Goal: Task Accomplishment & Management: Manage account settings

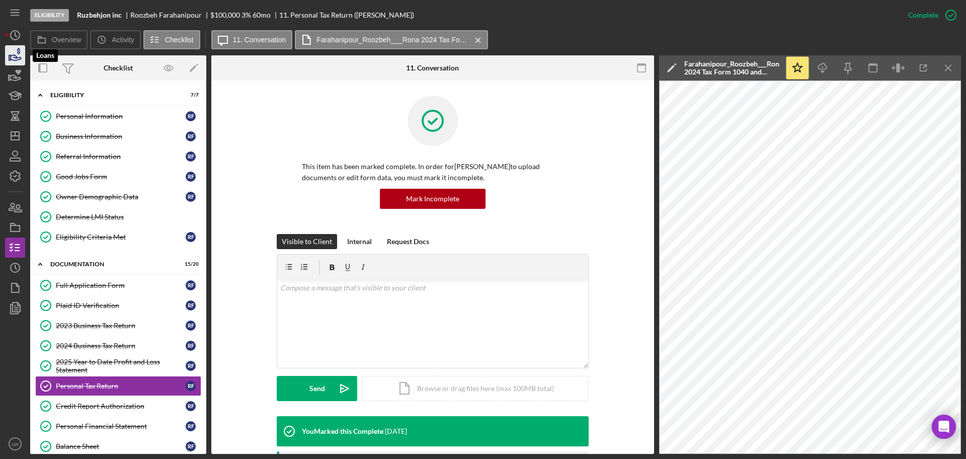
scroll to position [228, 0]
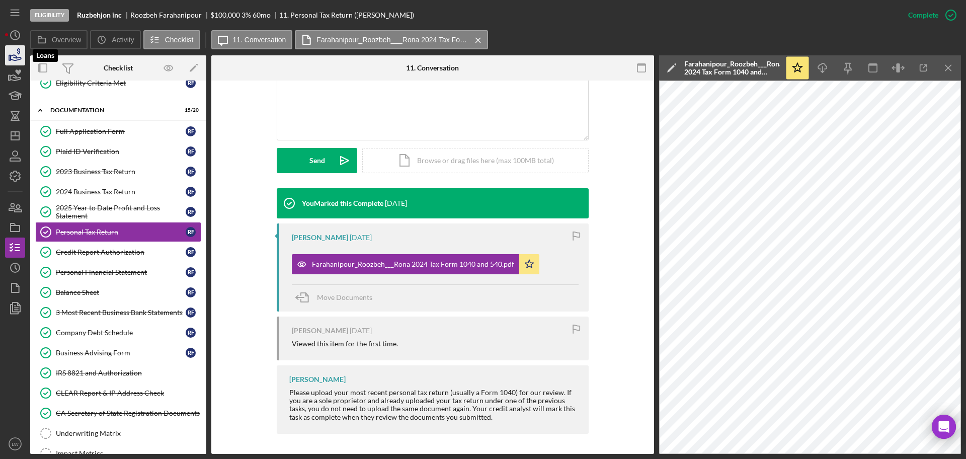
click at [16, 56] on icon "button" at bounding box center [16, 58] width 11 height 6
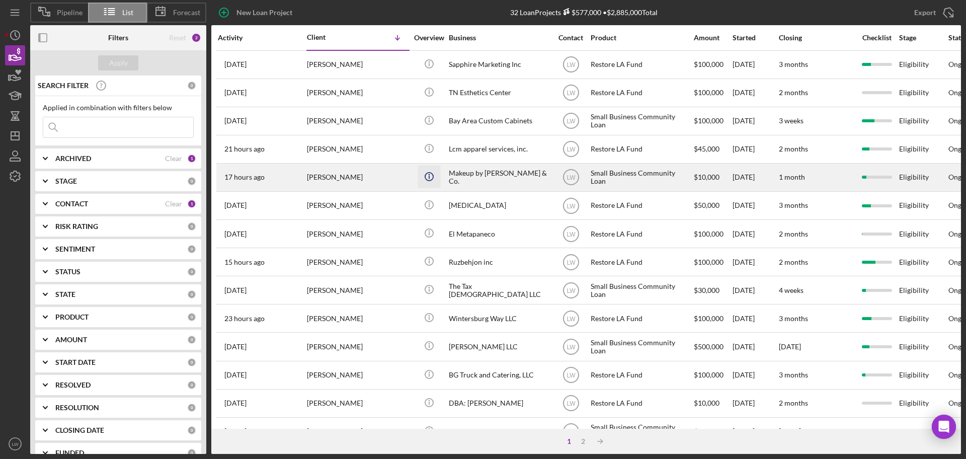
scroll to position [342, 0]
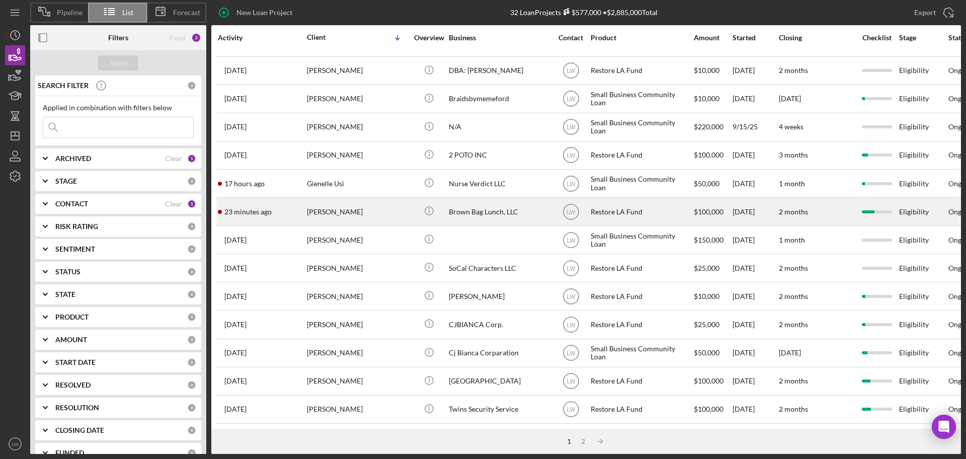
click at [369, 206] on div "Francis Scanlon" at bounding box center [357, 211] width 101 height 27
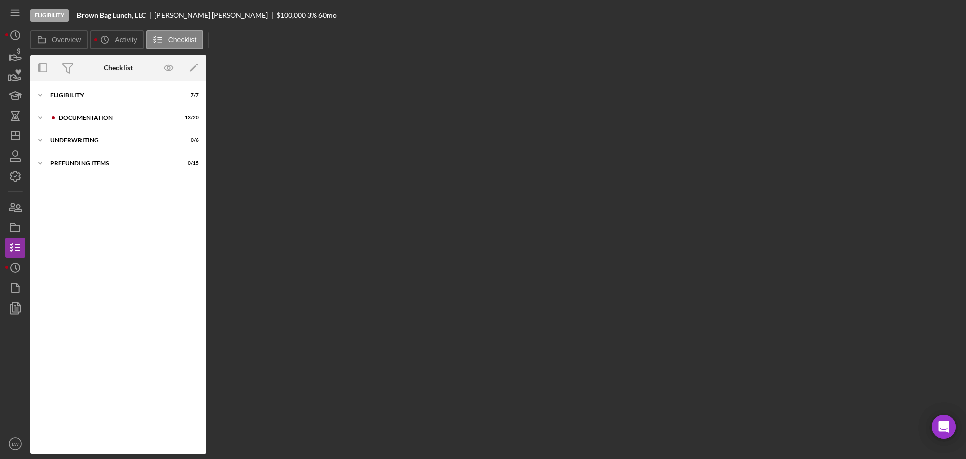
scroll to position [52, 0]
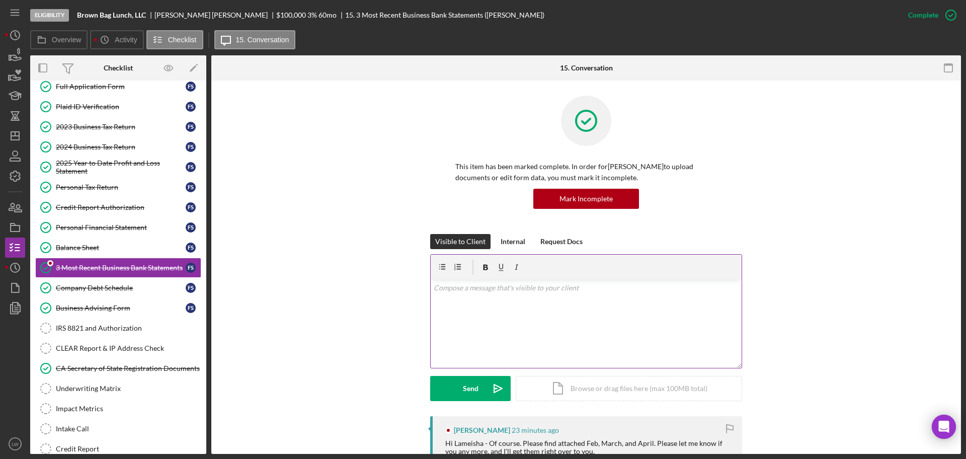
click at [481, 314] on div "v Color teal Color pink Remove color Add row above Add row below Add column bef…" at bounding box center [586, 324] width 311 height 88
click at [481, 383] on button "Send Icon/icon-invite-send" at bounding box center [470, 388] width 81 height 25
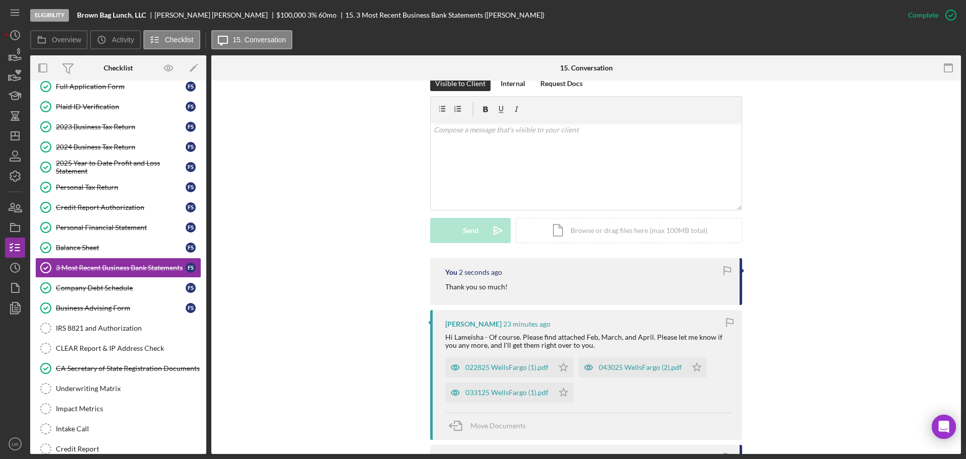
scroll to position [189, 0]
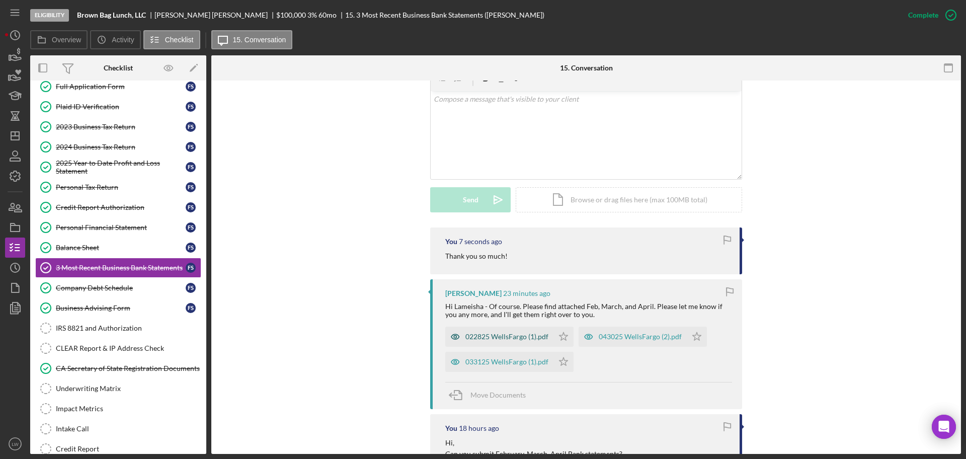
click at [504, 335] on div "022825 WellsFargo (1).pdf" at bounding box center [506, 337] width 83 height 8
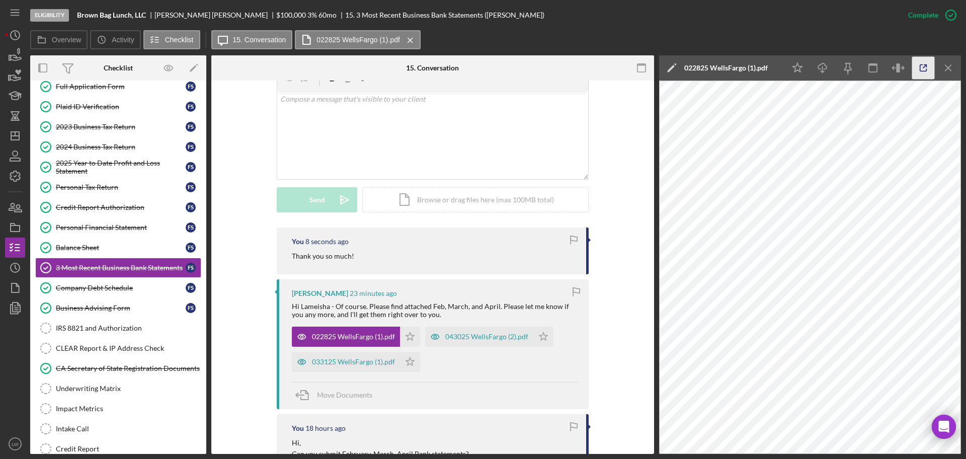
click at [926, 68] on icon "button" at bounding box center [923, 68] width 23 height 23
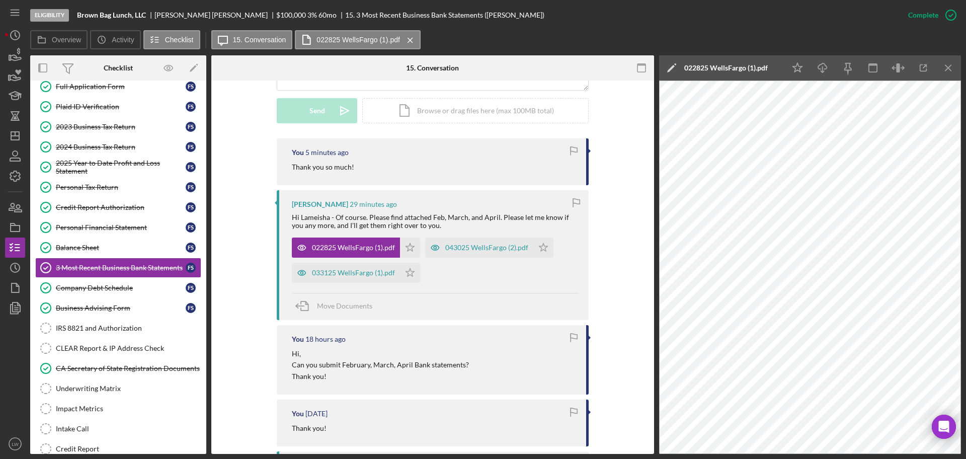
scroll to position [503, 0]
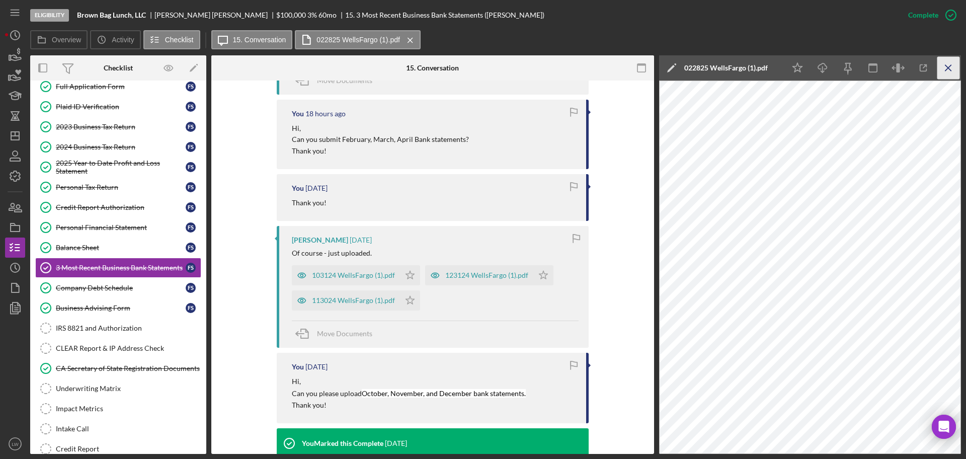
click at [951, 69] on icon "Icon/Menu Close" at bounding box center [949, 68] width 23 height 23
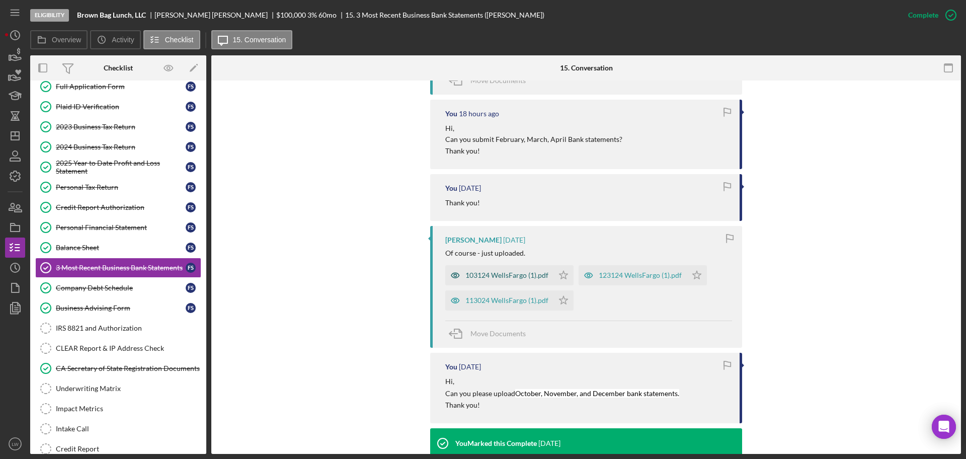
click at [517, 274] on div "103124 WellsFargo (1).pdf" at bounding box center [506, 275] width 83 height 8
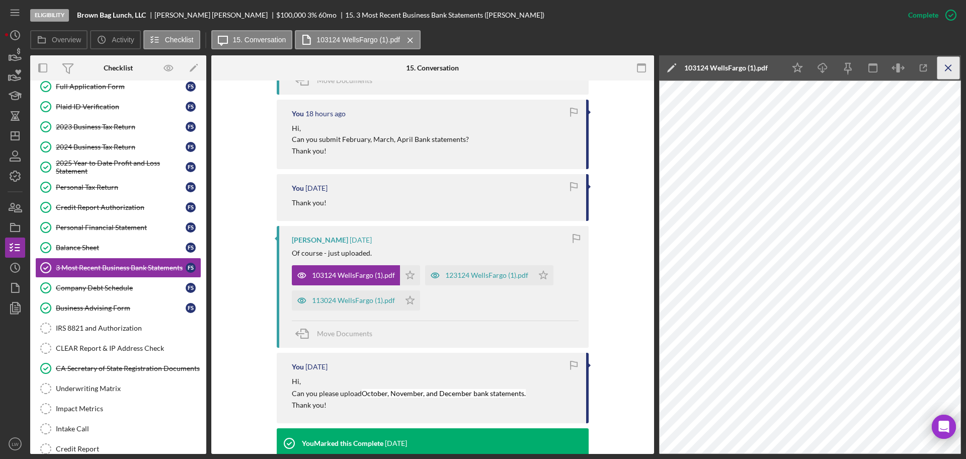
click at [939, 70] on icon "Icon/Menu Close" at bounding box center [949, 68] width 23 height 23
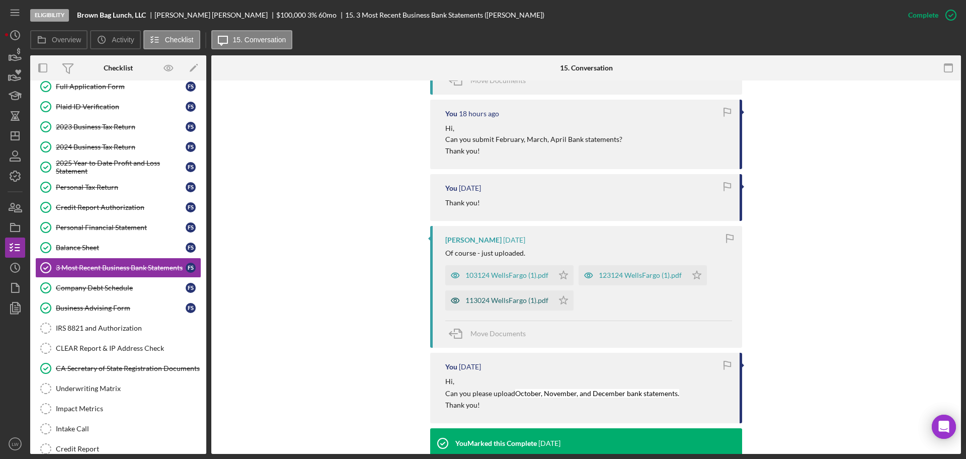
click at [491, 298] on div "113024 WellsFargo (1).pdf" at bounding box center [506, 300] width 83 height 8
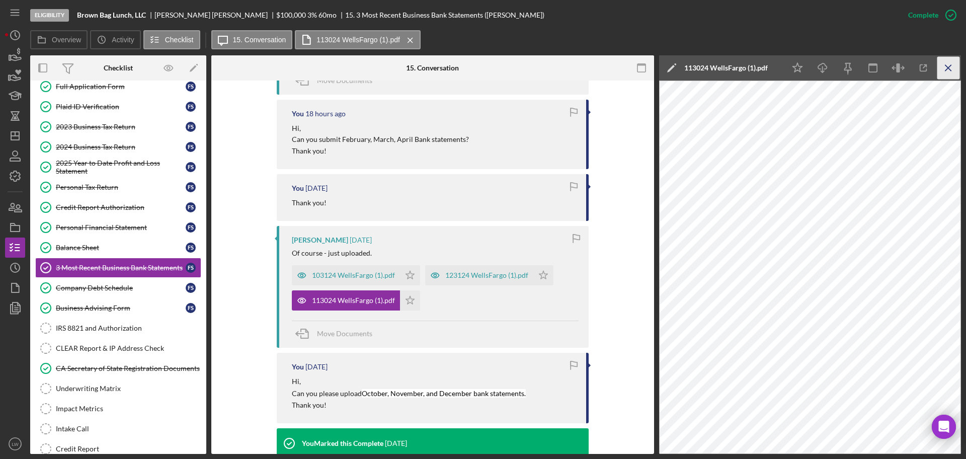
click at [949, 68] on g "button" at bounding box center [949, 68] width 6 height 6
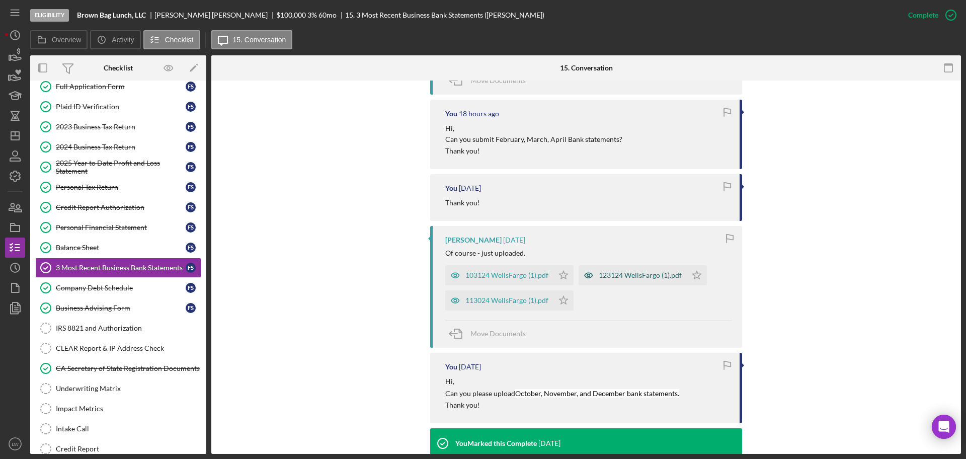
click at [630, 279] on div "123124 WellsFargo (1).pdf" at bounding box center [633, 275] width 108 height 20
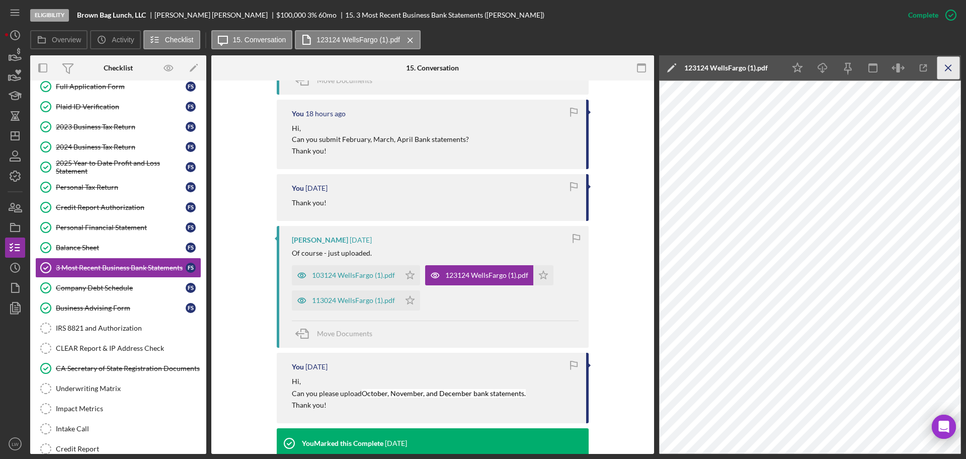
click at [947, 67] on icon "Icon/Menu Close" at bounding box center [949, 68] width 23 height 23
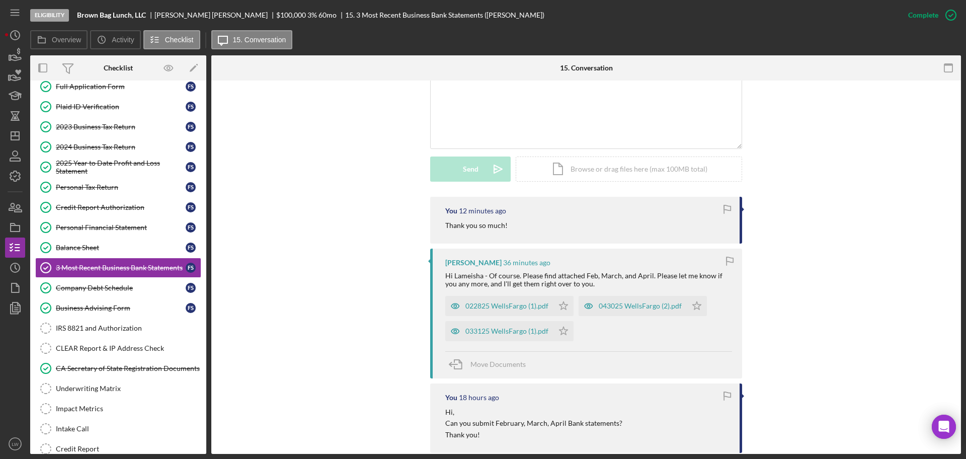
scroll to position [189, 0]
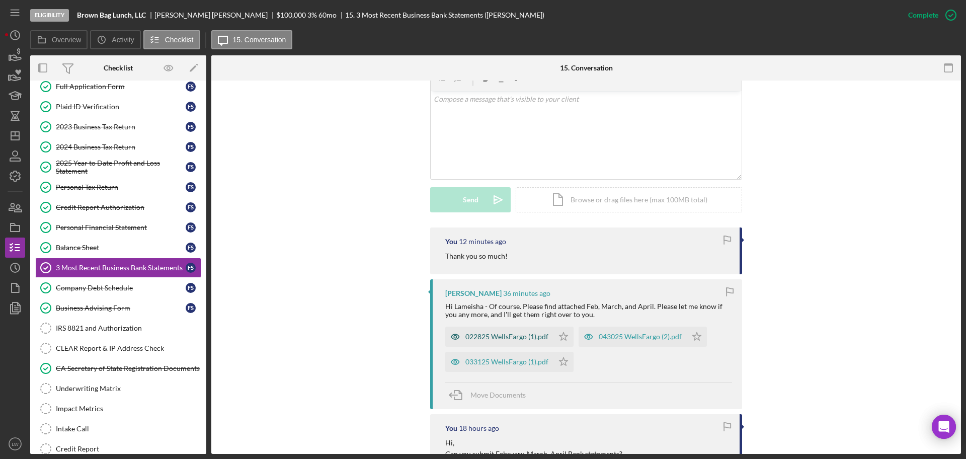
click at [506, 332] on div "022825 WellsFargo (1).pdf" at bounding box center [499, 337] width 108 height 20
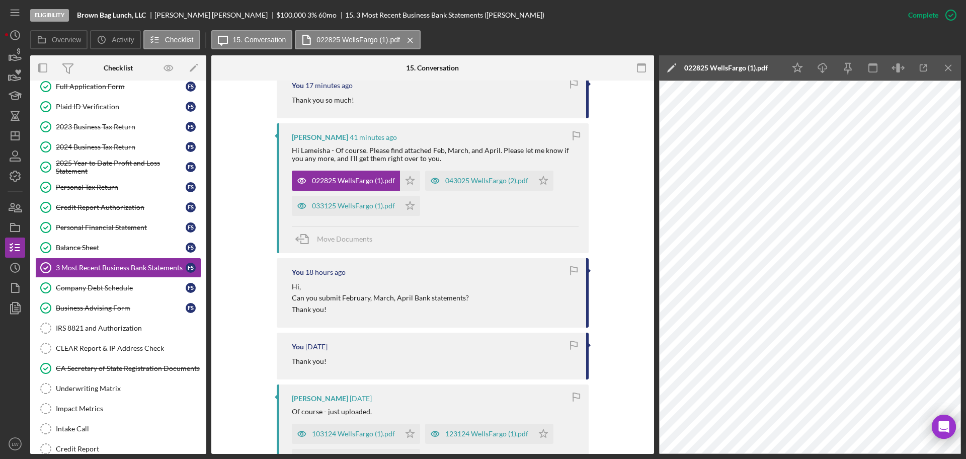
scroll to position [315, 0]
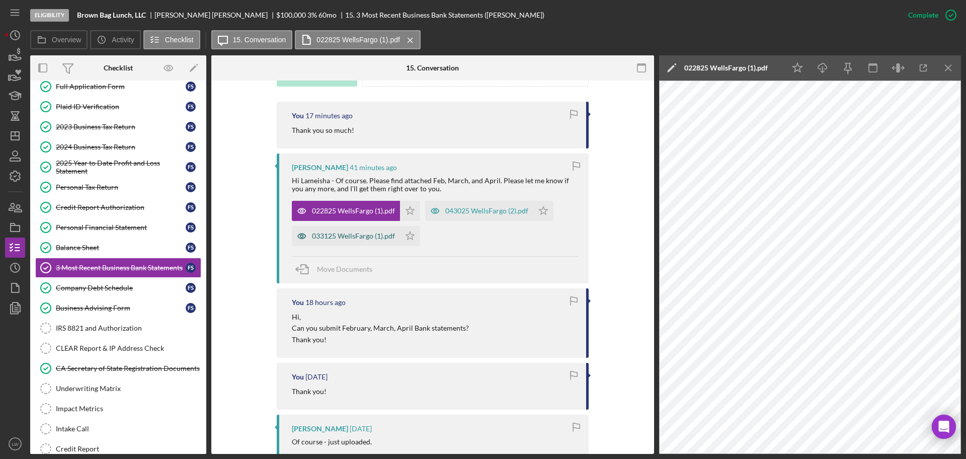
click at [371, 238] on div "033125 WellsFargo (1).pdf" at bounding box center [353, 236] width 83 height 8
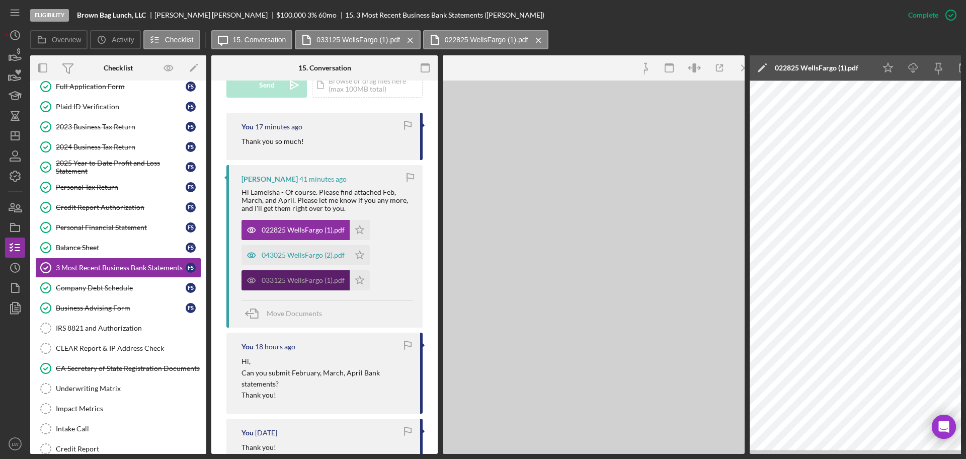
scroll to position [326, 0]
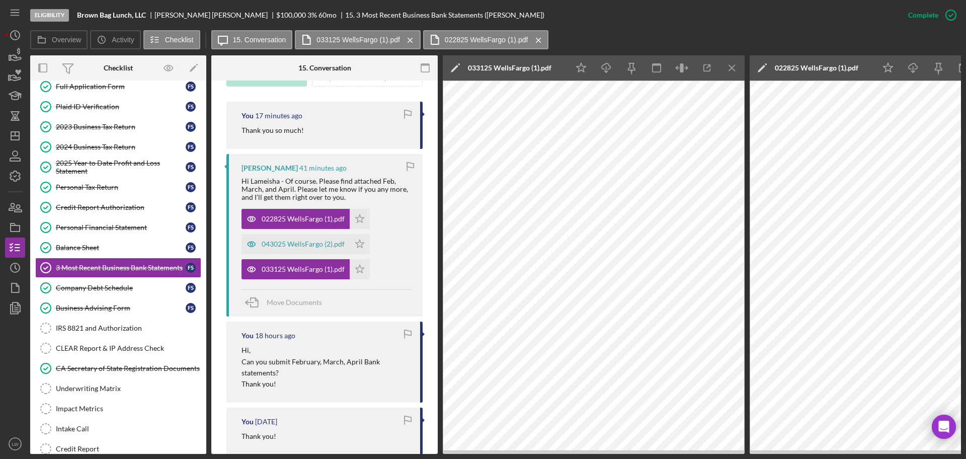
click at [732, 66] on icon "Icon/Menu Close" at bounding box center [732, 68] width 23 height 23
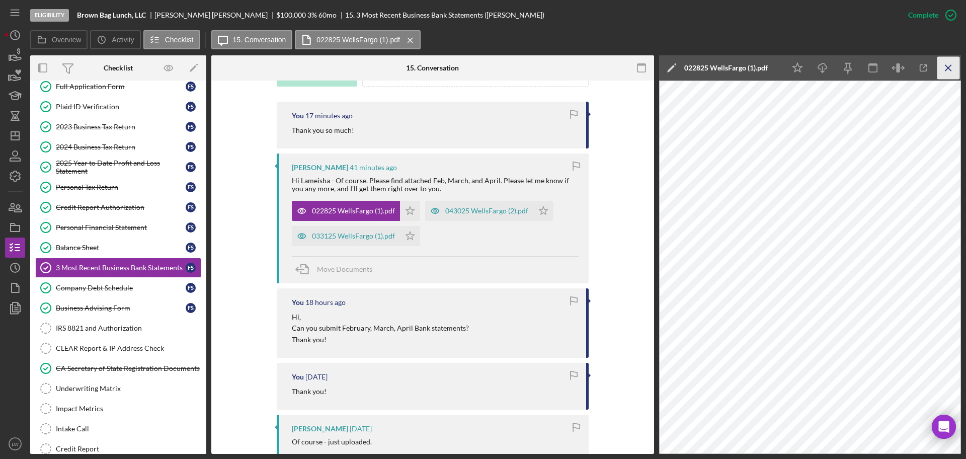
click at [937, 66] on div "Icon/Star Icon/Download Icon/Menu Close" at bounding box center [873, 67] width 176 height 25
click at [949, 66] on icon "Icon/Menu Close" at bounding box center [949, 68] width 23 height 23
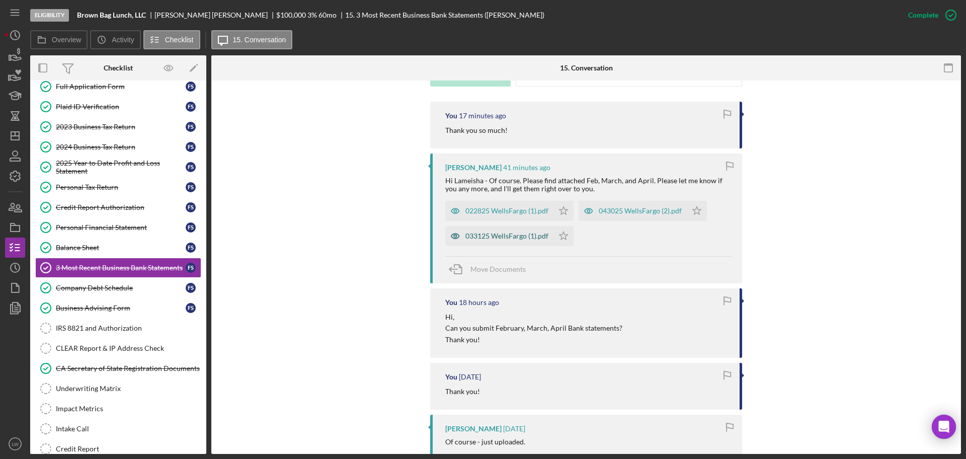
click at [499, 237] on div "033125 WellsFargo (1).pdf" at bounding box center [506, 236] width 83 height 8
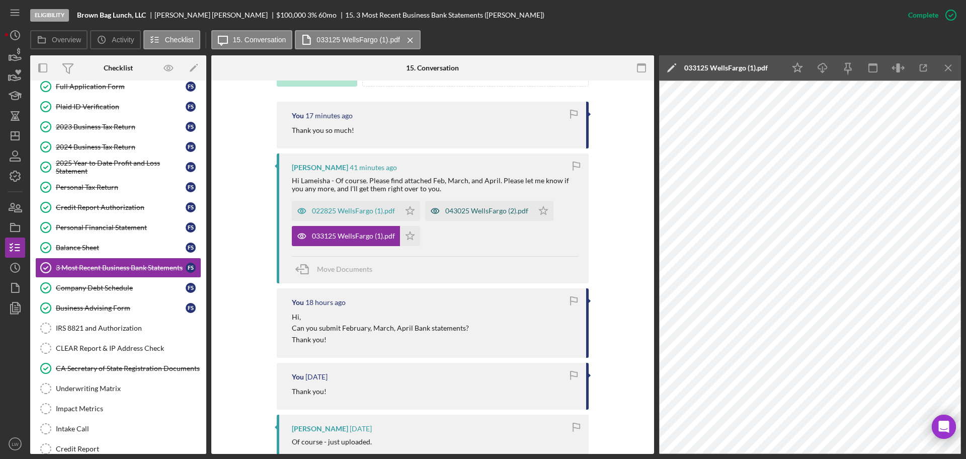
click at [492, 215] on div "043025 WellsFargo (2).pdf" at bounding box center [479, 211] width 108 height 20
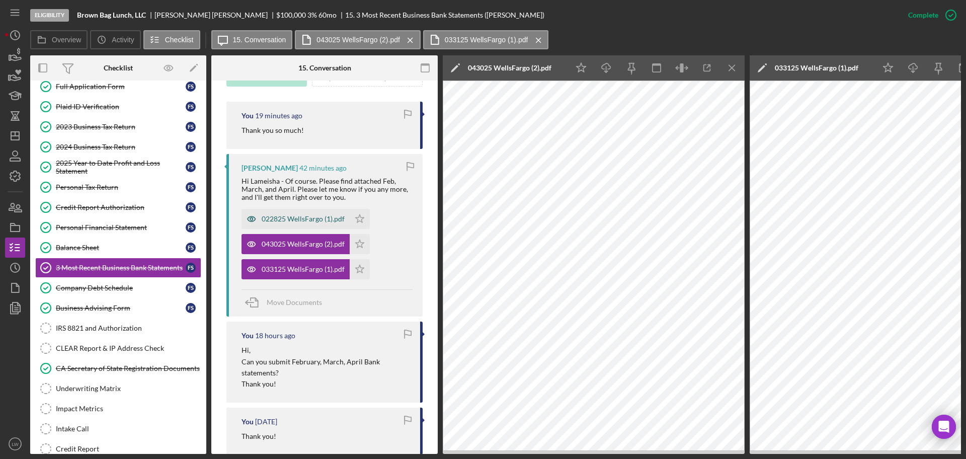
click at [285, 221] on div "022825 WellsFargo (1).pdf" at bounding box center [303, 219] width 83 height 8
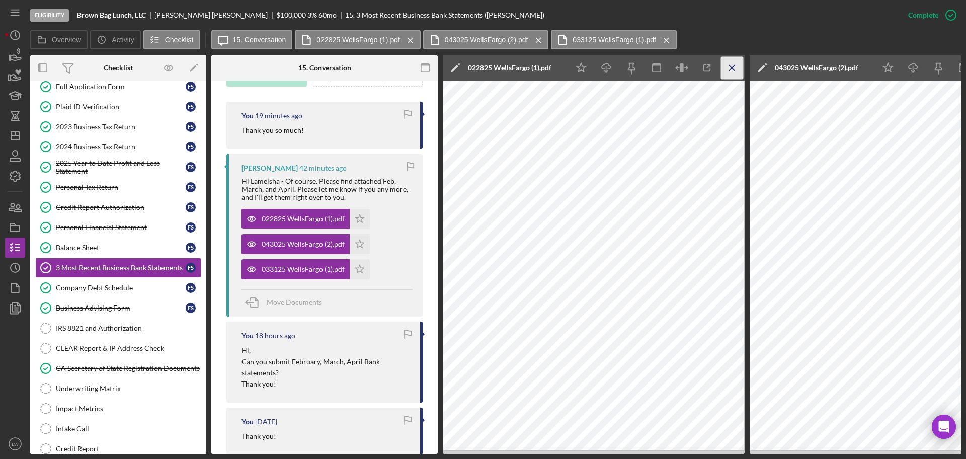
click at [732, 66] on icon "Icon/Menu Close" at bounding box center [732, 68] width 23 height 23
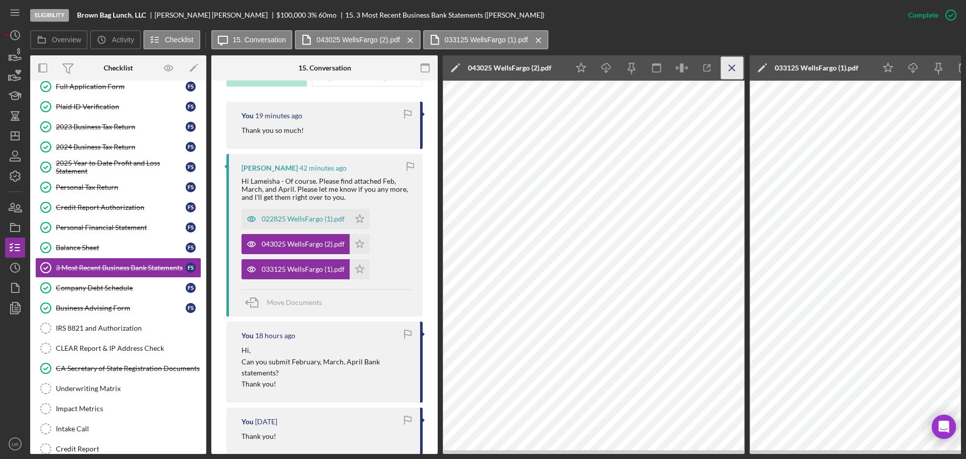
click at [736, 67] on icon "Icon/Menu Close" at bounding box center [732, 68] width 23 height 23
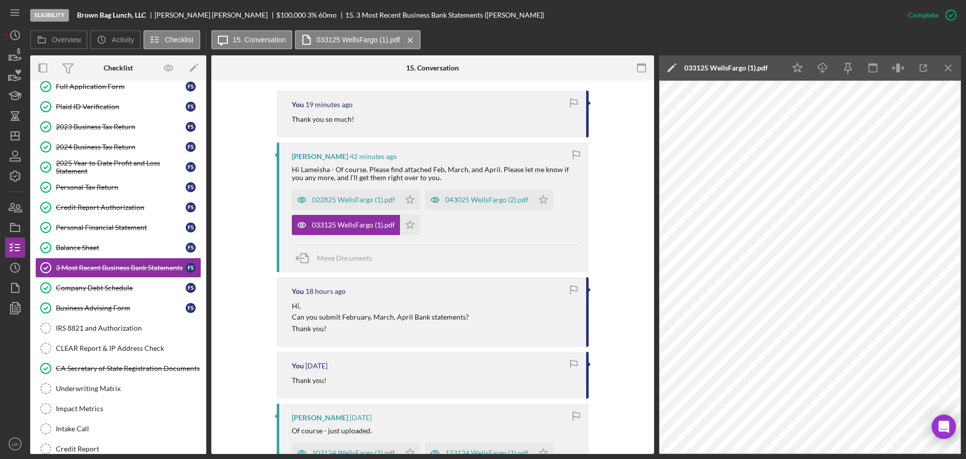
scroll to position [315, 0]
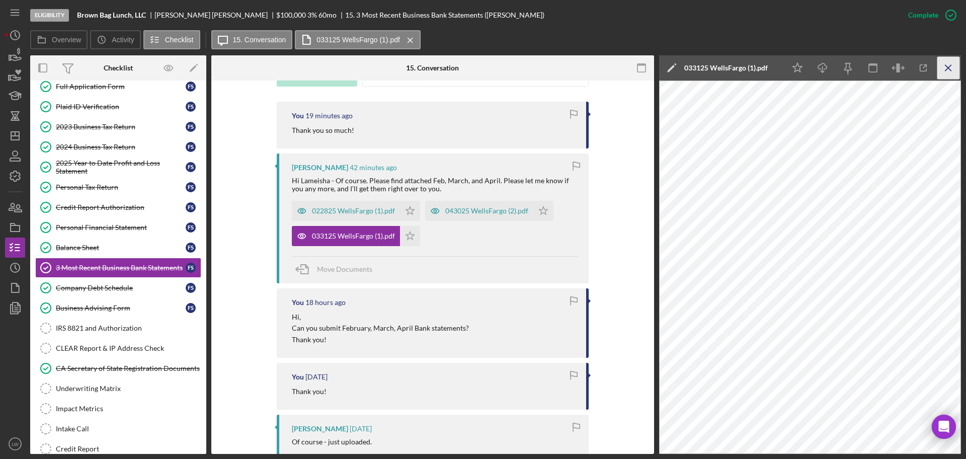
click at [943, 63] on icon "Icon/Menu Close" at bounding box center [949, 68] width 23 height 23
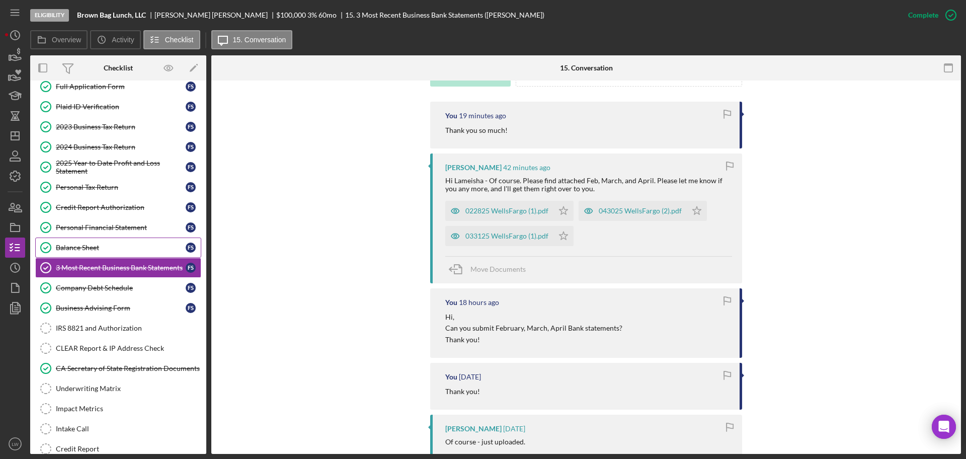
scroll to position [0, 0]
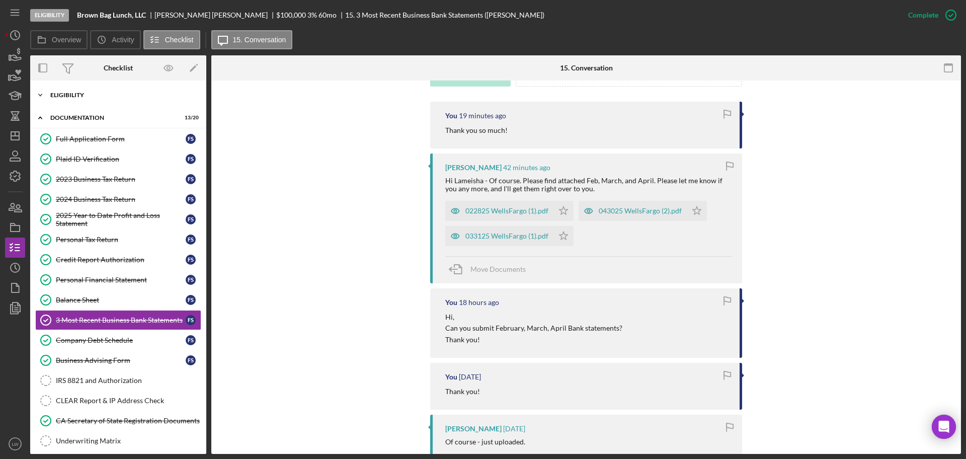
click at [80, 91] on div "Icon/Expander Eligibility 7 / 7" at bounding box center [118, 95] width 176 height 20
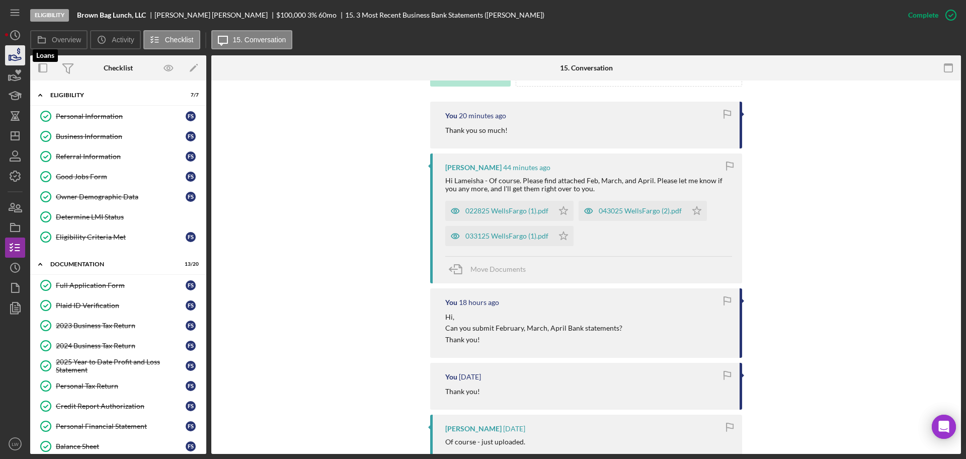
click at [11, 53] on icon "button" at bounding box center [15, 55] width 25 height 25
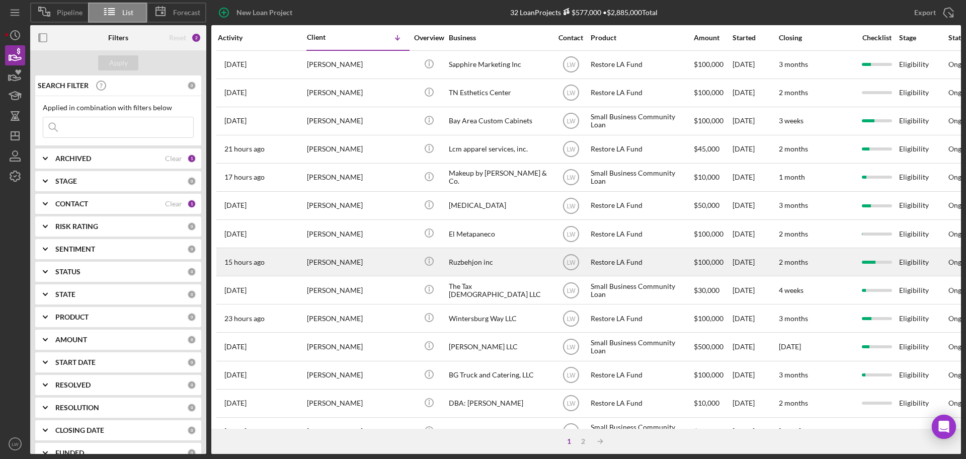
click at [465, 257] on div "Ruzbehjon inc" at bounding box center [499, 262] width 101 height 27
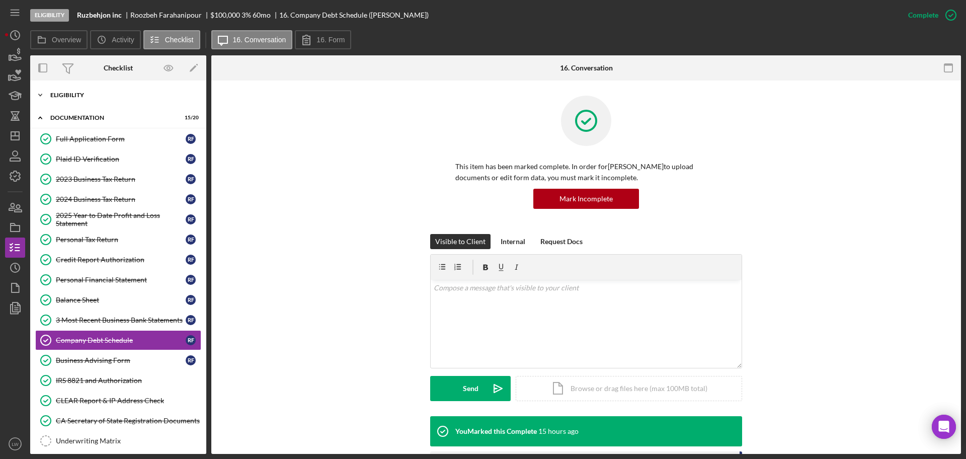
click at [81, 95] on div "Eligibility" at bounding box center [121, 95] width 143 height 6
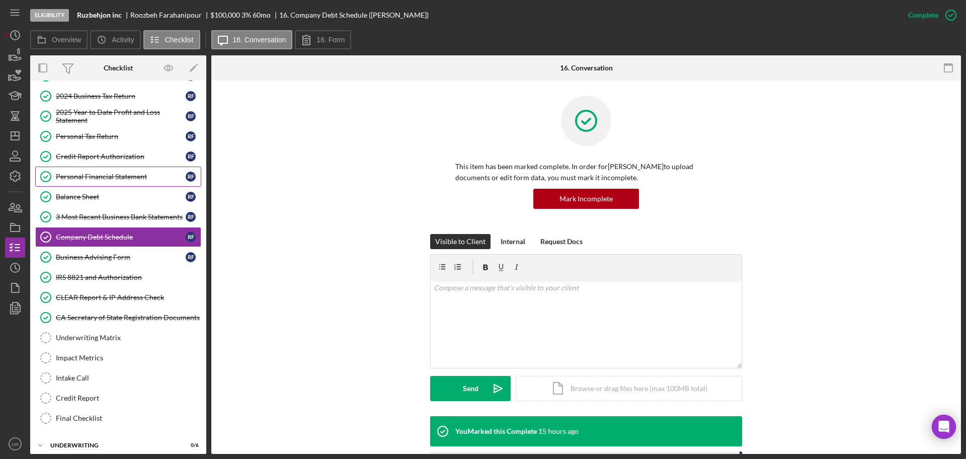
scroll to position [252, 0]
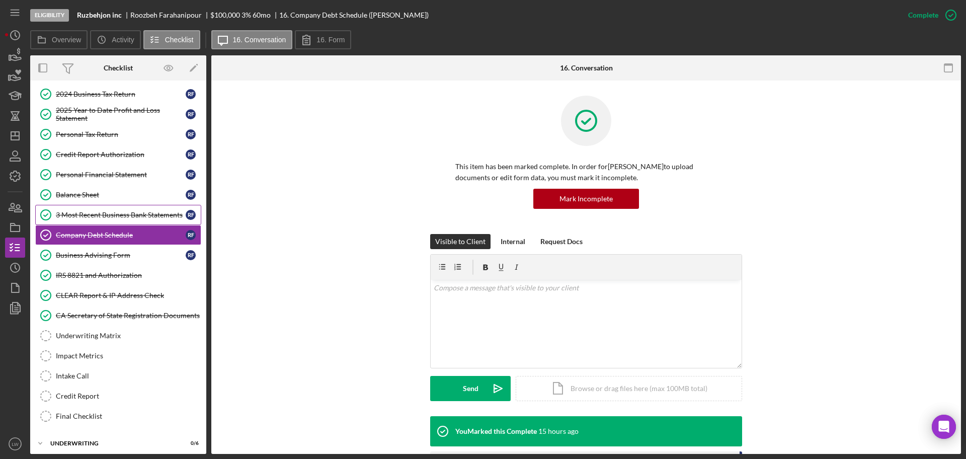
click at [93, 211] on div "3 Most Recent Business Bank Statements" at bounding box center [121, 215] width 130 height 8
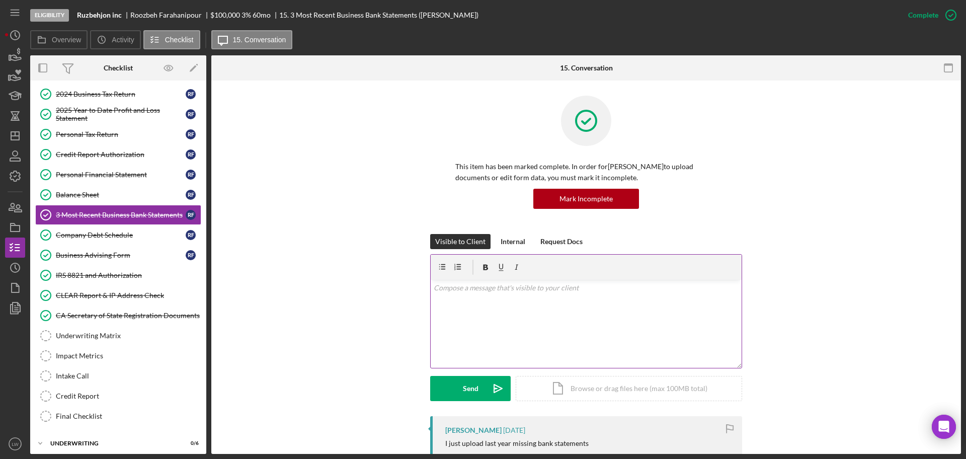
click at [518, 298] on div "v Color teal Color pink Remove color Add row above Add row below Add column bef…" at bounding box center [586, 324] width 311 height 88
click at [471, 303] on p "Can I please get February, March, and April bank statements please." at bounding box center [586, 301] width 305 height 11
click at [662, 308] on div "v Color teal Color pink Remove color Add row above Add row below Add column bef…" at bounding box center [586, 324] width 311 height 88
drag, startPoint x: 662, startPoint y: 308, endPoint x: 662, endPoint y: 302, distance: 6.1
click at [662, 302] on div "v Color teal Color pink Remove color Add row above Add row below Add column bef…" at bounding box center [586, 324] width 311 height 88
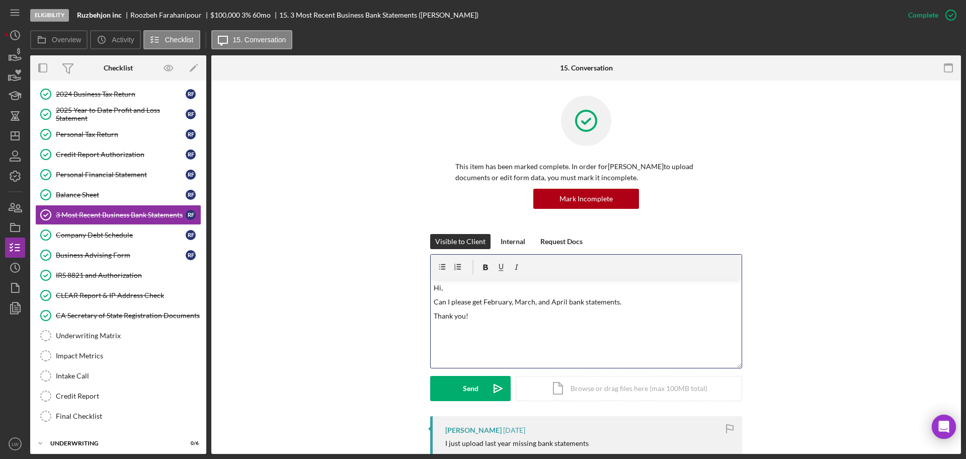
click at [481, 301] on p "Can I please get February, March, and April bank statements." at bounding box center [586, 301] width 305 height 11
drag, startPoint x: 509, startPoint y: 303, endPoint x: 515, endPoint y: 304, distance: 6.1
click at [510, 303] on p "Can I please get February, March, and April bank statements." at bounding box center [586, 301] width 305 height 11
click at [551, 302] on p "Can I please get February 2024, March, and April bank statements." at bounding box center [586, 301] width 305 height 11
click at [599, 302] on p "Can I please get February 2024, March2024, and April bank statements." at bounding box center [586, 301] width 305 height 11
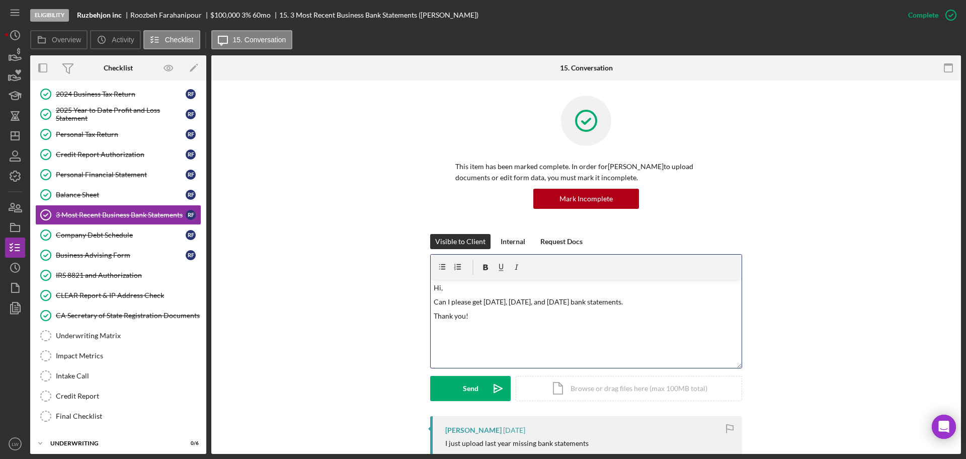
click at [515, 315] on p "Thank you!" at bounding box center [586, 316] width 305 height 11
click at [459, 385] on button "Send Icon/icon-invite-send" at bounding box center [470, 388] width 81 height 25
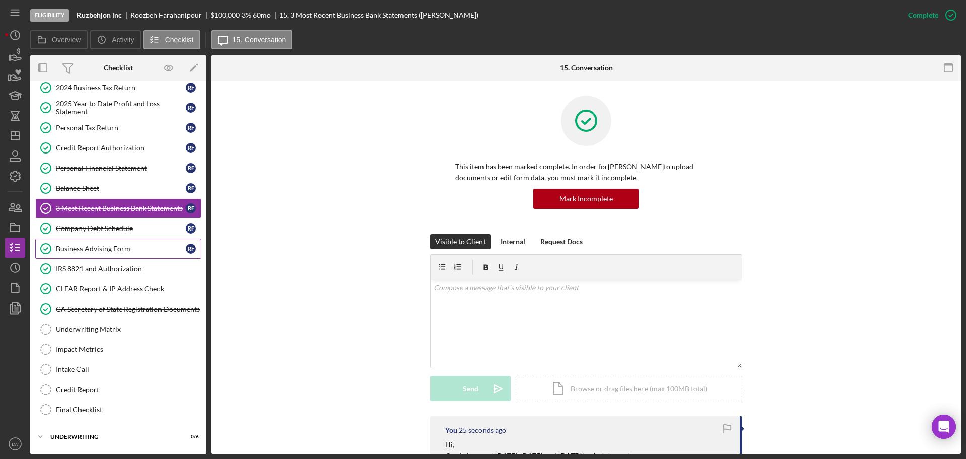
scroll to position [279, 0]
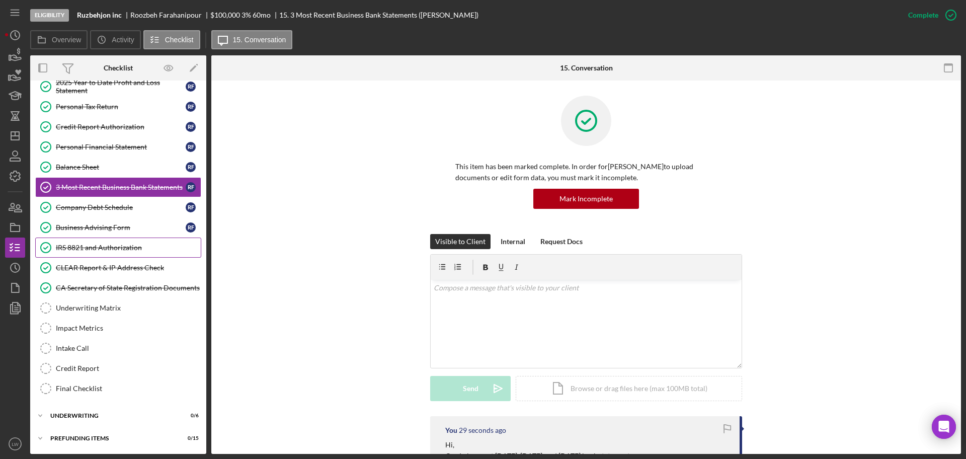
click at [134, 248] on div "IRS 8821 and Authorization" at bounding box center [128, 248] width 145 height 8
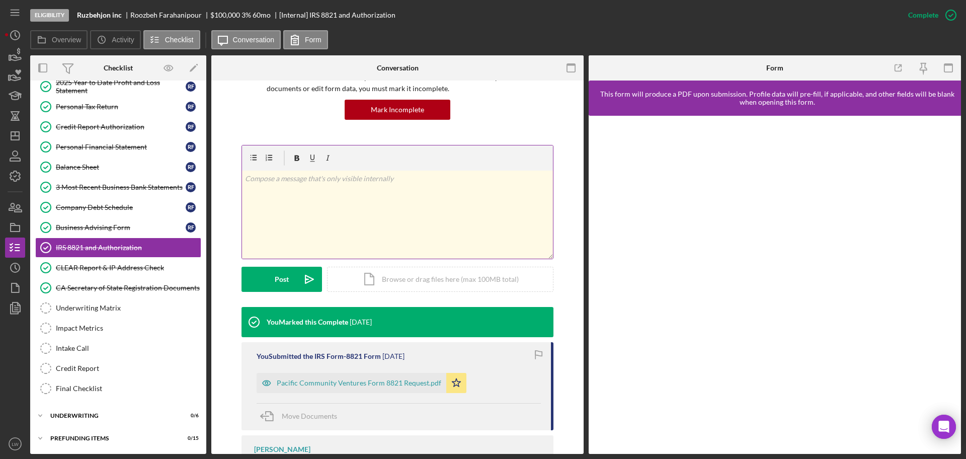
scroll to position [159, 0]
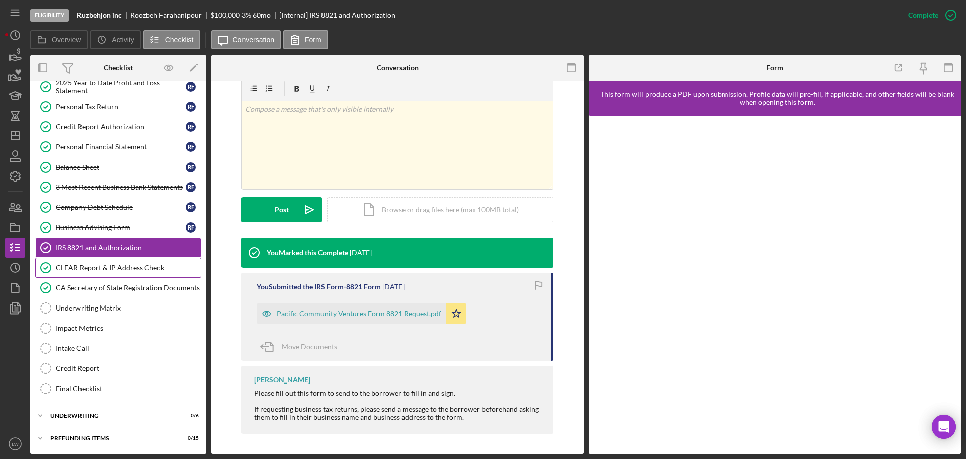
click at [95, 265] on div "CLEAR Report & IP Address Check" at bounding box center [128, 268] width 145 height 8
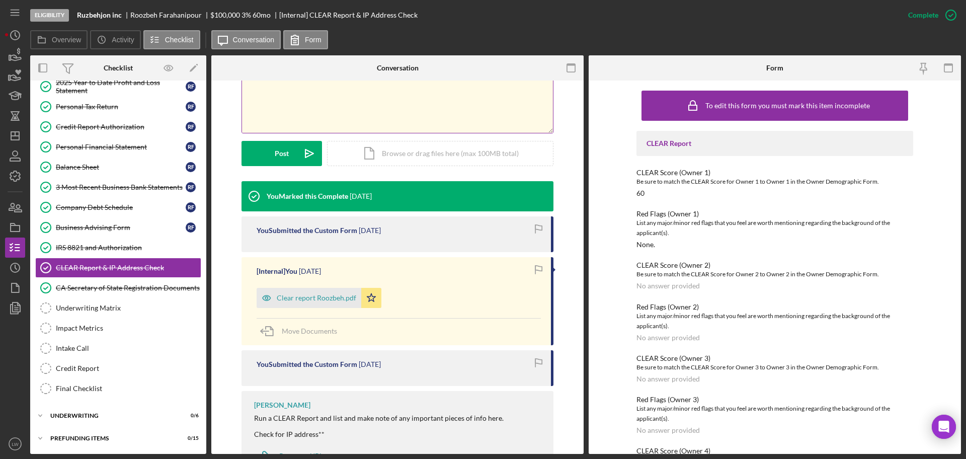
scroll to position [258, 0]
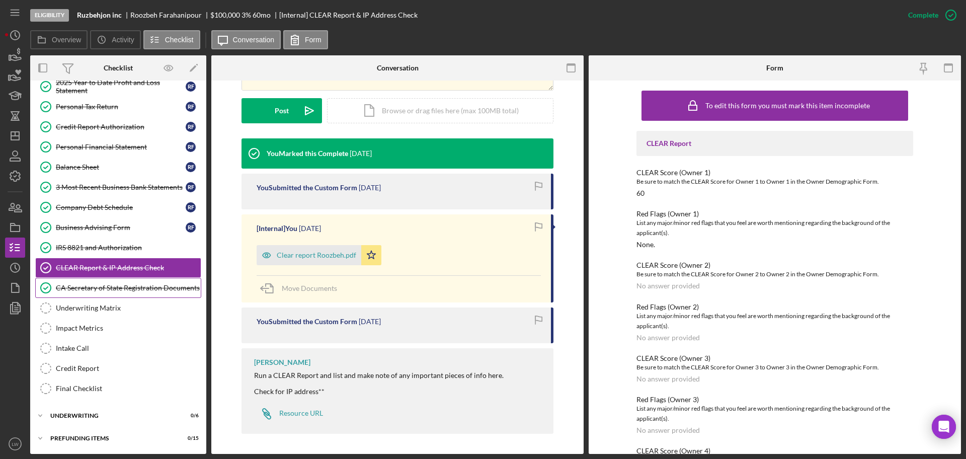
click at [105, 287] on div "CA Secretary of State Registration Documents" at bounding box center [128, 288] width 145 height 8
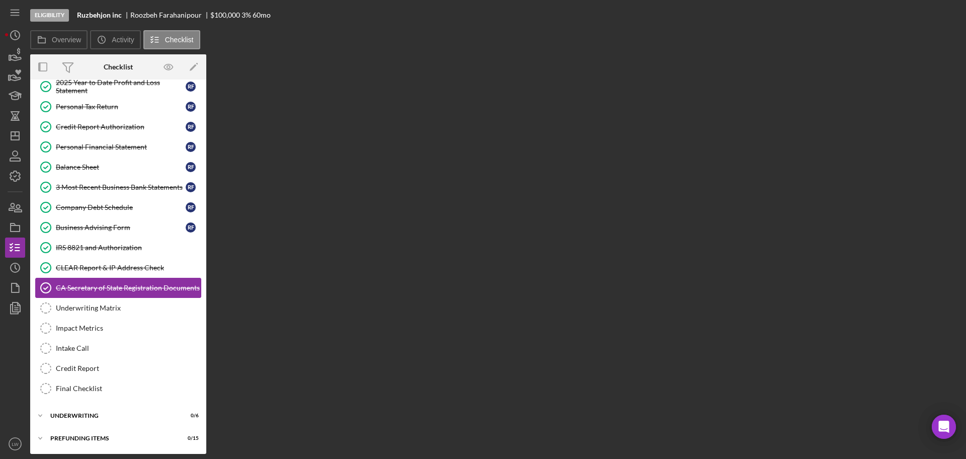
scroll to position [279, 0]
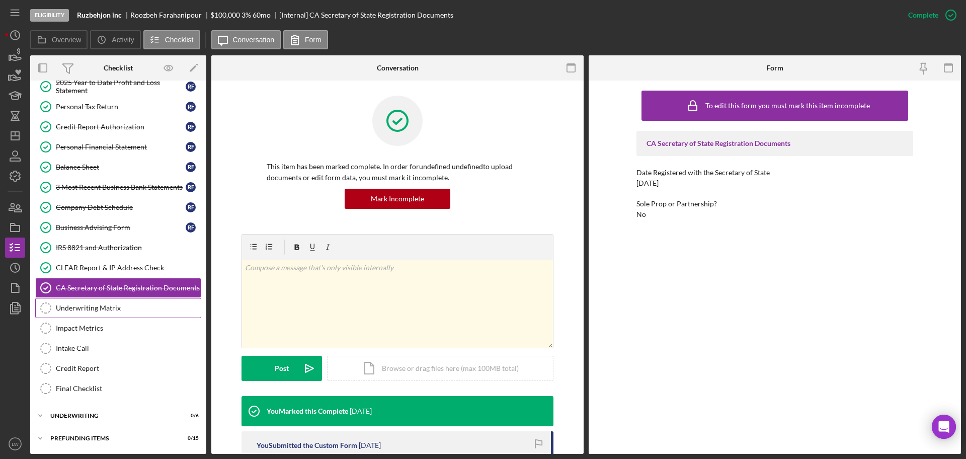
click at [111, 313] on link "Underwriting Matrix Underwriting Matrix" at bounding box center [118, 308] width 166 height 20
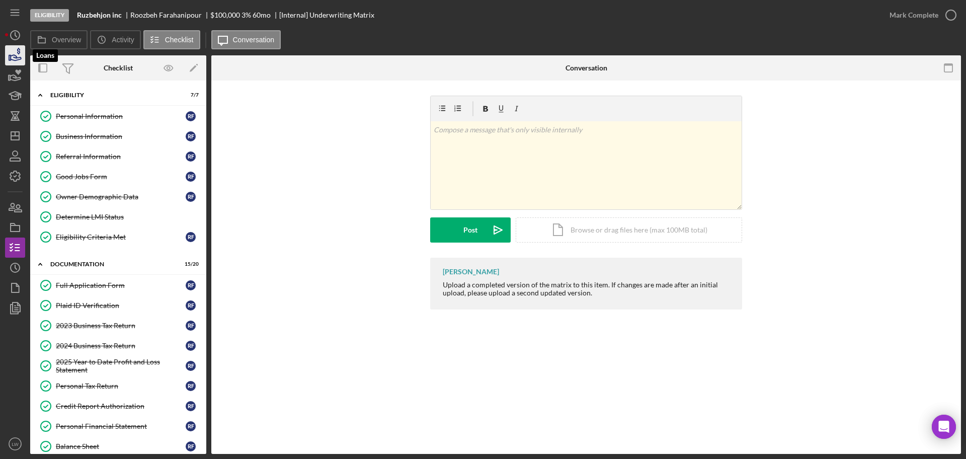
click at [12, 48] on icon "button" at bounding box center [15, 55] width 25 height 25
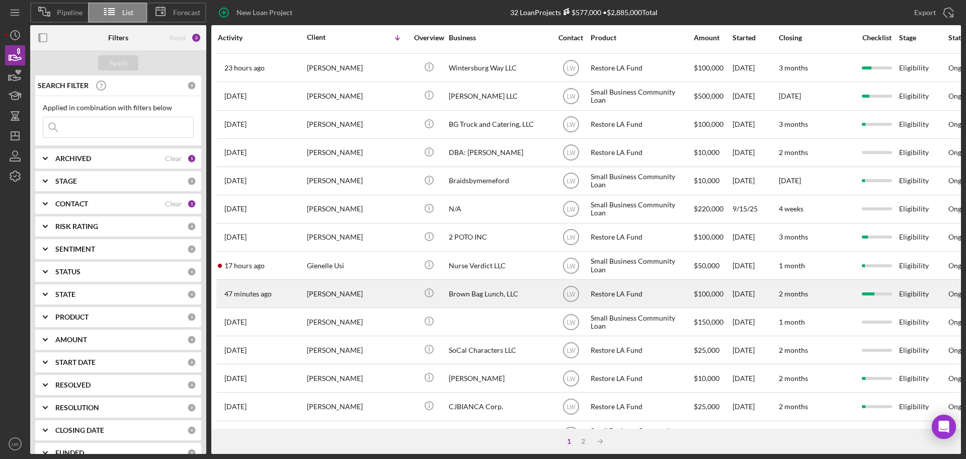
scroll to position [252, 0]
click at [507, 301] on div "Brown Bag Lunch, LLC" at bounding box center [499, 292] width 101 height 27
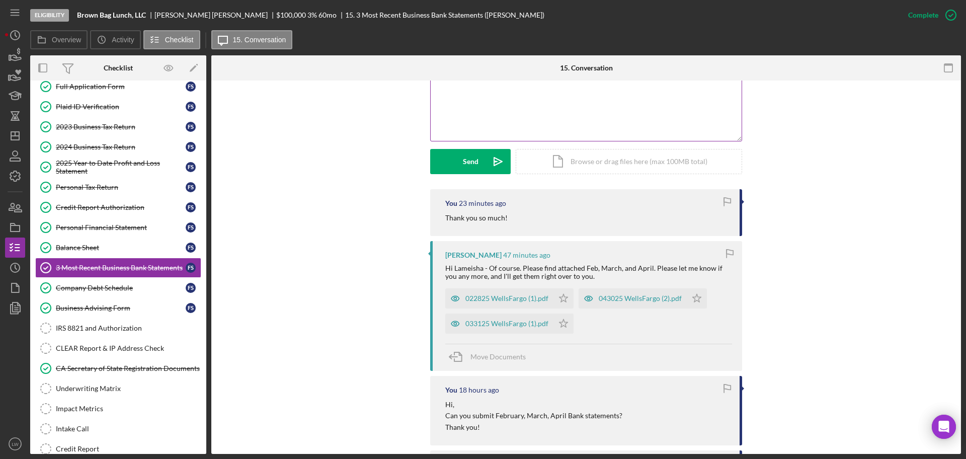
scroll to position [126, 0]
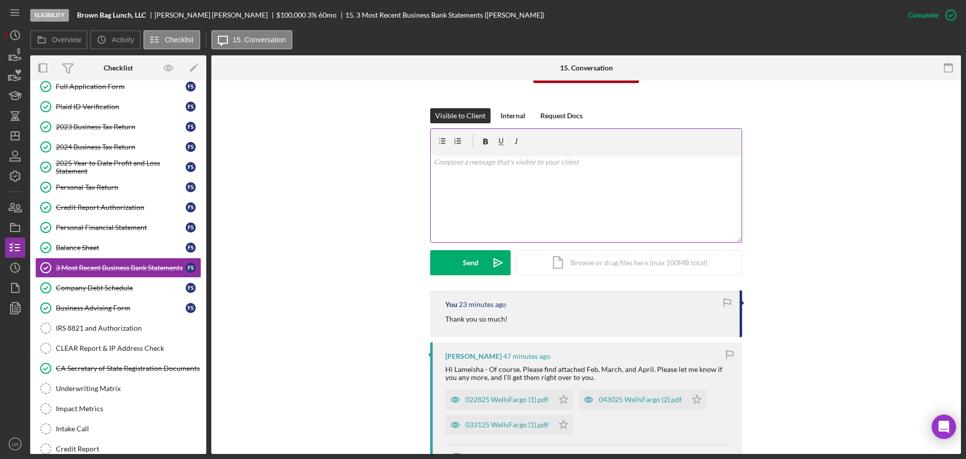
click at [549, 191] on div "v Color teal Color pink Remove color Add row above Add row below Add column bef…" at bounding box center [586, 198] width 311 height 88
click at [511, 401] on div "022825 WellsFargo (1).pdf" at bounding box center [506, 400] width 83 height 8
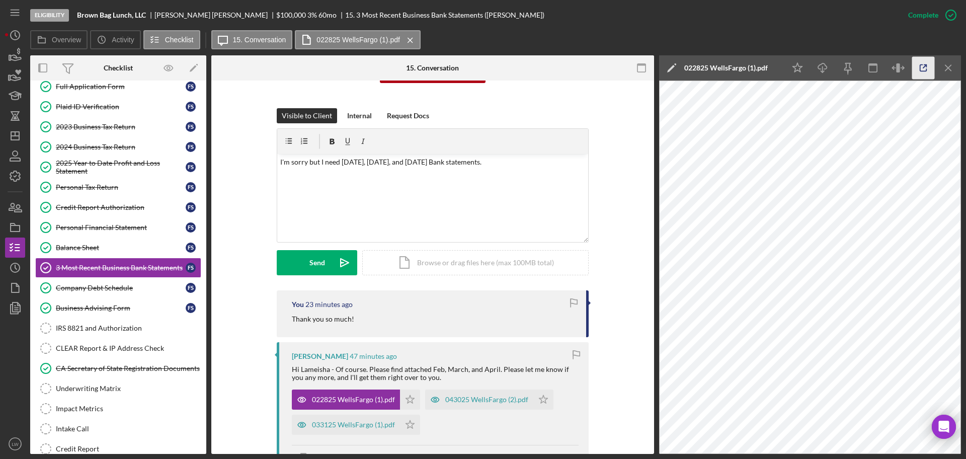
click at [929, 67] on icon "button" at bounding box center [923, 68] width 23 height 23
click at [295, 255] on button "Send Icon/icon-invite-send" at bounding box center [317, 262] width 81 height 25
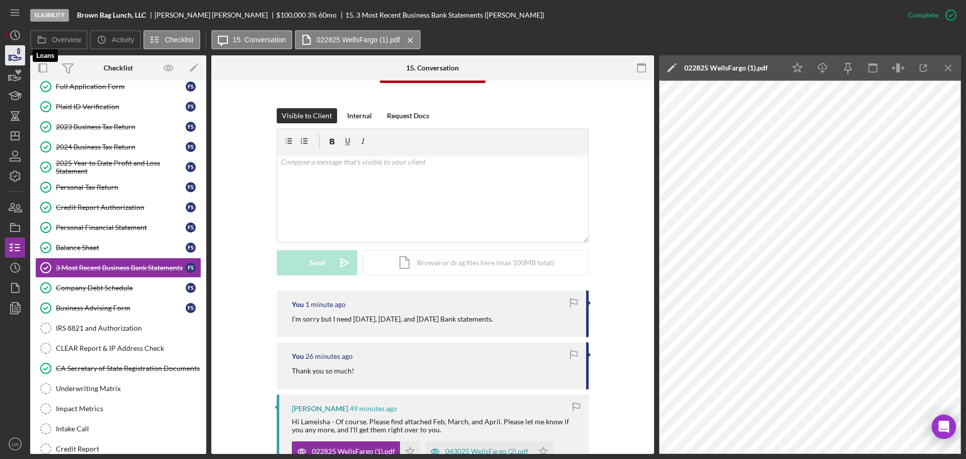
click at [17, 57] on icon "button" at bounding box center [16, 58] width 11 height 6
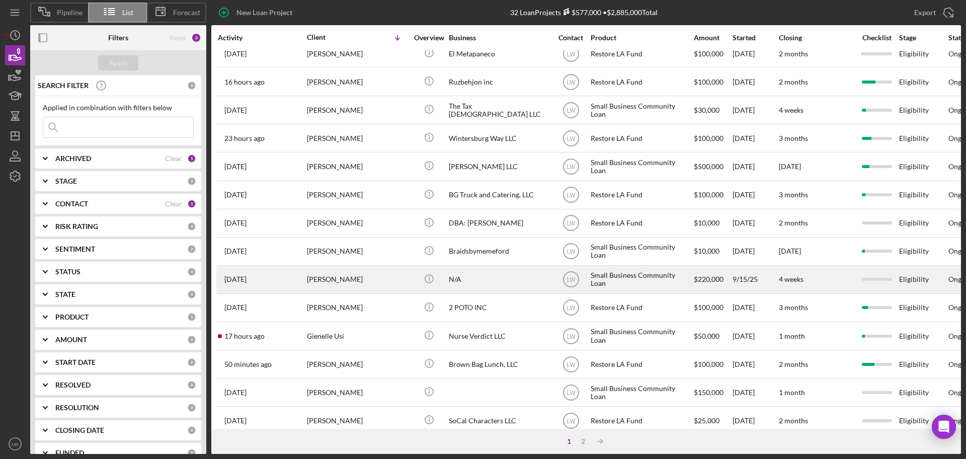
scroll to position [252, 0]
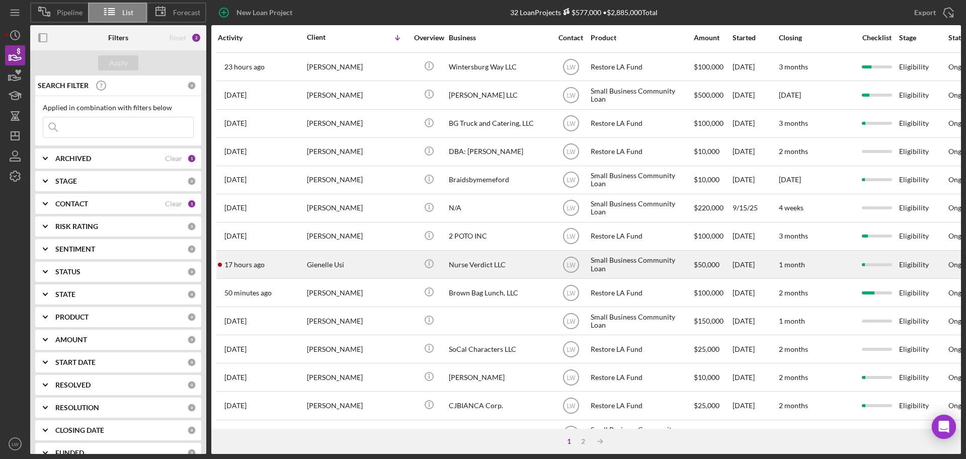
click at [396, 266] on div "Gienelle Usi" at bounding box center [357, 264] width 101 height 27
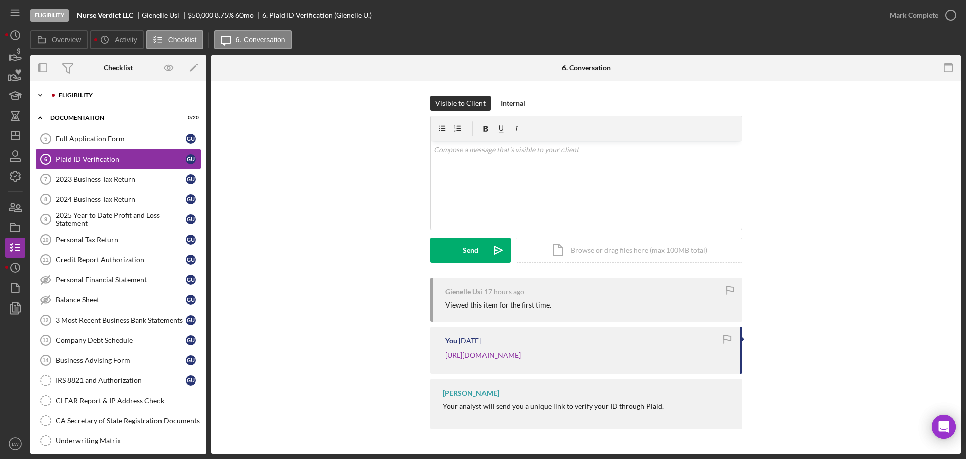
click at [80, 91] on div "Icon/Expander Eligibility 5 / 6" at bounding box center [118, 95] width 176 height 20
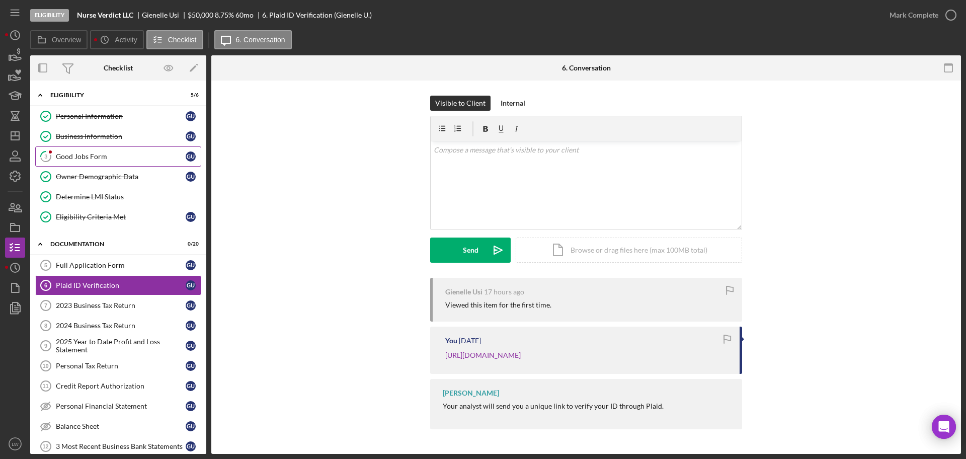
click at [92, 159] on div "Good Jobs Form" at bounding box center [121, 156] width 130 height 8
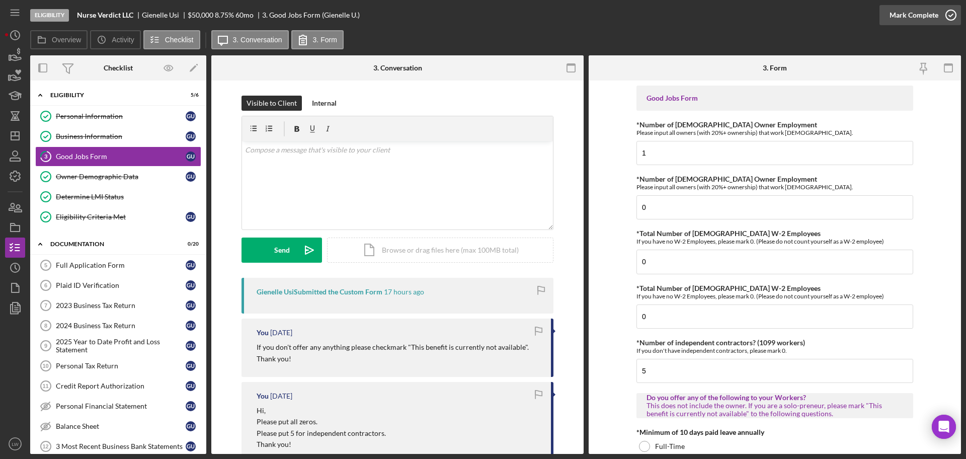
click at [935, 12] on div "Mark Complete" at bounding box center [914, 15] width 49 height 20
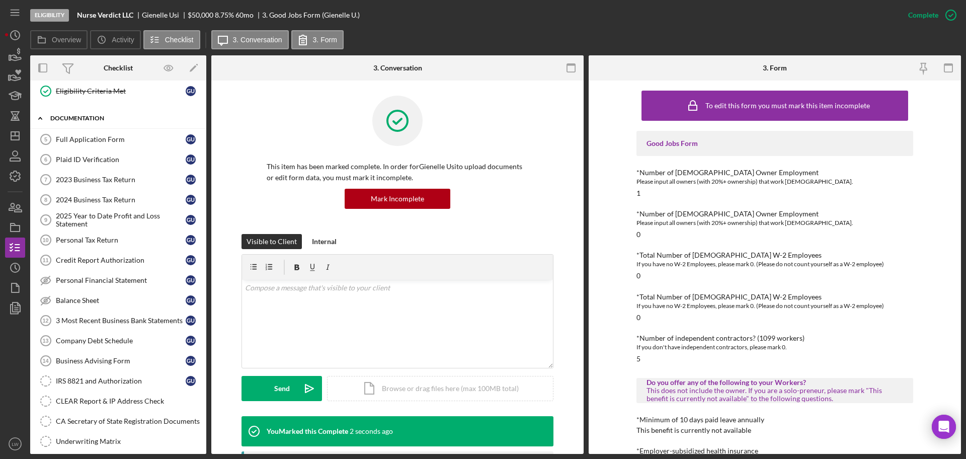
scroll to position [63, 0]
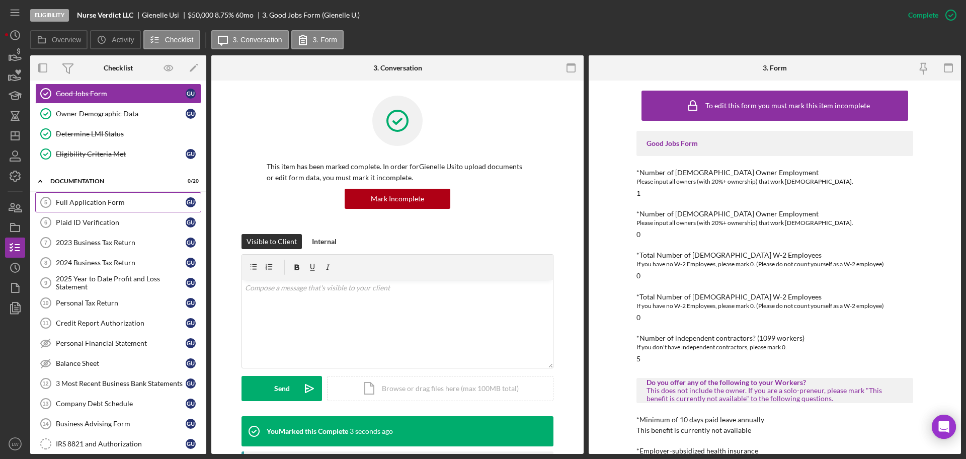
click at [99, 209] on link "Full Application Form 5 Full Application Form G U" at bounding box center [118, 202] width 166 height 20
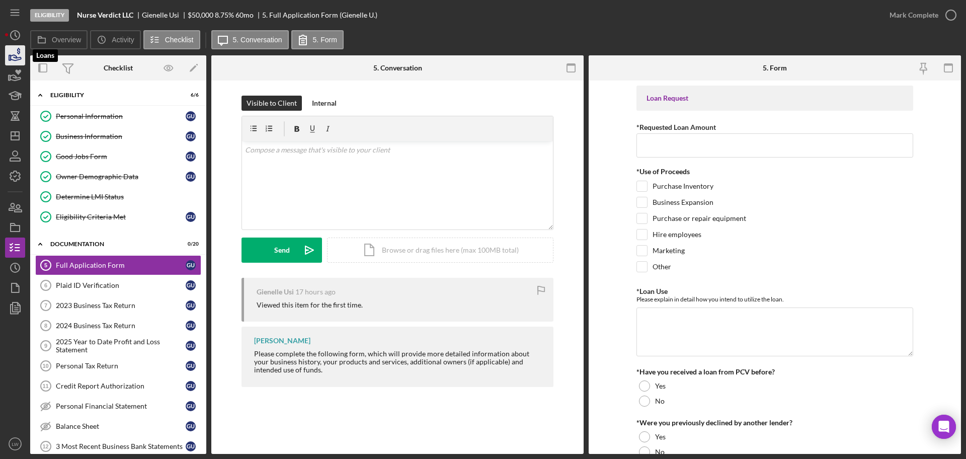
click at [20, 59] on icon "button" at bounding box center [15, 55] width 25 height 25
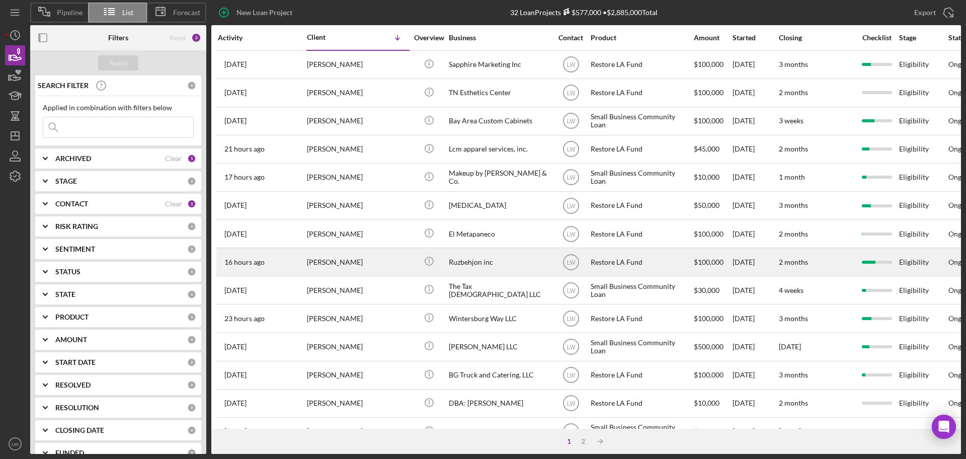
click at [482, 262] on div "Ruzbehjon inc" at bounding box center [499, 262] width 101 height 27
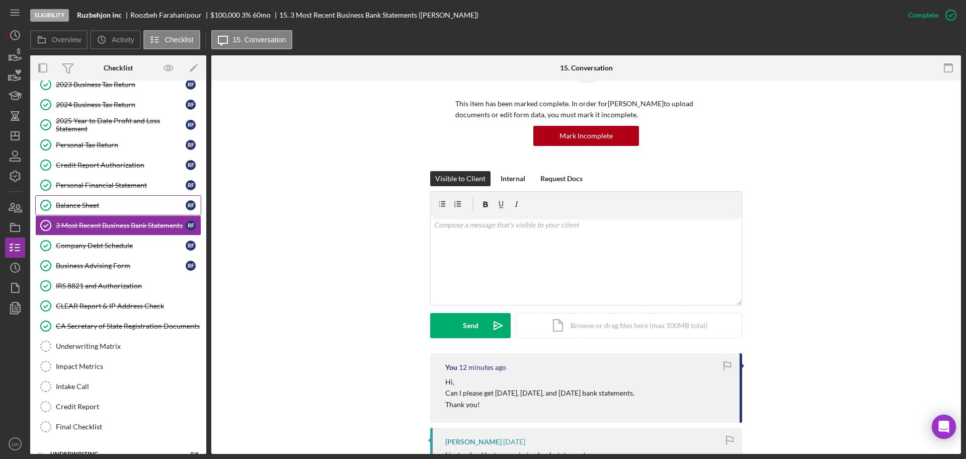
scroll to position [133, 0]
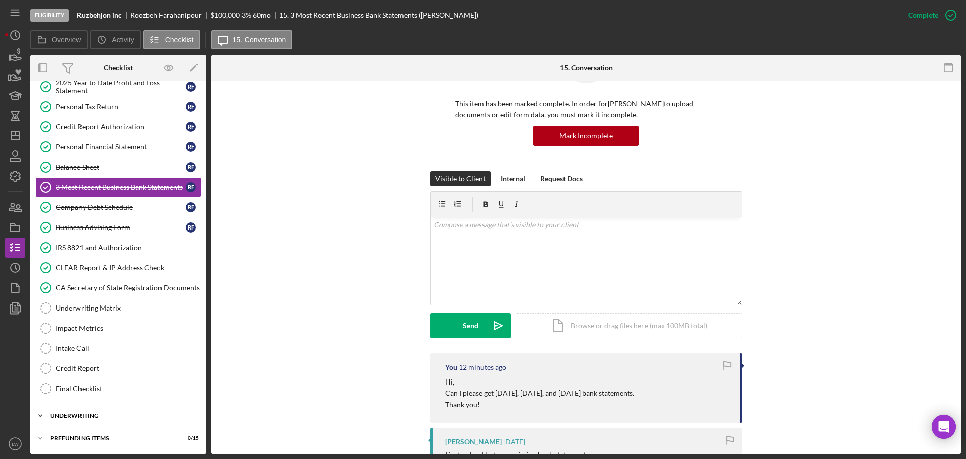
click at [87, 413] on div "Underwriting" at bounding box center [121, 416] width 143 height 6
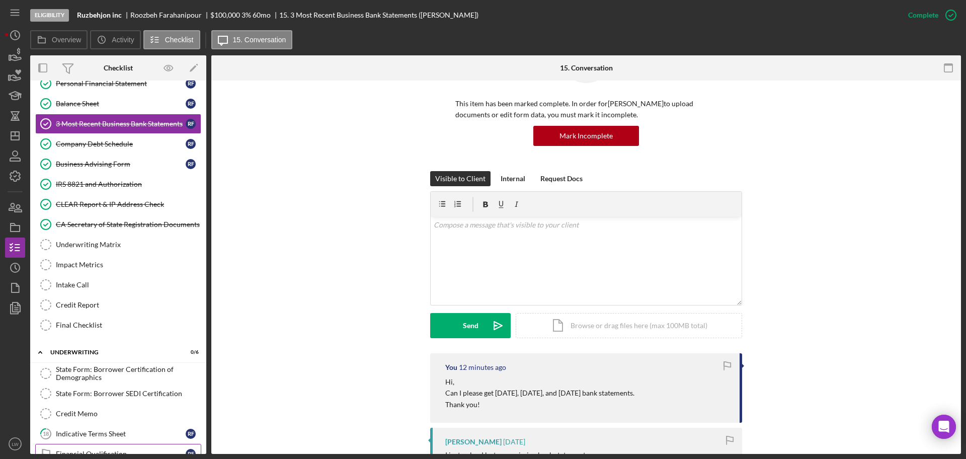
scroll to position [259, 0]
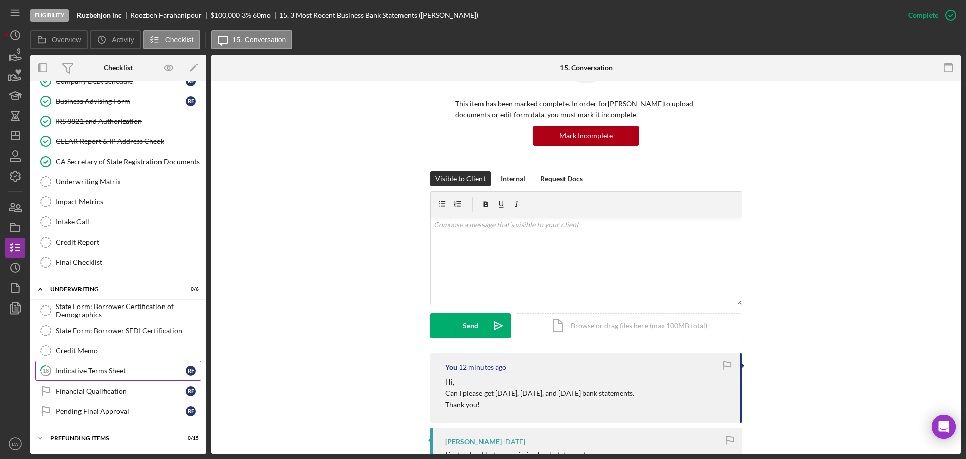
click at [97, 370] on div "Indicative Terms Sheet" at bounding box center [121, 371] width 130 height 8
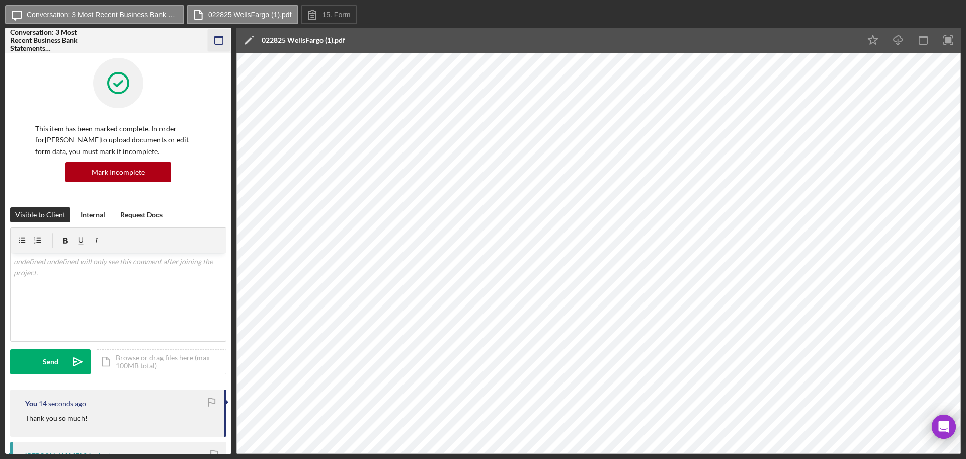
click at [215, 40] on icon "button" at bounding box center [219, 40] width 23 height 23
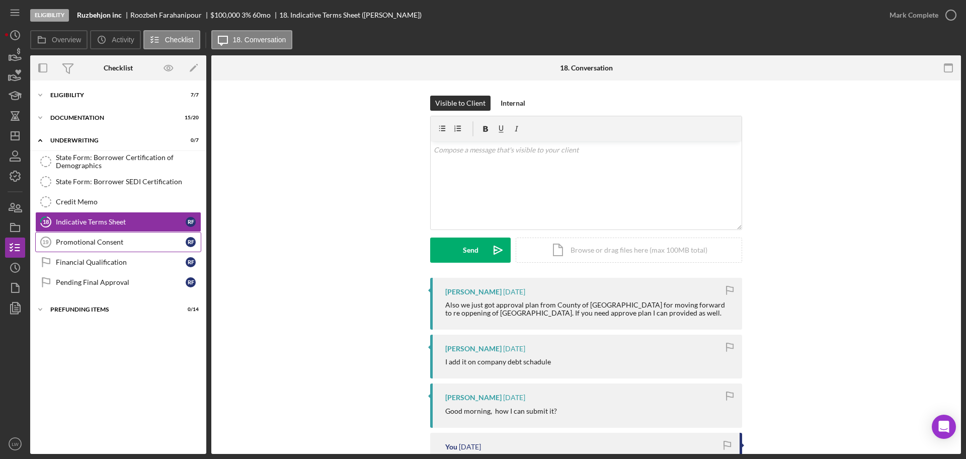
click at [104, 243] on div "Promotional Consent" at bounding box center [121, 242] width 130 height 8
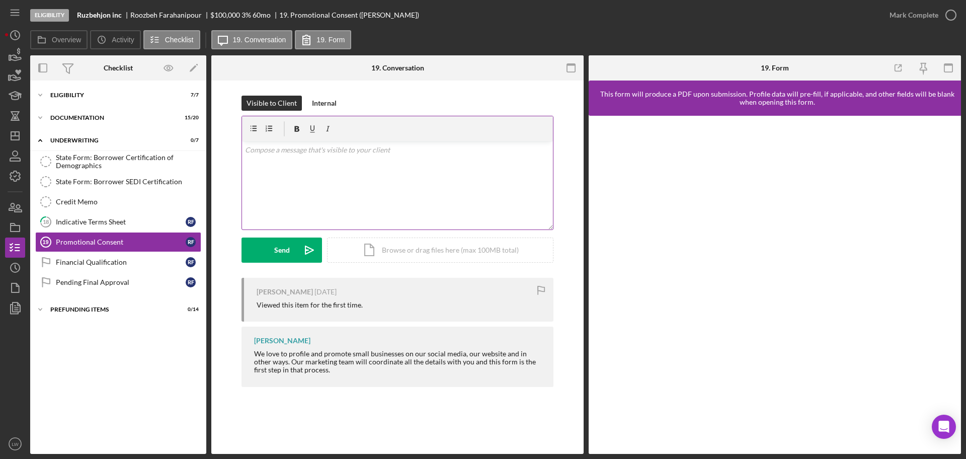
click at [454, 187] on div "v Color teal Color pink Remove color Add row above Add row below Add column bef…" at bounding box center [397, 185] width 311 height 88
click at [284, 252] on div "Send" at bounding box center [282, 250] width 16 height 25
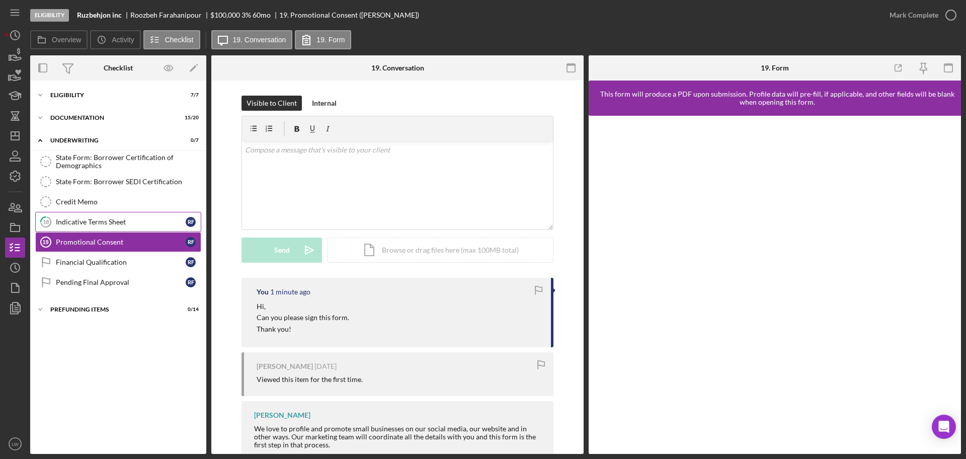
click at [85, 214] on link "18 Indicative Terms Sheet R F" at bounding box center [118, 222] width 166 height 20
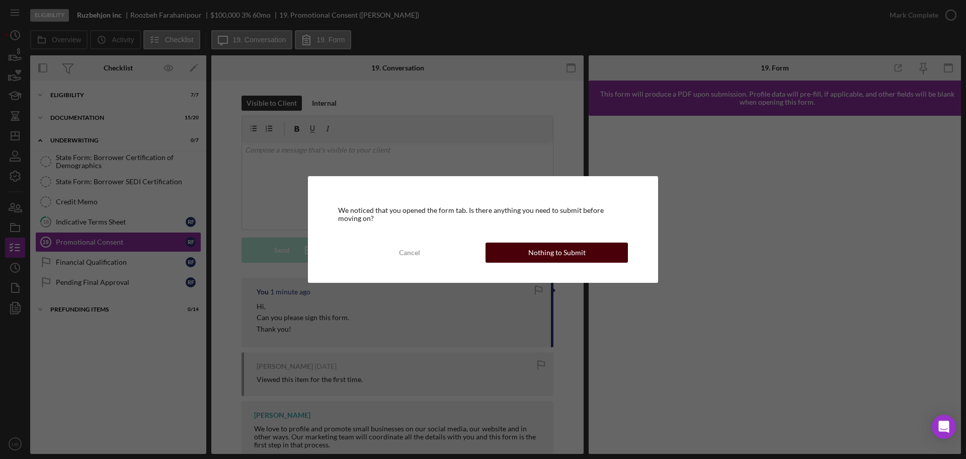
click at [542, 254] on div "Nothing to Submit" at bounding box center [556, 253] width 57 height 20
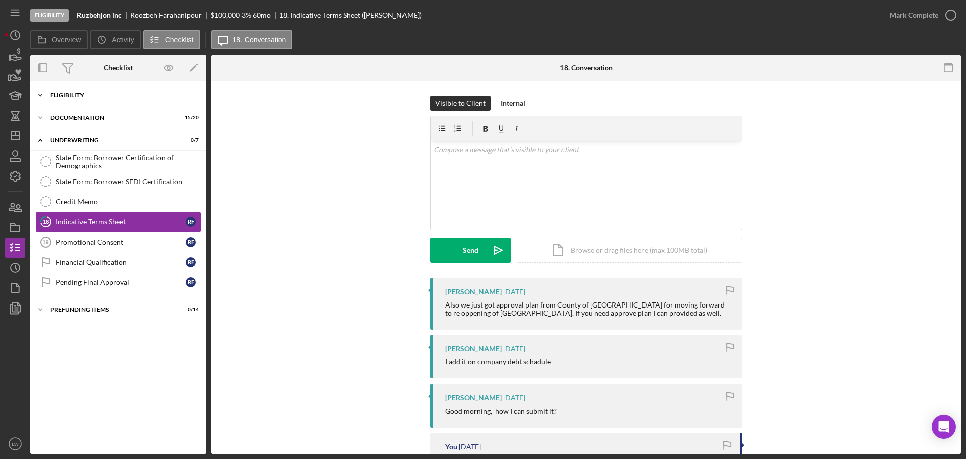
click at [75, 89] on div "Icon/Expander Eligibility 7 / 7" at bounding box center [118, 95] width 176 height 20
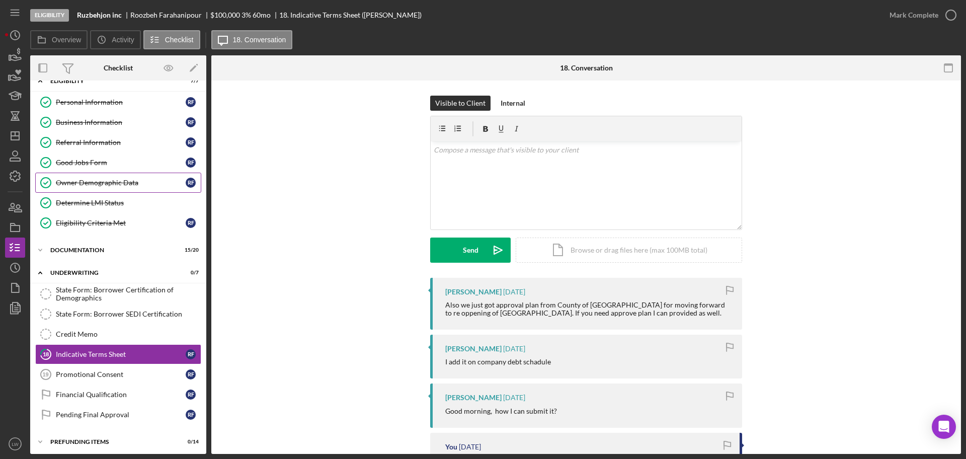
scroll to position [18, 0]
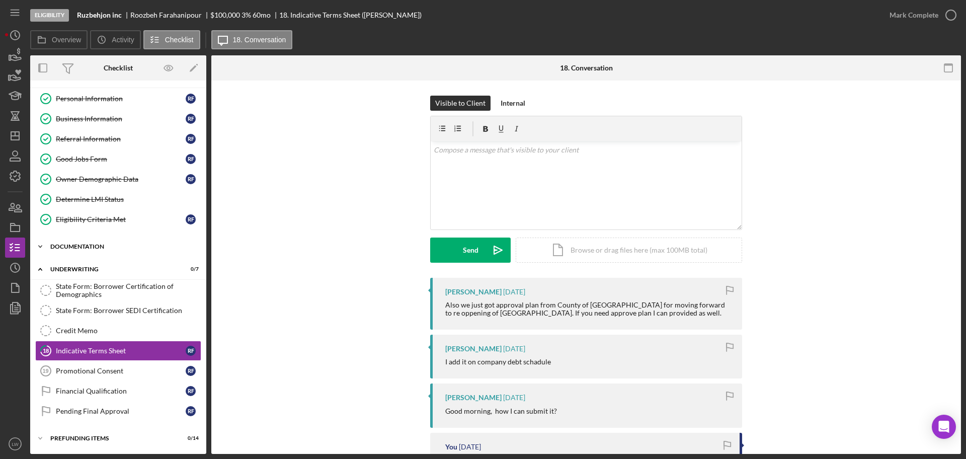
click at [80, 245] on div "Documentation" at bounding box center [121, 247] width 143 height 6
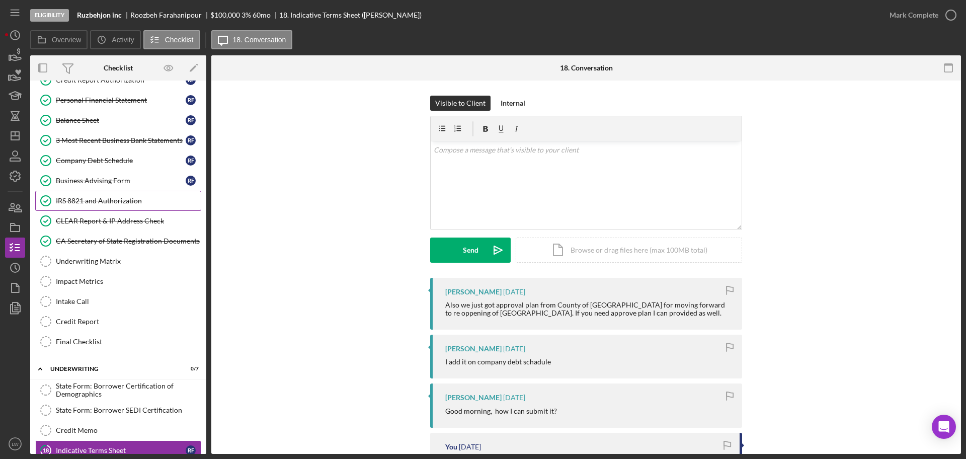
scroll to position [426, 0]
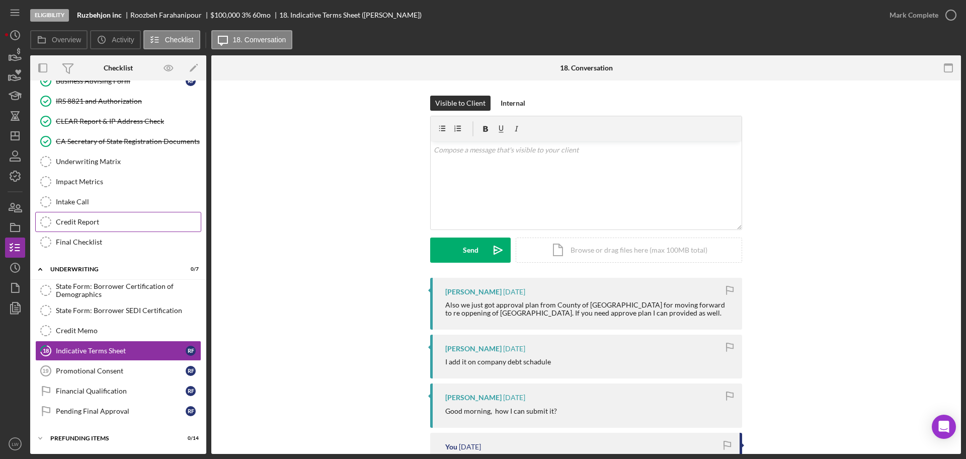
click at [84, 221] on div "Credit Report" at bounding box center [128, 222] width 145 height 8
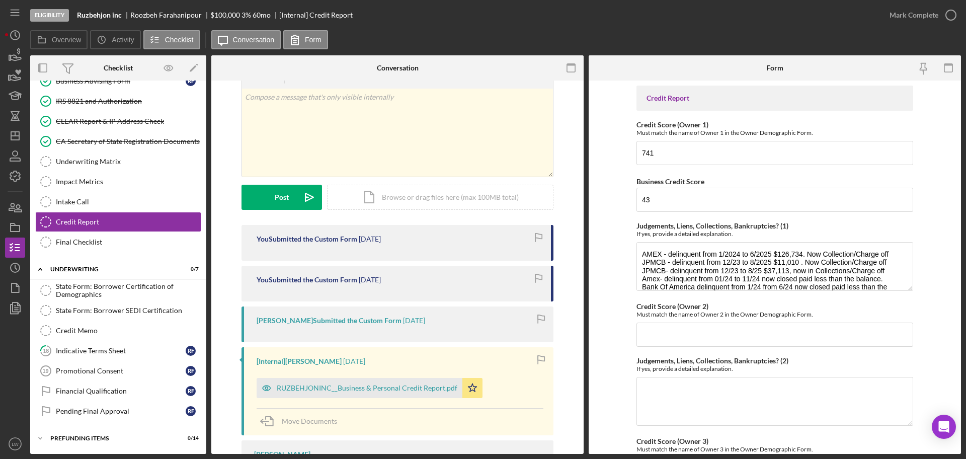
scroll to position [112, 0]
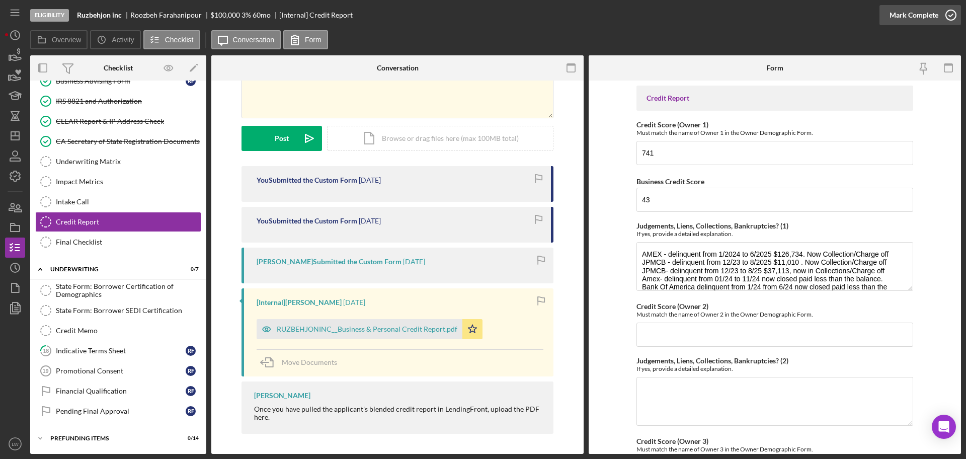
click at [949, 19] on icon "button" at bounding box center [951, 15] width 25 height 25
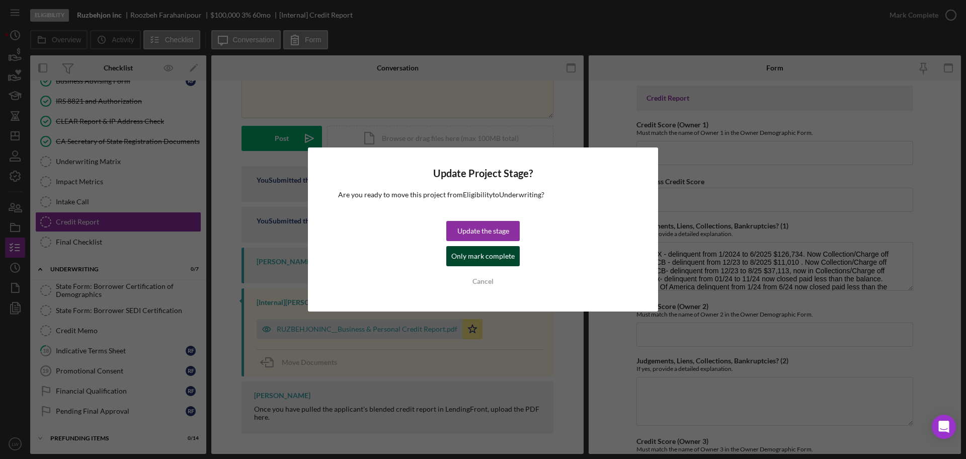
click at [484, 256] on div "Only mark complete" at bounding box center [482, 256] width 63 height 20
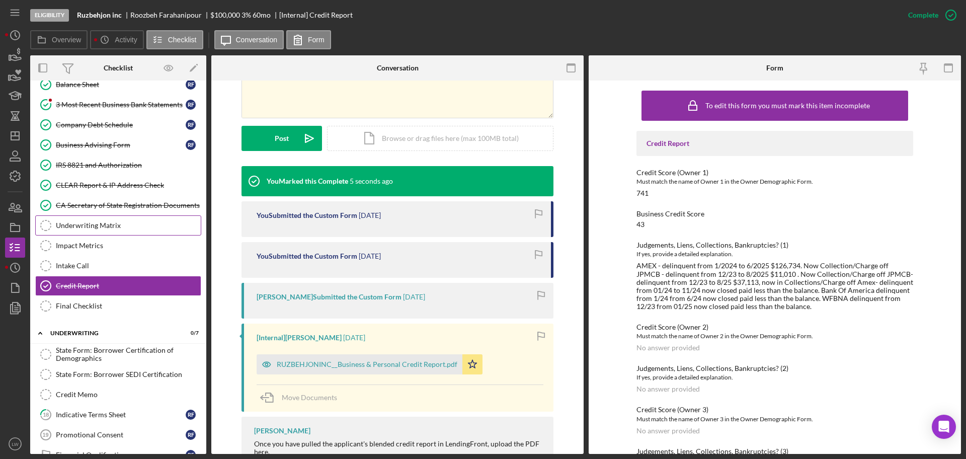
scroll to position [300, 0]
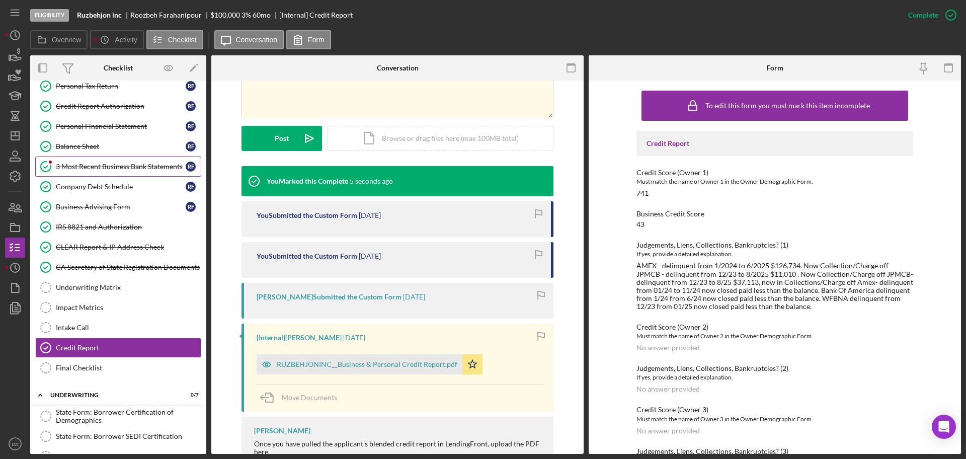
click at [119, 163] on div "3 Most Recent Business Bank Statements" at bounding box center [121, 167] width 130 height 8
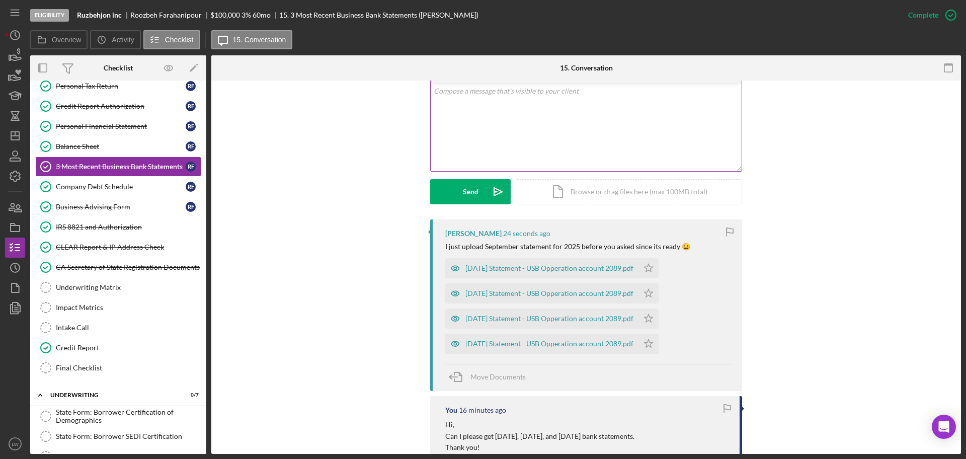
scroll to position [63, 0]
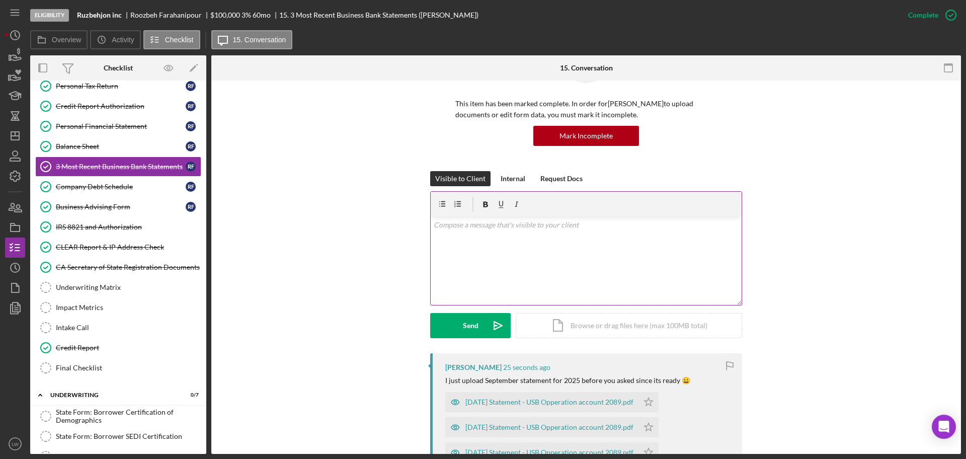
click at [621, 259] on div "v Color teal Color pink Remove color Add row above Add row below Add column bef…" at bounding box center [586, 261] width 311 height 88
click at [455, 319] on button "Send Icon/icon-invite-send" at bounding box center [470, 325] width 81 height 25
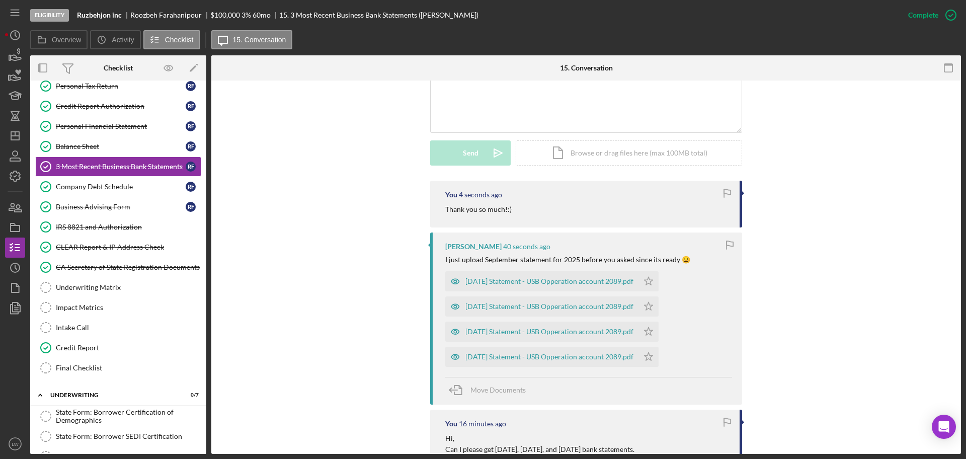
scroll to position [315, 0]
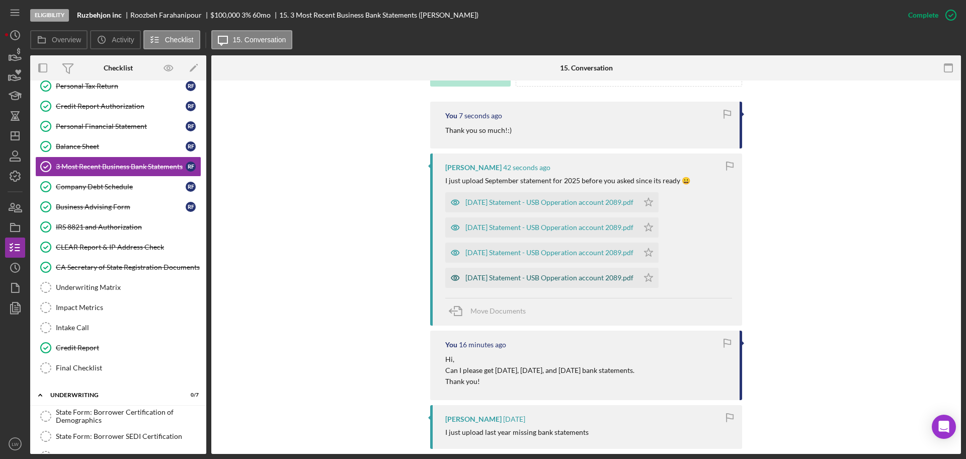
click at [539, 278] on div "2024-02-29 Statement - USB Opperation account 2089.pdf" at bounding box center [549, 278] width 168 height 8
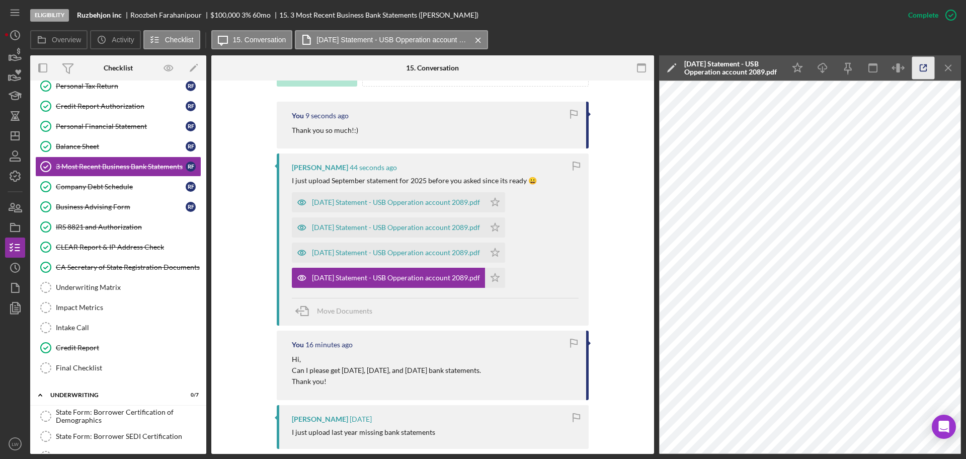
click at [918, 73] on icon "button" at bounding box center [923, 68] width 23 height 23
click at [382, 248] on div "2024-03-31 Statement - USB Opperation account 2089.pdf" at bounding box center [388, 253] width 193 height 20
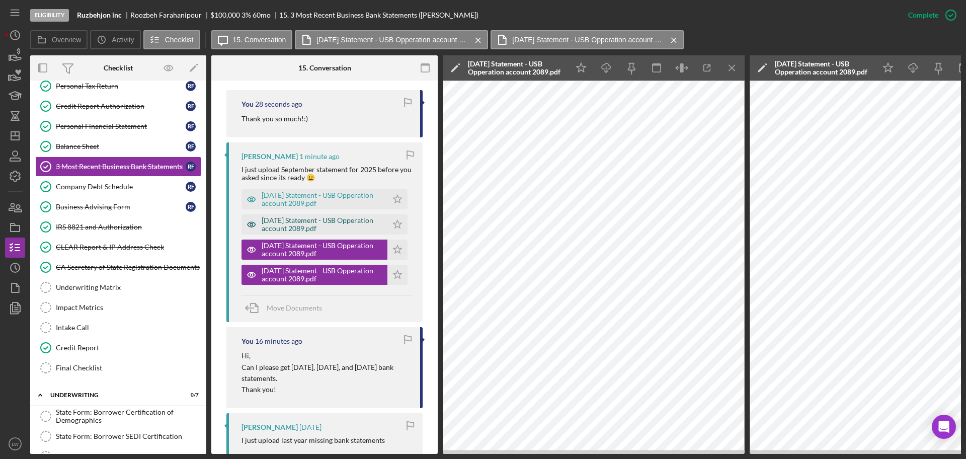
click at [319, 232] on div "2024-04-30 Statement - USB Opperation account 2089.pdf" at bounding box center [322, 224] width 121 height 16
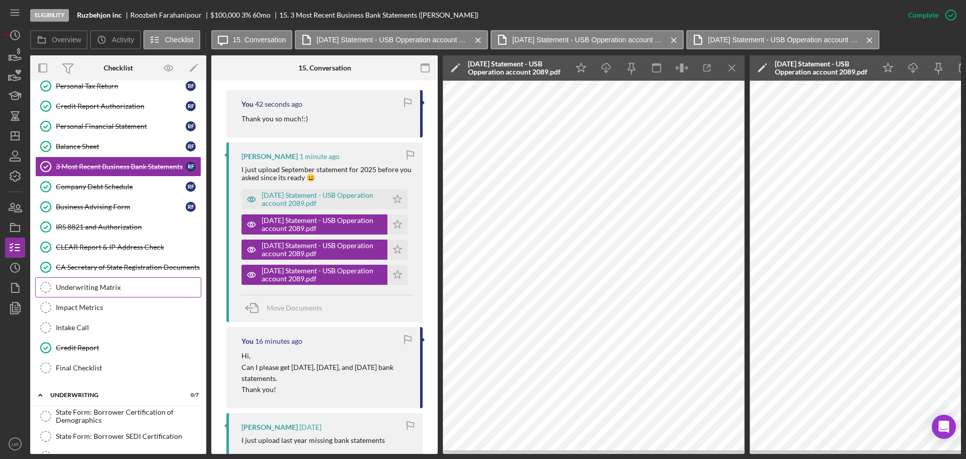
click at [98, 284] on div "Underwriting Matrix" at bounding box center [128, 287] width 145 height 8
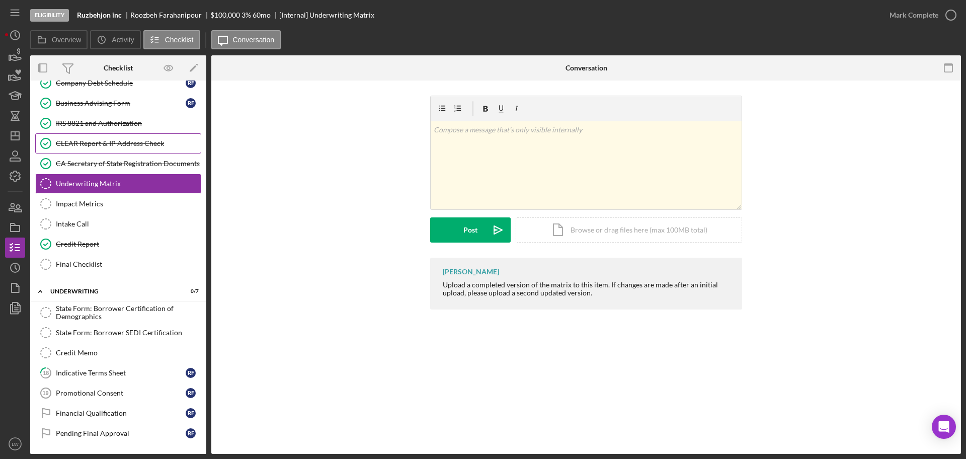
scroll to position [426, 0]
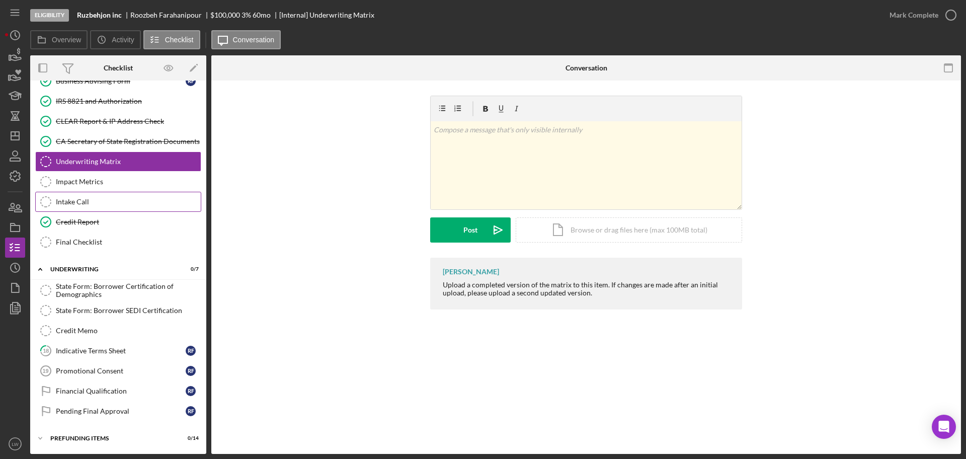
click at [123, 199] on div "Intake Call" at bounding box center [128, 202] width 145 height 8
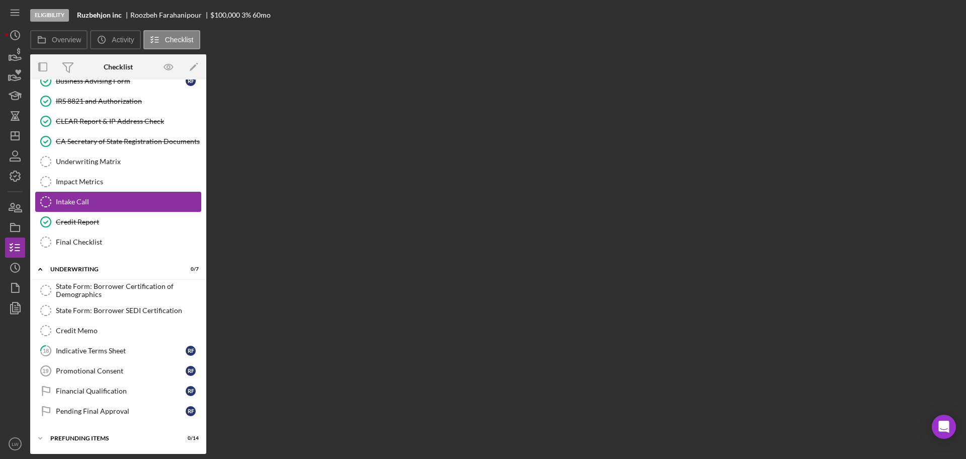
scroll to position [426, 0]
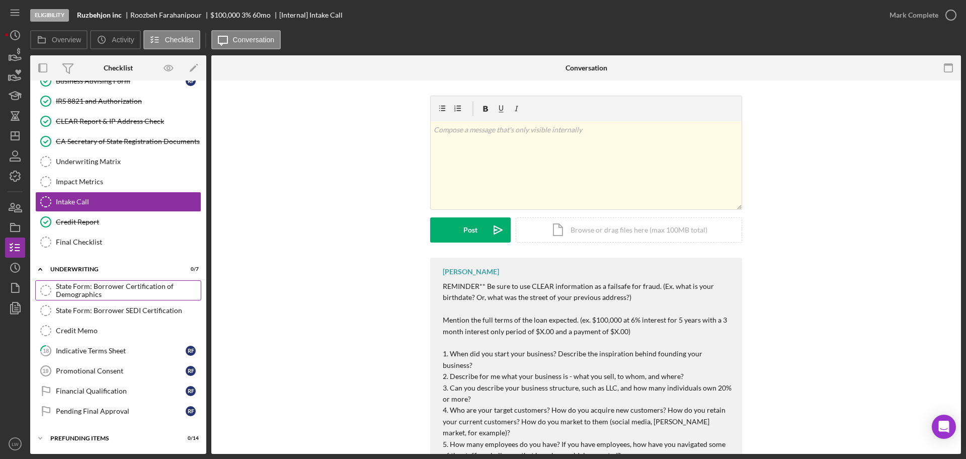
click at [174, 291] on div "State Form: Borrower Certification of Demographics" at bounding box center [128, 290] width 145 height 16
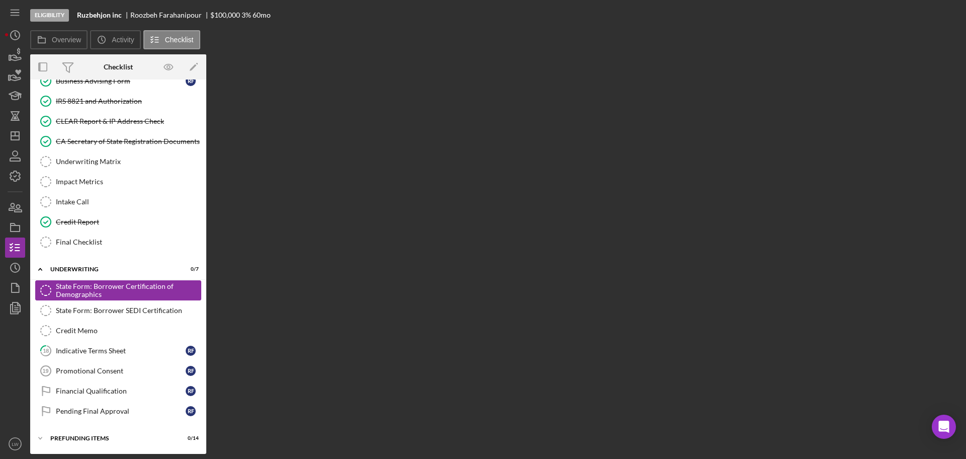
scroll to position [426, 0]
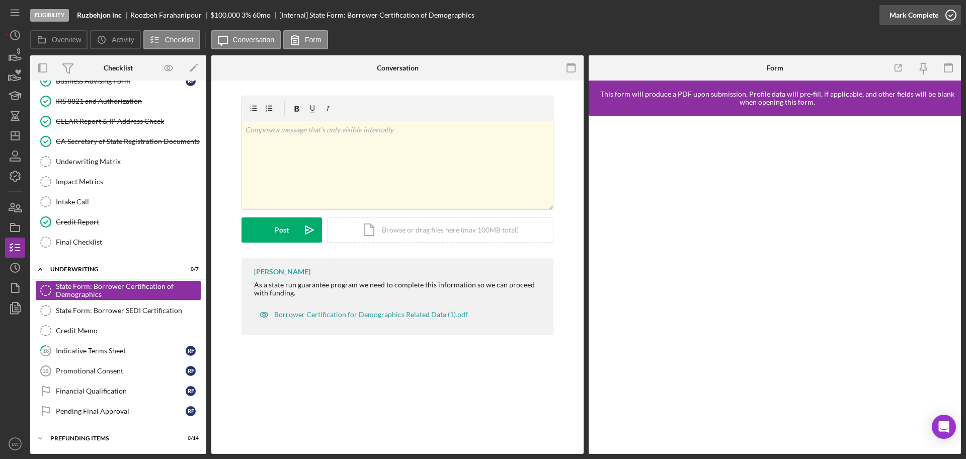
click at [910, 13] on div "Mark Complete" at bounding box center [914, 15] width 49 height 20
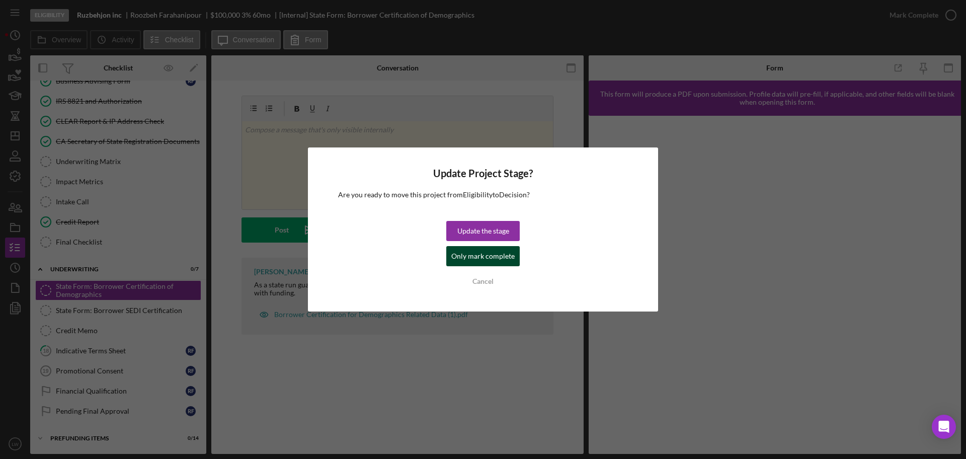
click at [483, 252] on div "Only mark complete" at bounding box center [482, 256] width 63 height 20
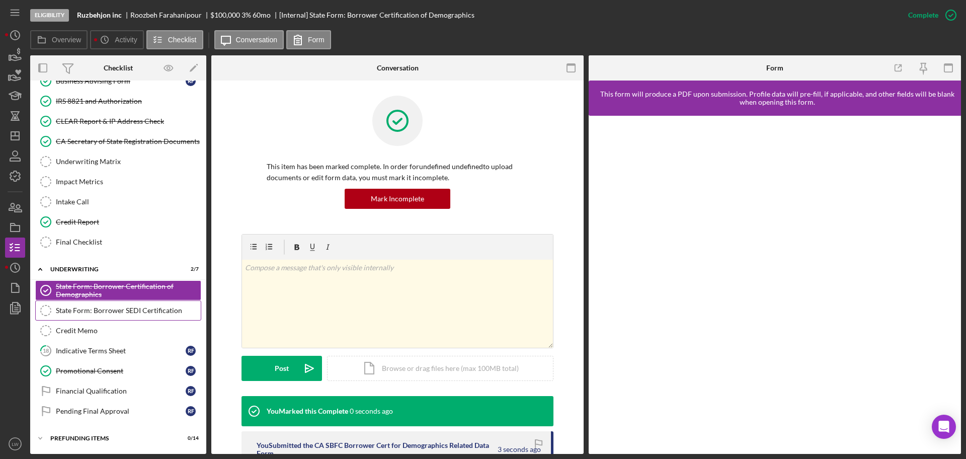
click at [137, 311] on div "State Form: Borrower SEDI Certification" at bounding box center [128, 310] width 145 height 8
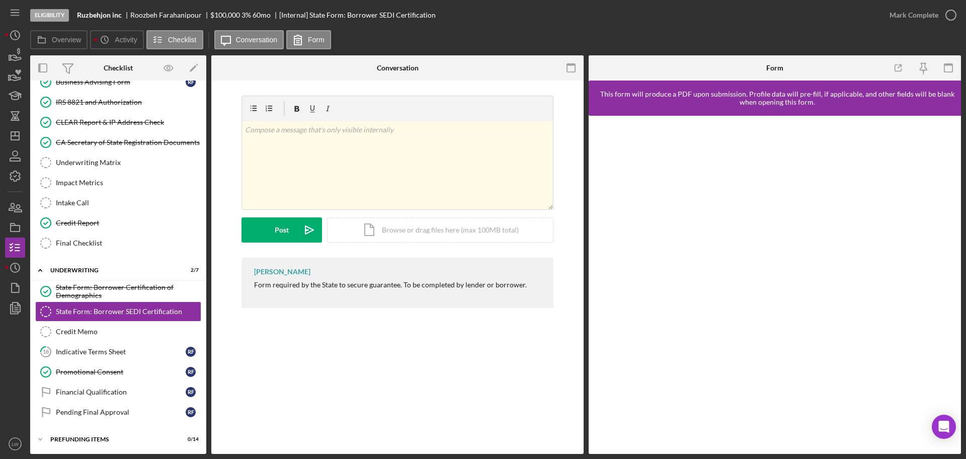
scroll to position [426, 0]
click at [123, 436] on div "Prefunding Items" at bounding box center [121, 438] width 143 height 6
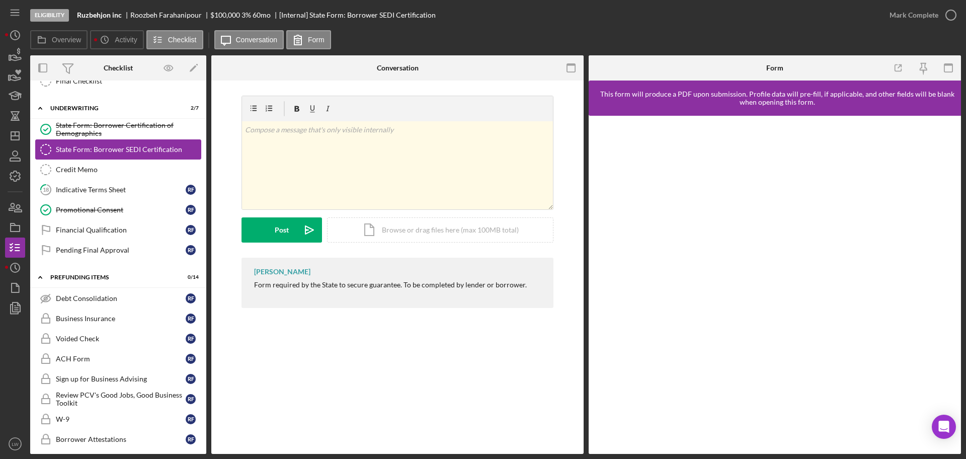
scroll to position [461, 0]
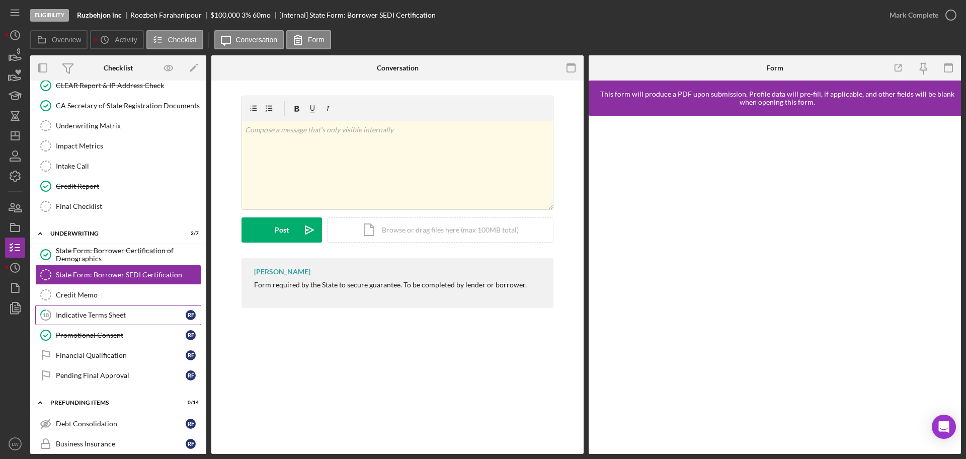
click at [145, 317] on div "Indicative Terms Sheet" at bounding box center [121, 315] width 130 height 8
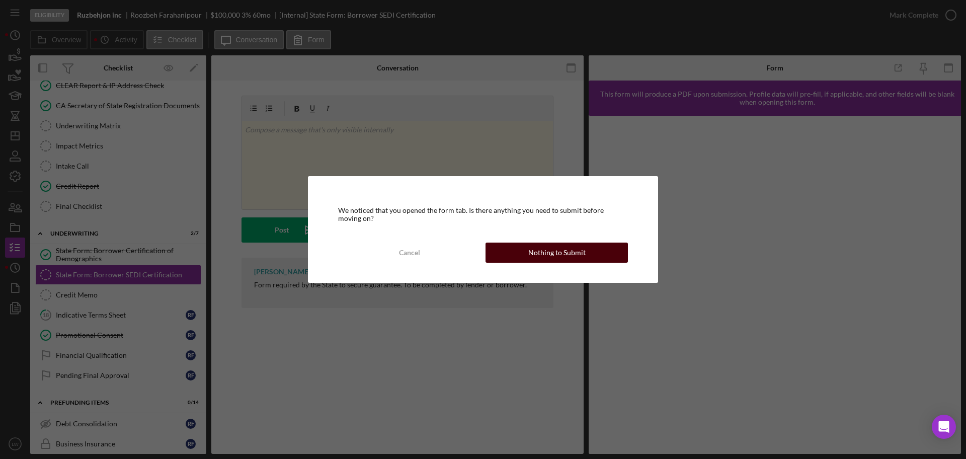
click at [572, 254] on div "Nothing to Submit" at bounding box center [556, 253] width 57 height 20
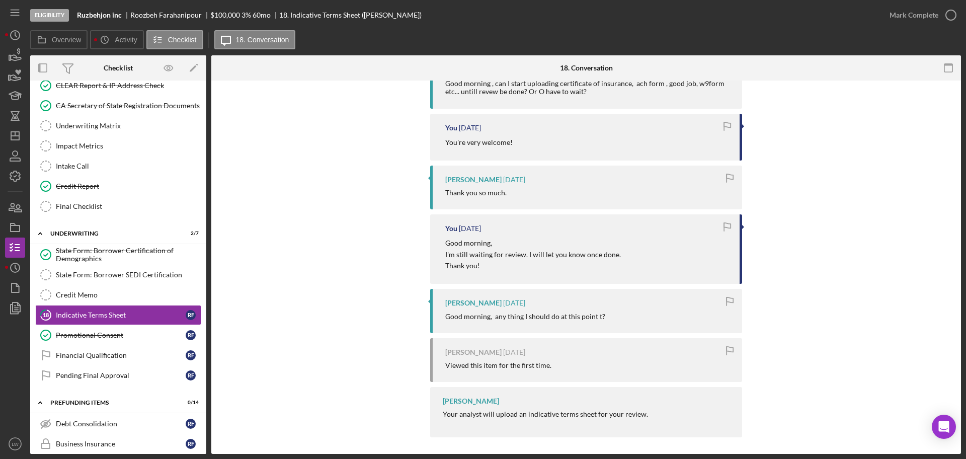
scroll to position [724, 0]
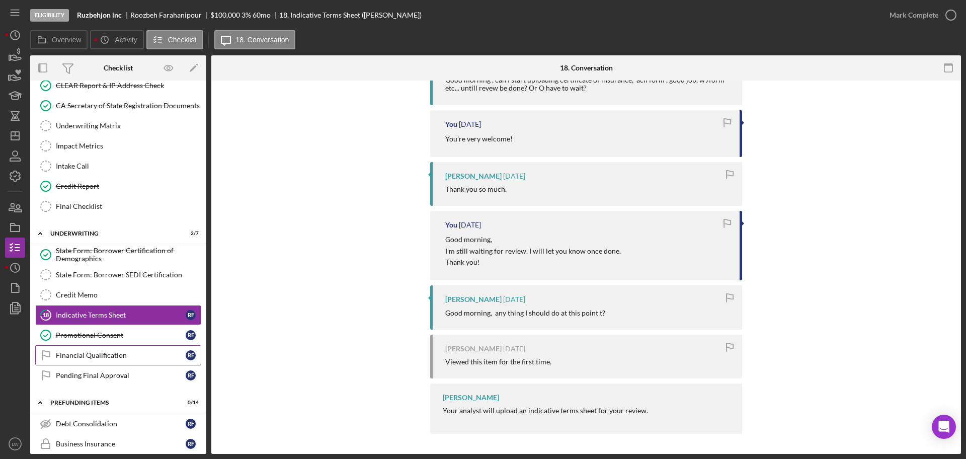
click at [157, 358] on div "Financial Qualification" at bounding box center [121, 355] width 130 height 8
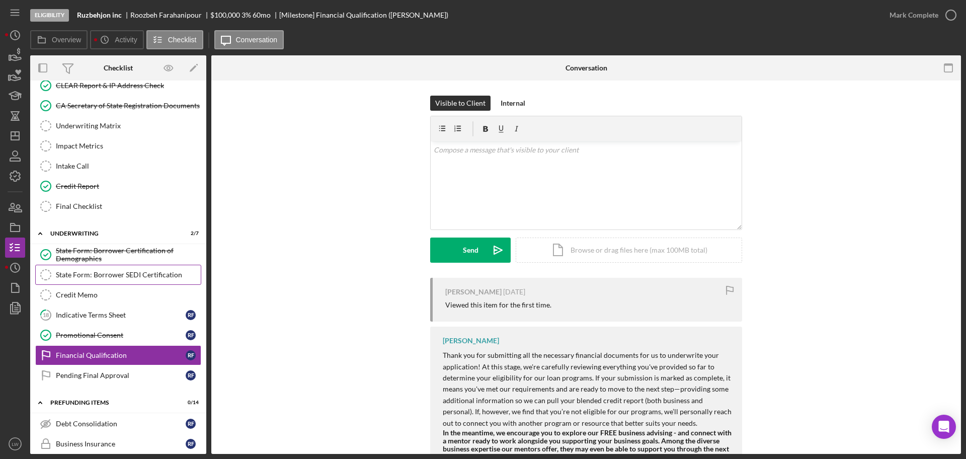
click at [150, 272] on div "State Form: Borrower SEDI Certification" at bounding box center [128, 275] width 145 height 8
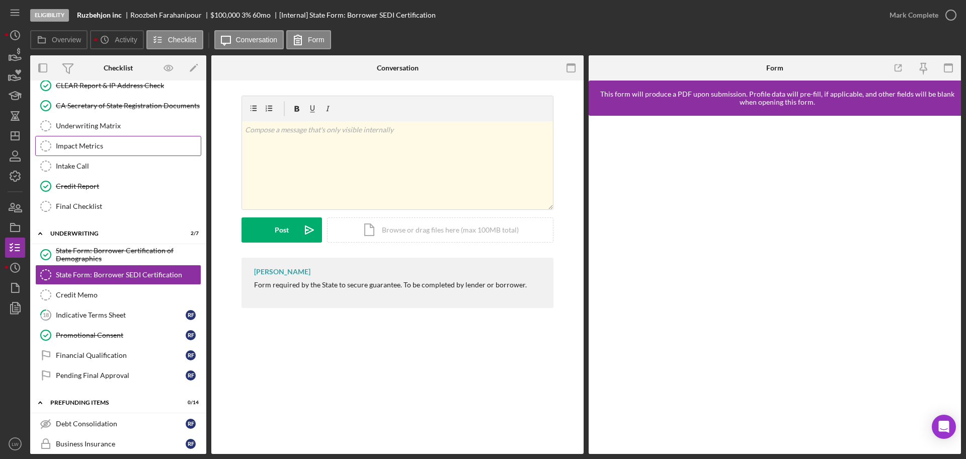
click at [114, 139] on link "Impact Metrics Impact Metrics" at bounding box center [118, 146] width 166 height 20
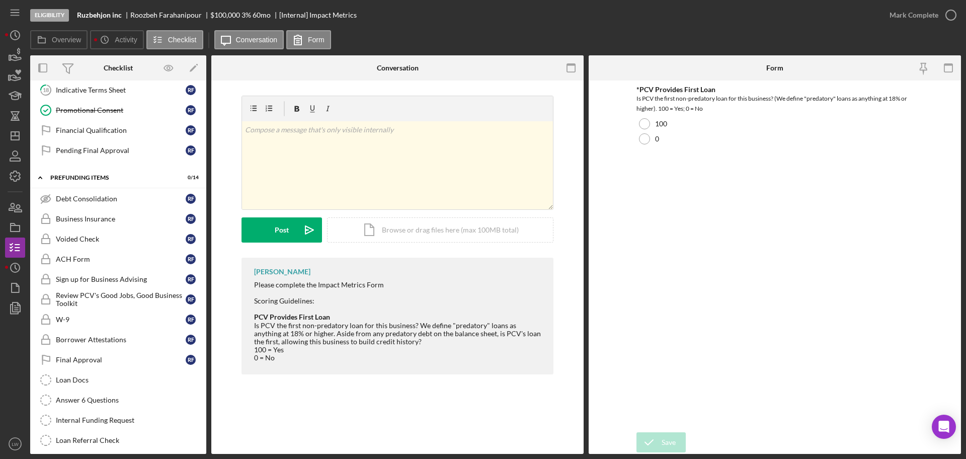
scroll to position [713, 0]
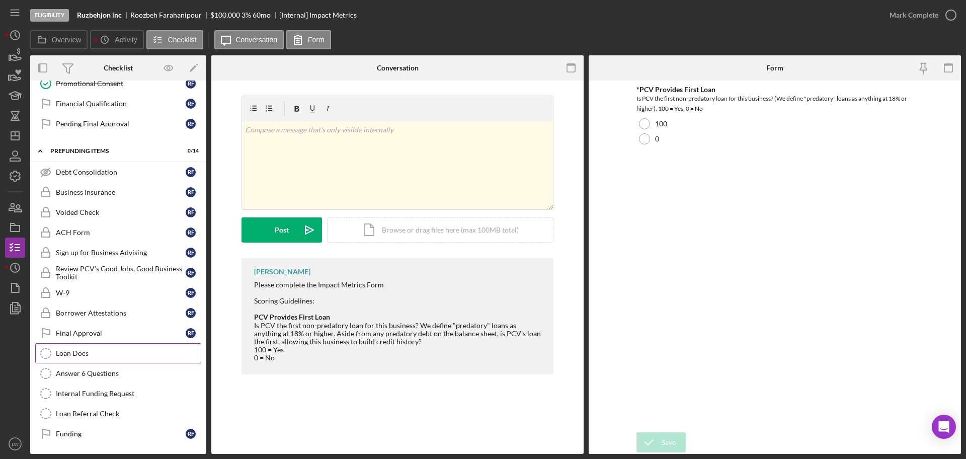
click at [99, 355] on div "Loan Docs" at bounding box center [128, 353] width 145 height 8
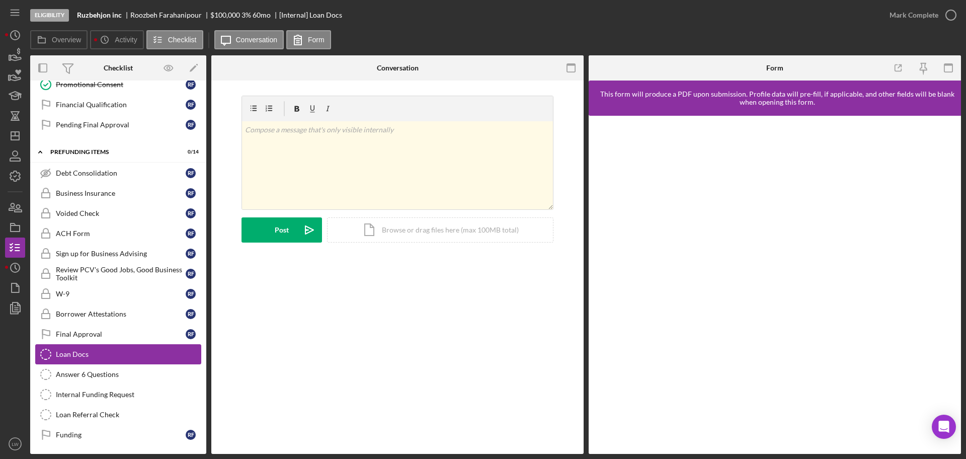
scroll to position [713, 0]
click at [111, 379] on link "Answer 6 Questions Answer 6 Questions" at bounding box center [118, 373] width 166 height 20
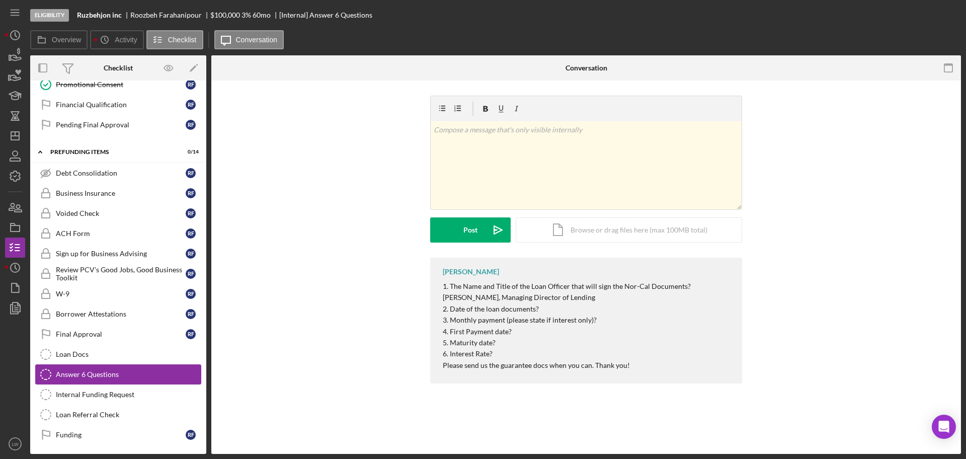
scroll to position [713, 0]
click at [112, 394] on div "Internal Funding Request" at bounding box center [128, 394] width 145 height 8
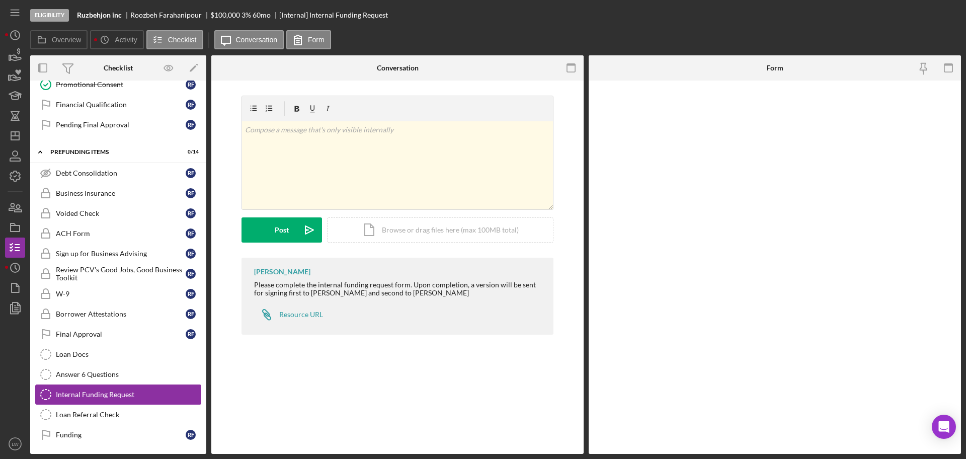
scroll to position [713, 0]
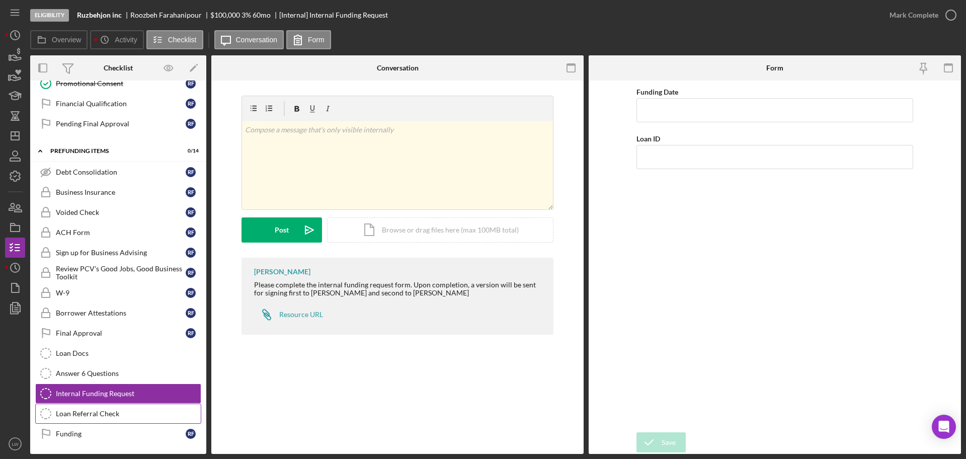
click at [118, 413] on div "Loan Referral Check" at bounding box center [128, 414] width 145 height 8
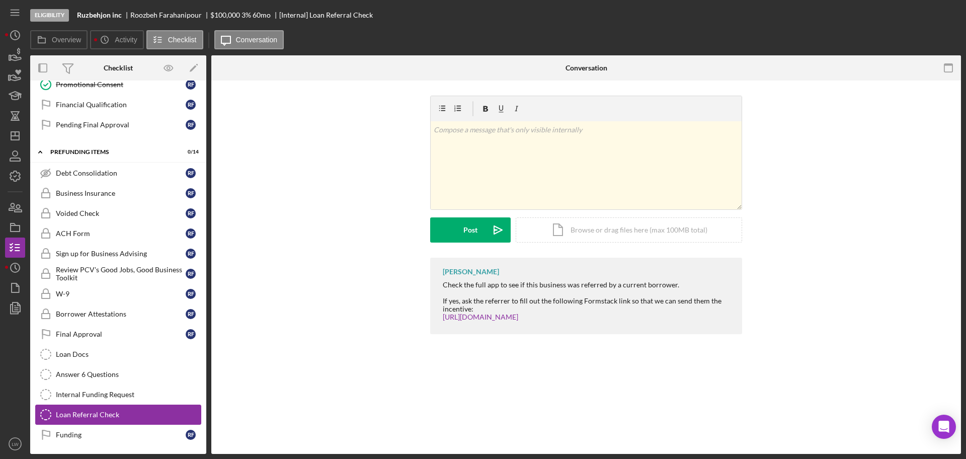
scroll to position [713, 0]
click at [102, 430] on div "Funding" at bounding box center [121, 434] width 130 height 8
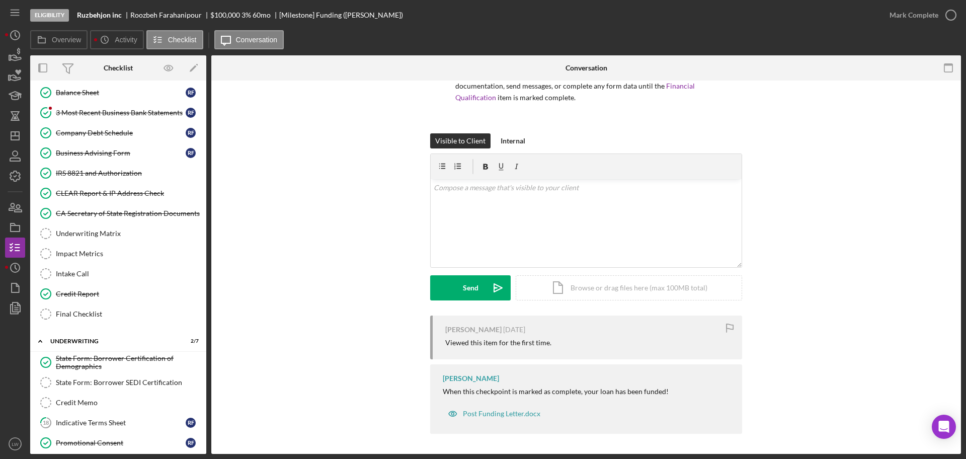
scroll to position [377, 0]
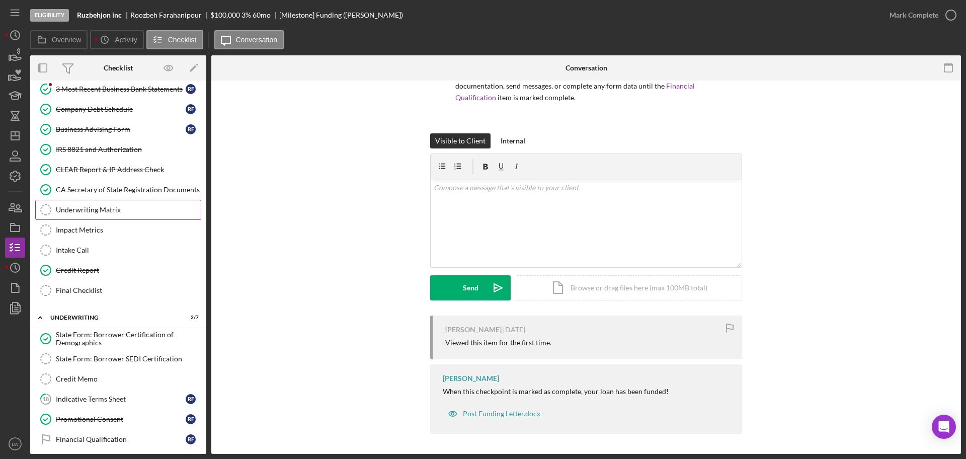
click at [107, 204] on link "Underwriting Matrix Underwriting Matrix" at bounding box center [118, 210] width 166 height 20
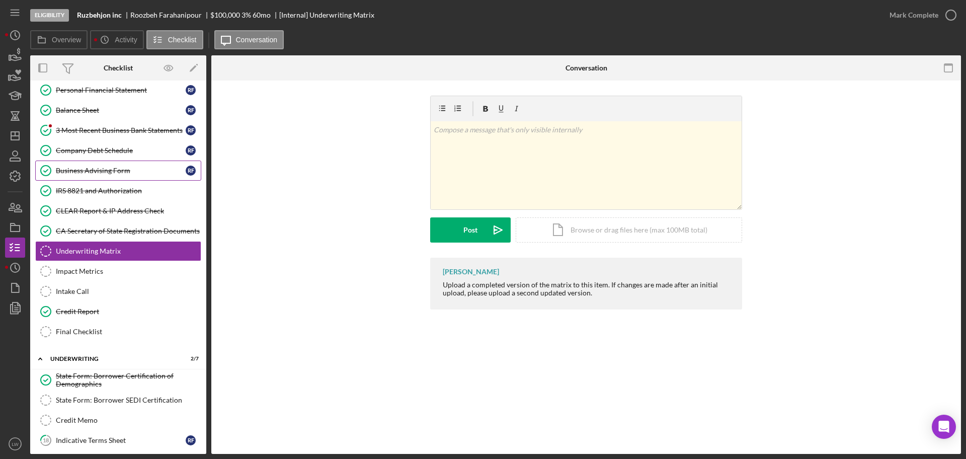
scroll to position [315, 0]
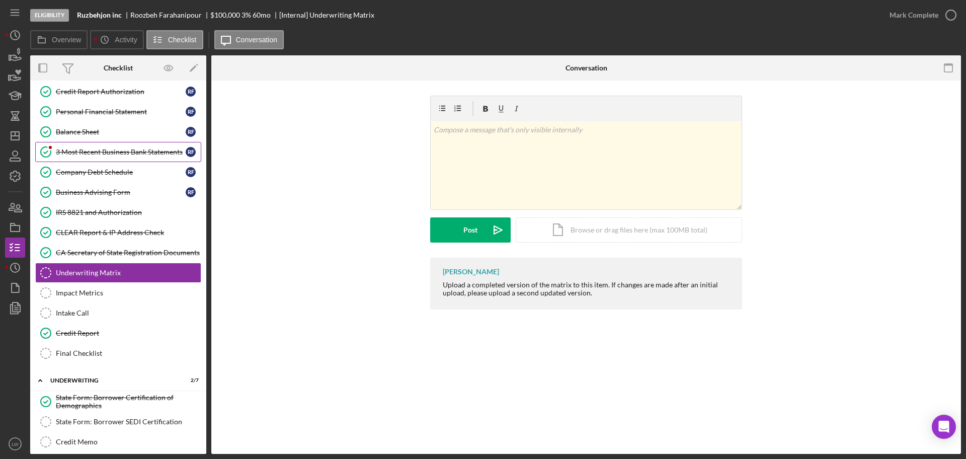
click at [89, 148] on div "3 Most Recent Business Bank Statements" at bounding box center [121, 152] width 130 height 8
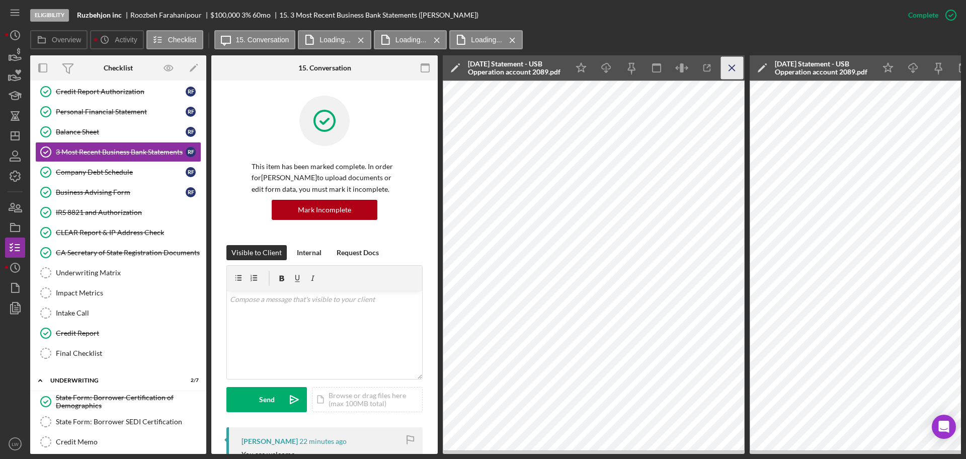
click at [732, 67] on g "button" at bounding box center [732, 68] width 6 height 6
click at [723, 65] on icon "Icon/Menu Close" at bounding box center [732, 68] width 23 height 23
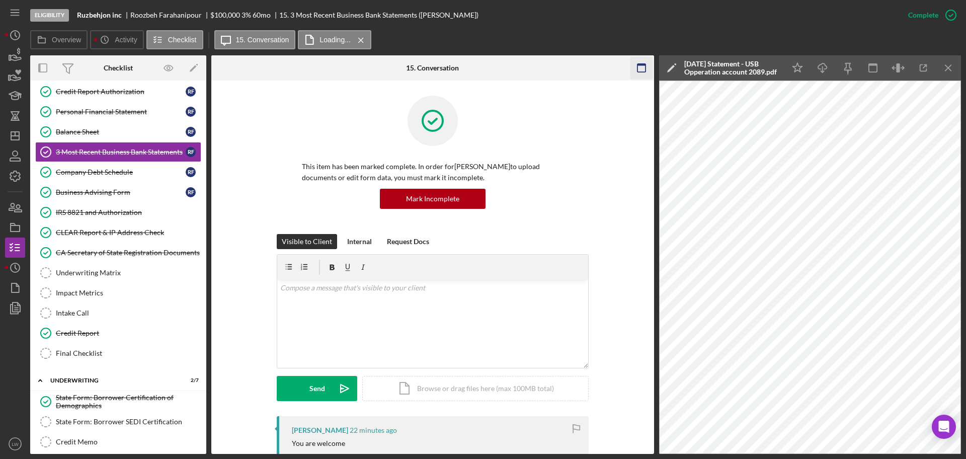
click at [952, 70] on icon "Icon/Menu Close" at bounding box center [949, 68] width 23 height 23
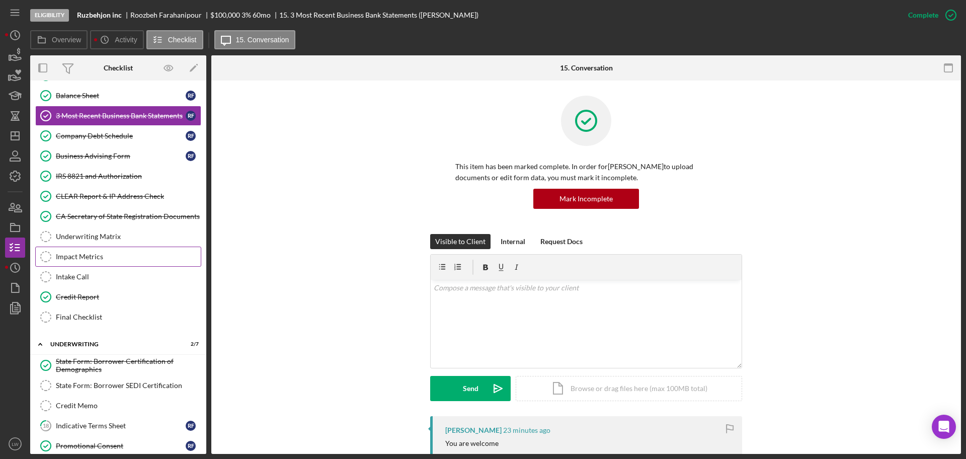
scroll to position [503, 0]
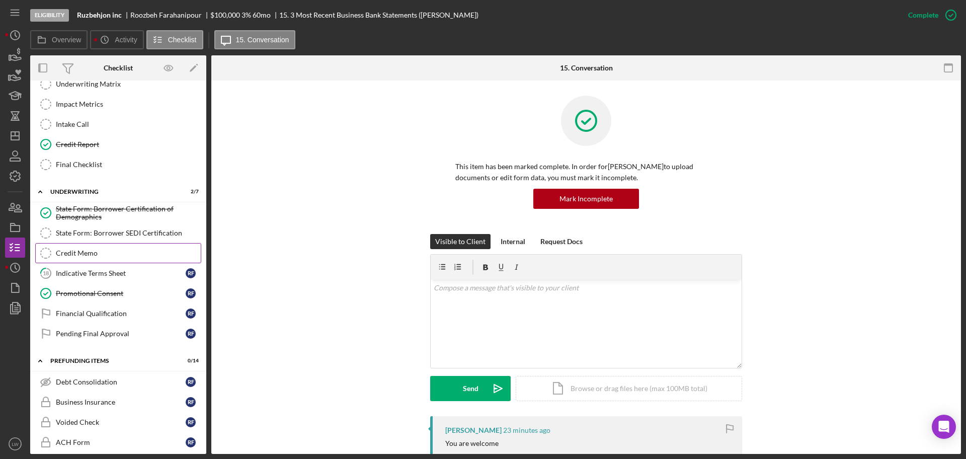
click at [92, 250] on div "Credit Memo" at bounding box center [128, 253] width 145 height 8
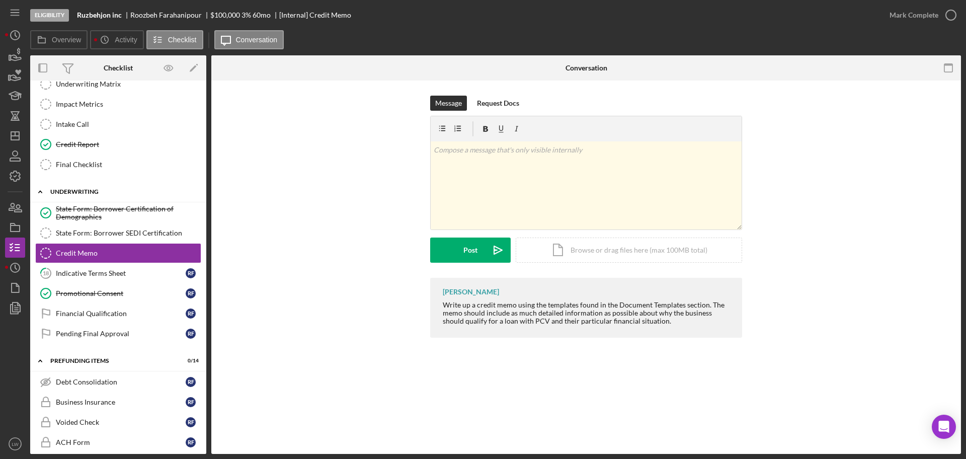
scroll to position [440, 0]
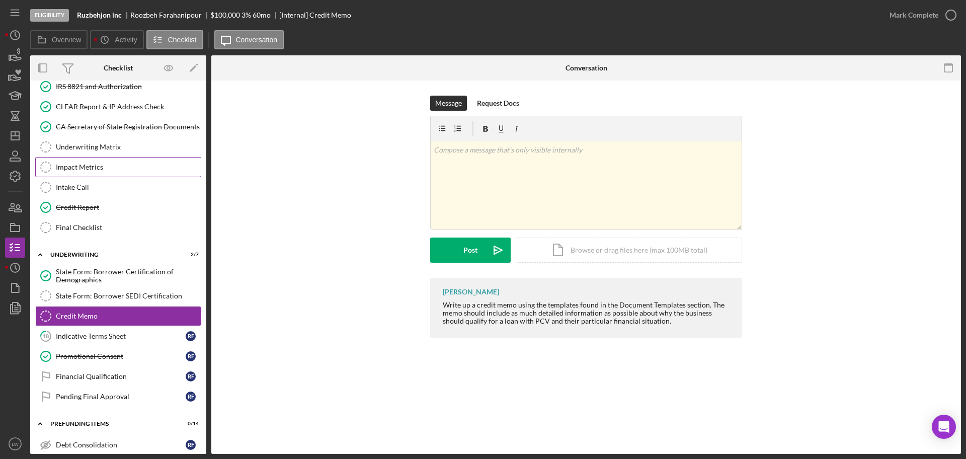
click at [114, 169] on div "Impact Metrics" at bounding box center [128, 167] width 145 height 8
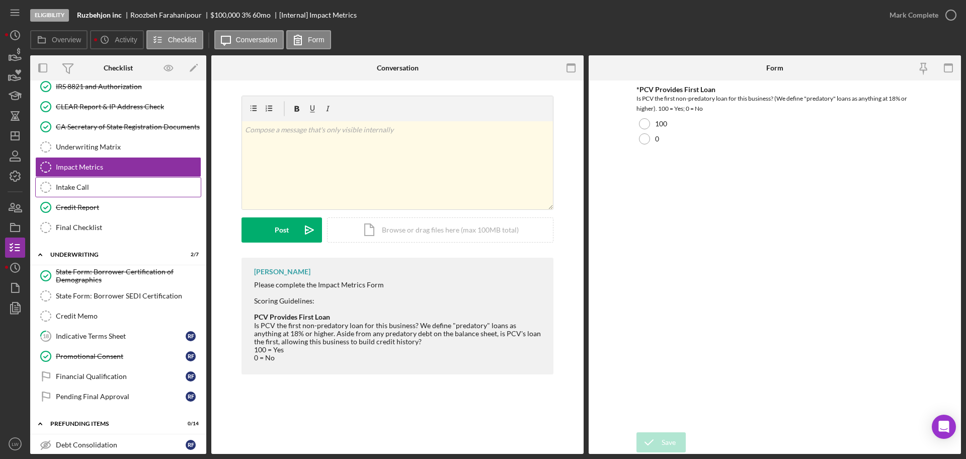
click at [106, 187] on div "Intake Call" at bounding box center [128, 187] width 145 height 8
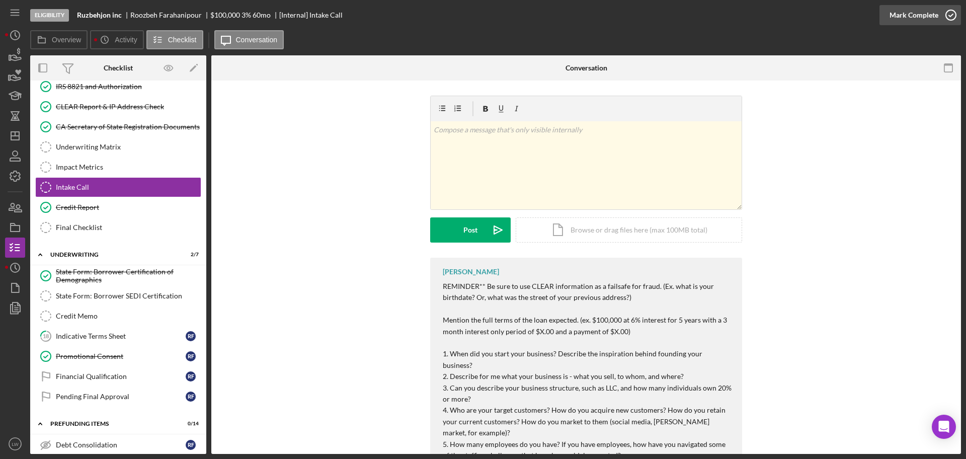
click at [920, 16] on div "Mark Complete" at bounding box center [914, 15] width 49 height 20
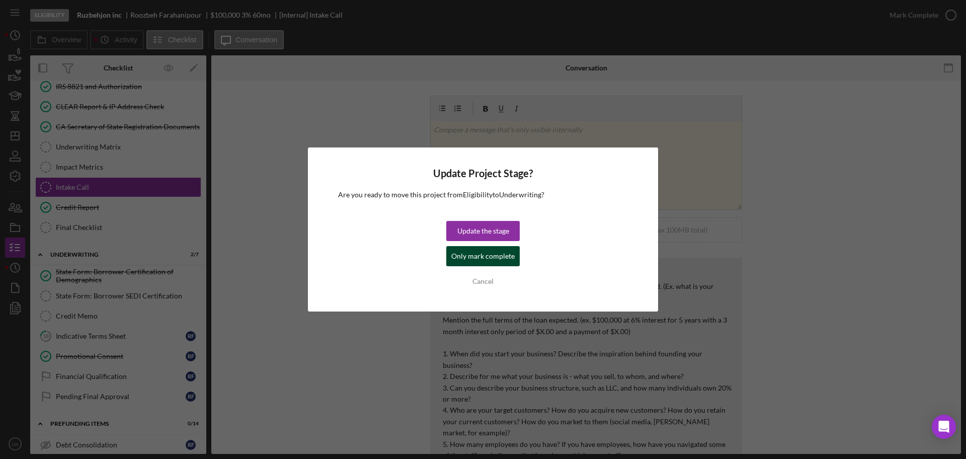
click at [510, 255] on div "Only mark complete" at bounding box center [482, 256] width 63 height 20
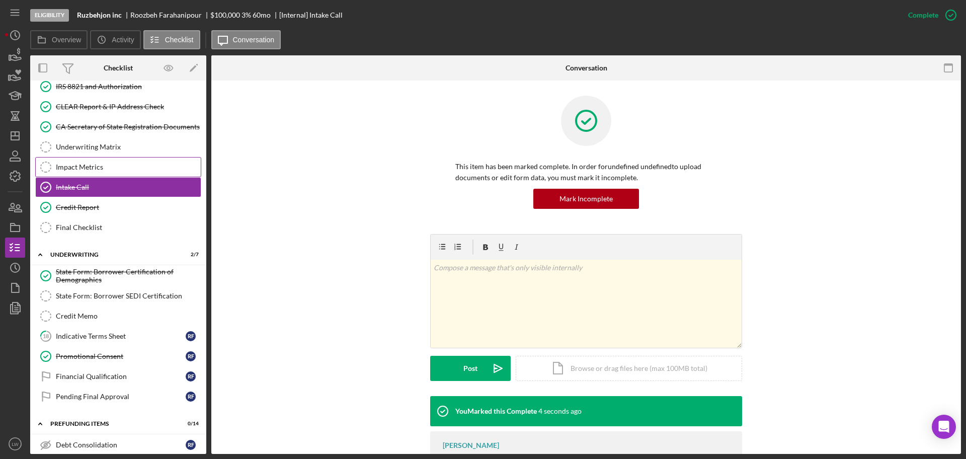
click at [83, 165] on div "Impact Metrics" at bounding box center [128, 167] width 145 height 8
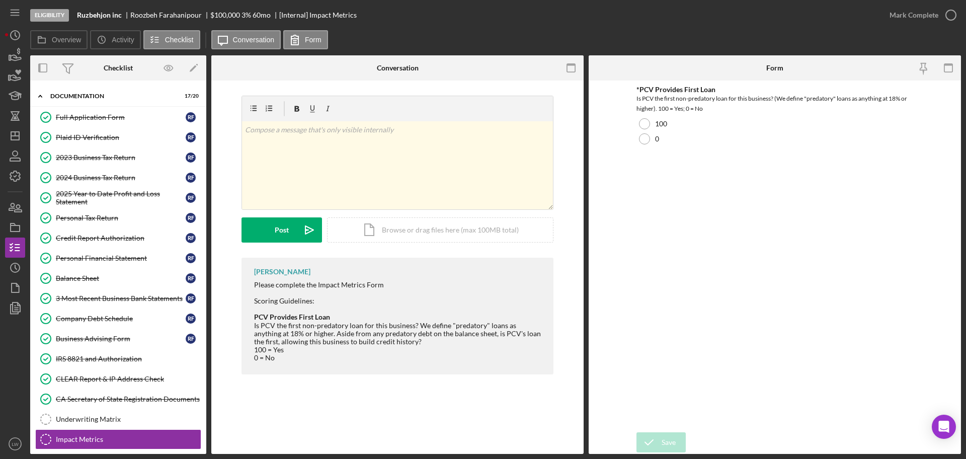
scroll to position [126, 0]
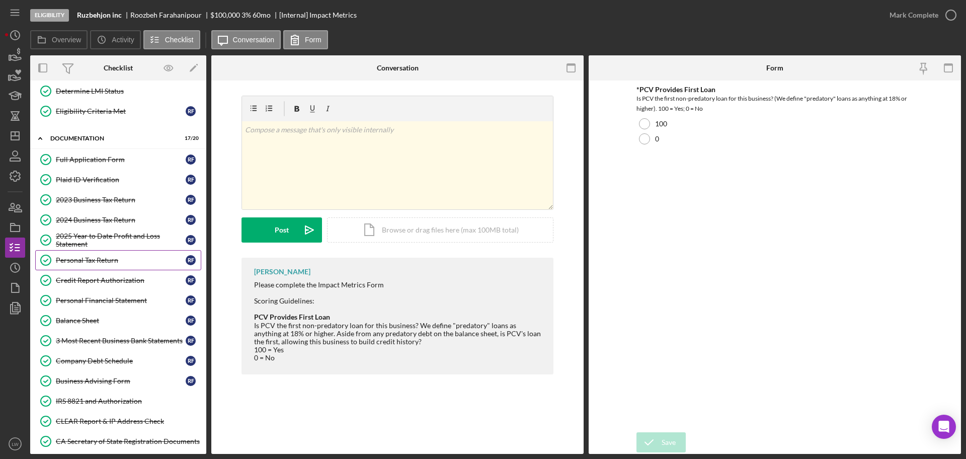
click at [104, 262] on div "Personal Tax Return" at bounding box center [121, 260] width 130 height 8
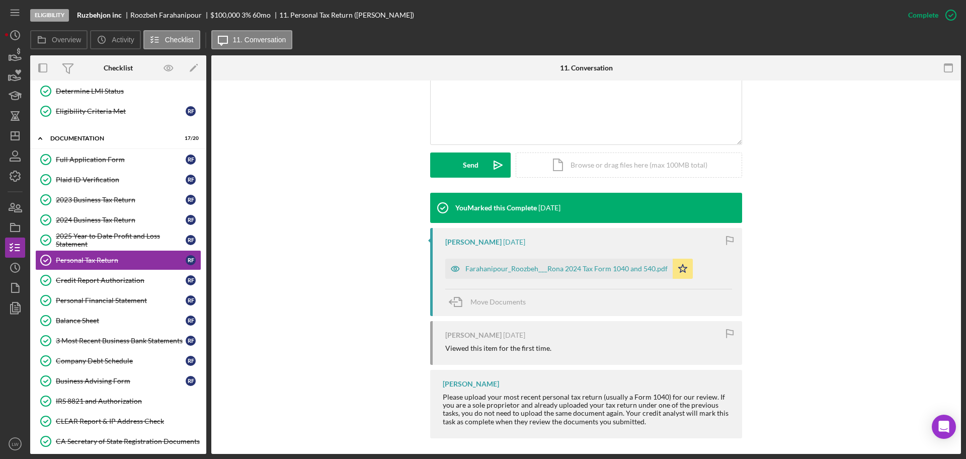
scroll to position [228, 0]
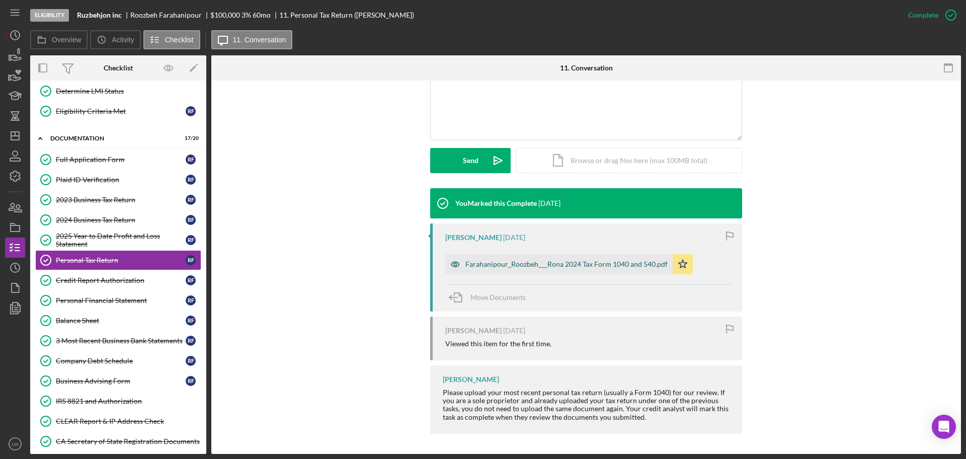
click at [548, 263] on div "Farahanipour_Roozbeh___Rona 2024 Tax Form 1040 and 540.pdf" at bounding box center [566, 264] width 202 height 8
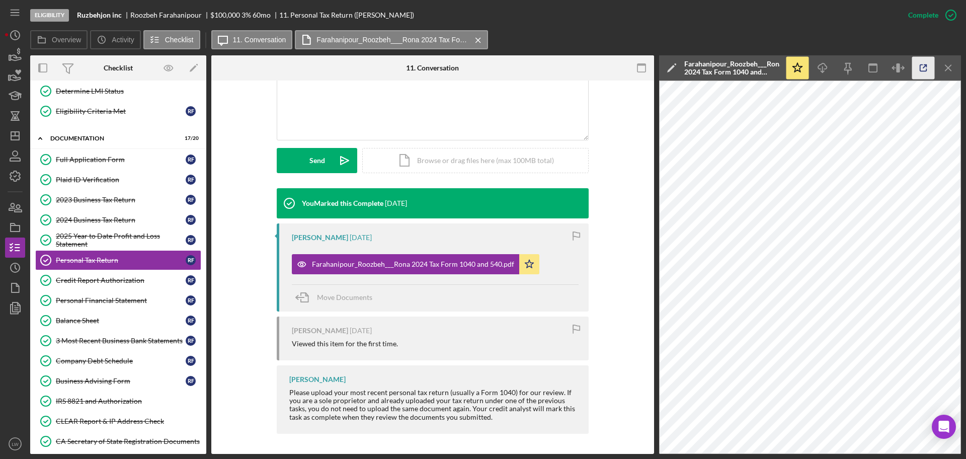
click at [928, 66] on icon "button" at bounding box center [923, 68] width 23 height 23
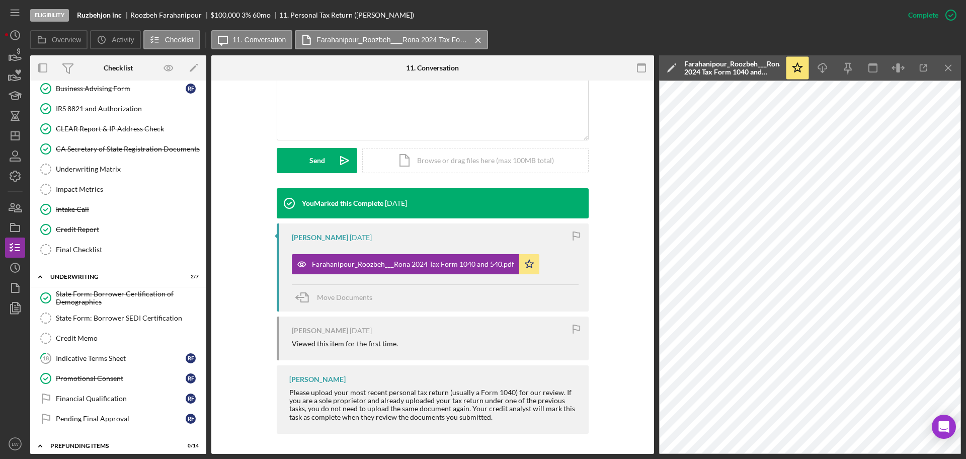
scroll to position [419, 0]
click at [95, 186] on div "Impact Metrics" at bounding box center [128, 188] width 145 height 8
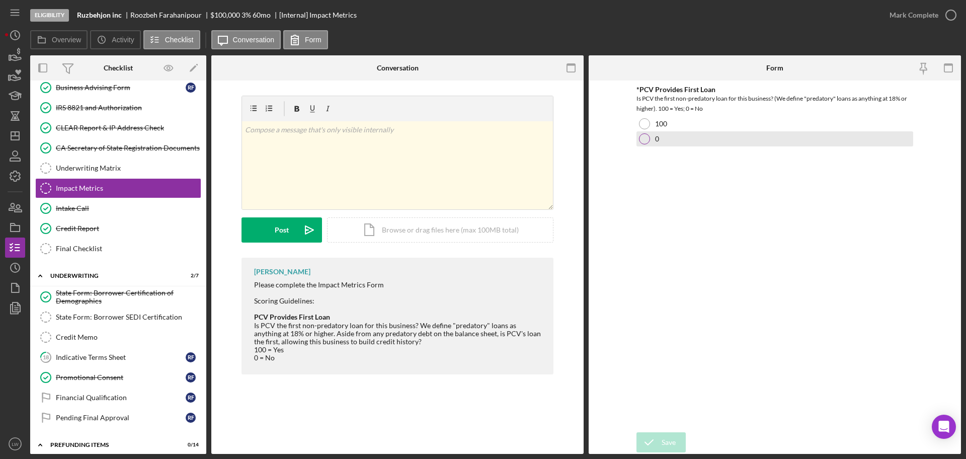
click at [648, 142] on div at bounding box center [644, 138] width 11 height 11
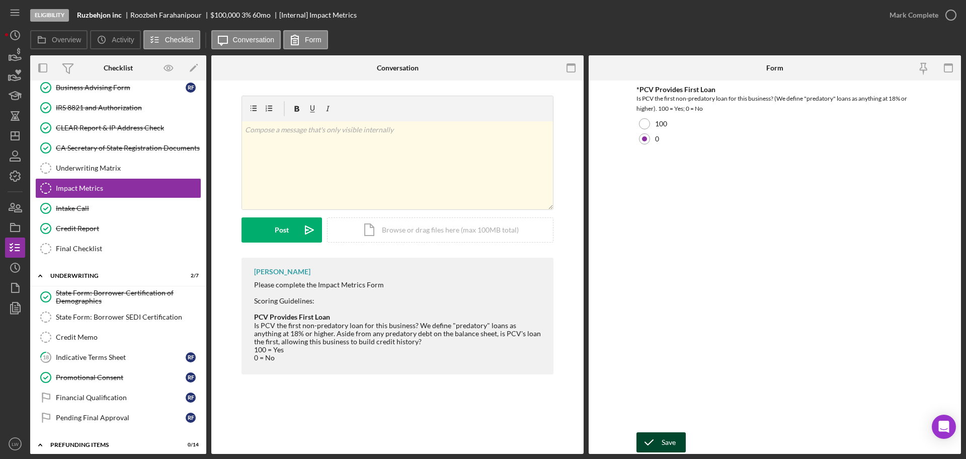
click at [656, 441] on icon "submit" at bounding box center [649, 442] width 25 height 25
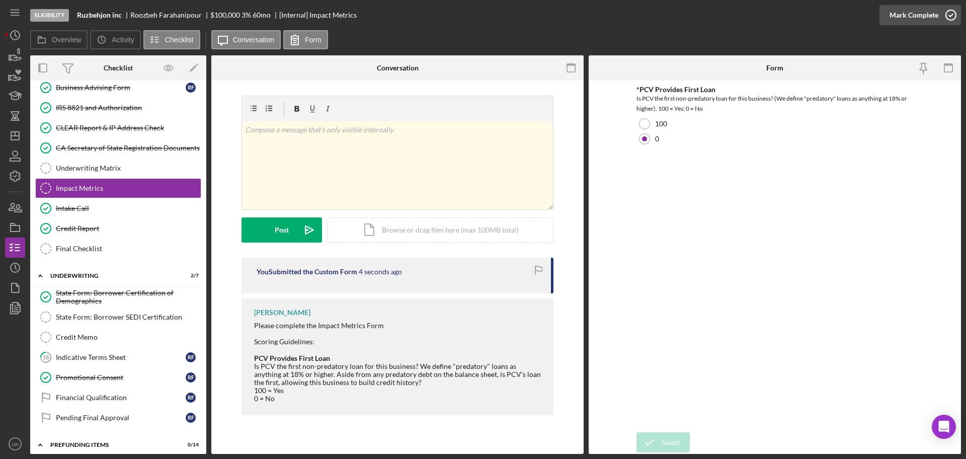
click at [928, 13] on div "Mark Complete" at bounding box center [914, 15] width 49 height 20
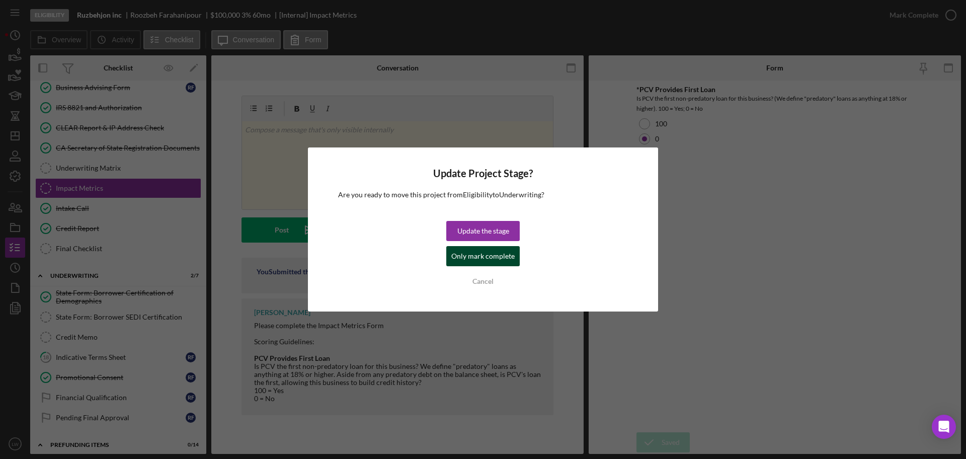
click at [474, 256] on div "Only mark complete" at bounding box center [482, 256] width 63 height 20
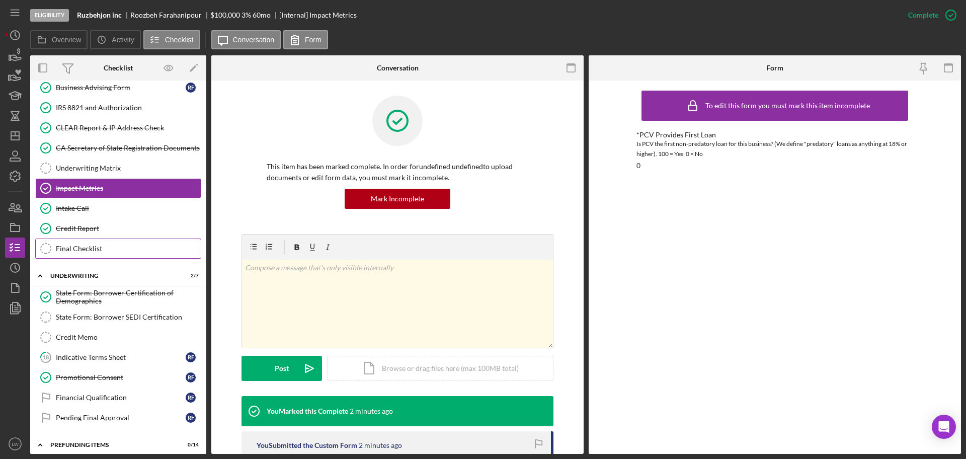
click at [82, 250] on div "Final Checklist" at bounding box center [128, 249] width 145 height 8
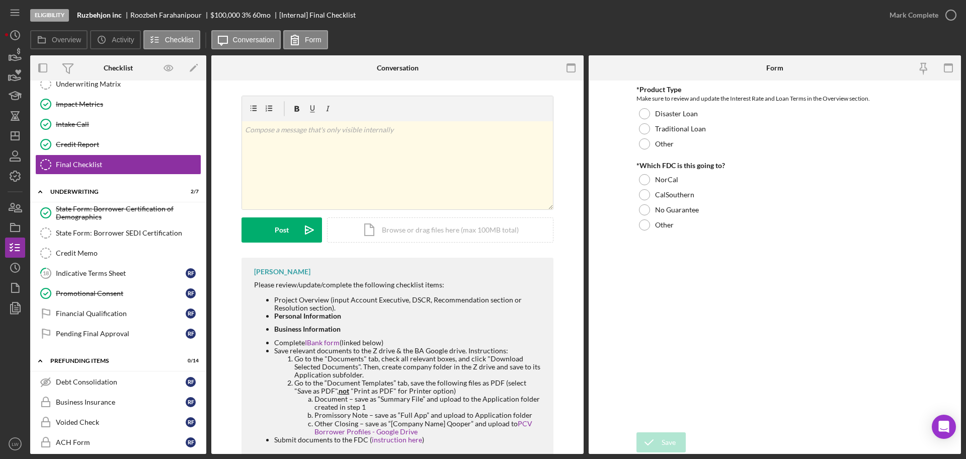
scroll to position [506, 0]
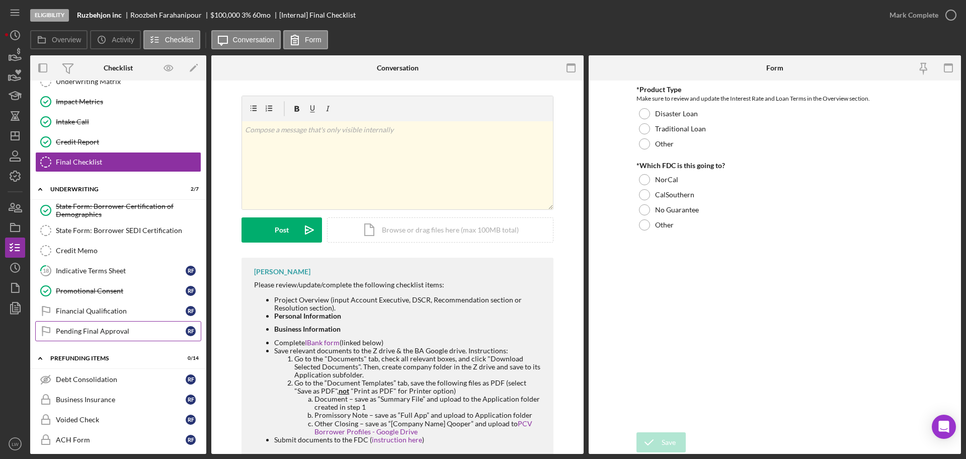
click at [97, 329] on div "Pending Final Approval" at bounding box center [121, 331] width 130 height 8
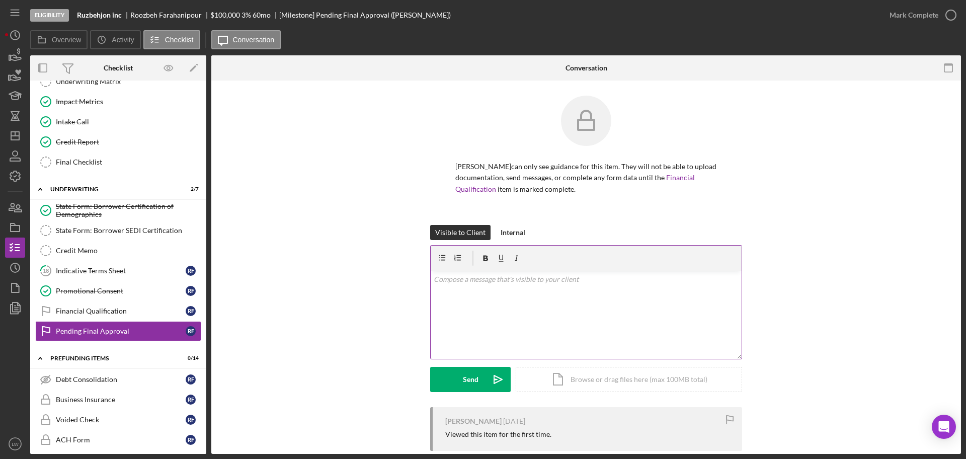
click at [530, 302] on div "v Color teal Color pink Remove color Add row above Add row below Add column bef…" at bounding box center [586, 315] width 311 height 88
click at [479, 382] on button "Send Icon/icon-invite-send" at bounding box center [470, 379] width 81 height 25
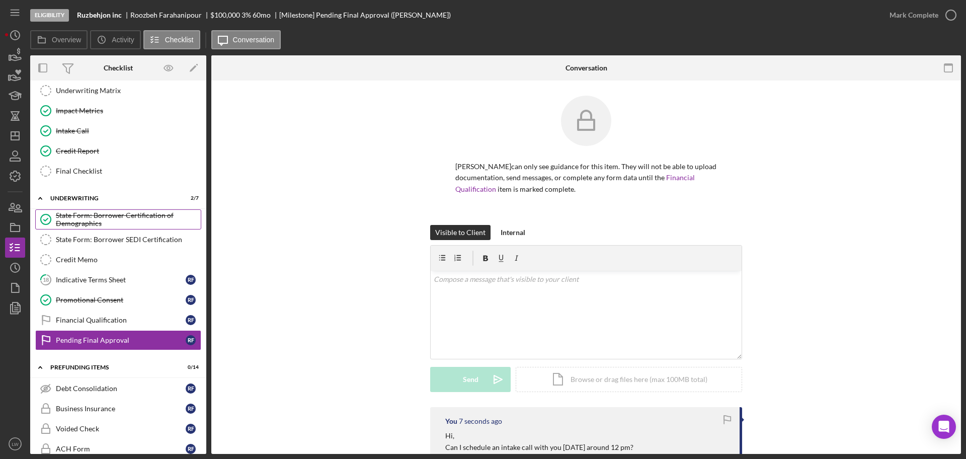
scroll to position [503, 0]
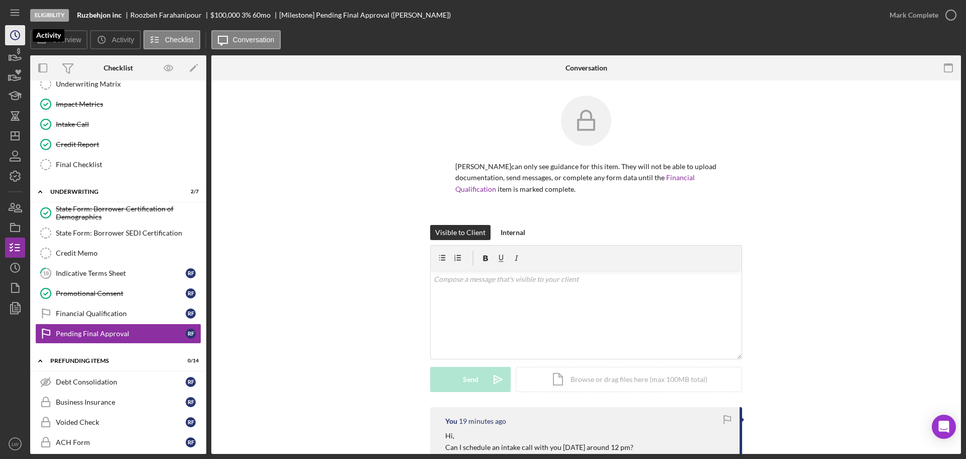
click at [12, 40] on icon "Icon/History" at bounding box center [15, 35] width 25 height 25
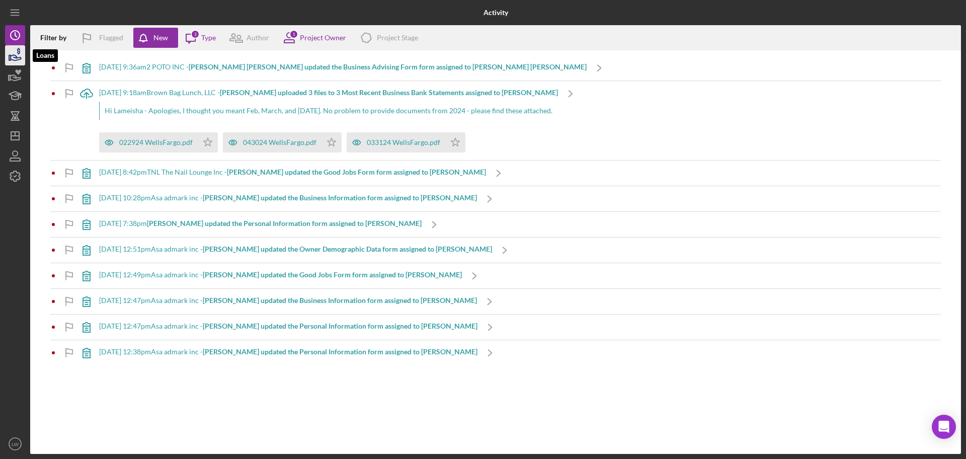
click at [18, 59] on icon "button" at bounding box center [15, 55] width 25 height 25
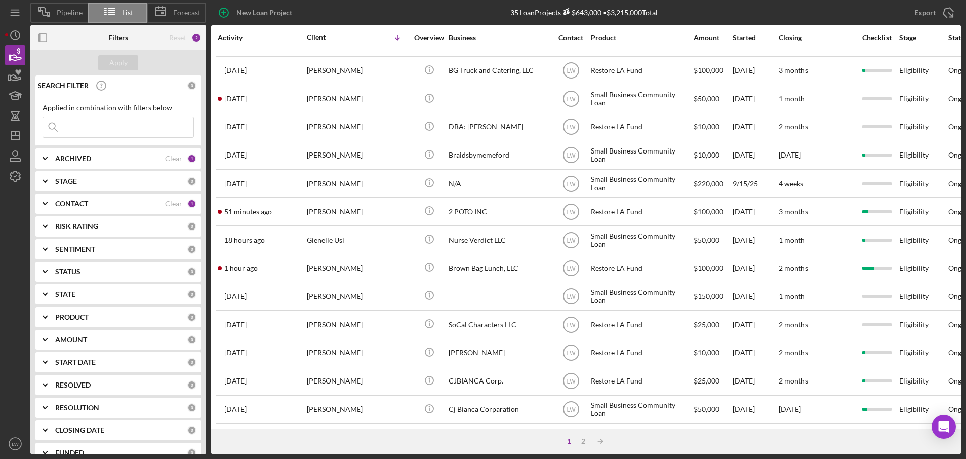
scroll to position [342, 0]
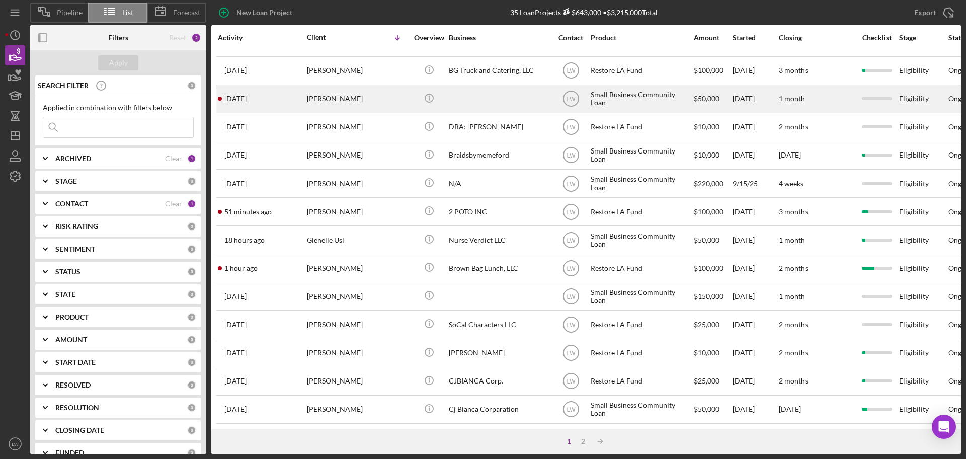
click at [319, 92] on div "[PERSON_NAME]" at bounding box center [357, 99] width 101 height 27
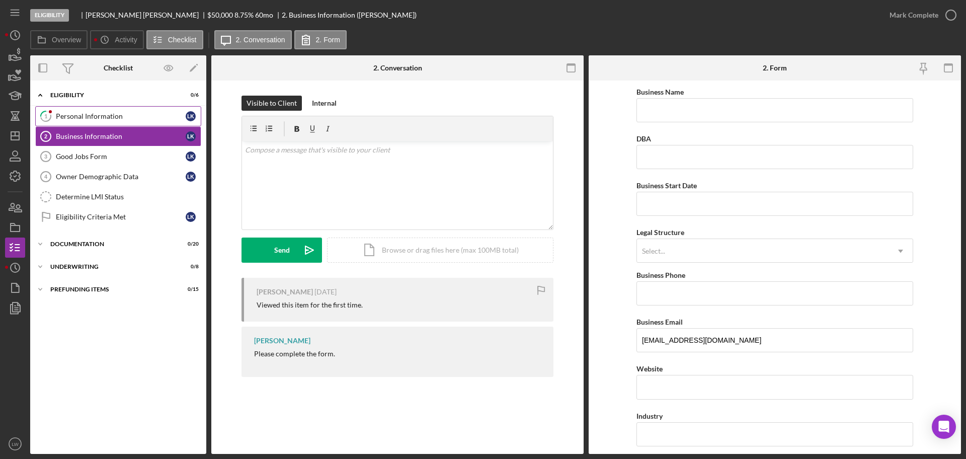
click at [118, 114] on div "Personal Information" at bounding box center [121, 116] width 130 height 8
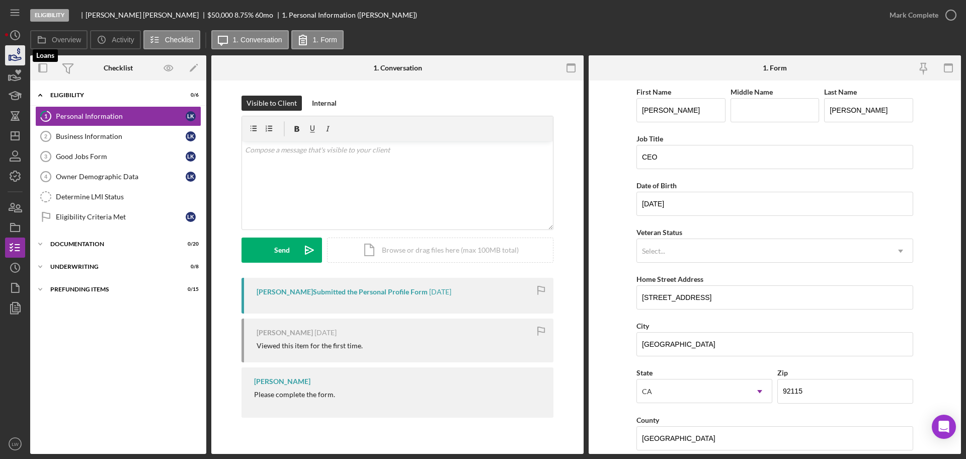
click at [13, 50] on icon "button" at bounding box center [15, 55] width 25 height 25
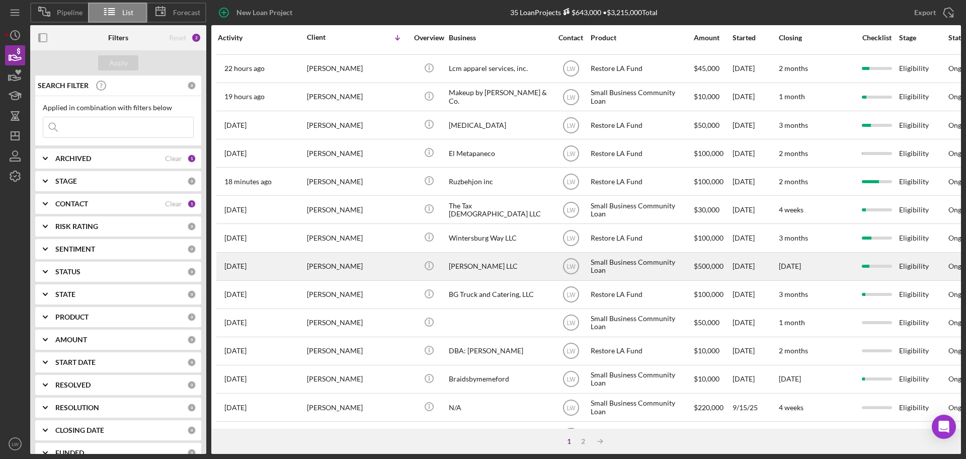
scroll to position [342, 0]
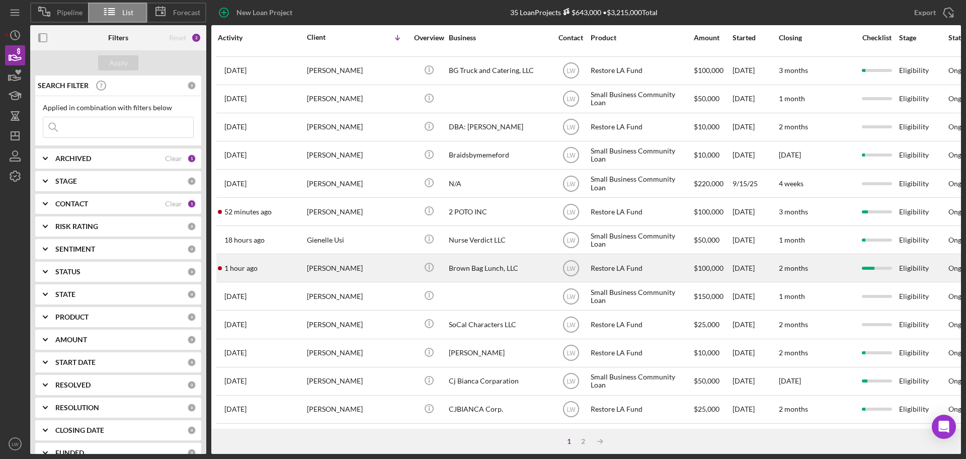
click at [355, 261] on div "[PERSON_NAME]" at bounding box center [357, 268] width 101 height 27
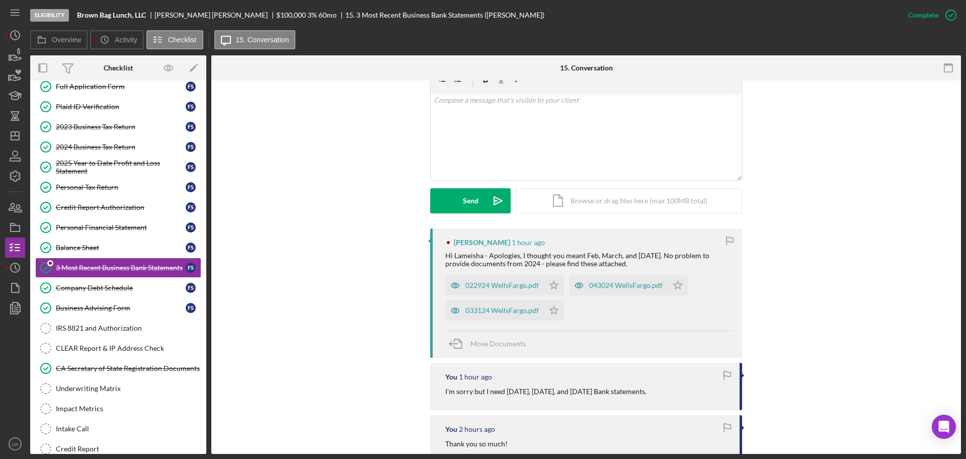
scroll to position [189, 0]
click at [499, 289] on div "022924 WellsFargo.pdf" at bounding box center [494, 284] width 99 height 20
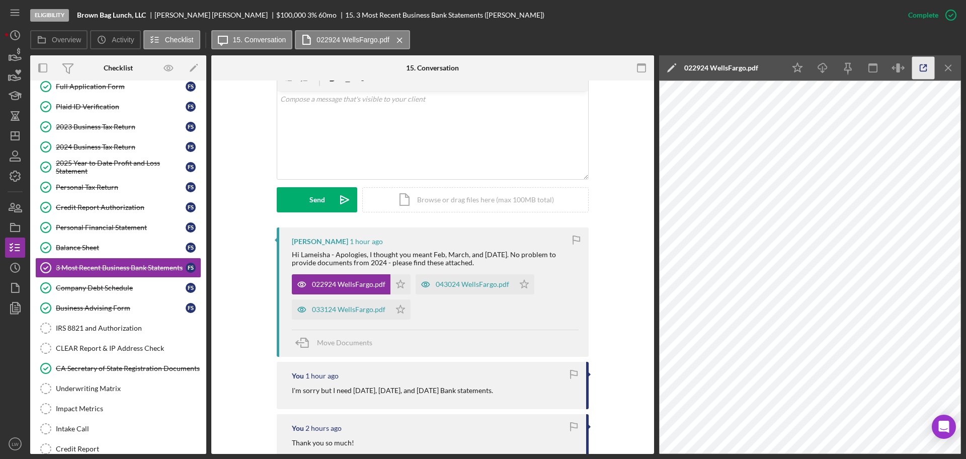
click at [929, 69] on icon "button" at bounding box center [923, 68] width 23 height 23
click at [346, 311] on div "033124 WellsFargo.pdf" at bounding box center [348, 309] width 73 height 8
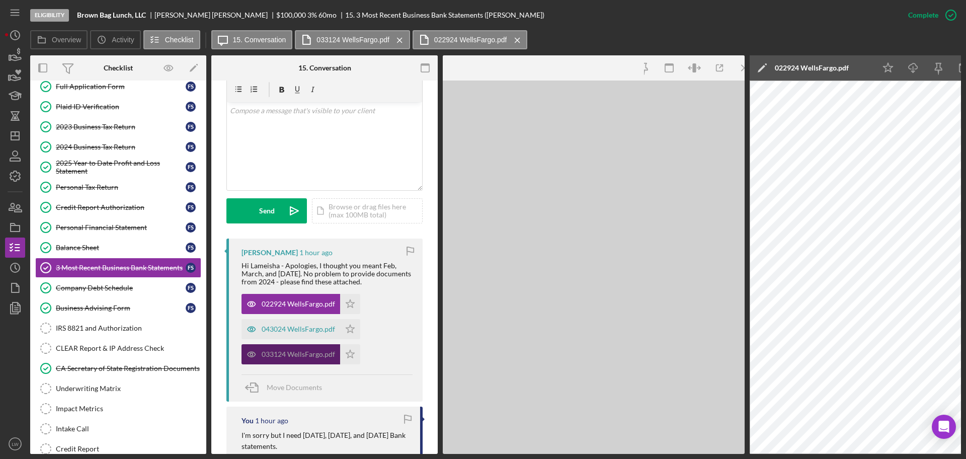
scroll to position [200, 0]
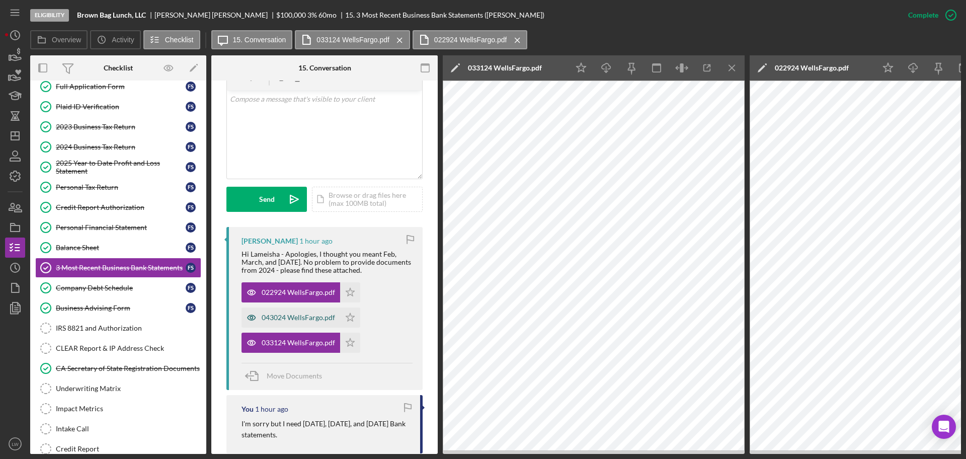
click at [282, 317] on div "043024 WellsFargo.pdf" at bounding box center [298, 318] width 73 height 8
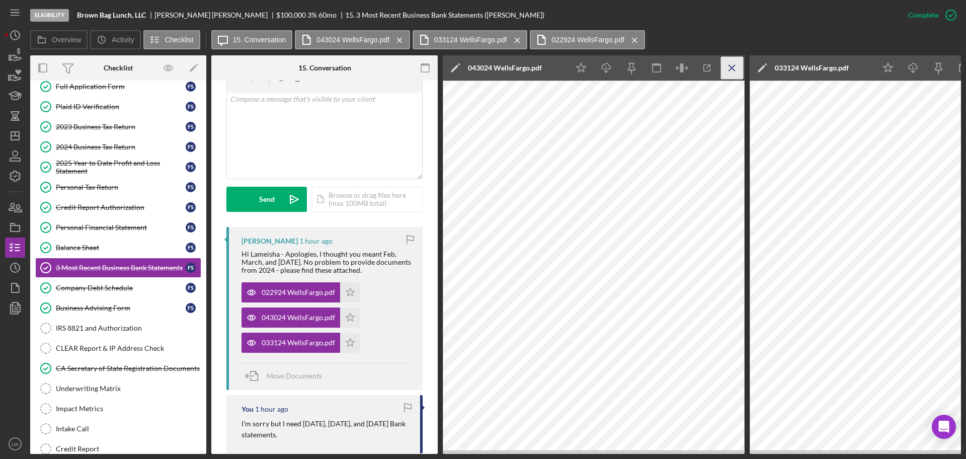
click at [734, 66] on line "button" at bounding box center [732, 68] width 6 height 6
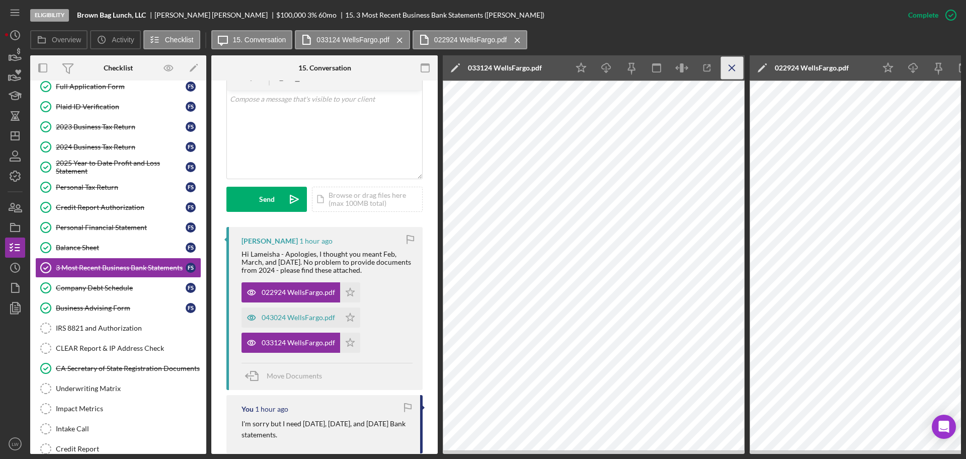
click at [731, 66] on line "button" at bounding box center [732, 68] width 6 height 6
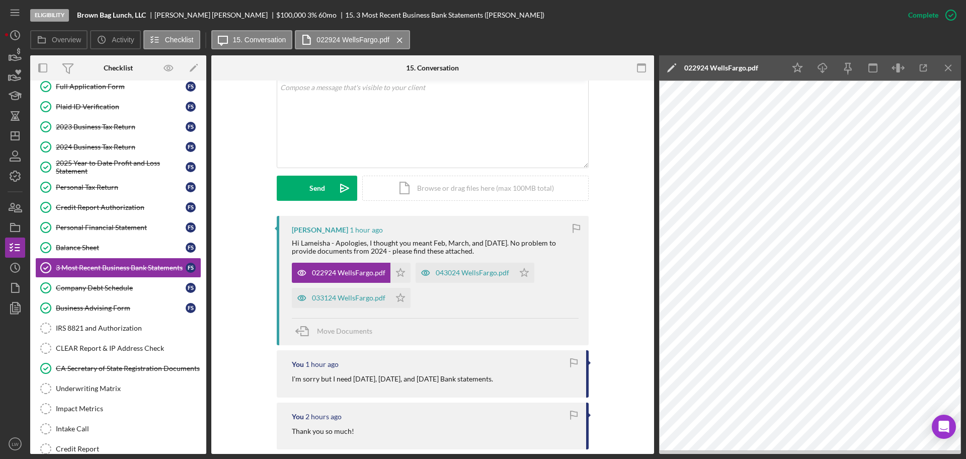
scroll to position [189, 0]
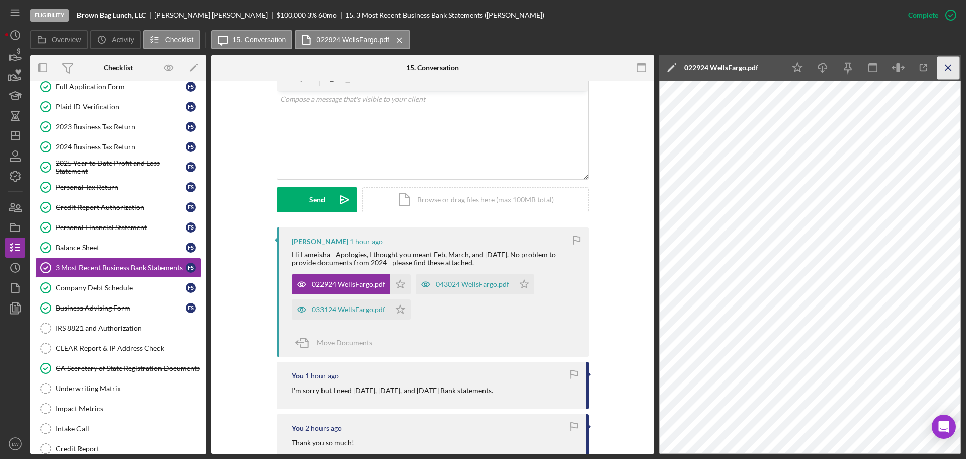
click at [950, 65] on icon "Icon/Menu Close" at bounding box center [949, 68] width 23 height 23
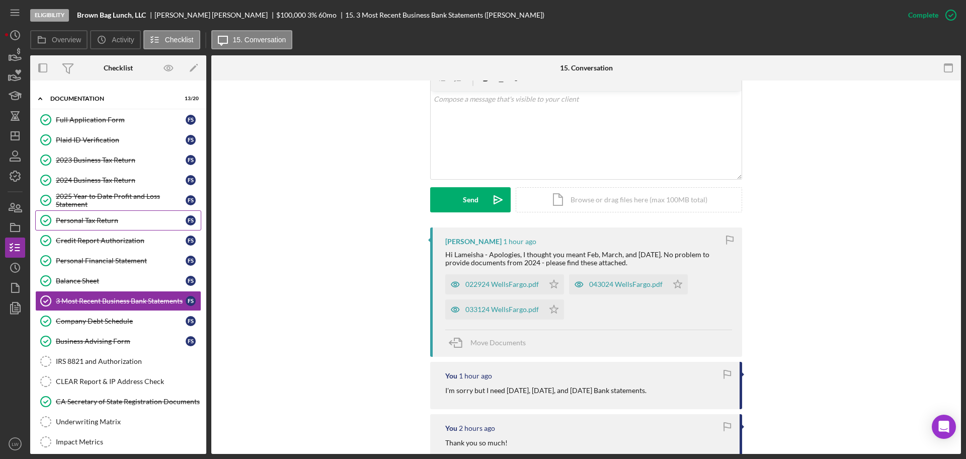
scroll to position [0, 0]
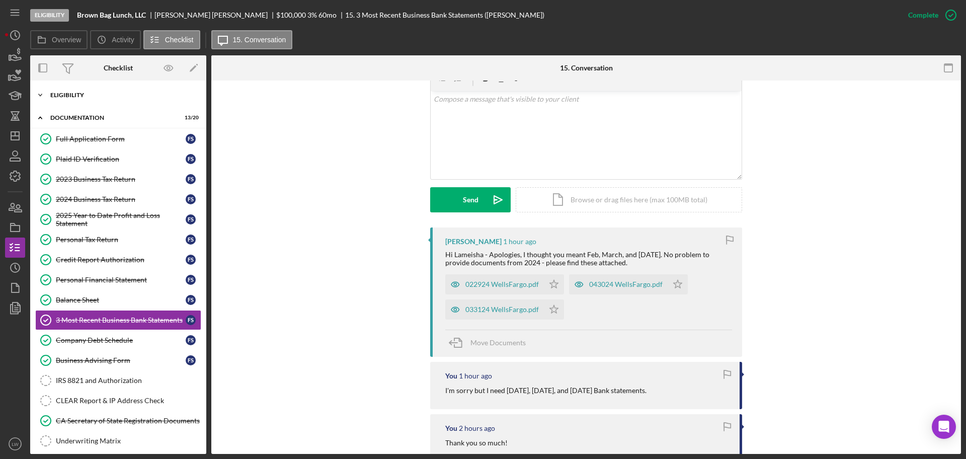
click at [97, 94] on div "Eligibility" at bounding box center [121, 95] width 143 height 6
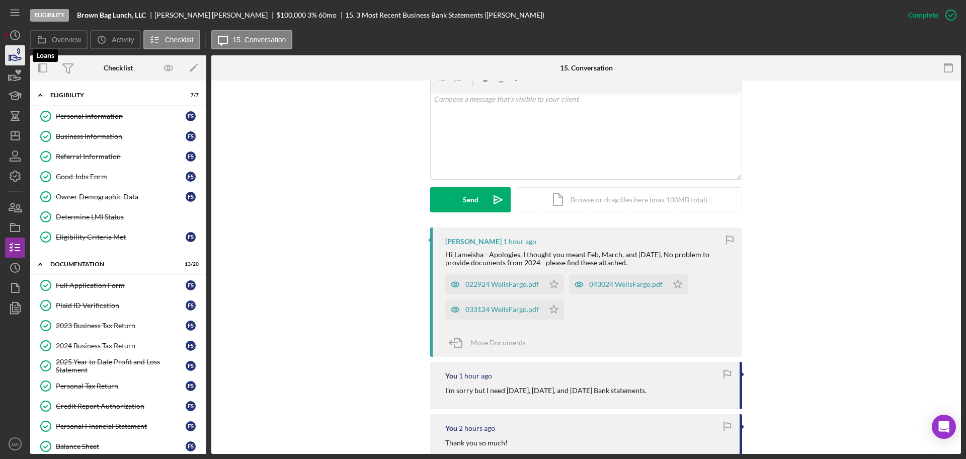
click at [20, 54] on icon "button" at bounding box center [15, 55] width 25 height 25
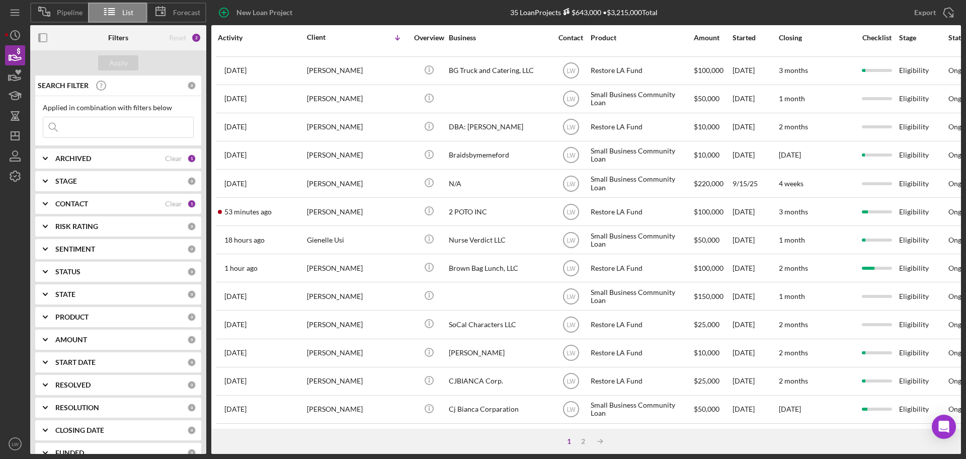
scroll to position [342, 0]
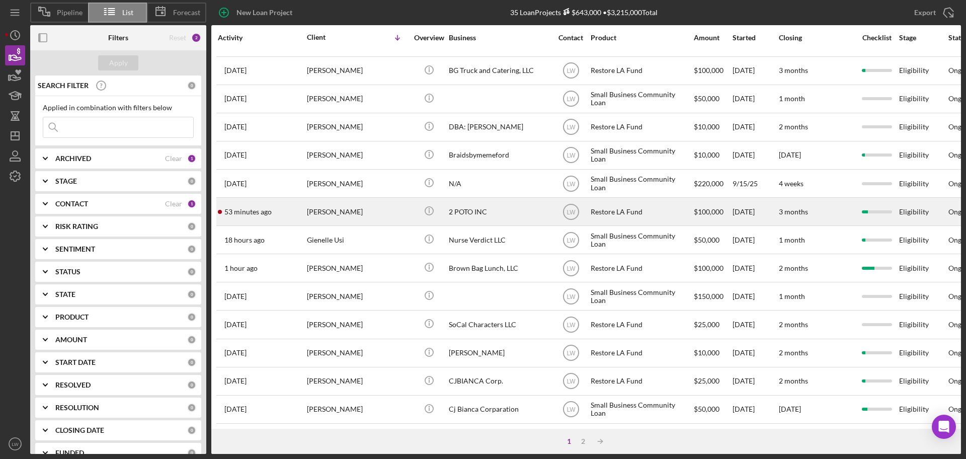
click at [370, 200] on div "[PERSON_NAME]" at bounding box center [357, 211] width 101 height 27
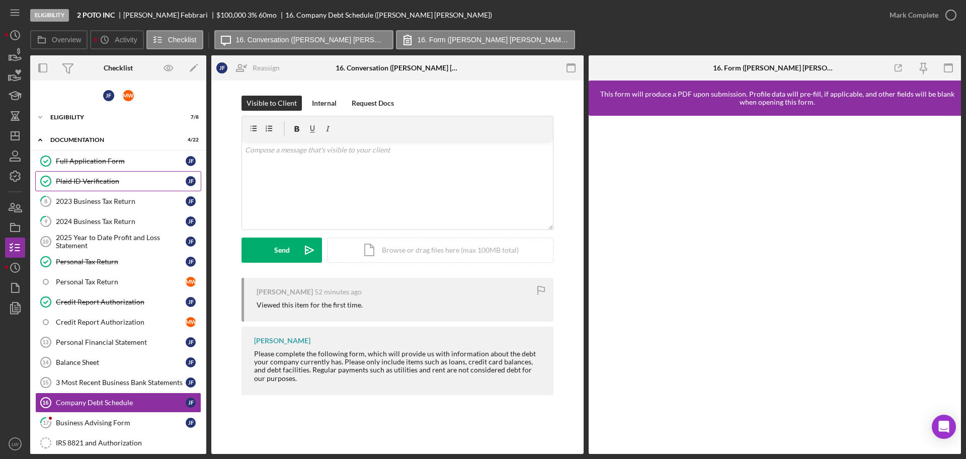
click at [95, 179] on div "Plaid ID Verification" at bounding box center [121, 181] width 130 height 8
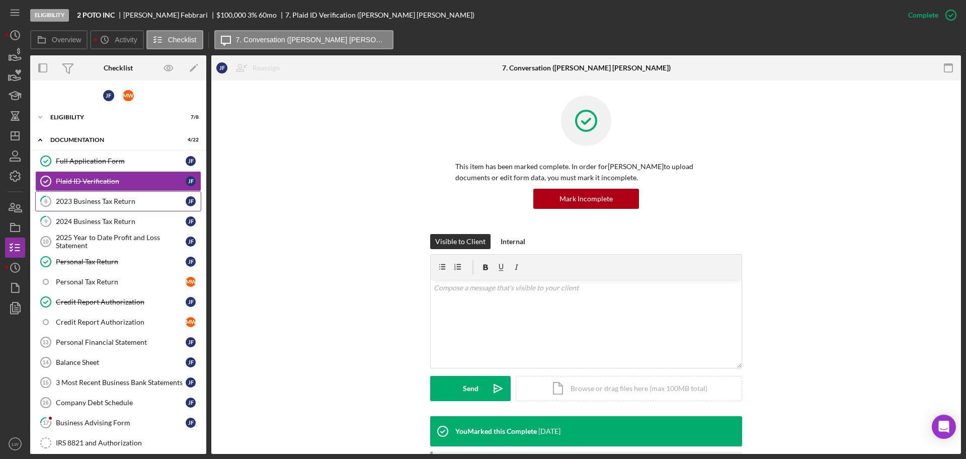
click at [94, 198] on div "2023 Business Tax Return" at bounding box center [121, 201] width 130 height 8
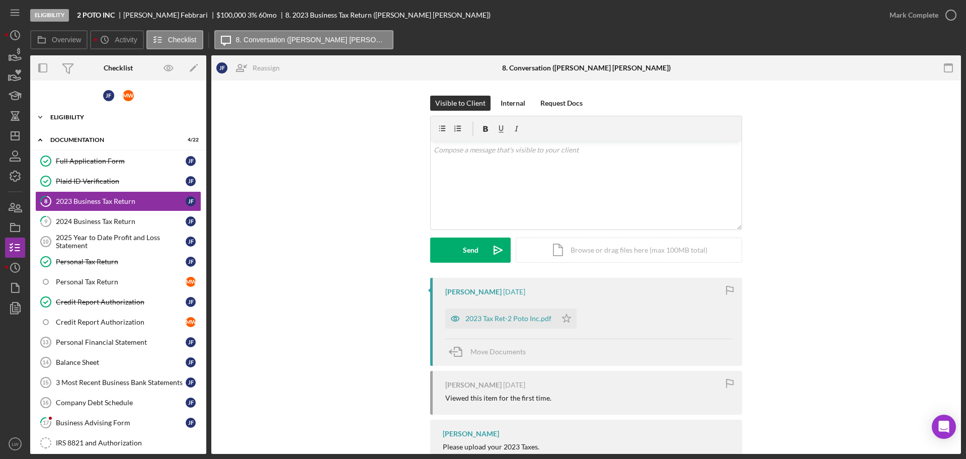
click at [82, 113] on div "Icon/Expander Eligibility 7 / 8" at bounding box center [118, 117] width 176 height 20
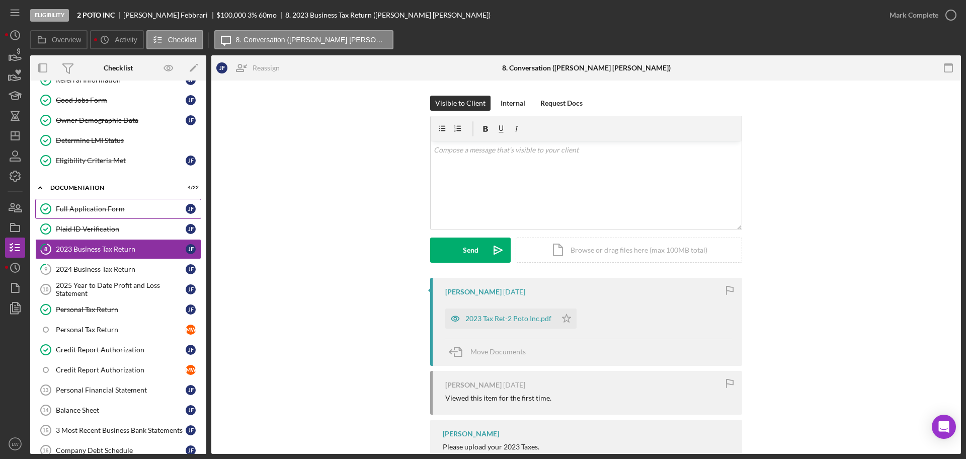
scroll to position [126, 0]
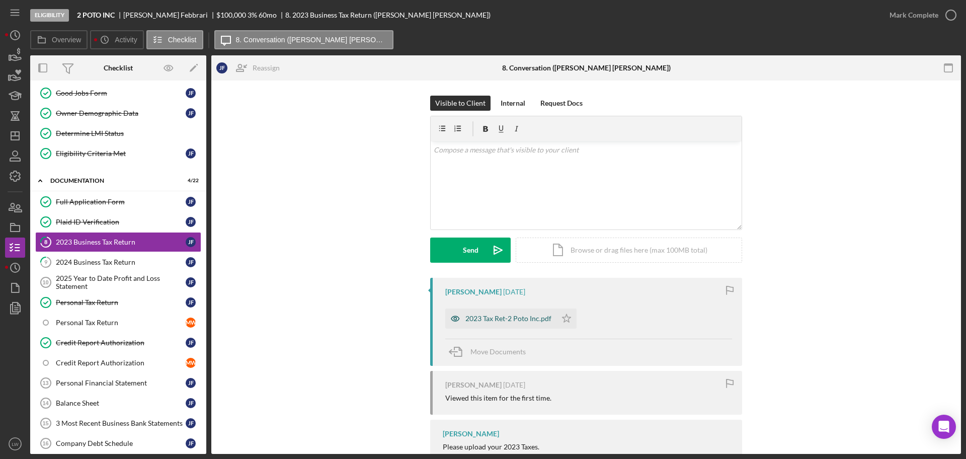
click at [493, 315] on div "2023 Tax Ret-2 Poto Inc.pdf" at bounding box center [508, 319] width 86 height 8
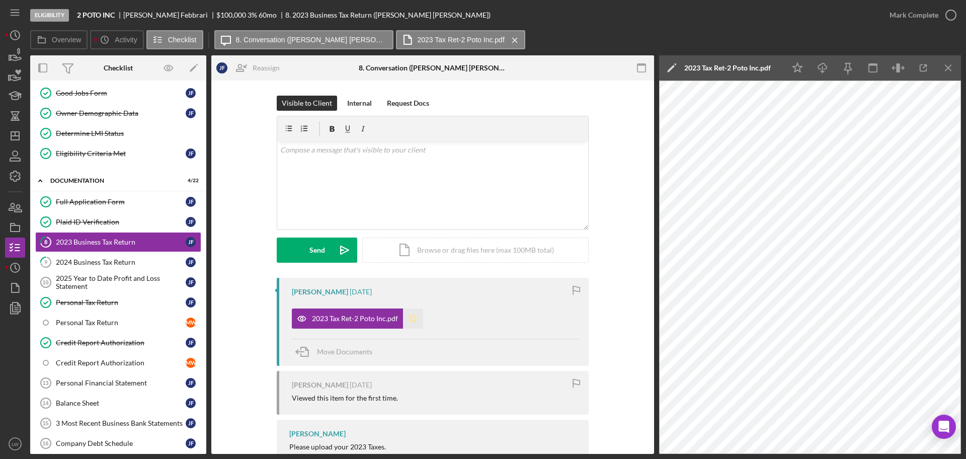
click at [410, 314] on icon "Icon/Star" at bounding box center [413, 318] width 20 height 20
click at [939, 18] on icon "button" at bounding box center [951, 15] width 25 height 25
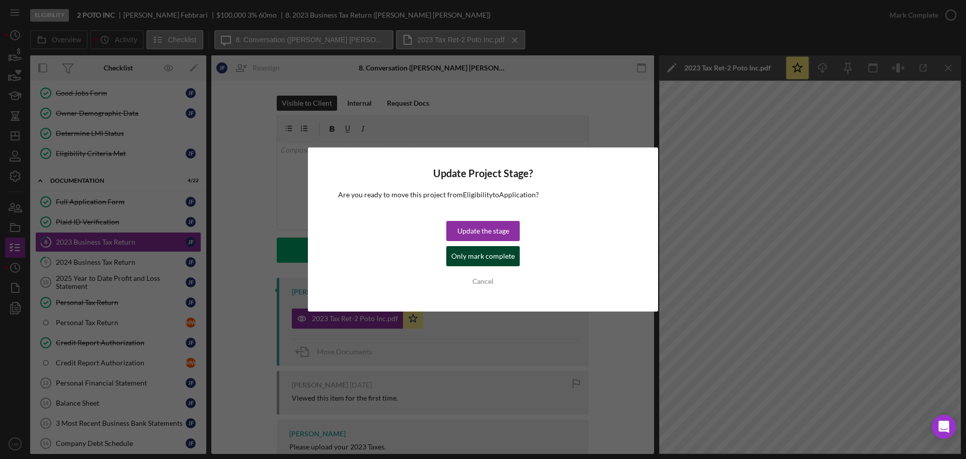
click at [474, 257] on div "Only mark complete" at bounding box center [482, 256] width 63 height 20
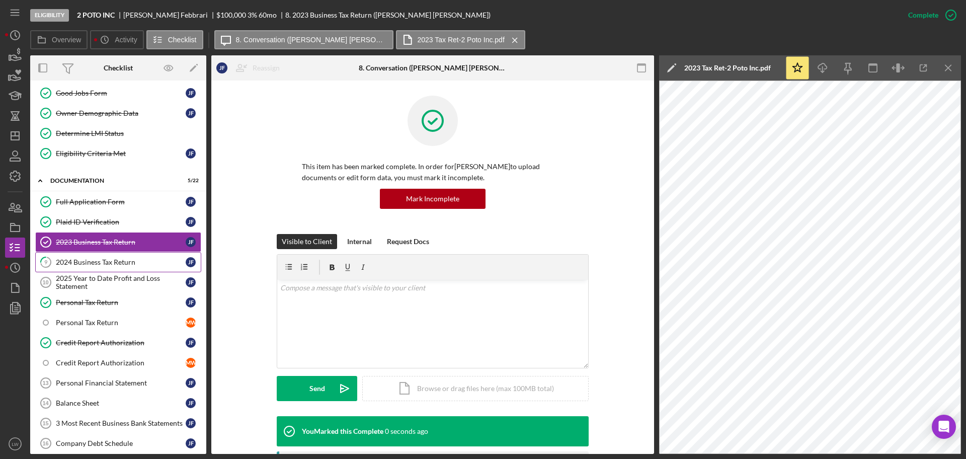
click at [117, 258] on div "2024 Business Tax Return" at bounding box center [121, 262] width 130 height 8
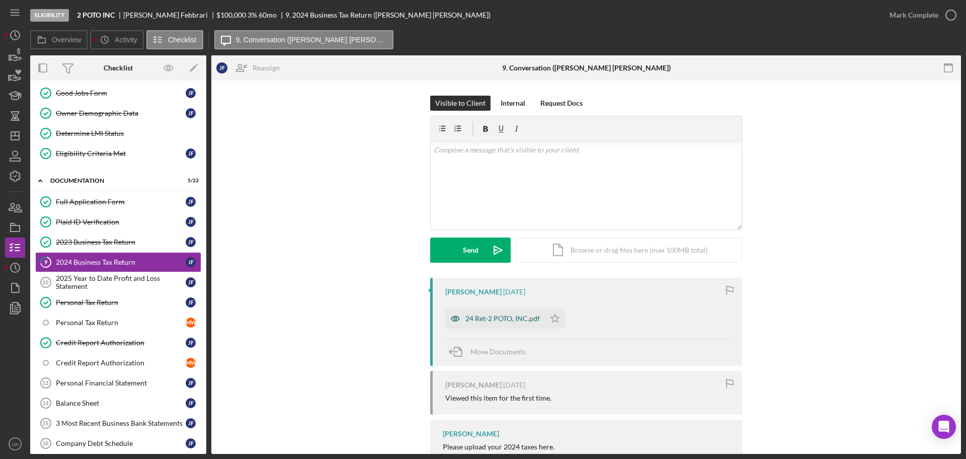
click at [497, 316] on div "24 Ret-2 POTO, INC.pdf" at bounding box center [502, 319] width 74 height 8
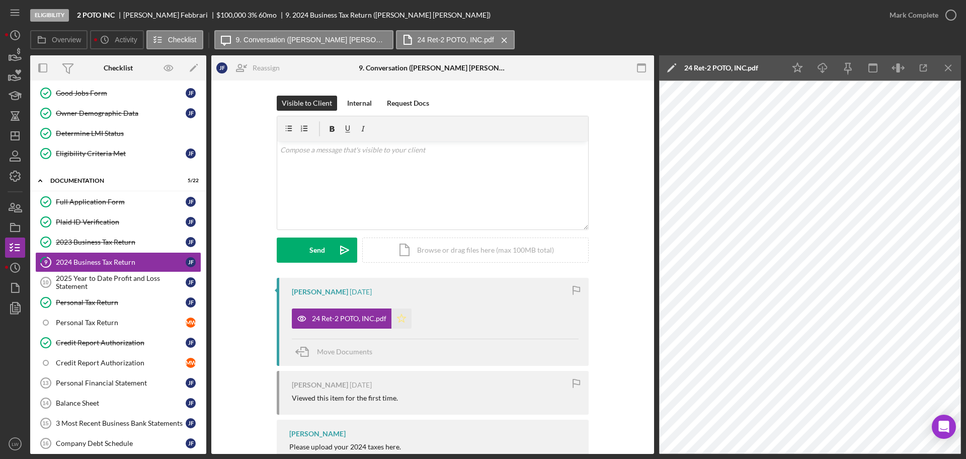
click at [402, 319] on polygon "button" at bounding box center [402, 318] width 9 height 8
click at [930, 14] on div "Mark Complete" at bounding box center [914, 15] width 49 height 20
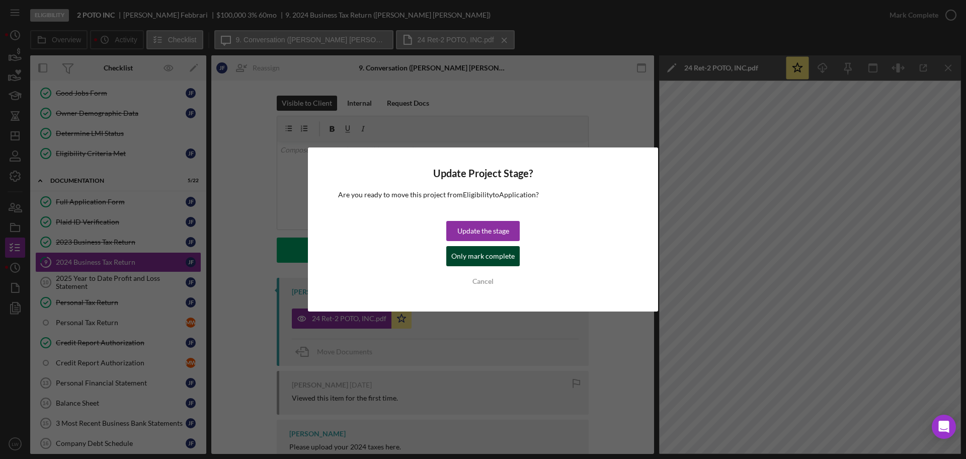
click at [474, 260] on div "Only mark complete" at bounding box center [482, 256] width 63 height 20
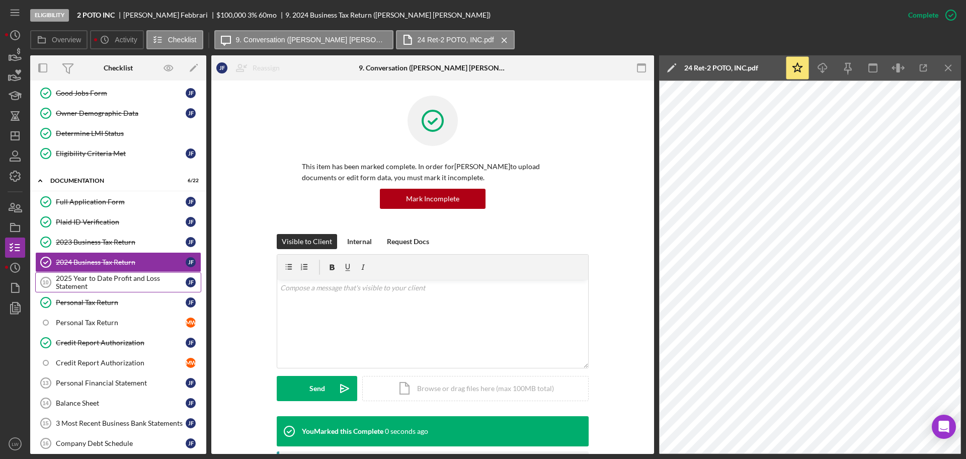
click at [121, 282] on div "2025 Year to Date Profit and Loss Statement" at bounding box center [121, 282] width 130 height 16
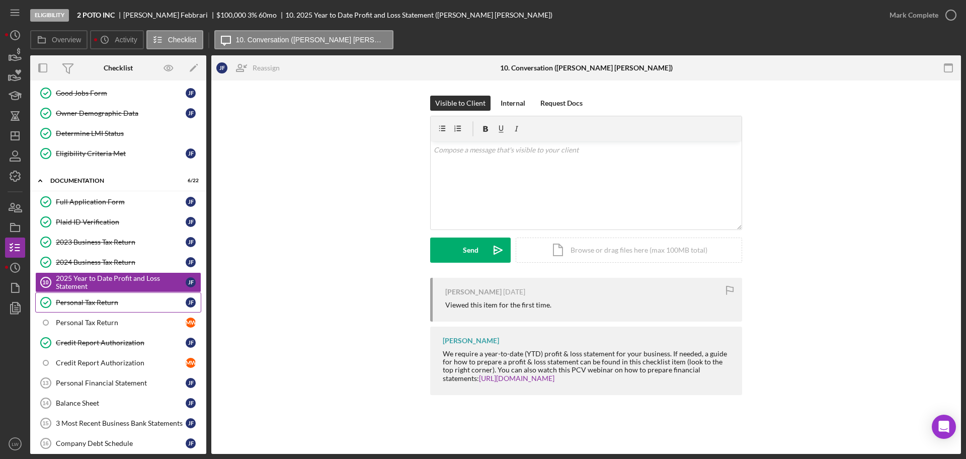
click at [112, 300] on div "Personal Tax Return" at bounding box center [121, 302] width 130 height 8
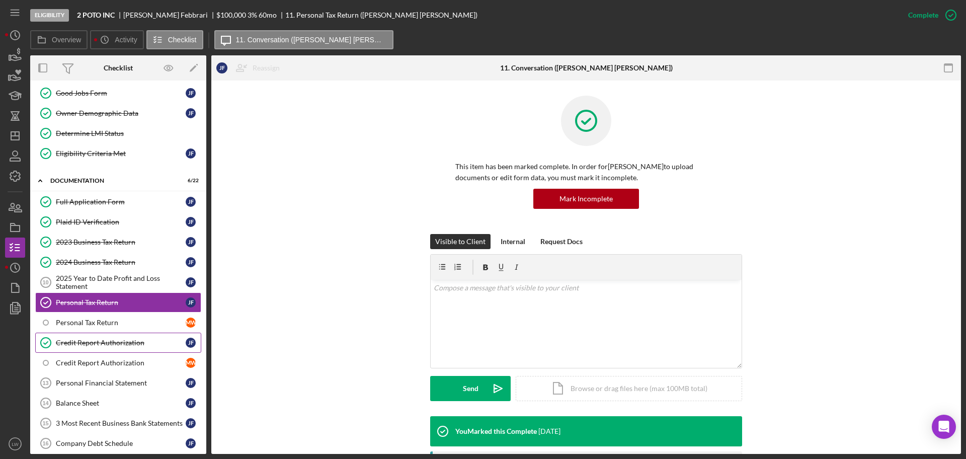
click at [94, 345] on div "Credit Report Authorization" at bounding box center [121, 343] width 130 height 8
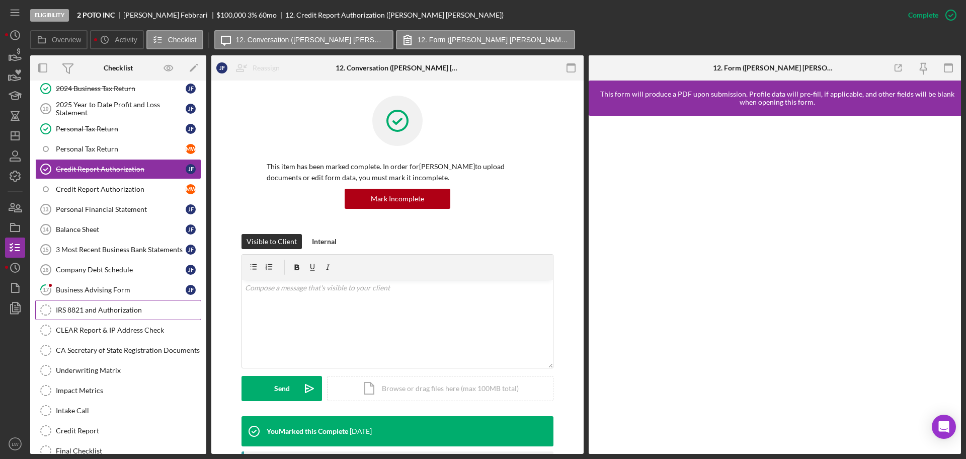
scroll to position [299, 0]
click at [129, 290] on div "Business Advising Form" at bounding box center [121, 290] width 130 height 8
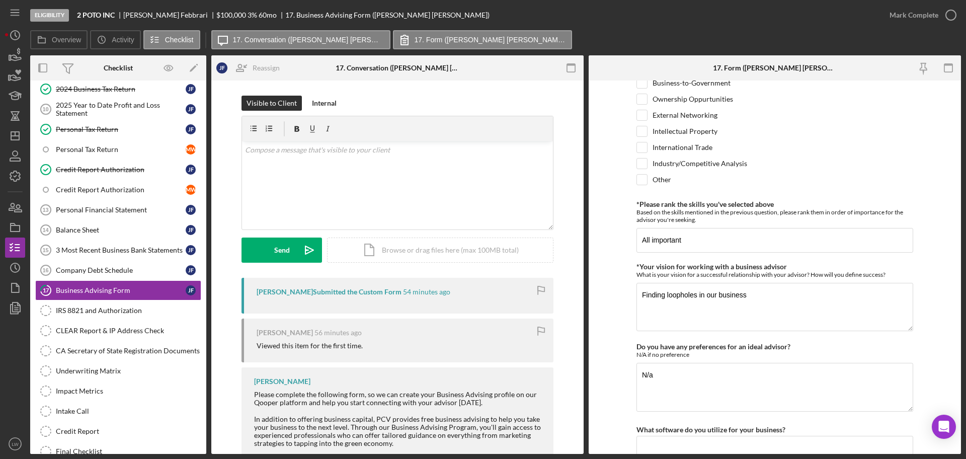
scroll to position [843, 0]
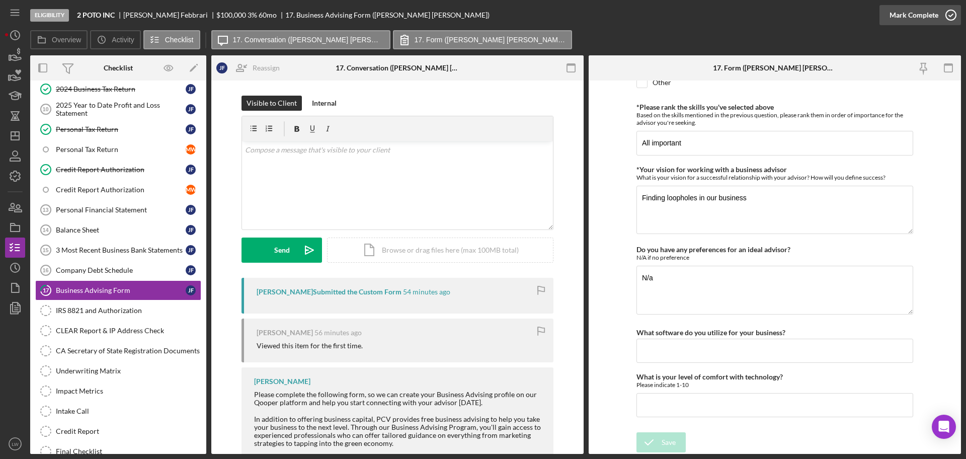
click at [926, 15] on div "Mark Complete" at bounding box center [914, 15] width 49 height 20
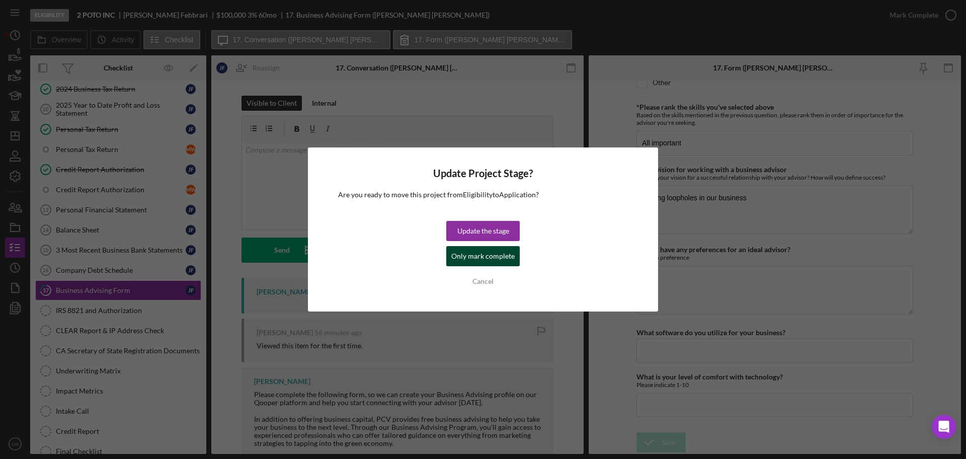
click at [474, 252] on div "Only mark complete" at bounding box center [482, 256] width 63 height 20
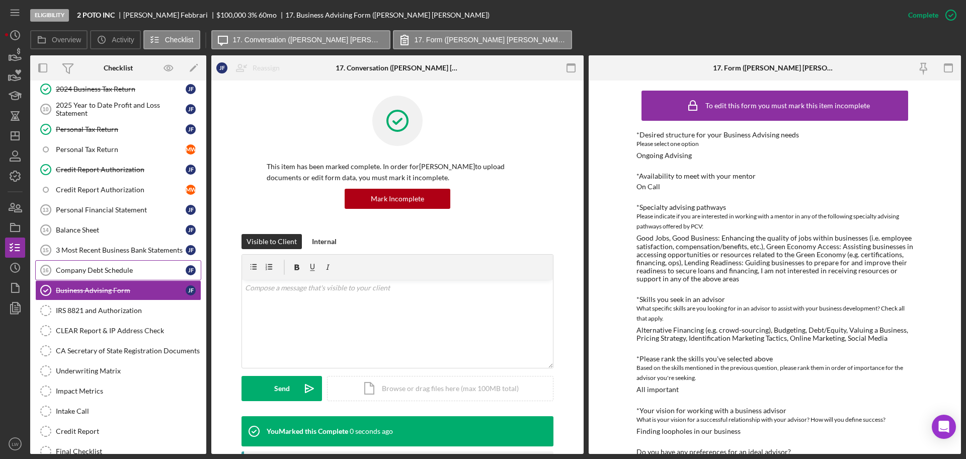
scroll to position [0, 0]
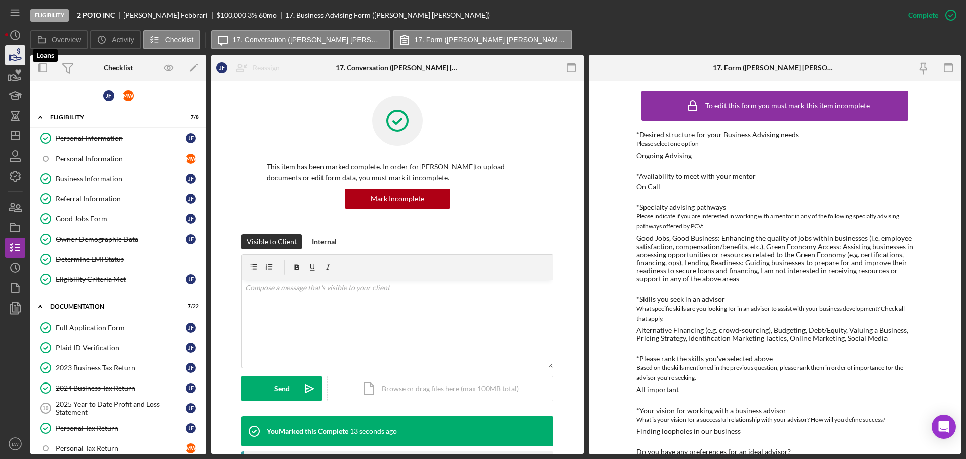
click at [9, 54] on icon "button" at bounding box center [15, 55] width 25 height 25
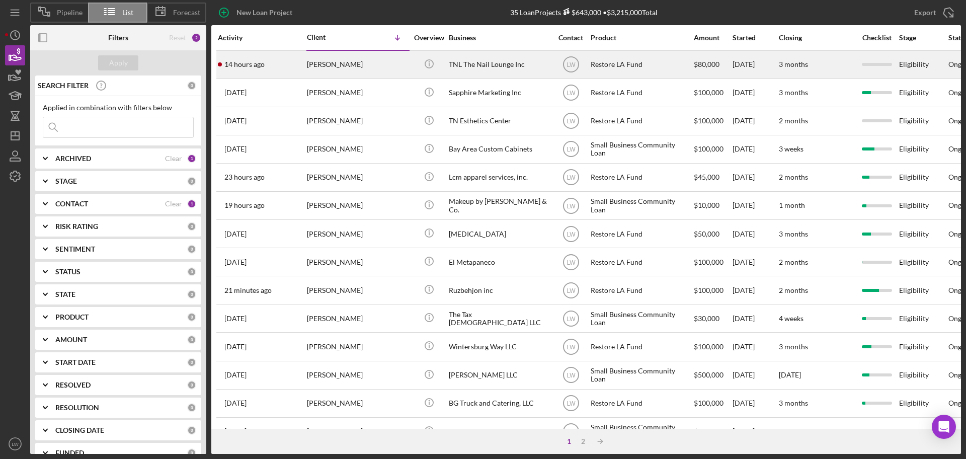
click at [345, 67] on div "[PERSON_NAME]" at bounding box center [357, 64] width 101 height 27
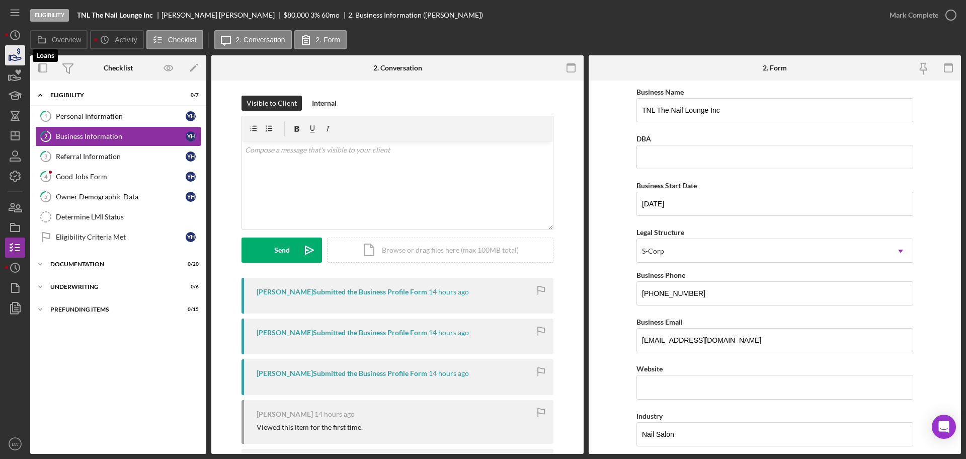
click at [19, 60] on icon "button" at bounding box center [16, 58] width 11 height 6
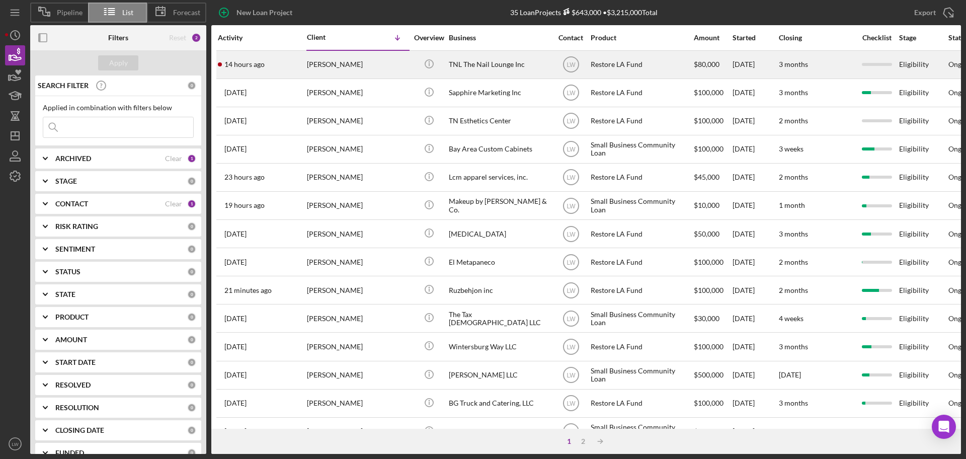
click at [370, 68] on div "[PERSON_NAME]" at bounding box center [357, 64] width 101 height 27
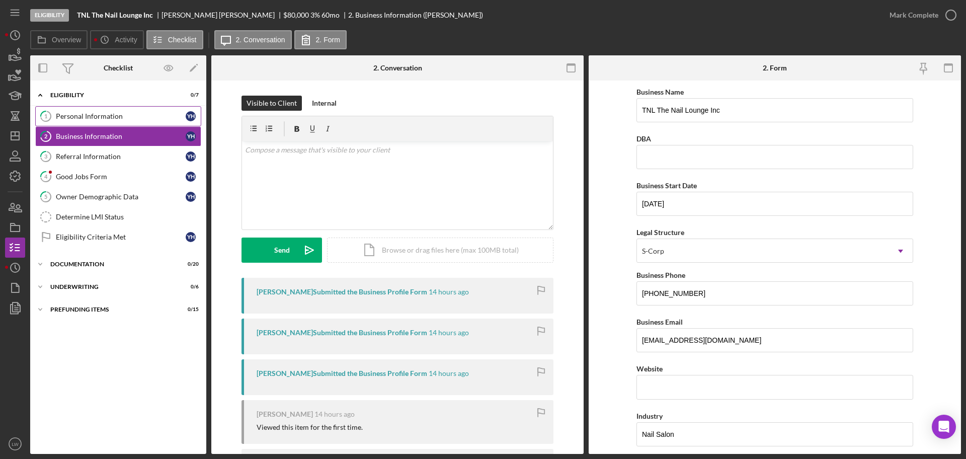
click at [100, 116] on div "Personal Information" at bounding box center [121, 116] width 130 height 8
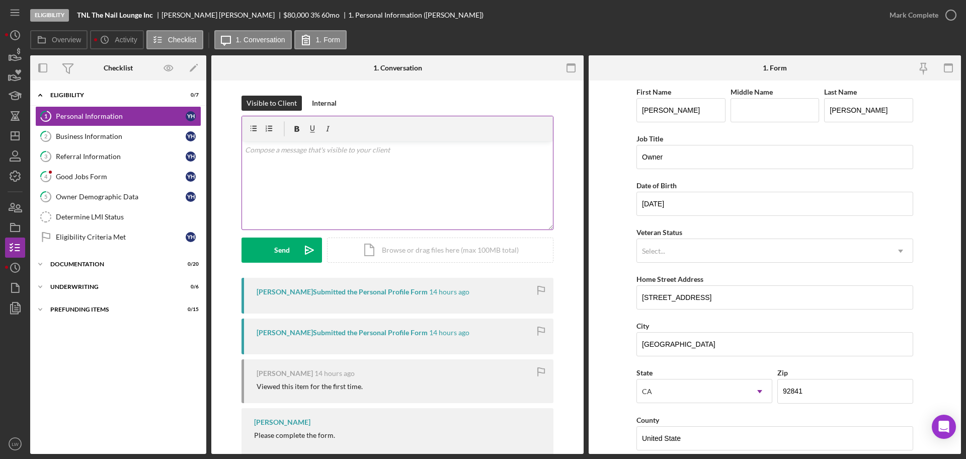
click at [425, 187] on div "v Color teal Color pink Remove color Add row above Add row below Add column bef…" at bounding box center [397, 185] width 311 height 88
click at [288, 247] on button "Send Icon/icon-invite-send" at bounding box center [282, 250] width 81 height 25
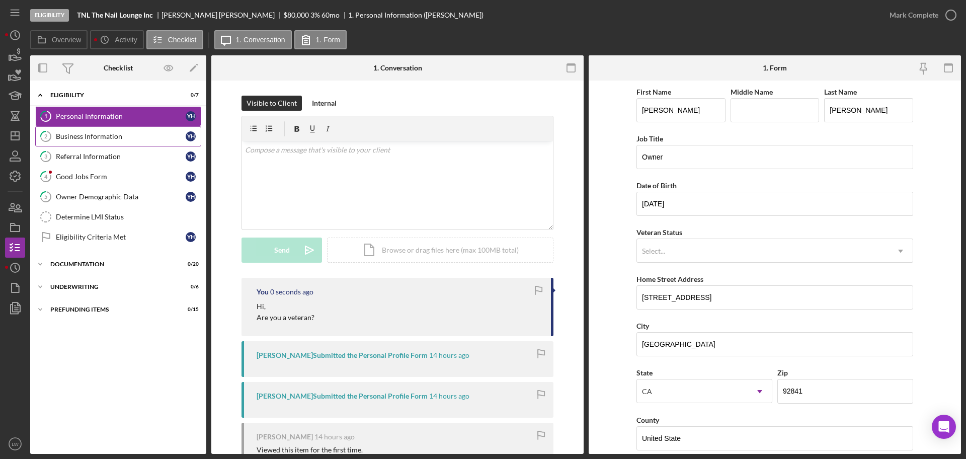
click at [99, 133] on div "Business Information" at bounding box center [121, 136] width 130 height 8
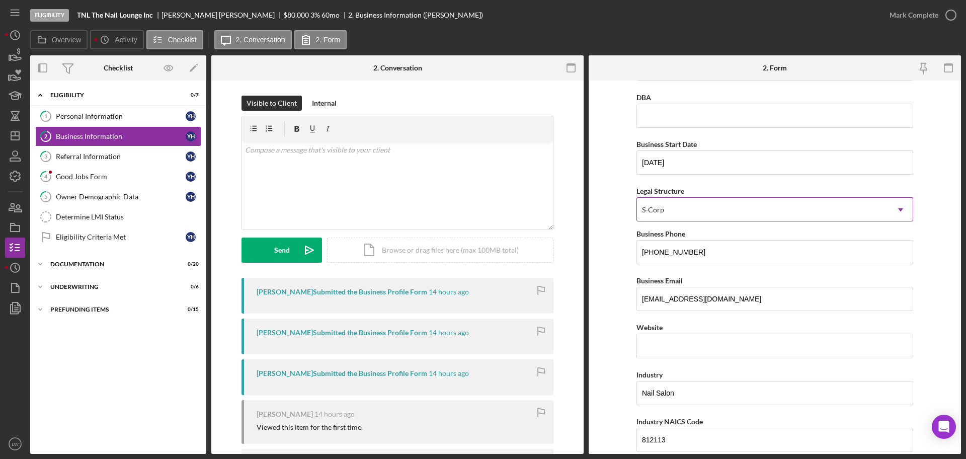
scroll to position [63, 0]
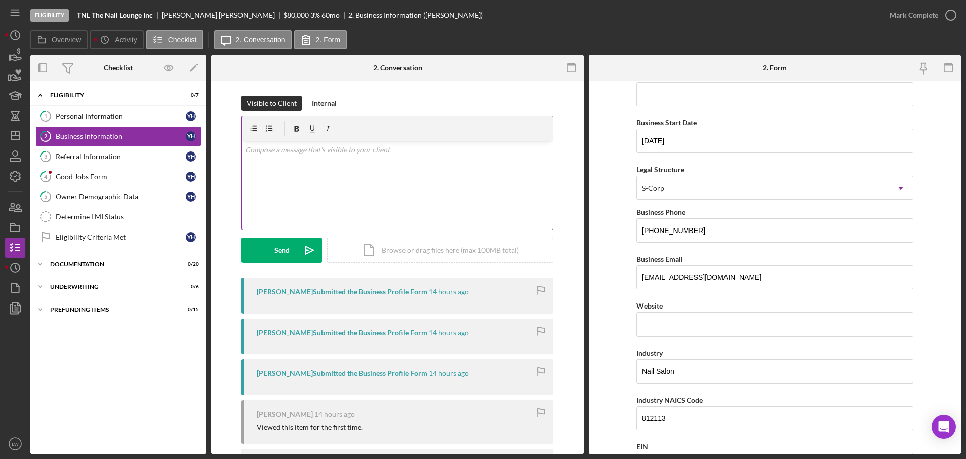
click at [424, 177] on div "v Color teal Color pink Remove color Add row above Add row below Add column bef…" at bounding box center [397, 185] width 311 height 88
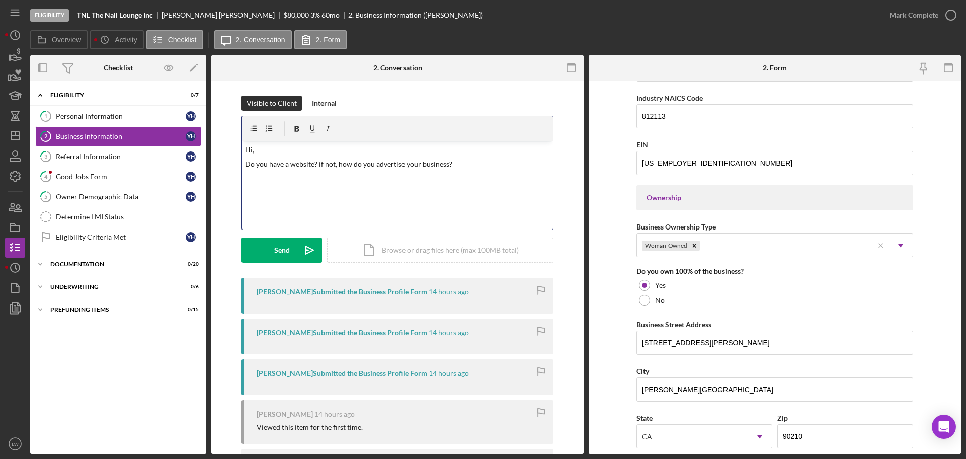
scroll to position [0, 0]
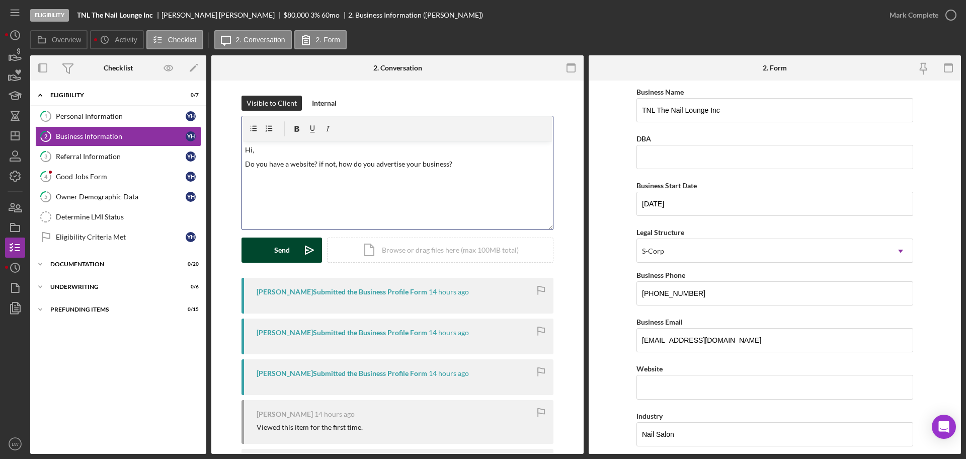
click at [290, 245] on button "Send Icon/icon-invite-send" at bounding box center [282, 250] width 81 height 25
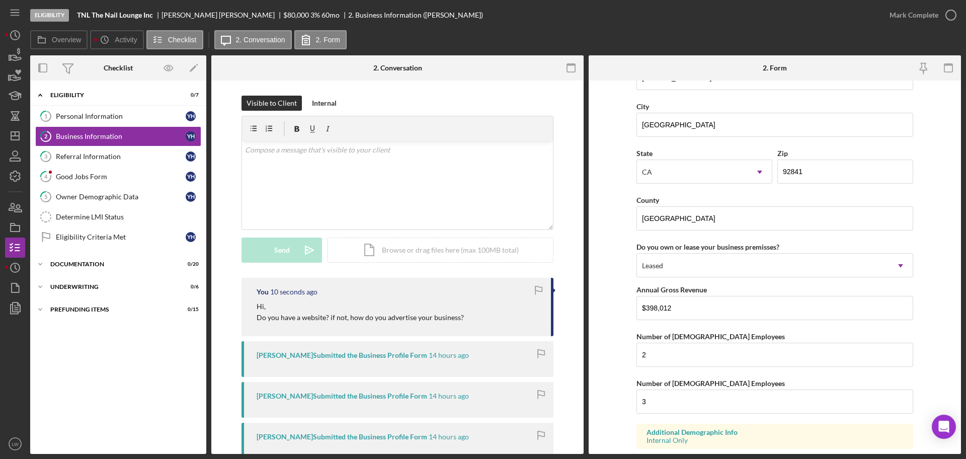
scroll to position [931, 0]
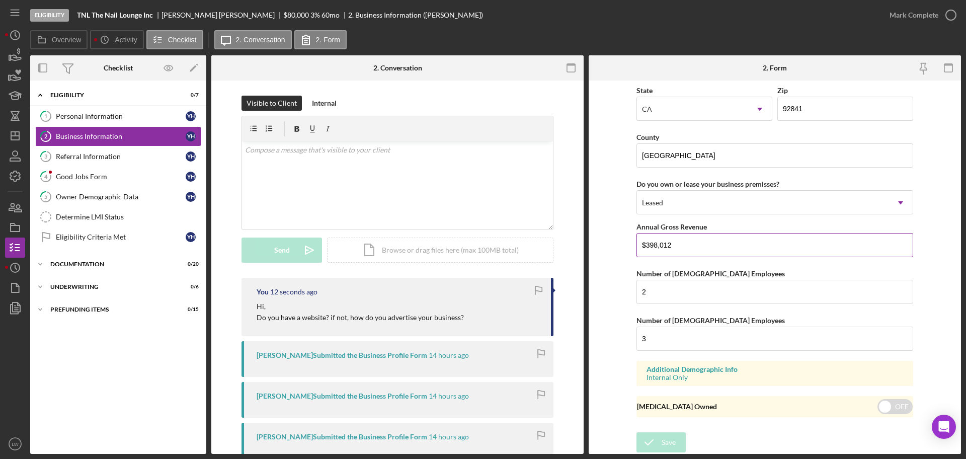
drag, startPoint x: 666, startPoint y: 244, endPoint x: 641, endPoint y: 243, distance: 25.2
click at [639, 241] on input "$398,012" at bounding box center [775, 245] width 277 height 24
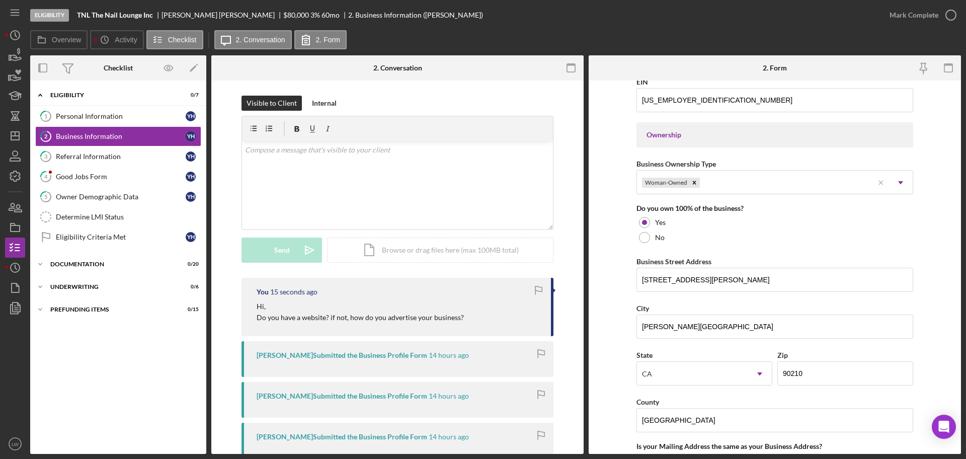
scroll to position [50, 0]
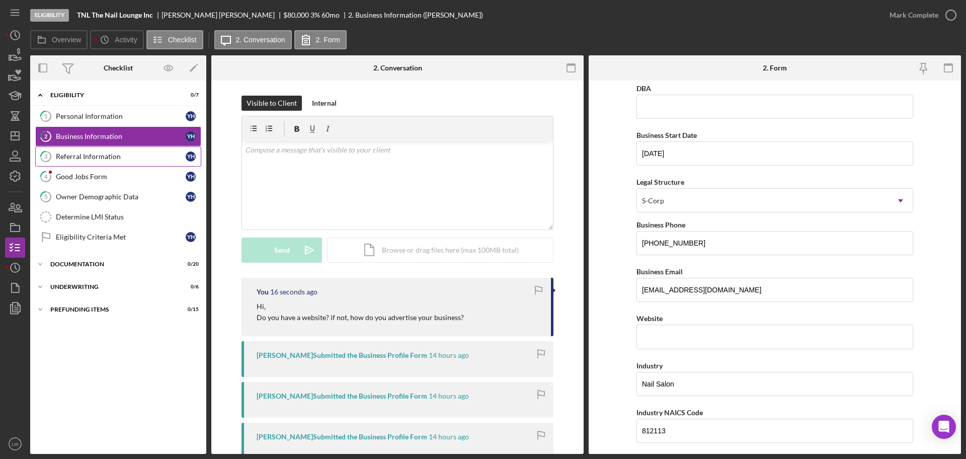
click at [122, 157] on div "Referral Information" at bounding box center [121, 156] width 130 height 8
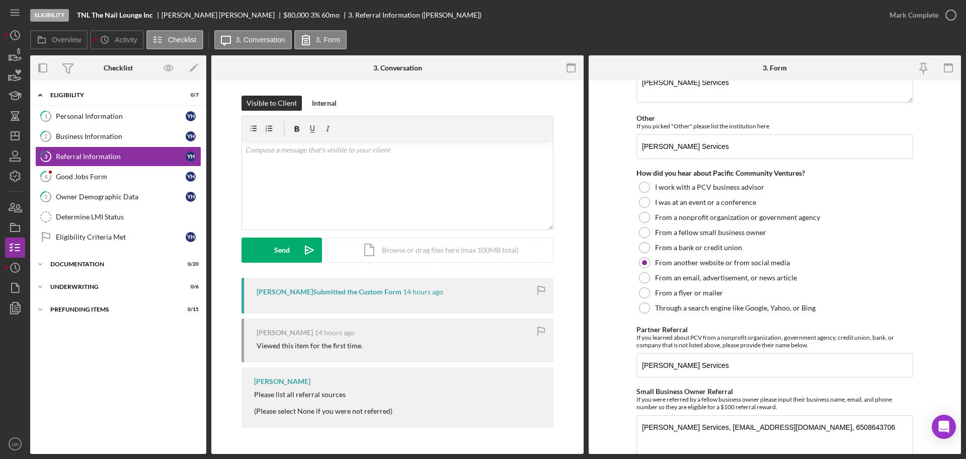
scroll to position [237, 0]
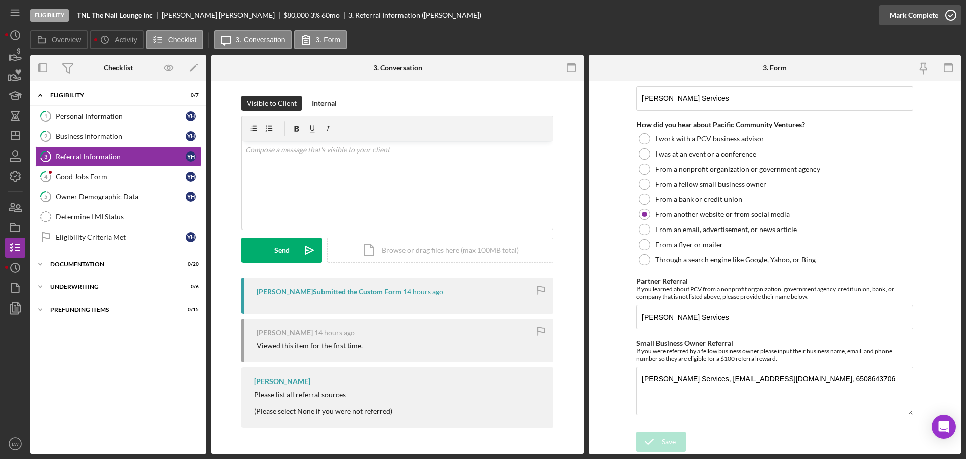
click at [934, 16] on div "Mark Complete" at bounding box center [914, 15] width 49 height 20
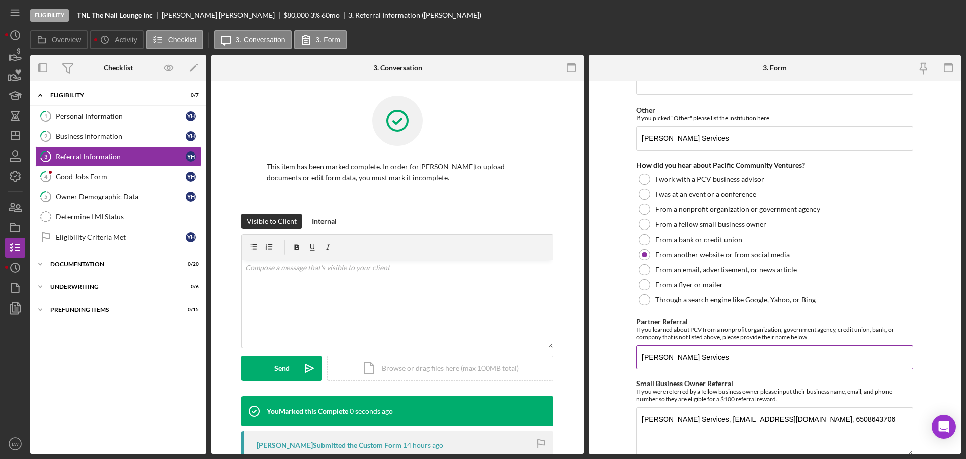
scroll to position [277, 0]
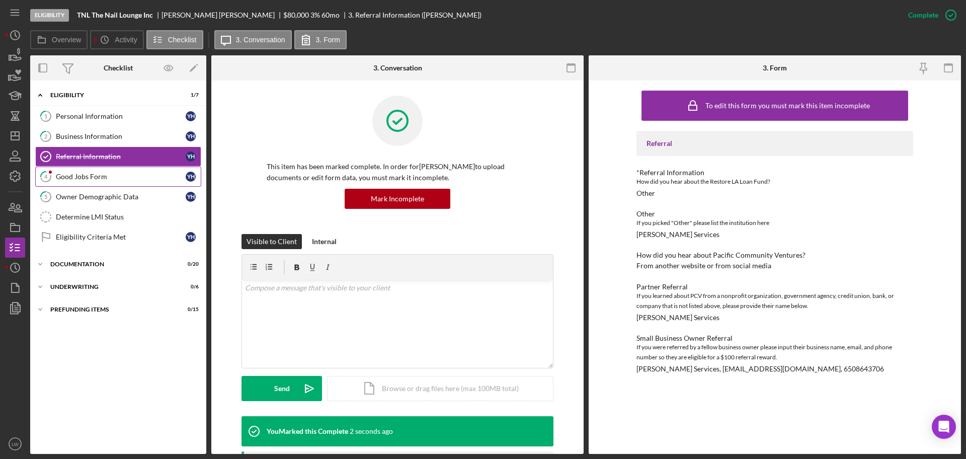
click at [92, 173] on div "Good Jobs Form" at bounding box center [121, 177] width 130 height 8
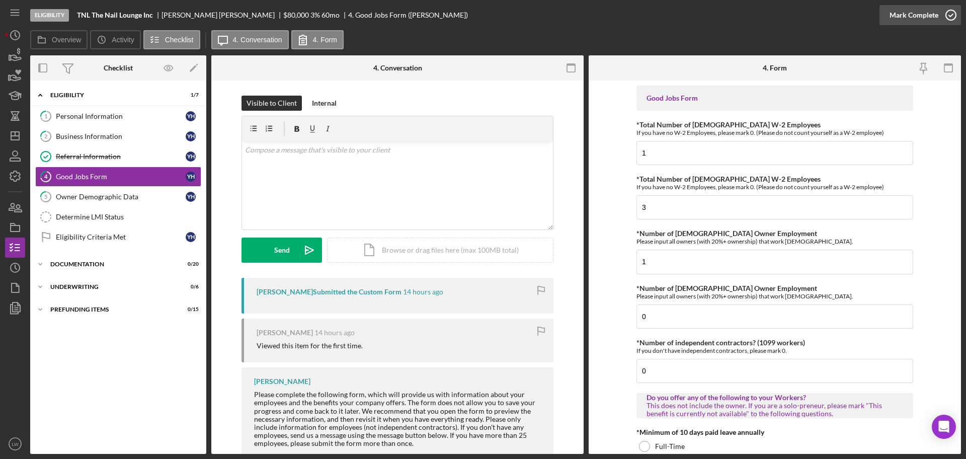
click at [930, 8] on div "Mark Complete" at bounding box center [914, 15] width 49 height 20
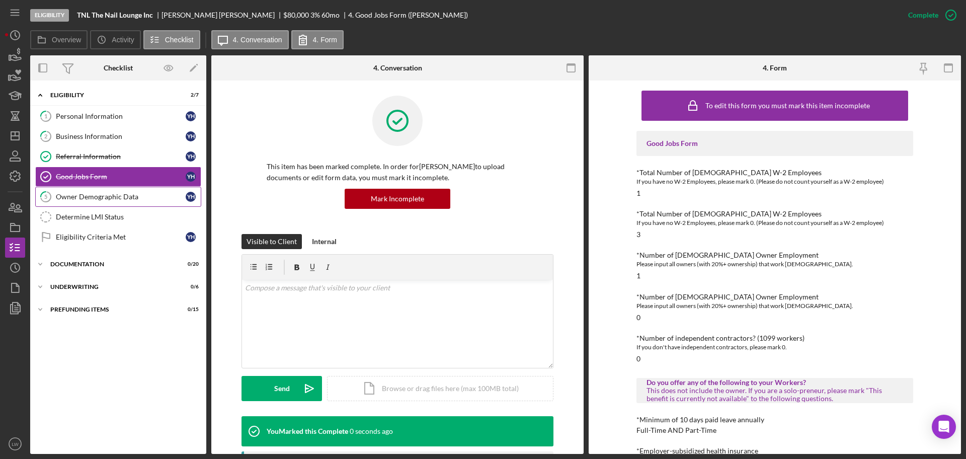
click at [113, 202] on link "5 Owner Demographic Data Y H" at bounding box center [118, 197] width 166 height 20
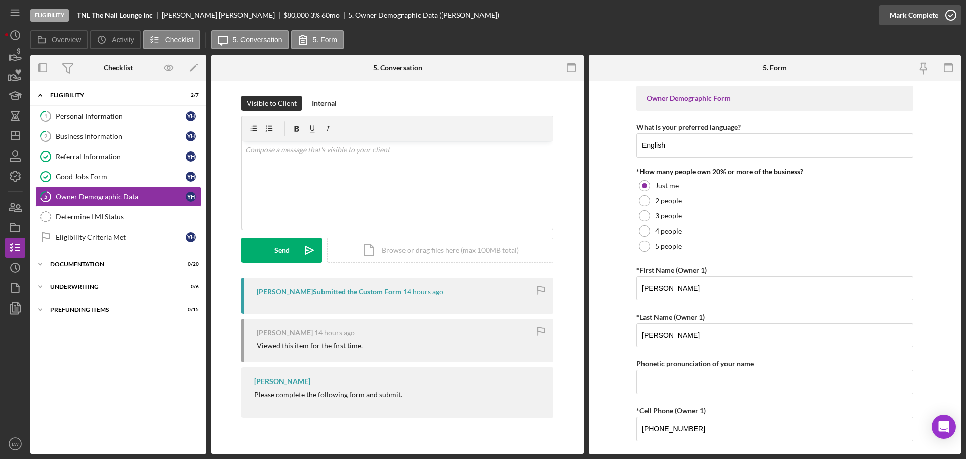
click at [928, 21] on div "Mark Complete" at bounding box center [914, 15] width 49 height 20
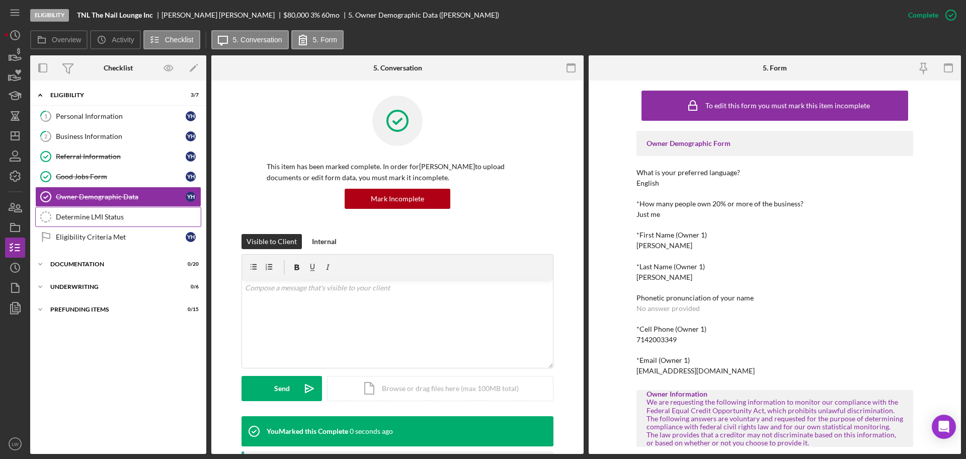
click at [111, 216] on div "Determine LMI Status" at bounding box center [128, 217] width 145 height 8
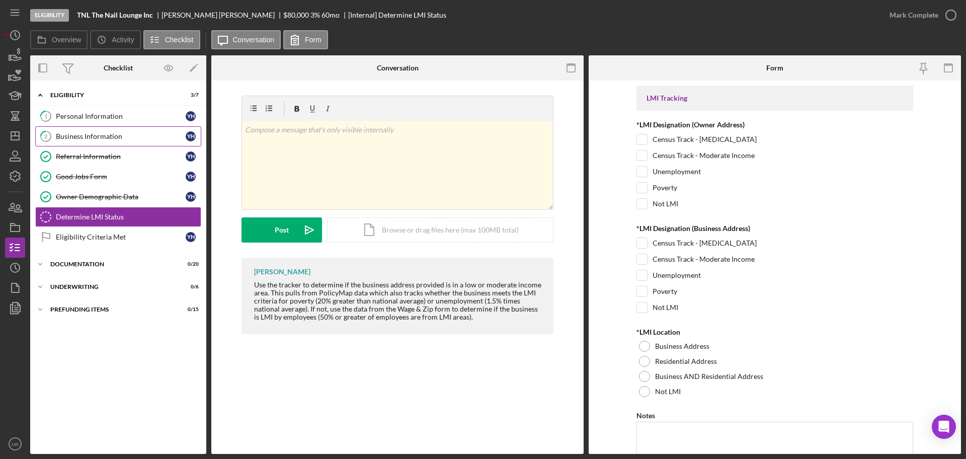
click at [85, 128] on link "2 Business Information Y H" at bounding box center [118, 136] width 166 height 20
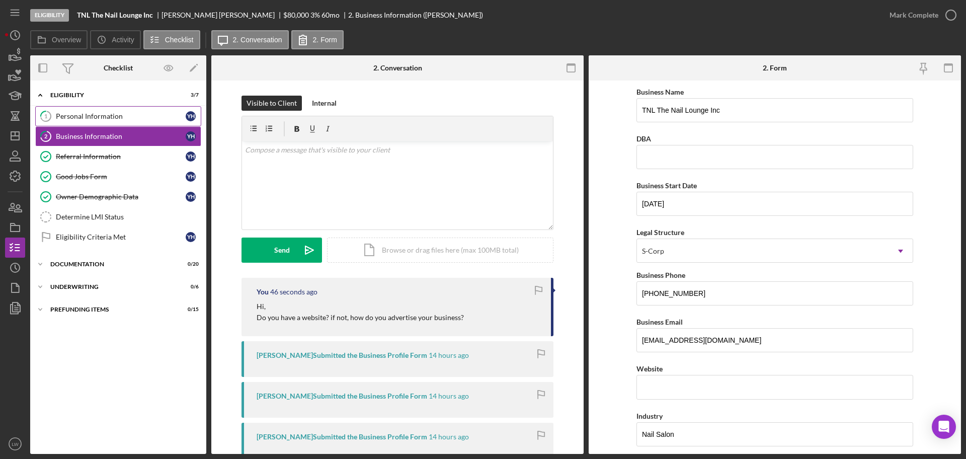
click at [86, 111] on link "1 Personal Information Y H" at bounding box center [118, 116] width 166 height 20
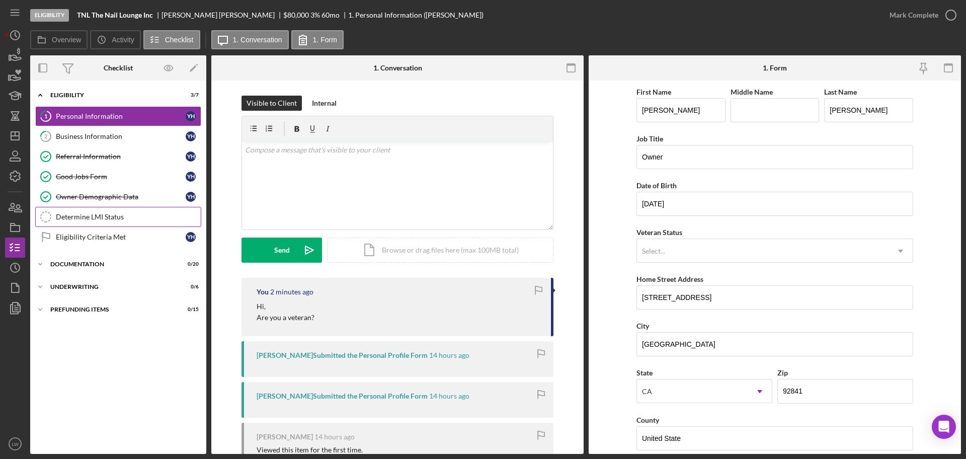
click at [93, 222] on link "Determine LMI Status Determine LMI Status" at bounding box center [118, 217] width 166 height 20
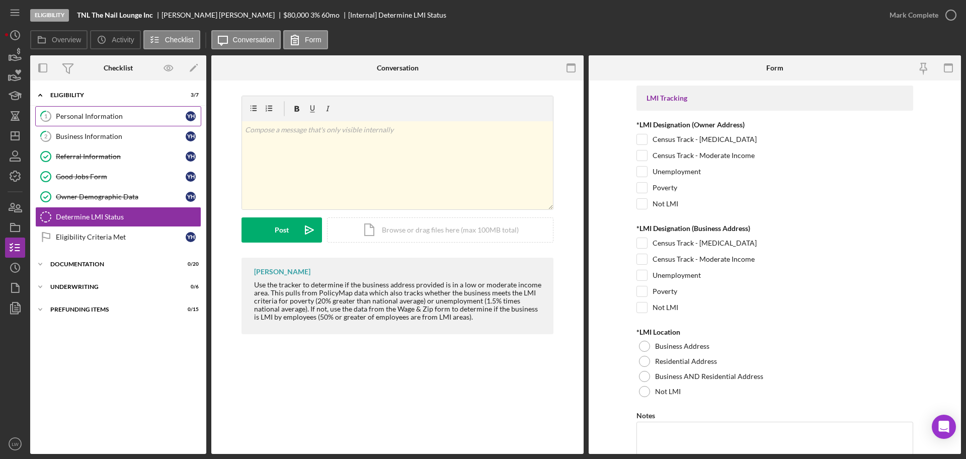
click at [128, 116] on div "Personal Information" at bounding box center [121, 116] width 130 height 8
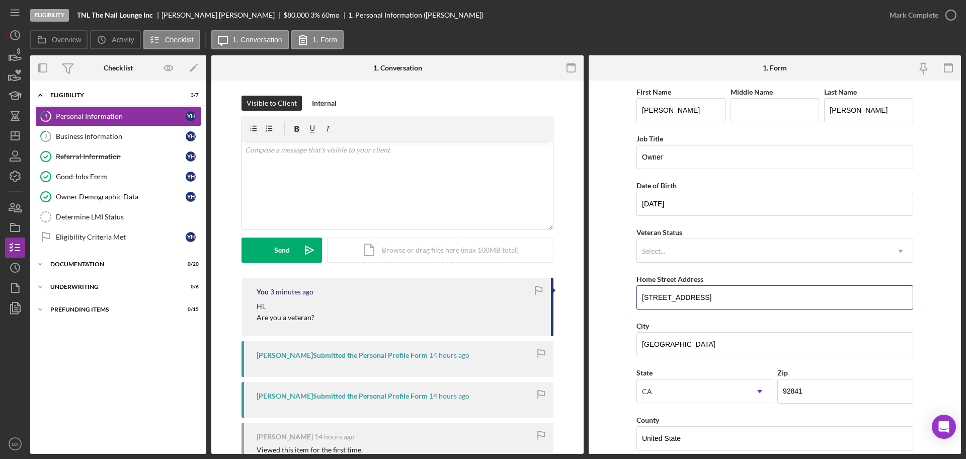
drag, startPoint x: 712, startPoint y: 300, endPoint x: 624, endPoint y: 296, distance: 87.7
click at [624, 296] on form "First Name Yvonne Middle Name Last Name Huynh Job Title Owner Date of Birth 01/…" at bounding box center [775, 267] width 372 height 373
click at [734, 317] on div "First Name Yvonne Middle Name Last Name Huynh Job Title Owner Date of Birth 01/…" at bounding box center [775, 406] width 277 height 640
click at [112, 136] on div "Business Information" at bounding box center [121, 136] width 130 height 8
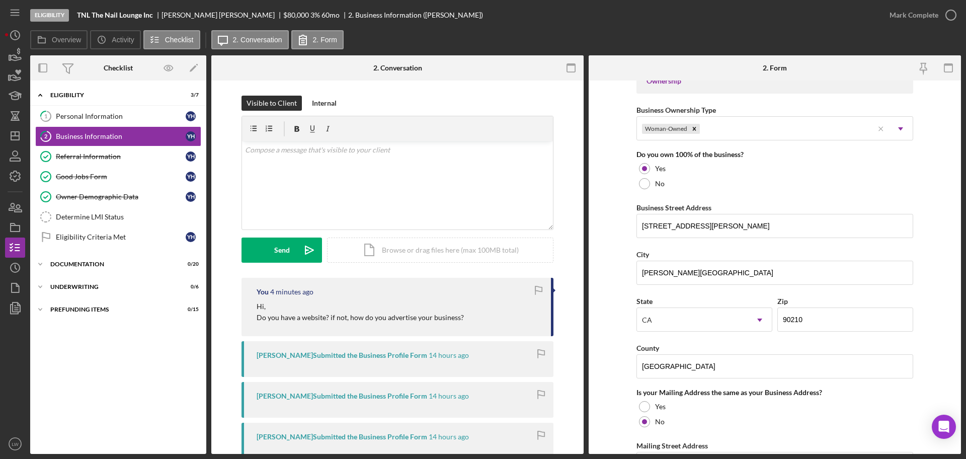
scroll to position [503, 0]
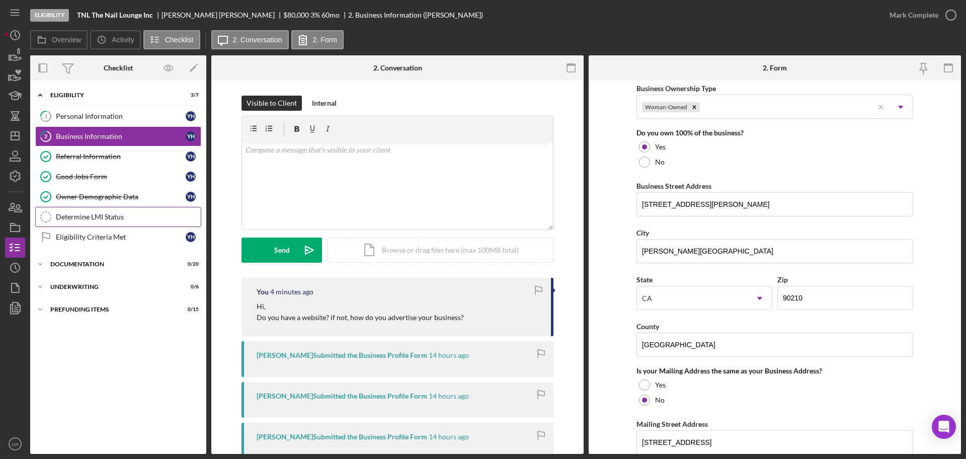
click at [73, 222] on link "Determine LMI Status Determine LMI Status" at bounding box center [118, 217] width 166 height 20
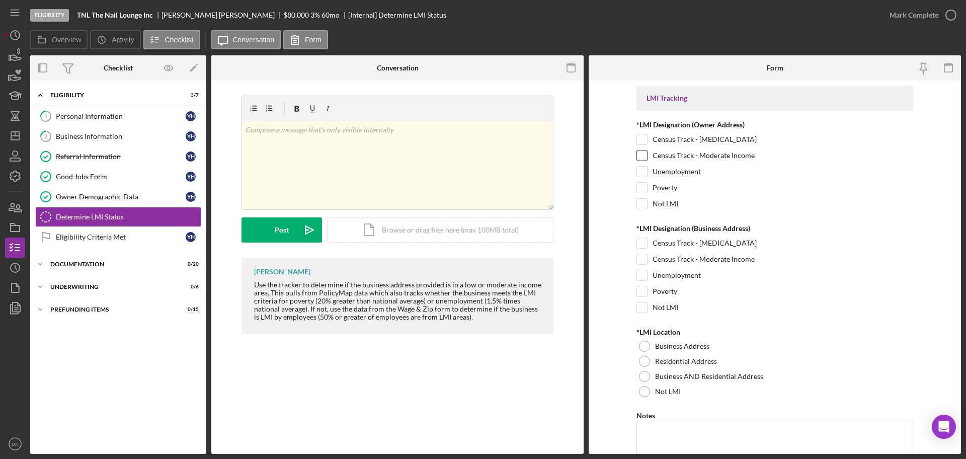
click at [641, 153] on input "Census Track - Moderate Income" at bounding box center [642, 155] width 10 height 10
checkbox input "true"
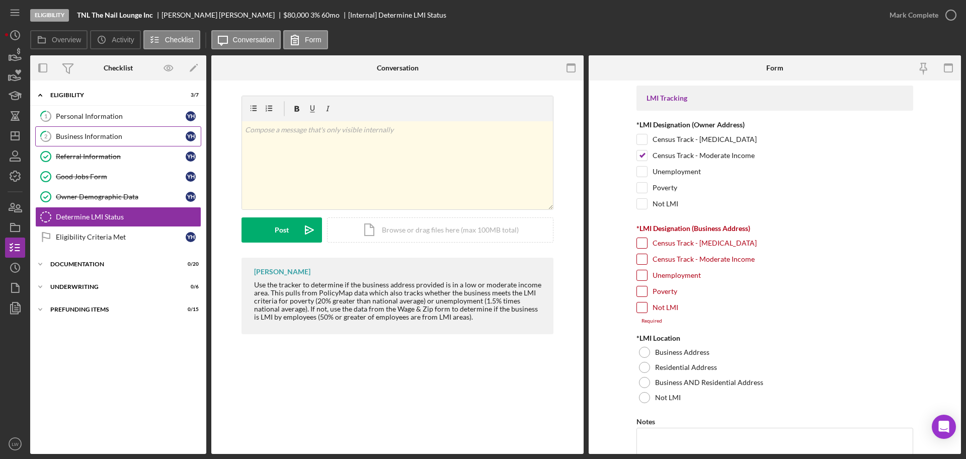
click at [93, 139] on div "Business Information" at bounding box center [121, 136] width 130 height 8
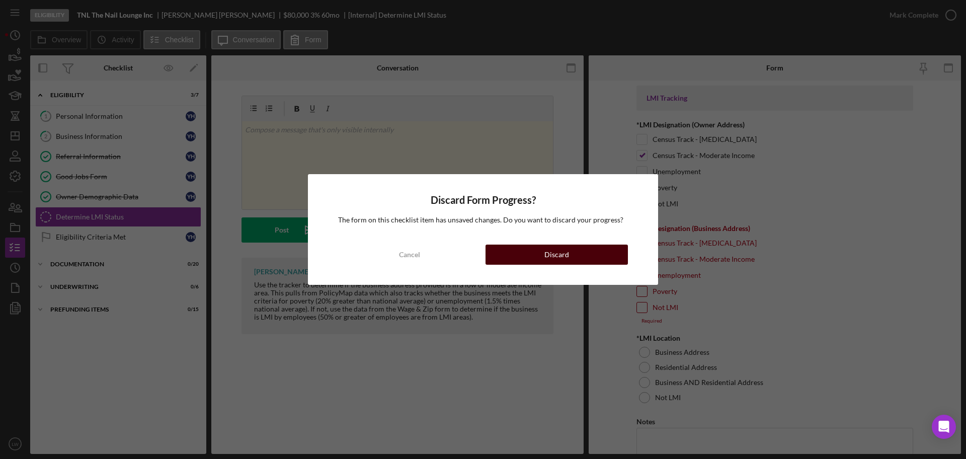
click at [553, 252] on div "Discard" at bounding box center [557, 255] width 25 height 20
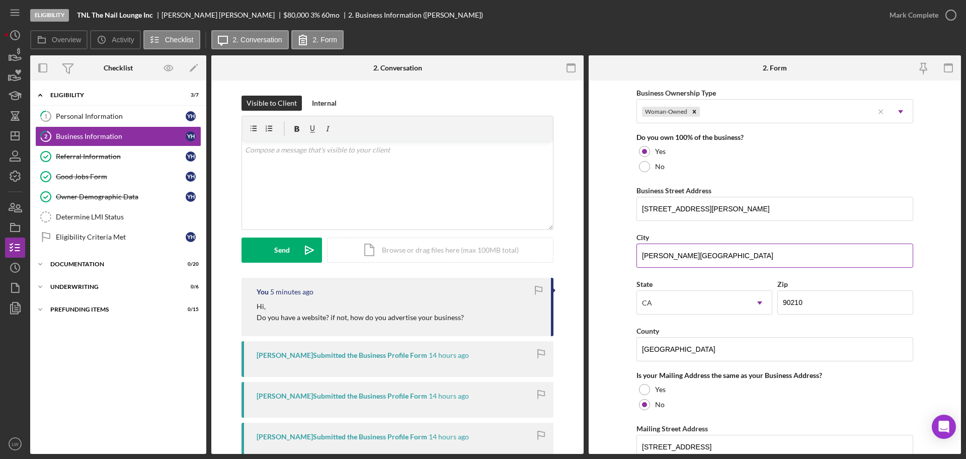
scroll to position [503, 0]
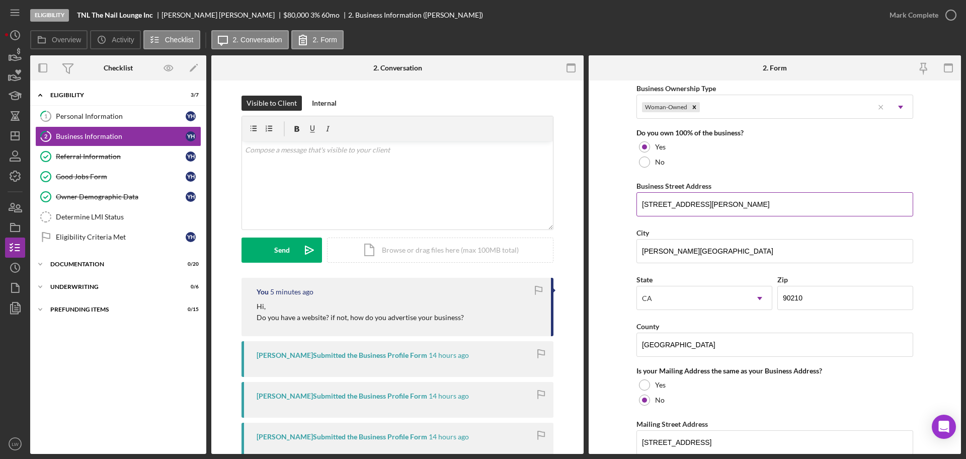
click at [683, 198] on input "9439 South Santa Monica Blvd" at bounding box center [775, 204] width 277 height 24
click at [124, 216] on div "Determine LMI Status" at bounding box center [128, 217] width 145 height 8
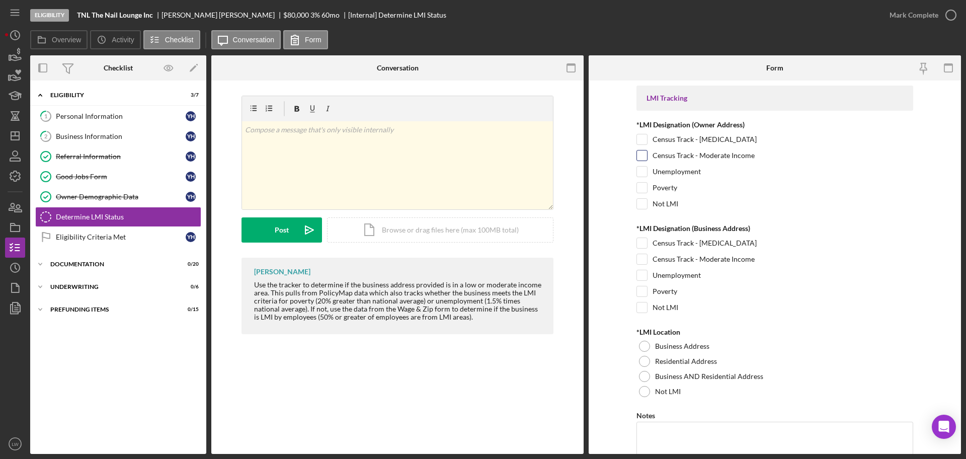
click at [643, 151] on input "Census Track - Moderate Income" at bounding box center [642, 155] width 10 height 10
checkbox input "true"
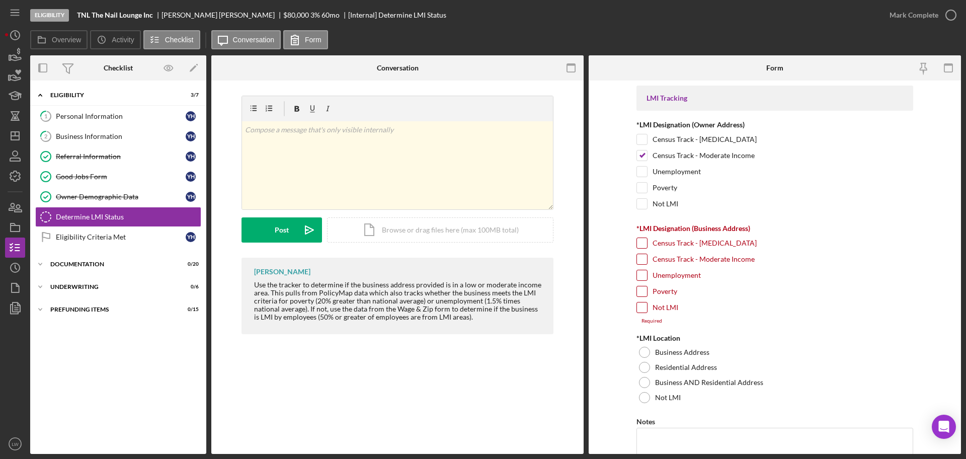
click at [646, 273] on div "Unemployment" at bounding box center [775, 278] width 277 height 16
click at [642, 275] on input "Unemployment" at bounding box center [642, 275] width 10 height 10
checkbox input "true"
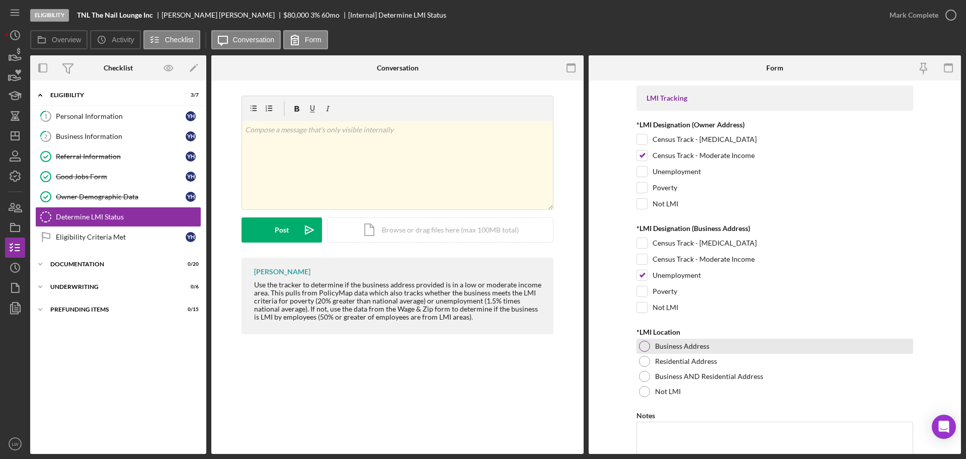
scroll to position [136, 0]
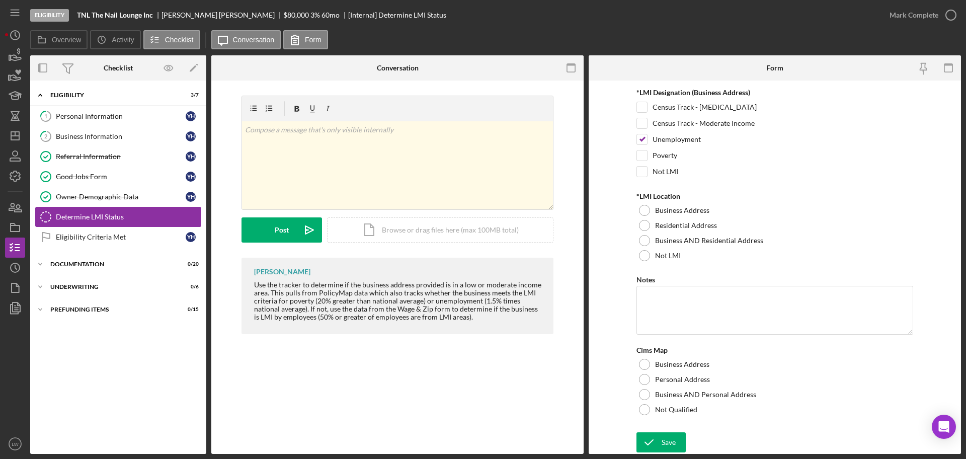
click at [128, 215] on div "Determine LMI Status" at bounding box center [128, 217] width 145 height 8
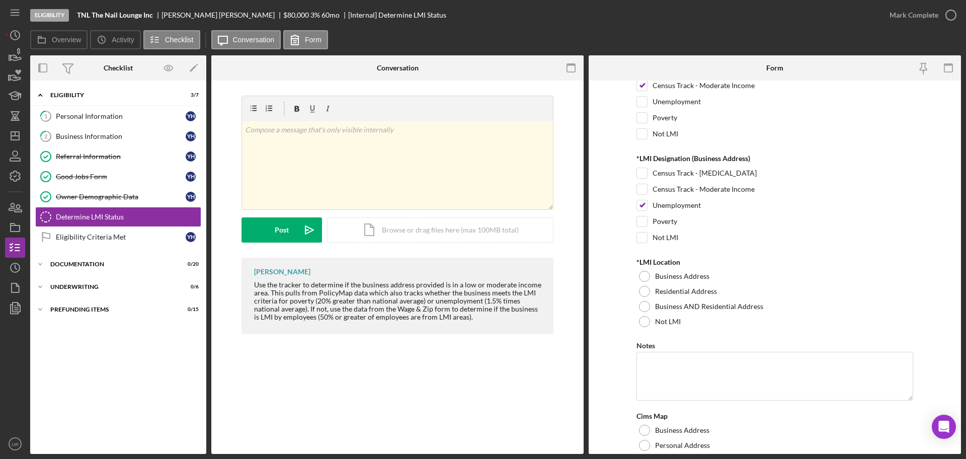
scroll to position [10, 0]
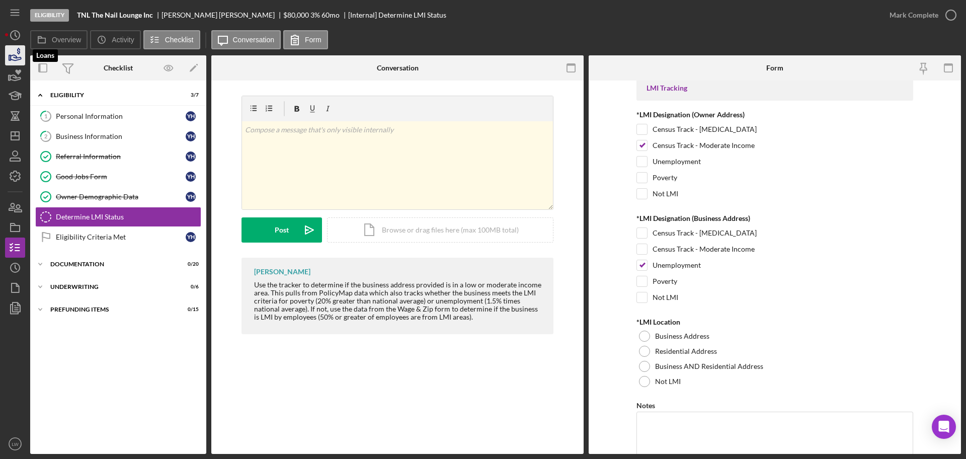
click at [17, 55] on icon "button" at bounding box center [15, 55] width 25 height 25
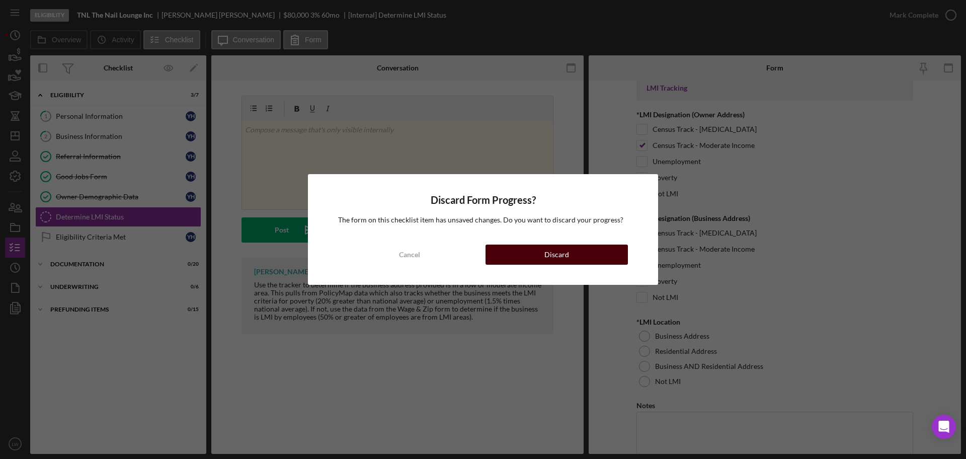
click at [559, 263] on div "Discard" at bounding box center [557, 255] width 25 height 20
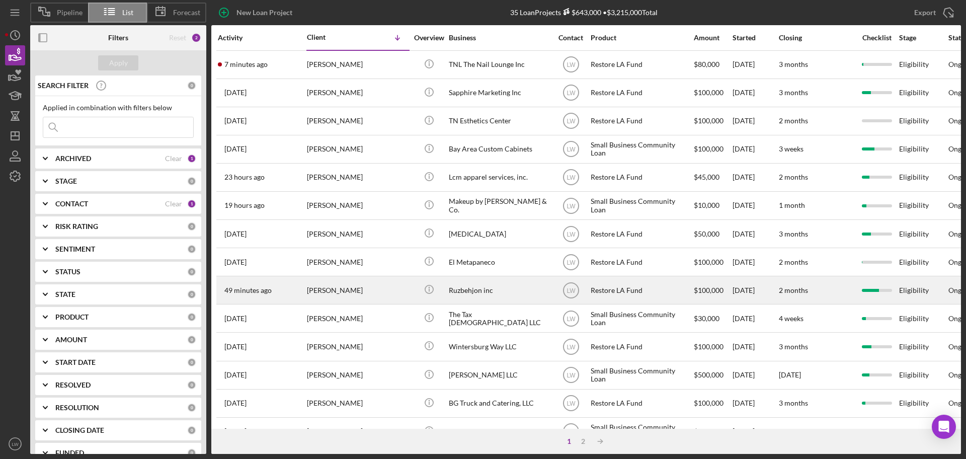
click at [493, 290] on div "Ruzbehjon inc" at bounding box center [499, 290] width 101 height 27
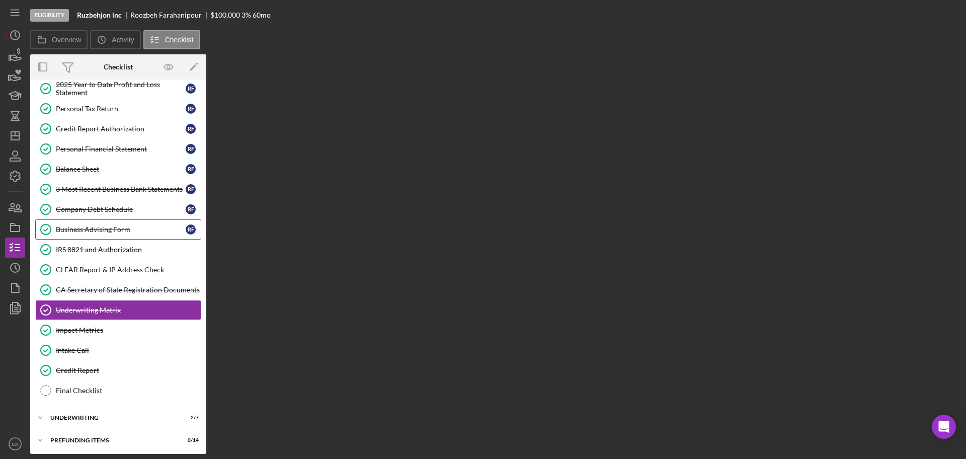
scroll to position [132, 0]
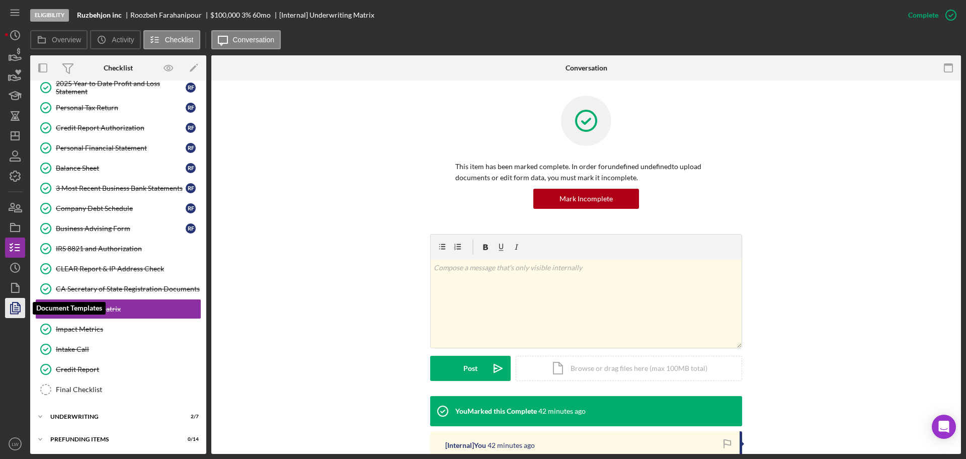
click at [22, 308] on icon "button" at bounding box center [15, 307] width 25 height 25
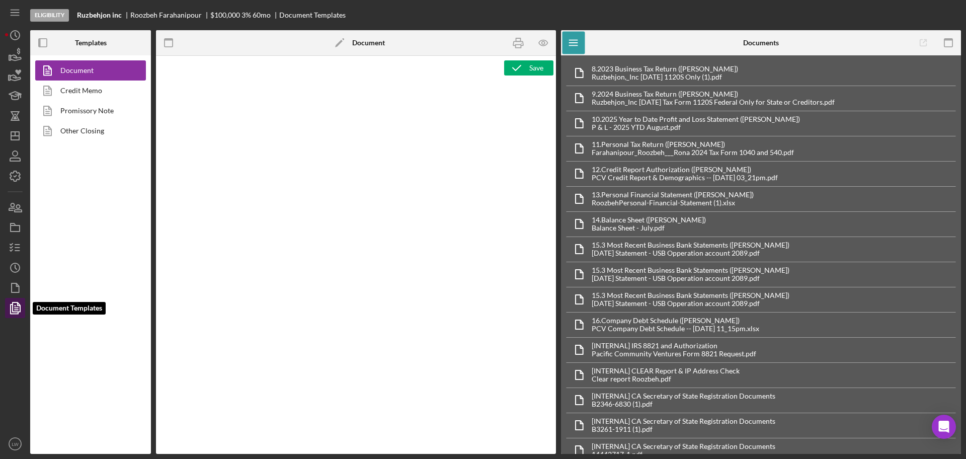
type textarea "<h1 style="text-align: center;">Full Application Form</h1> <h2 style="text-alig…"
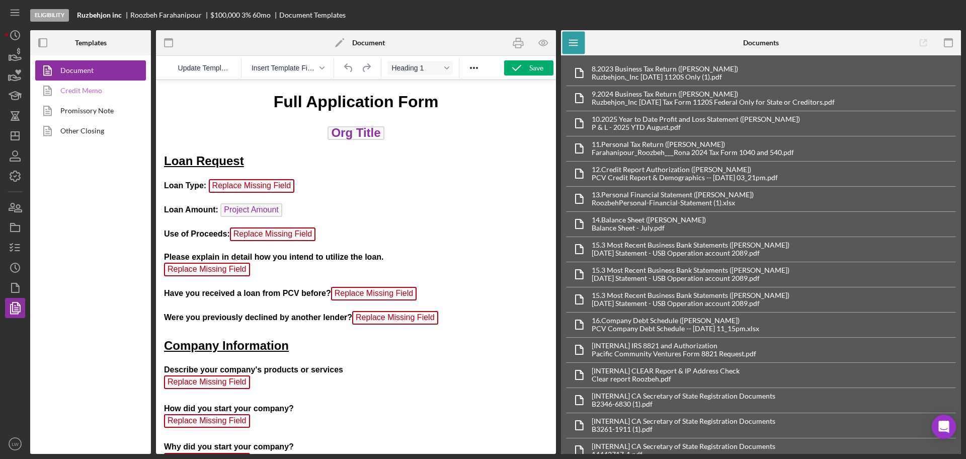
click at [94, 87] on link "Credit Memo" at bounding box center [88, 91] width 106 height 20
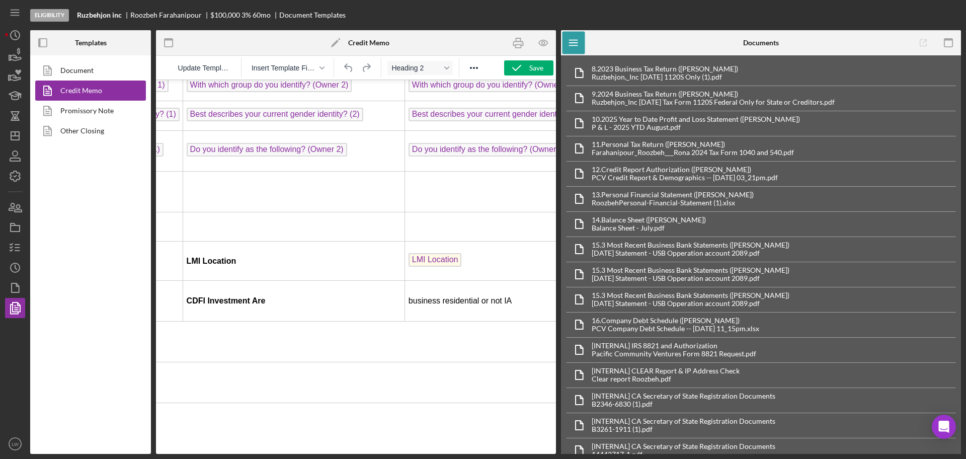
scroll to position [503, 0]
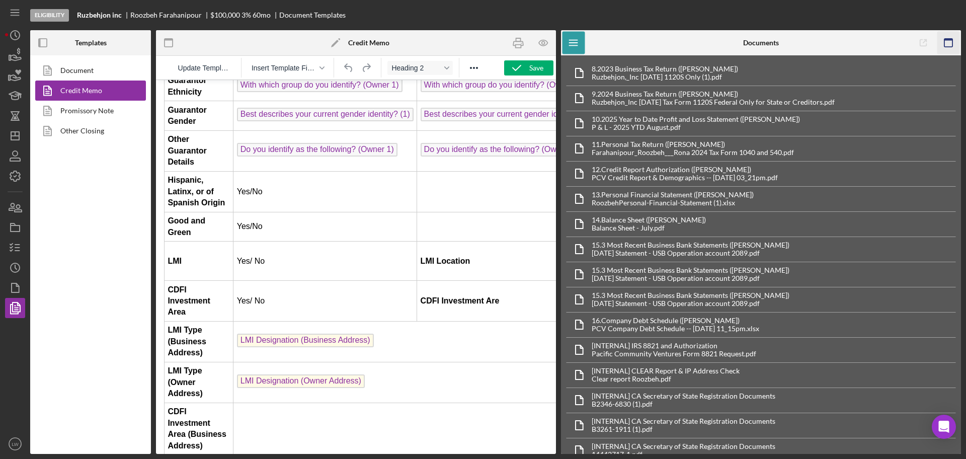
click at [951, 49] on icon "button" at bounding box center [949, 43] width 23 height 23
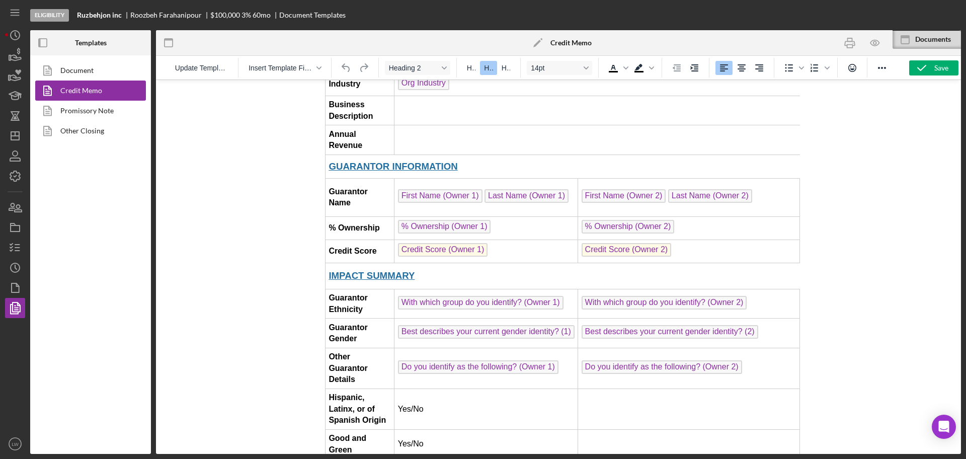
scroll to position [289, 0]
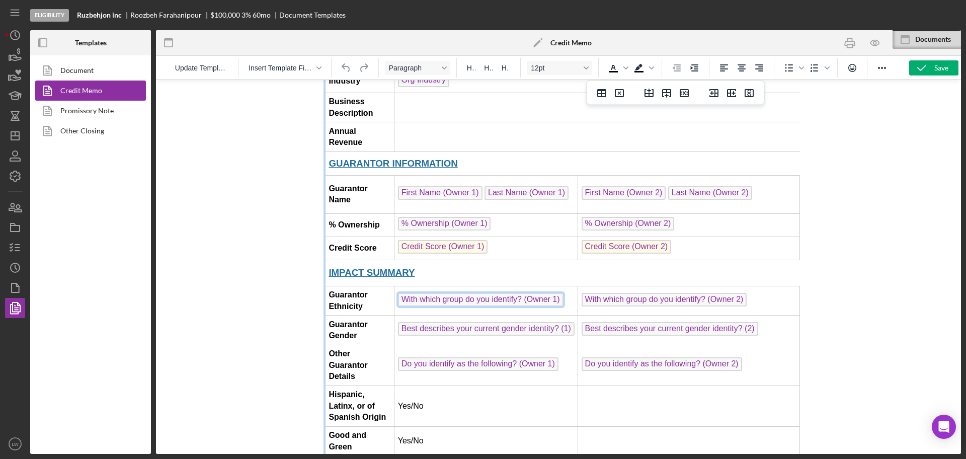
click at [544, 293] on span "With which group do you identify? (Owner 1)" at bounding box center [481, 300] width 166 height 14
click at [526, 293] on span "With which group do you identify? (Owner 1)" at bounding box center [481, 300] width 166 height 14
click at [522, 293] on span "With which group do you identify? (Owner 1)" at bounding box center [481, 300] width 166 height 14
click at [537, 293] on span "With which group do you identify? (Owner 1)" at bounding box center [481, 300] width 166 height 14
click at [427, 293] on span "With which group do you identify? (Owner 1)" at bounding box center [481, 300] width 166 height 14
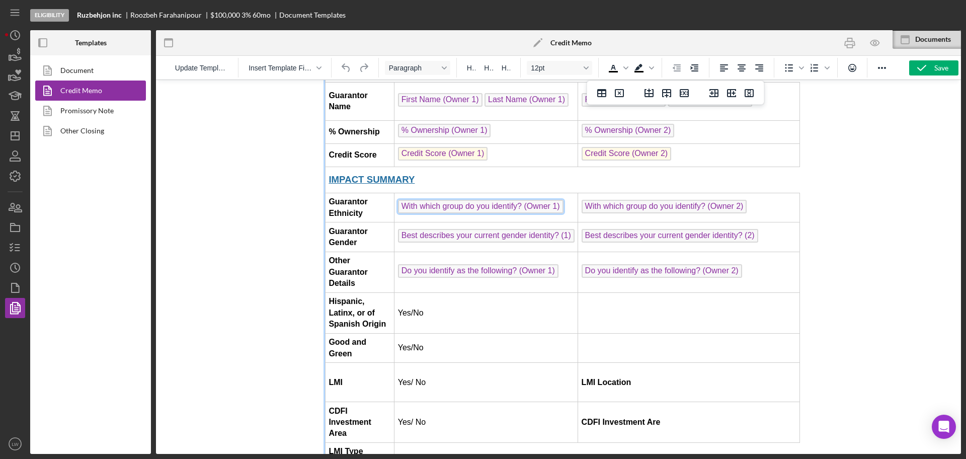
scroll to position [377, 0]
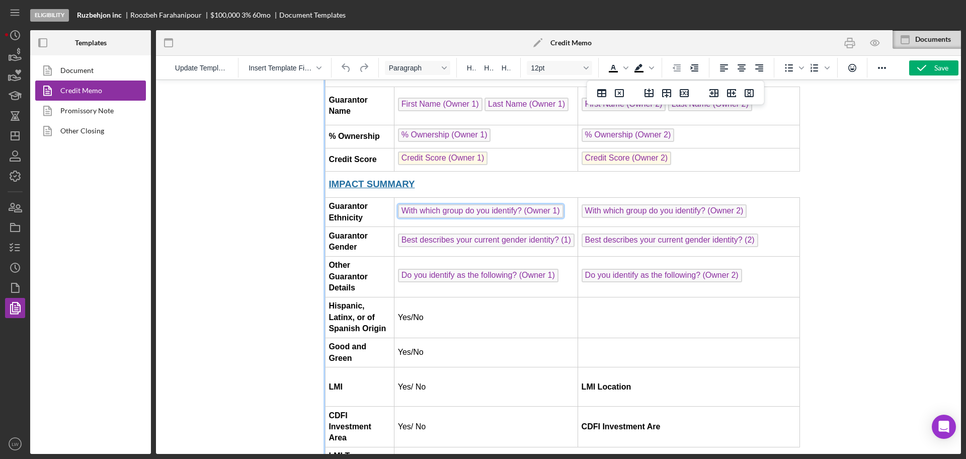
click at [435, 204] on span "With which group do you identify? (Owner 1)" at bounding box center [481, 211] width 166 height 14
click at [440, 269] on span "Do you identify as the following? (Owner 1)" at bounding box center [478, 276] width 161 height 14
click at [444, 204] on span "With which group do you identify? (Owner 1)" at bounding box center [481, 211] width 166 height 14
click at [265, 67] on span "Insert Template Field" at bounding box center [281, 68] width 64 height 8
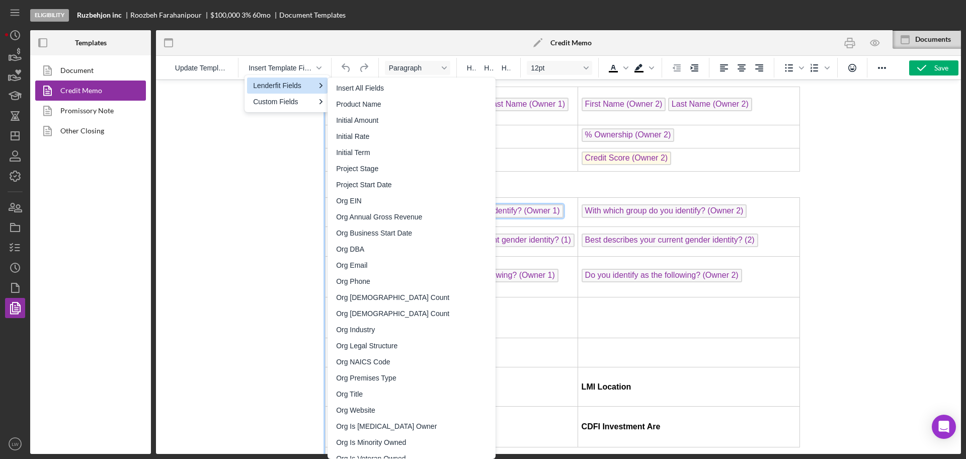
click at [198, 123] on div at bounding box center [558, 267] width 805 height 374
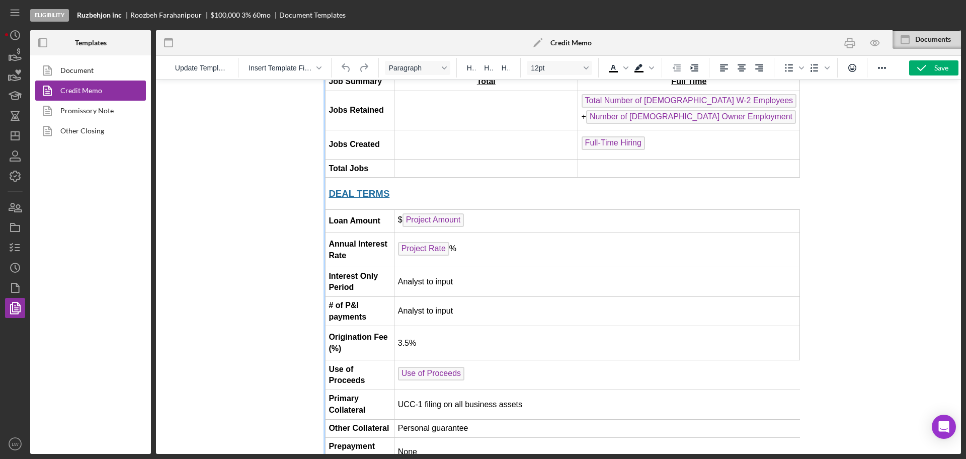
scroll to position [938, 0]
click at [426, 213] on span "Project Amount" at bounding box center [434, 220] width 62 height 14
click at [429, 242] on span "Project Rate" at bounding box center [423, 249] width 51 height 14
click at [425, 213] on span "Project Amount" at bounding box center [434, 220] width 62 height 14
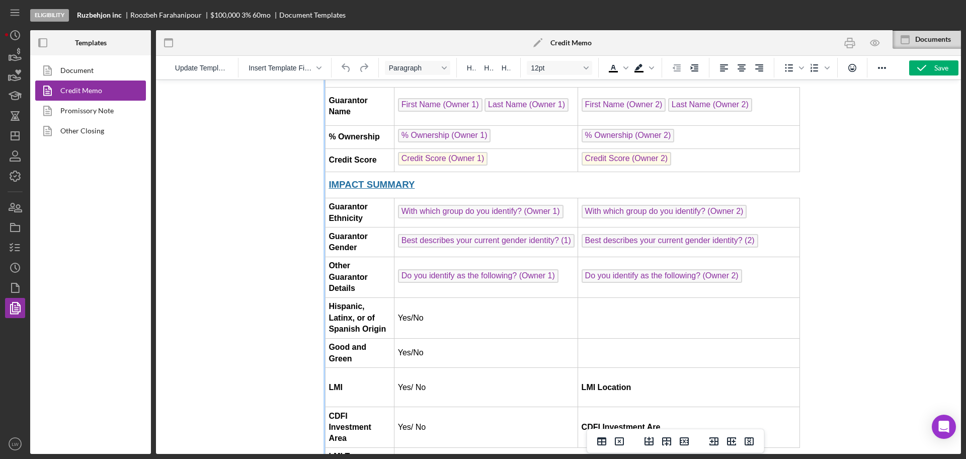
scroll to position [0, 0]
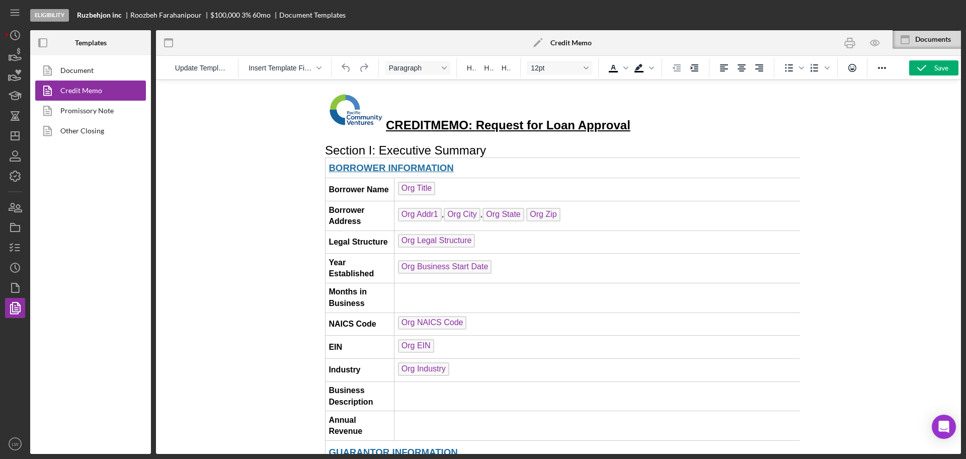
click at [829, 239] on div at bounding box center [558, 267] width 805 height 374
click at [433, 190] on span "Org Title" at bounding box center [416, 189] width 37 height 14
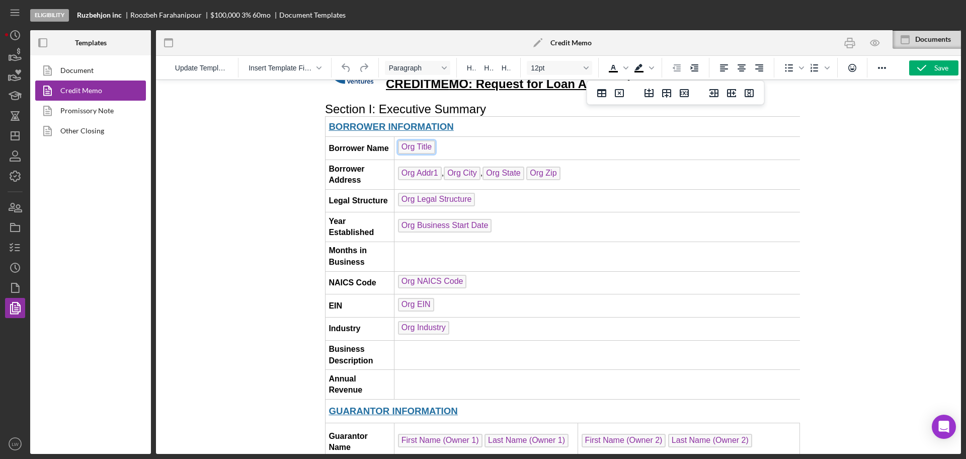
scroll to position [63, 0]
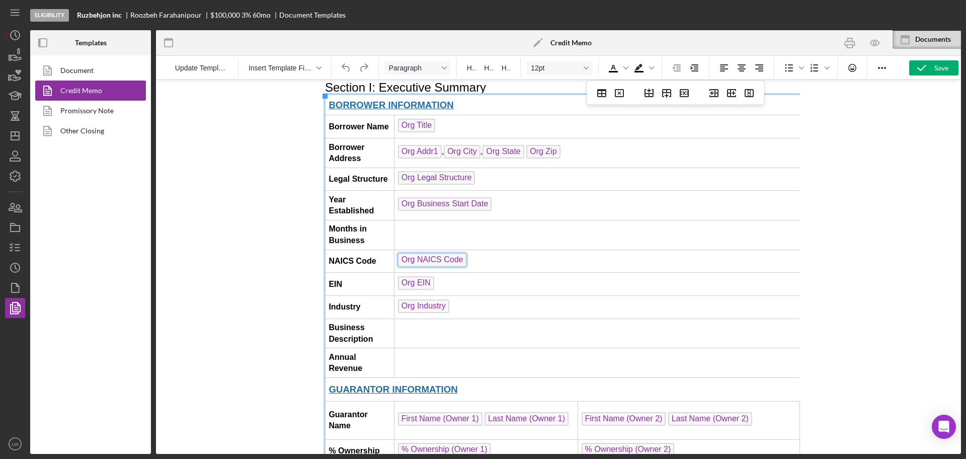
click at [423, 255] on span "Org NAICS Code" at bounding box center [432, 260] width 69 height 14
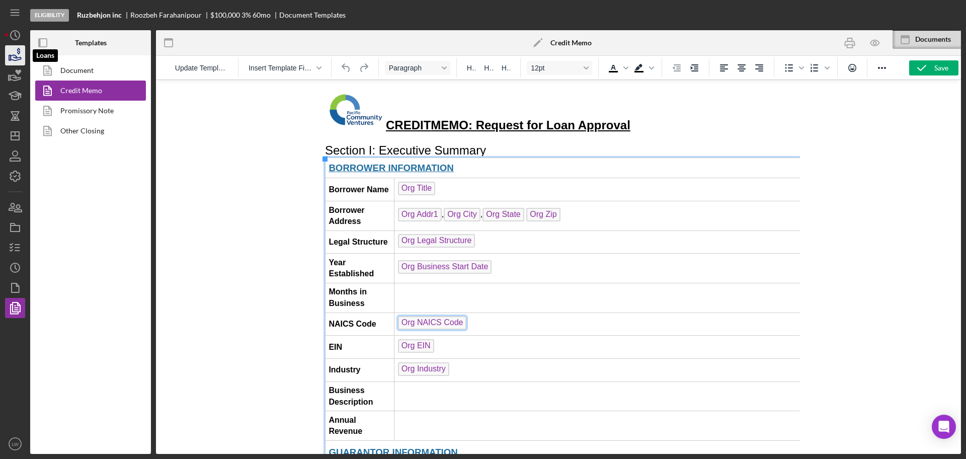
click at [14, 59] on icon "button" at bounding box center [15, 55] width 25 height 25
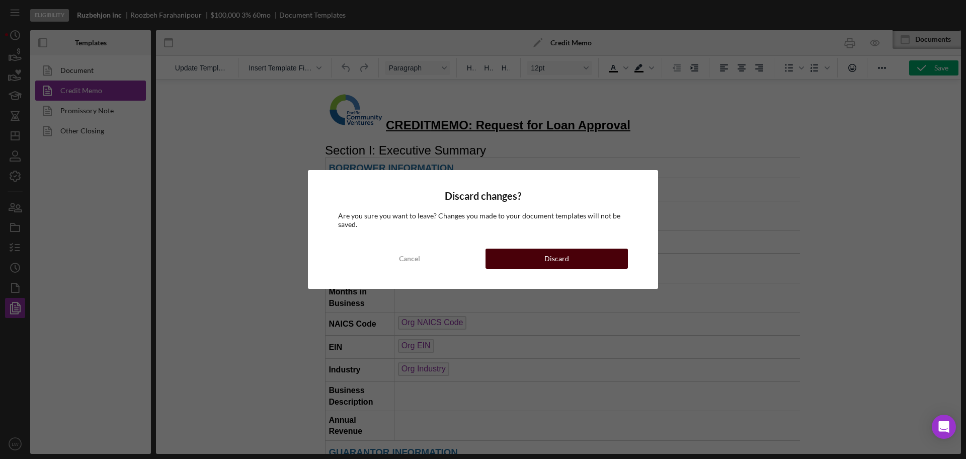
click at [572, 260] on button "Discard" at bounding box center [557, 259] width 142 height 20
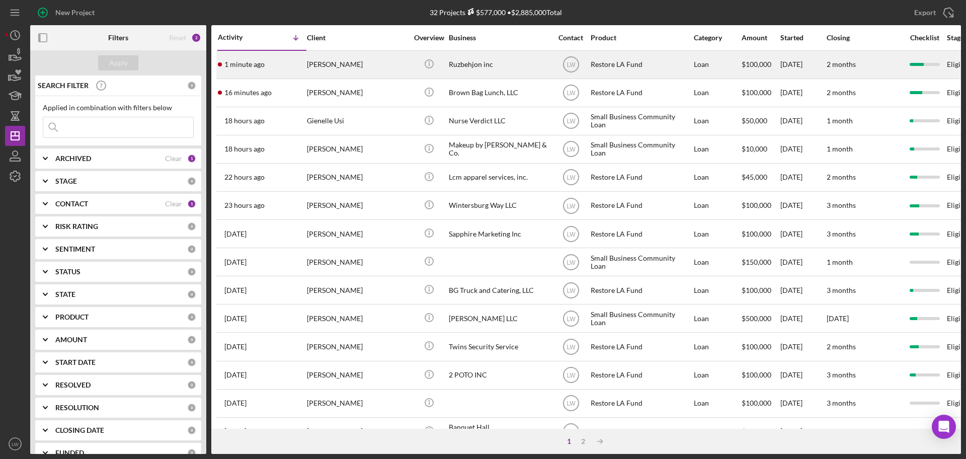
click at [326, 72] on div "[PERSON_NAME]" at bounding box center [357, 64] width 101 height 27
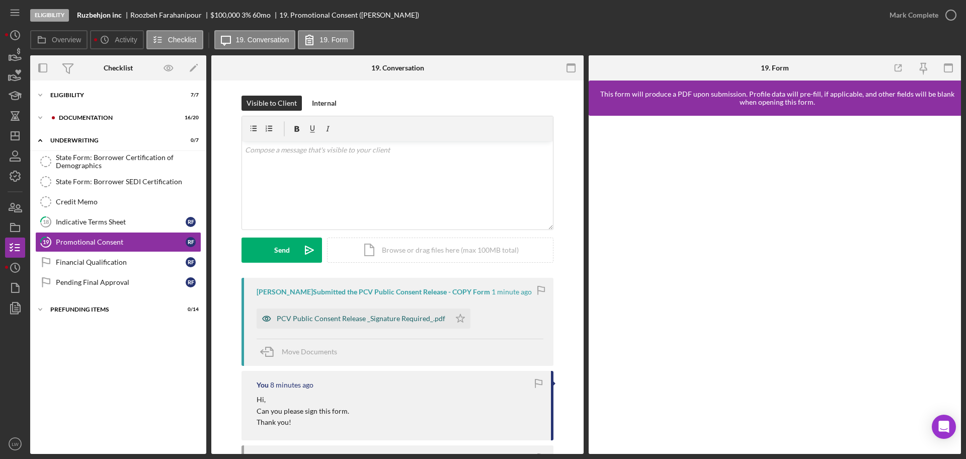
click at [364, 323] on div "PCV Public Consent Release _Signature Required_.pdf" at bounding box center [361, 319] width 169 height 8
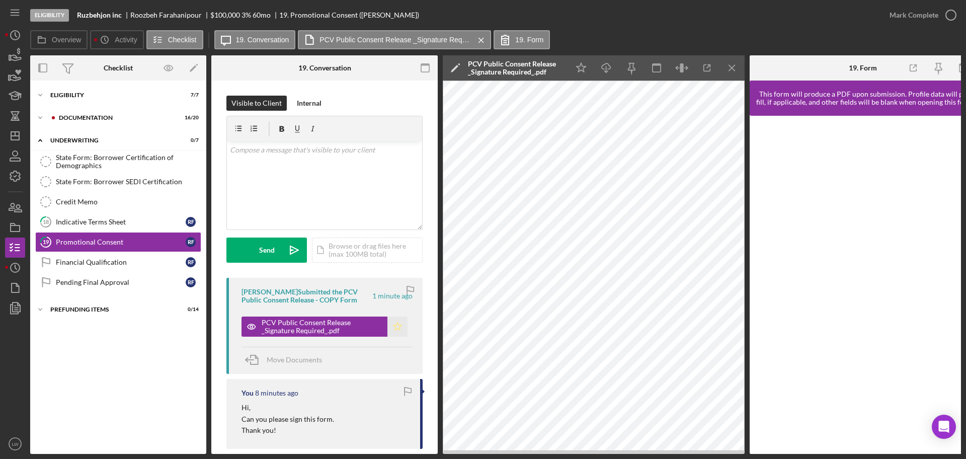
click at [398, 337] on icon "Icon/Star" at bounding box center [397, 327] width 20 height 20
click at [937, 16] on div "Mark Complete" at bounding box center [914, 15] width 49 height 20
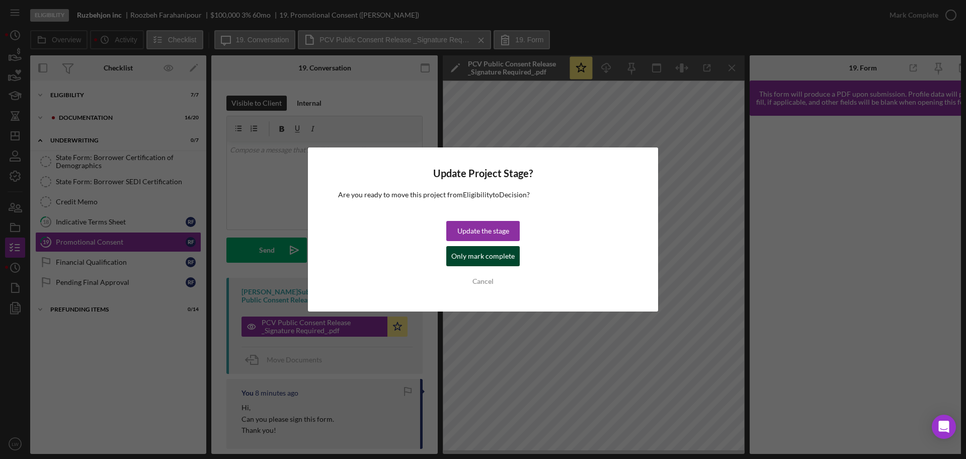
click at [488, 258] on div "Only mark complete" at bounding box center [482, 256] width 63 height 20
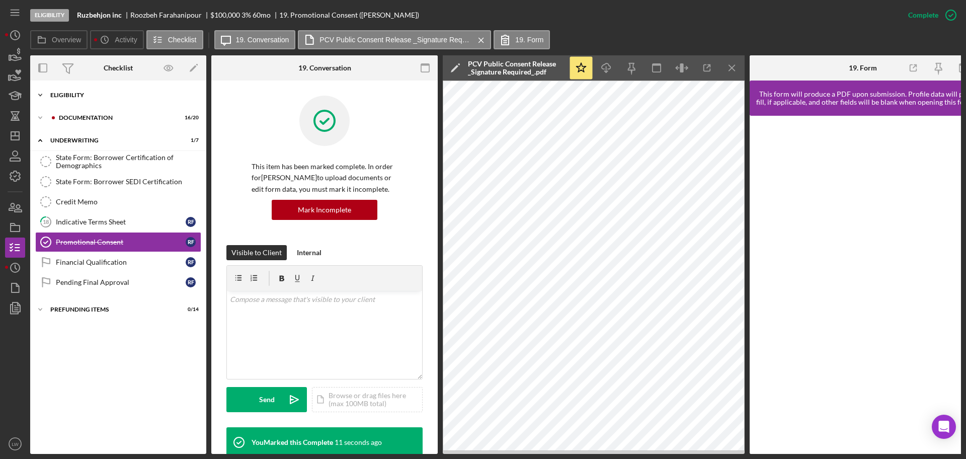
click at [87, 92] on div "Eligibility" at bounding box center [121, 95] width 143 height 6
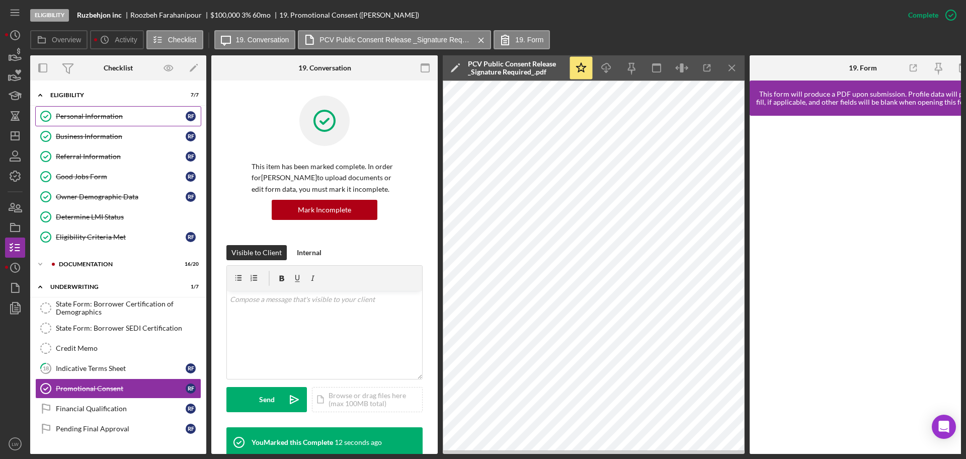
click at [92, 116] on div "Personal Information" at bounding box center [121, 116] width 130 height 8
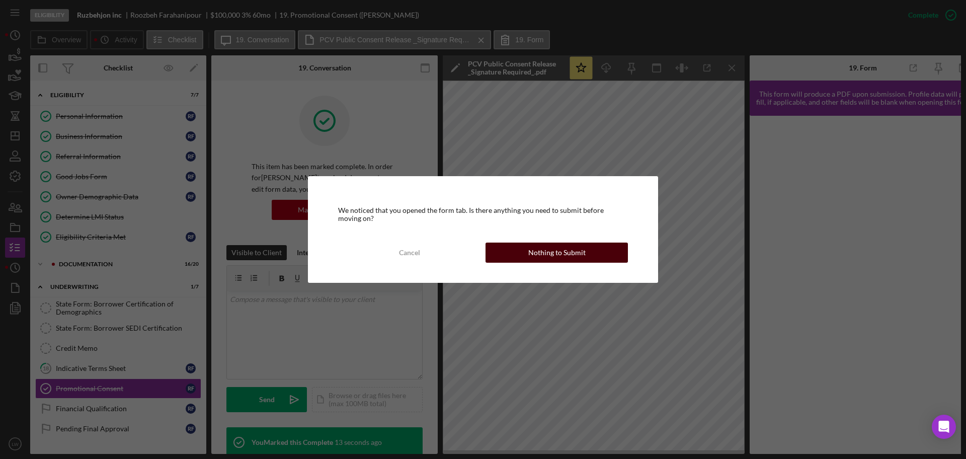
click at [596, 243] on button "Nothing to Submit" at bounding box center [557, 253] width 142 height 20
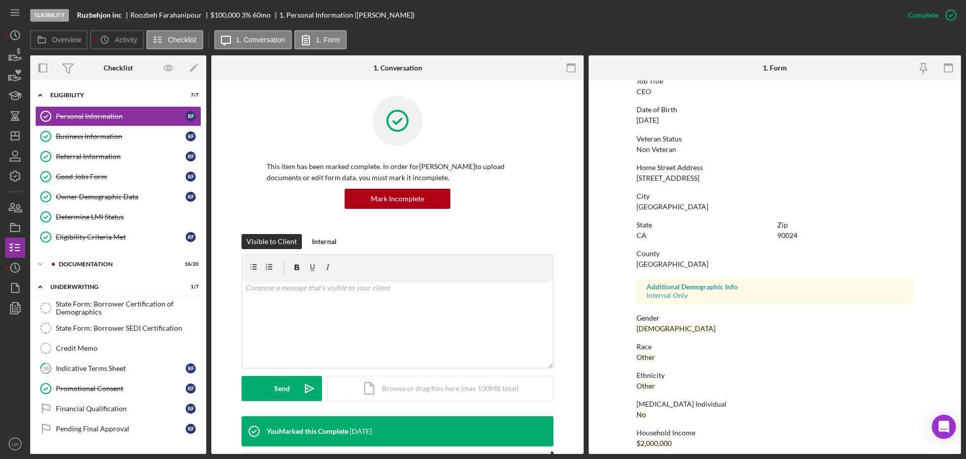
scroll to position [96, 0]
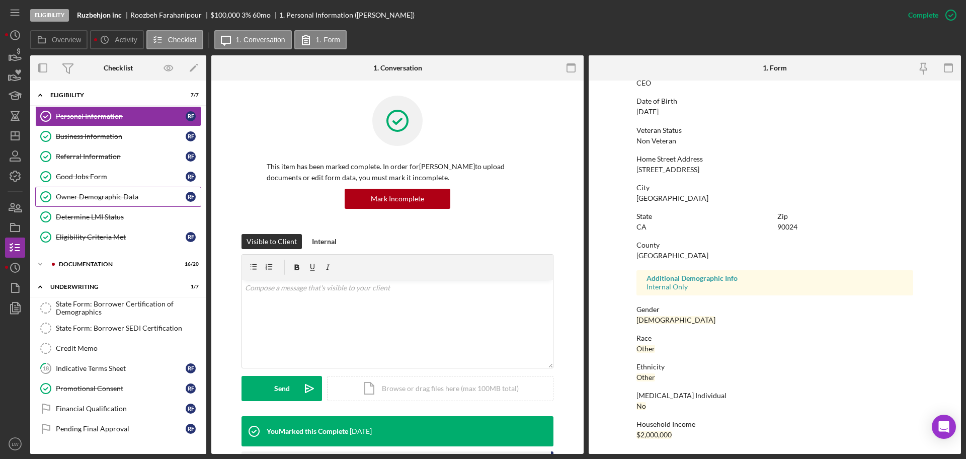
click at [136, 196] on div "Owner Demographic Data" at bounding box center [121, 197] width 130 height 8
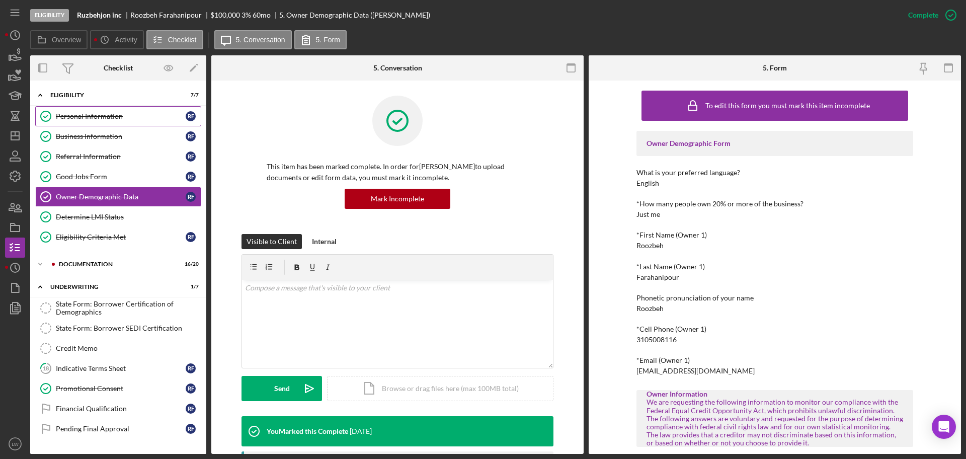
click at [94, 115] on div "Personal Information" at bounding box center [121, 116] width 130 height 8
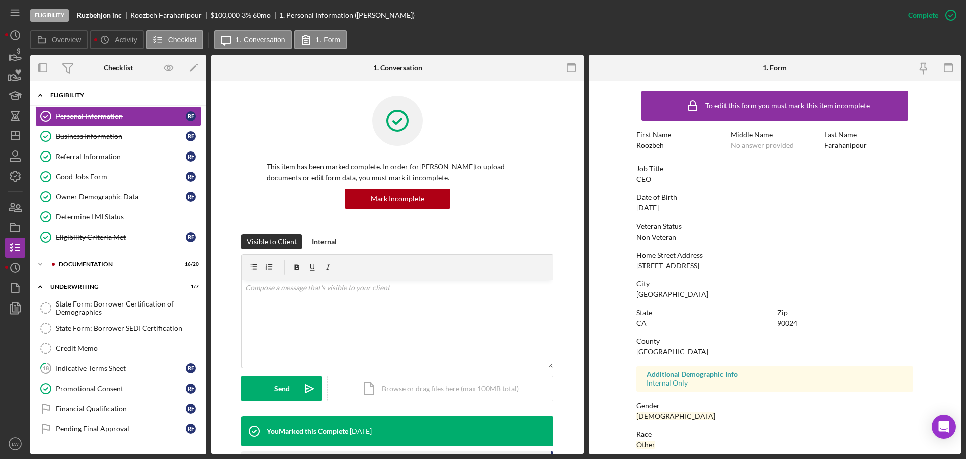
click at [88, 96] on div "Eligibility" at bounding box center [121, 95] width 143 height 6
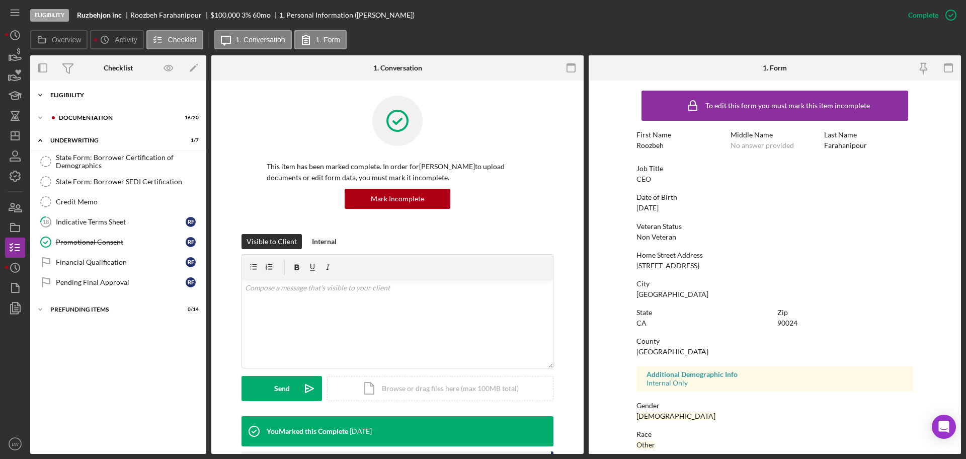
click at [88, 96] on div "Eligibility" at bounding box center [121, 95] width 143 height 6
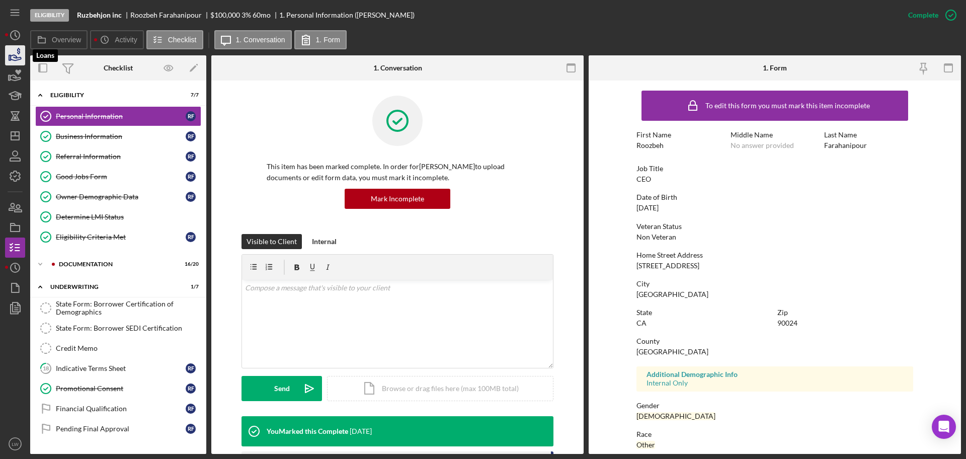
click at [16, 52] on icon "button" at bounding box center [15, 55] width 25 height 25
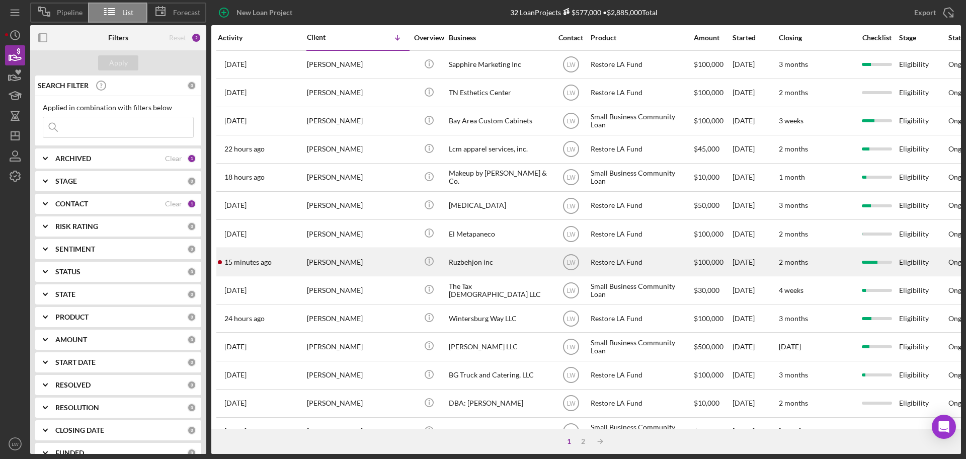
click at [370, 264] on div "[PERSON_NAME]" at bounding box center [357, 262] width 101 height 27
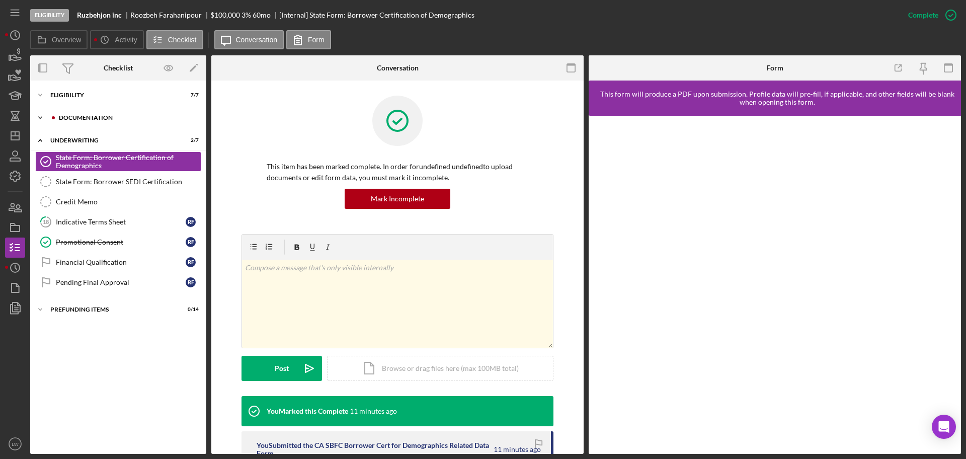
click at [75, 114] on div "Icon/Expander Documentation 16 / 20" at bounding box center [118, 118] width 176 height 20
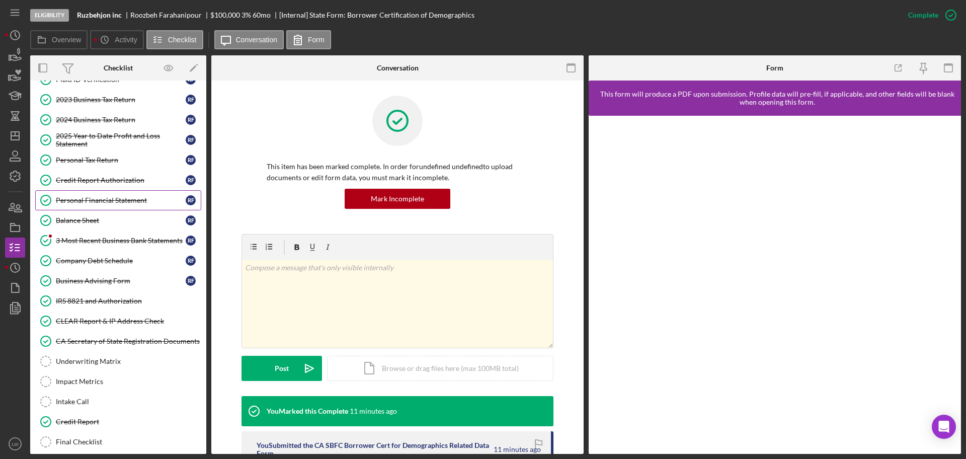
scroll to position [63, 0]
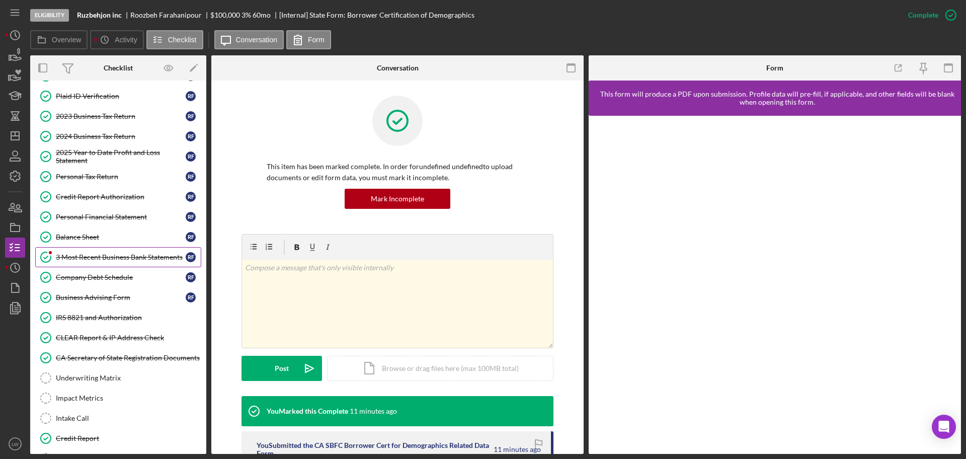
click at [94, 253] on div "3 Most Recent Business Bank Statements" at bounding box center [121, 257] width 130 height 8
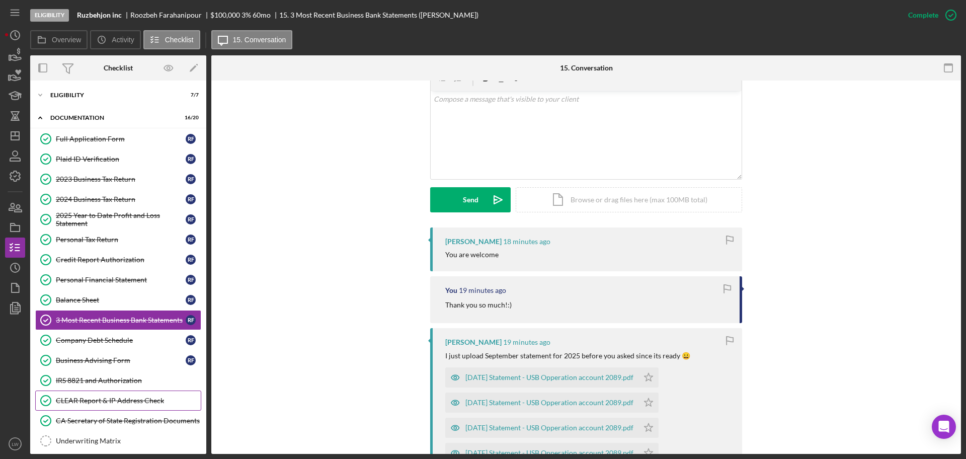
scroll to position [63, 0]
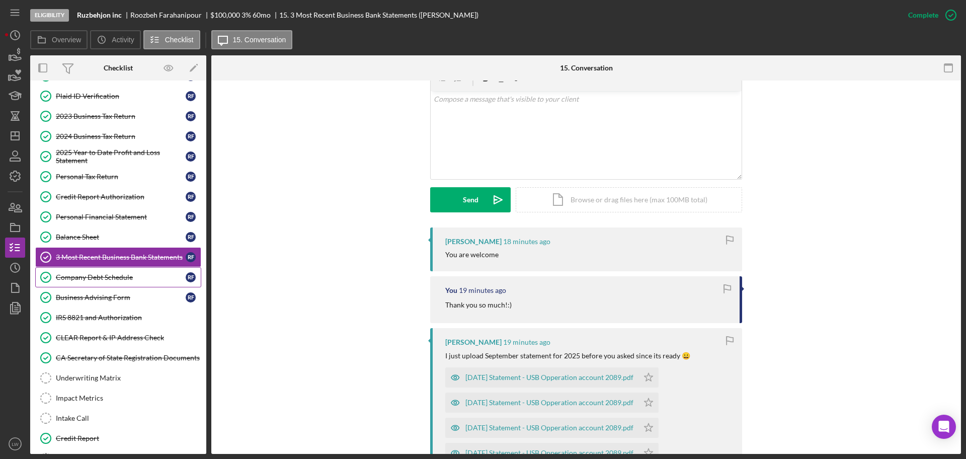
click at [92, 279] on div "Company Debt Schedule" at bounding box center [121, 277] width 130 height 8
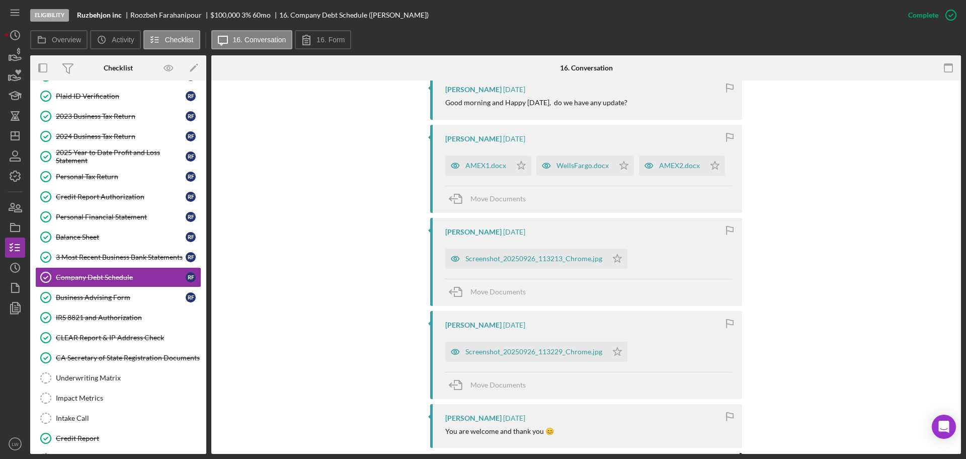
scroll to position [1006, 0]
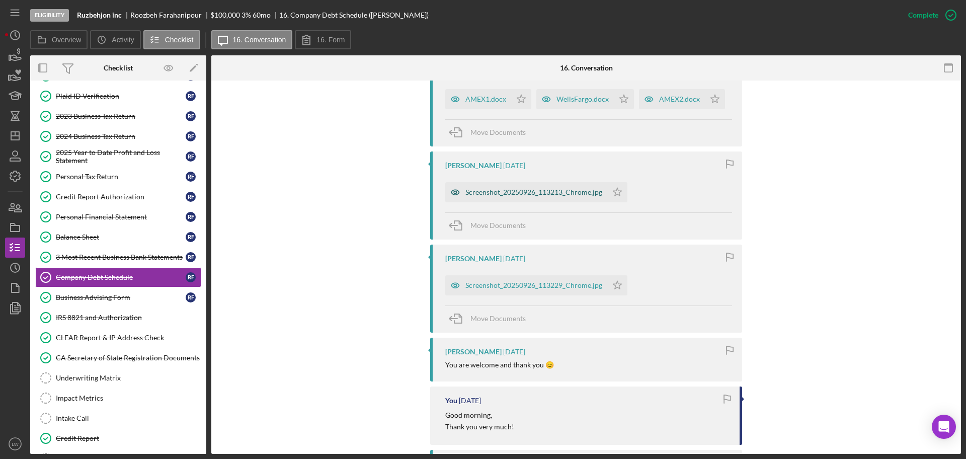
click at [541, 187] on div "Screenshot_20250926_113213_Chrome.jpg" at bounding box center [526, 192] width 162 height 20
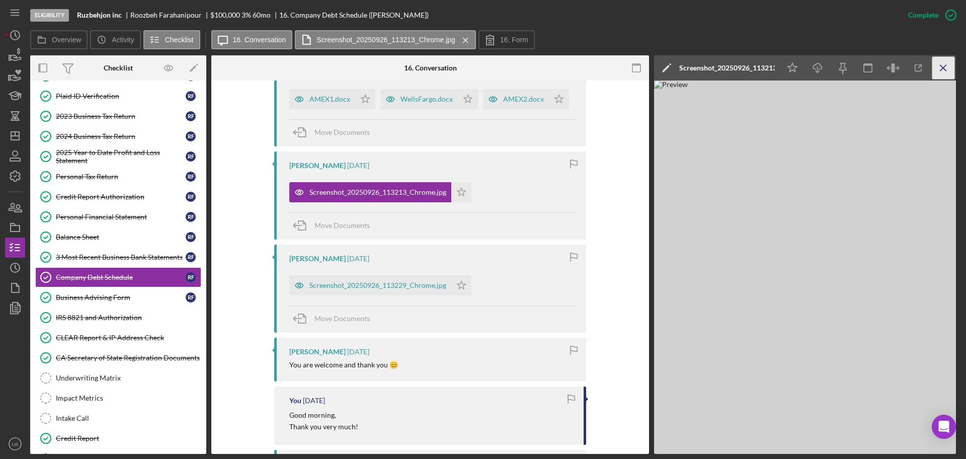
click at [947, 73] on icon "Icon/Menu Close" at bounding box center [944, 68] width 23 height 23
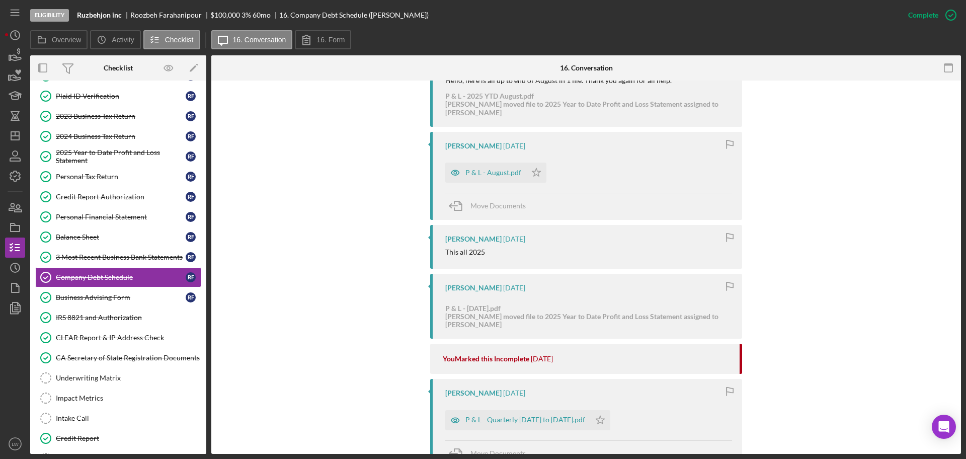
scroll to position [1384, 0]
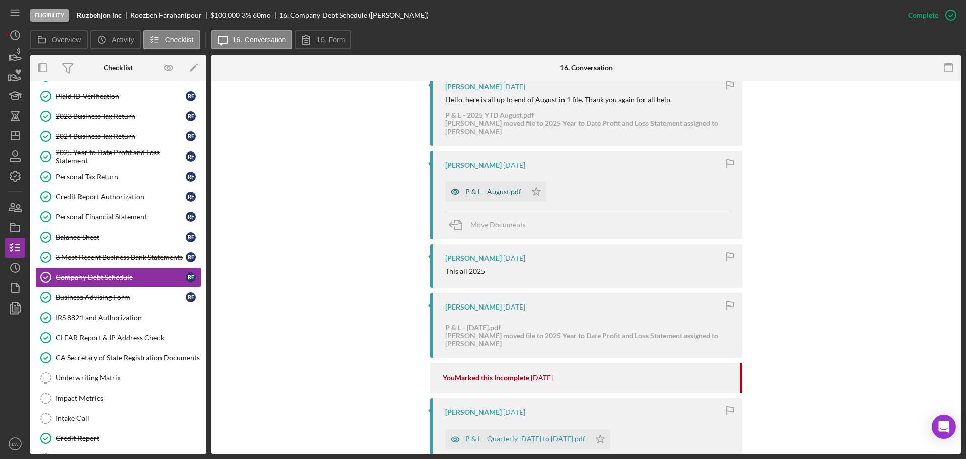
click at [507, 192] on div "P & L - August.pdf" at bounding box center [493, 192] width 56 height 8
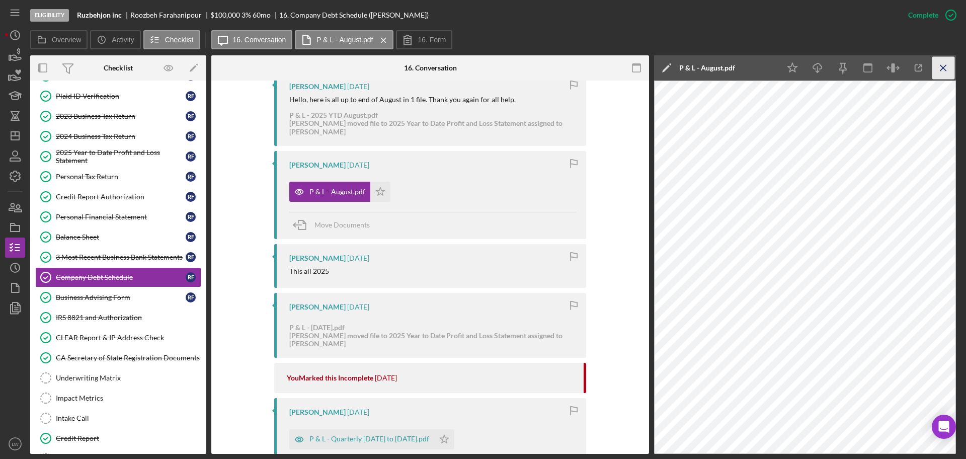
click at [944, 65] on icon "Icon/Menu Close" at bounding box center [944, 68] width 23 height 23
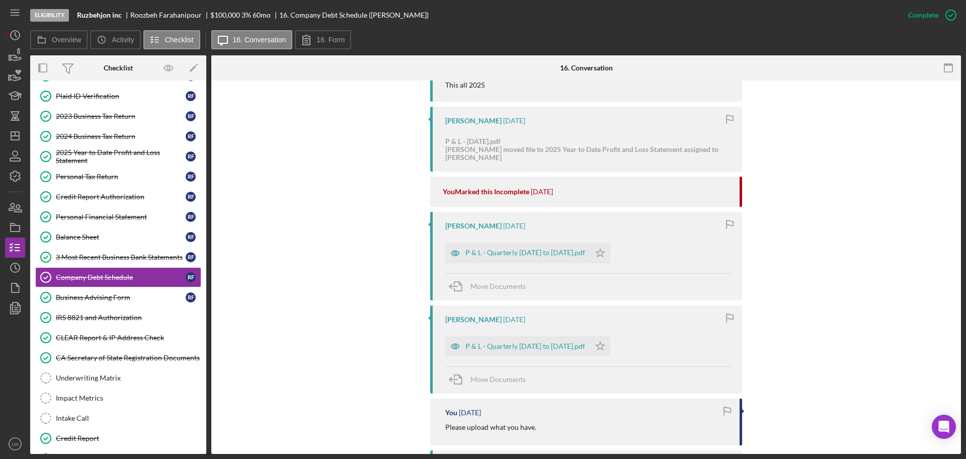
scroll to position [1573, 0]
click at [552, 250] on div "P & L - Quarterly 01-01-25 to 06-30-25.pdf" at bounding box center [525, 250] width 120 height 8
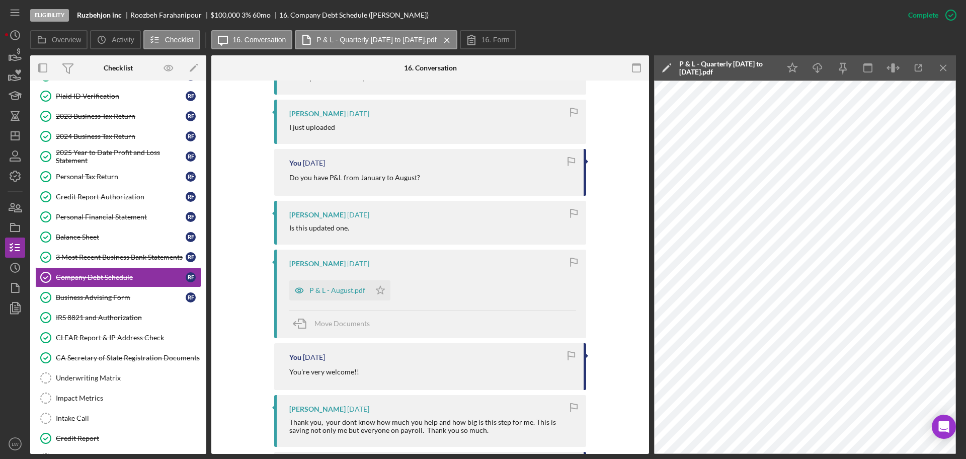
scroll to position [2013, 0]
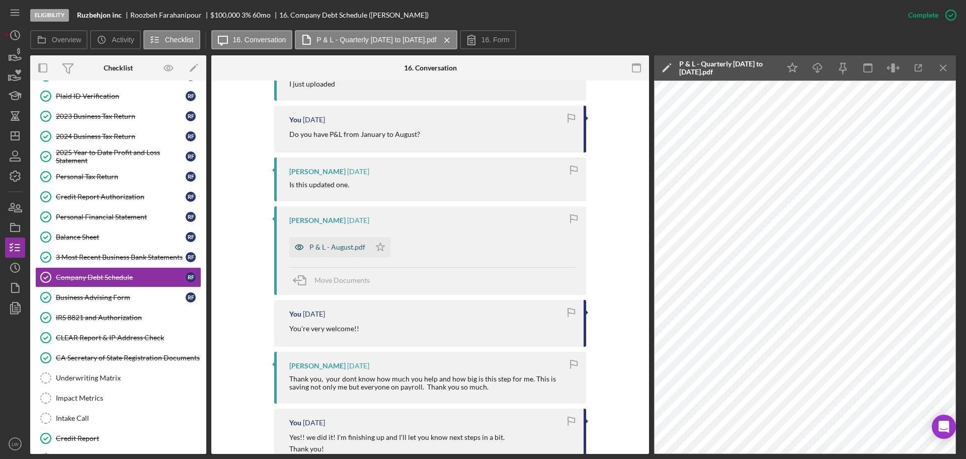
click at [353, 243] on div "P & L - August.pdf" at bounding box center [329, 247] width 81 height 20
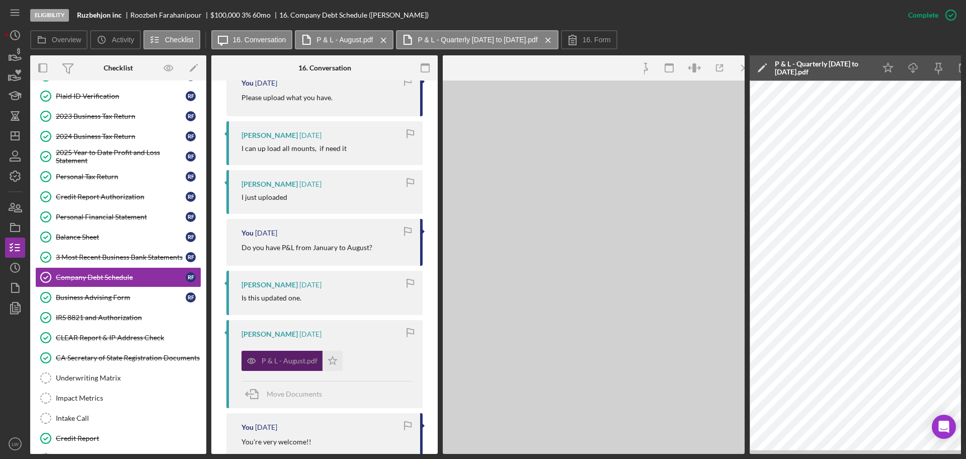
scroll to position [2121, 0]
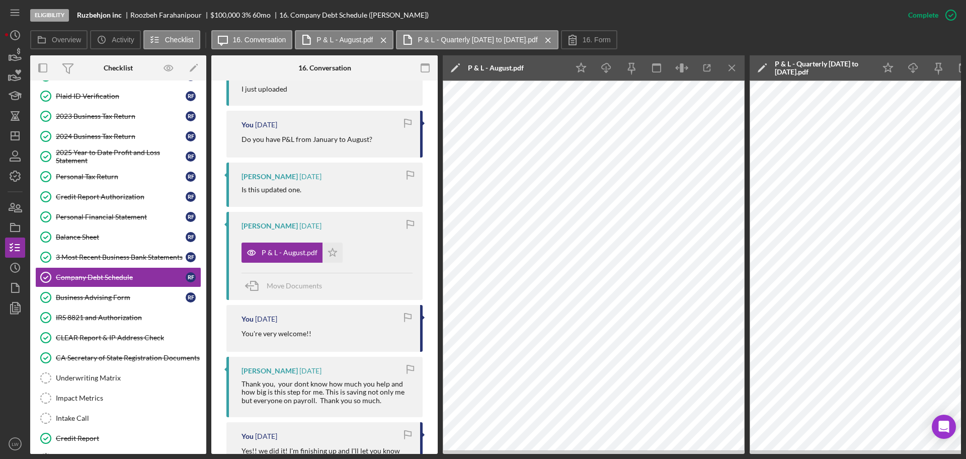
click at [730, 67] on icon "Icon/Menu Close" at bounding box center [732, 68] width 23 height 23
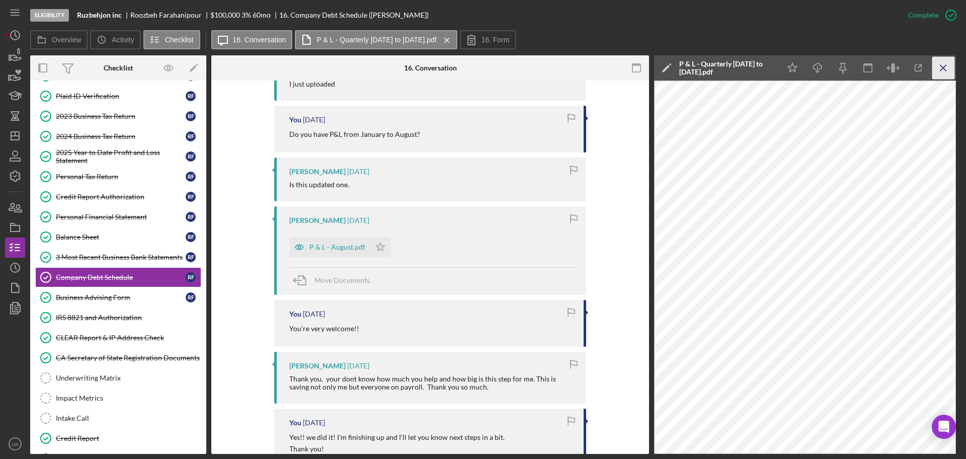
click at [940, 62] on icon "Icon/Menu Close" at bounding box center [944, 68] width 23 height 23
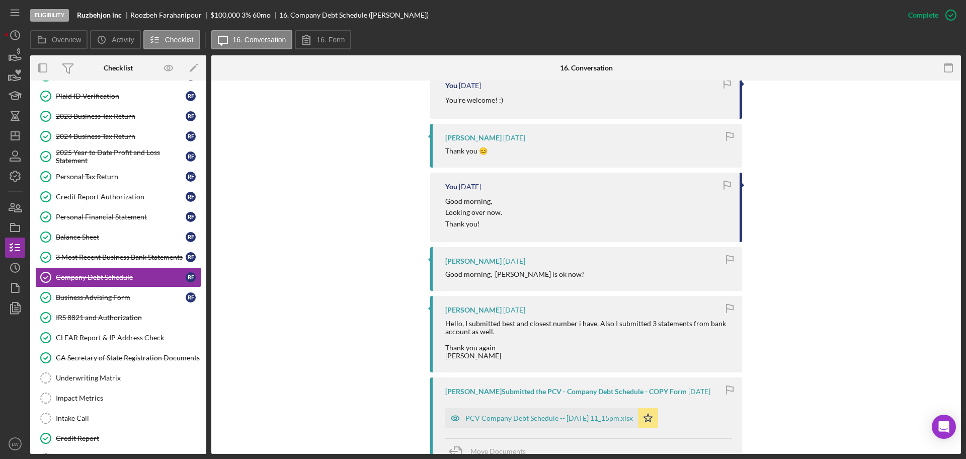
scroll to position [3019, 0]
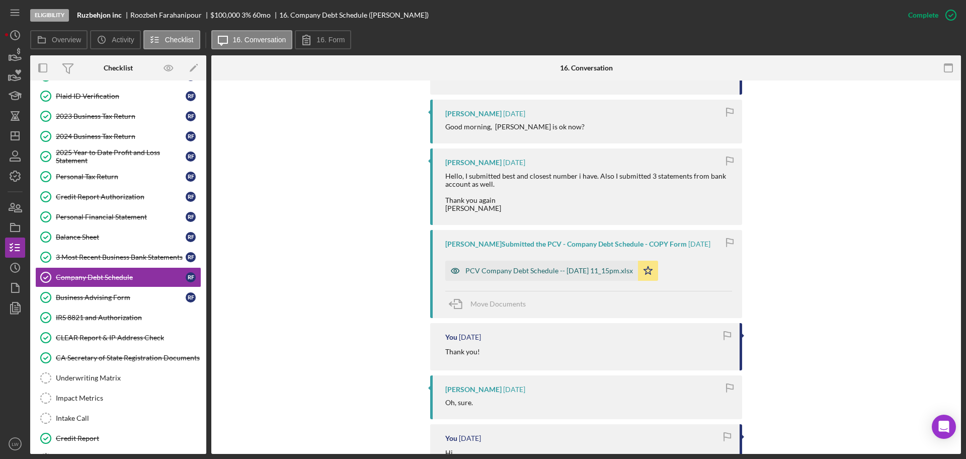
click at [491, 275] on div "PCV Company Debt Schedule -- 2025-09-15 11_15pm.xlsx" at bounding box center [549, 271] width 168 height 8
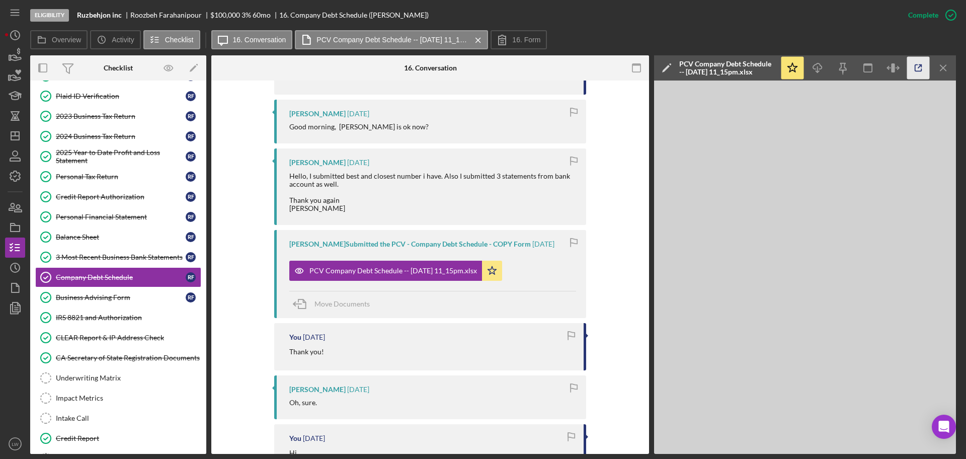
click at [918, 70] on icon "button" at bounding box center [918, 68] width 23 height 23
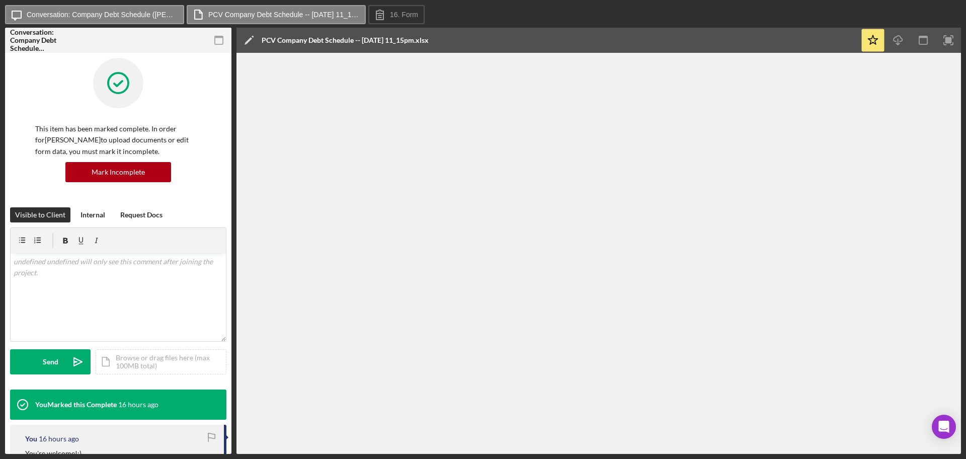
click at [220, 42] on icon "button" at bounding box center [219, 40] width 23 height 23
click at [223, 40] on rect "button" at bounding box center [219, 40] width 8 height 8
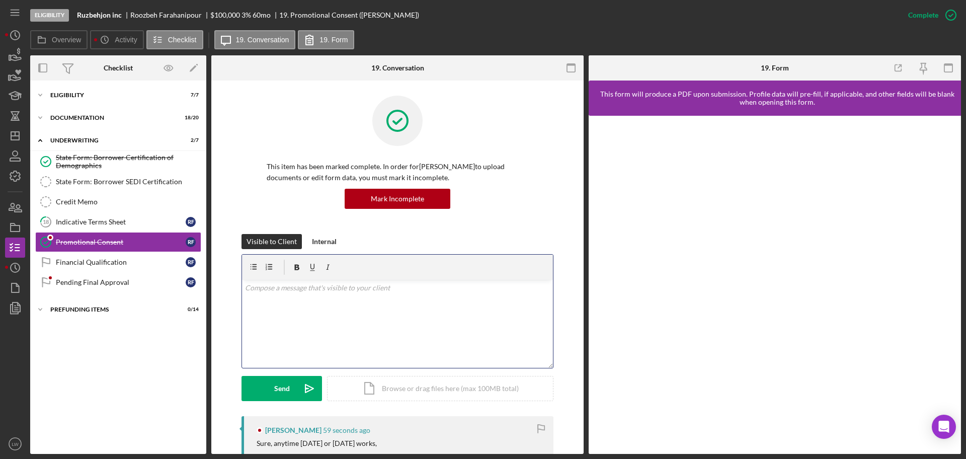
click at [413, 309] on div "v Color teal Color pink Remove color Add row above Add row below Add column bef…" at bounding box center [397, 324] width 311 height 88
click at [282, 386] on div "Send" at bounding box center [282, 388] width 16 height 25
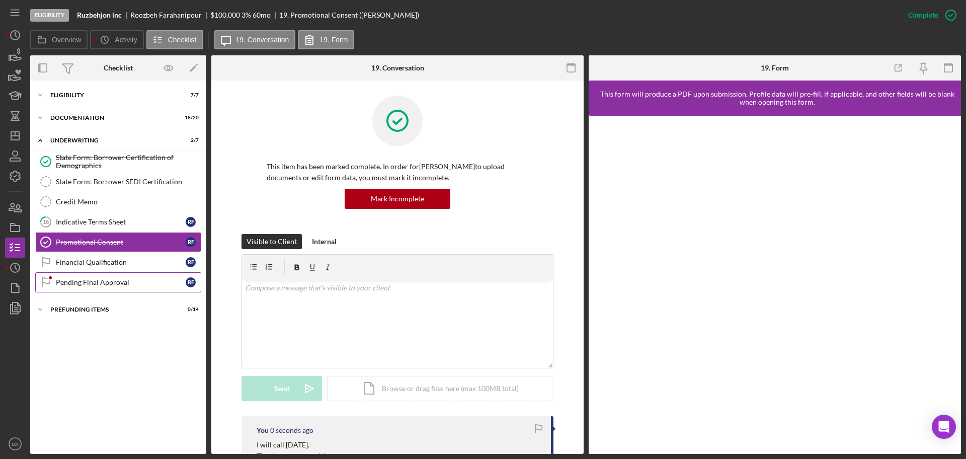
click at [158, 282] on div "Pending Final Approval" at bounding box center [121, 282] width 130 height 8
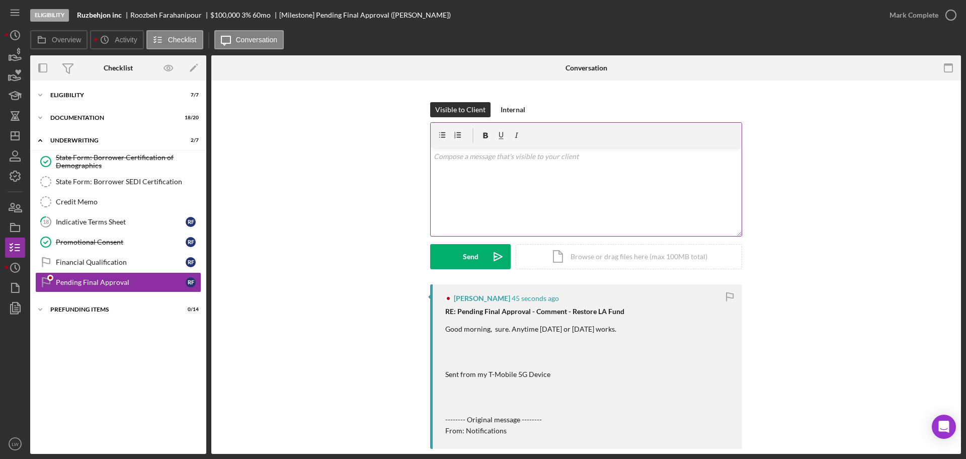
scroll to position [126, 0]
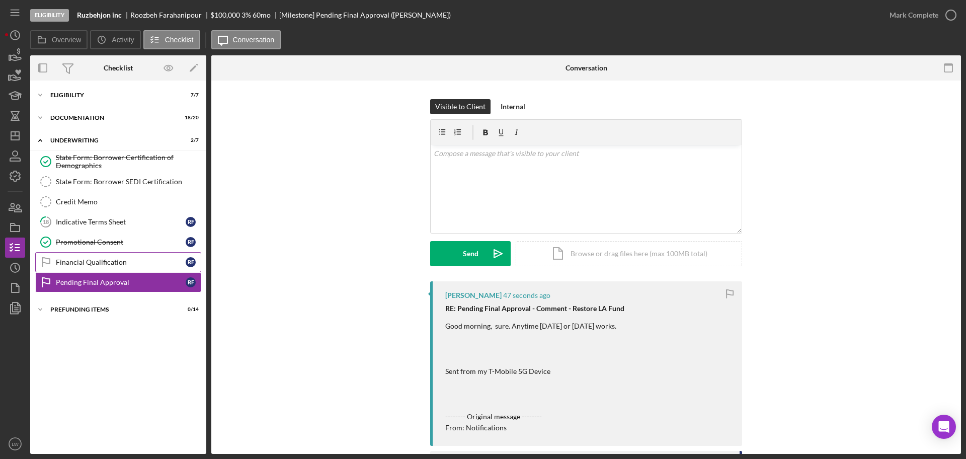
click at [140, 260] on div "Financial Qualification" at bounding box center [121, 262] width 130 height 8
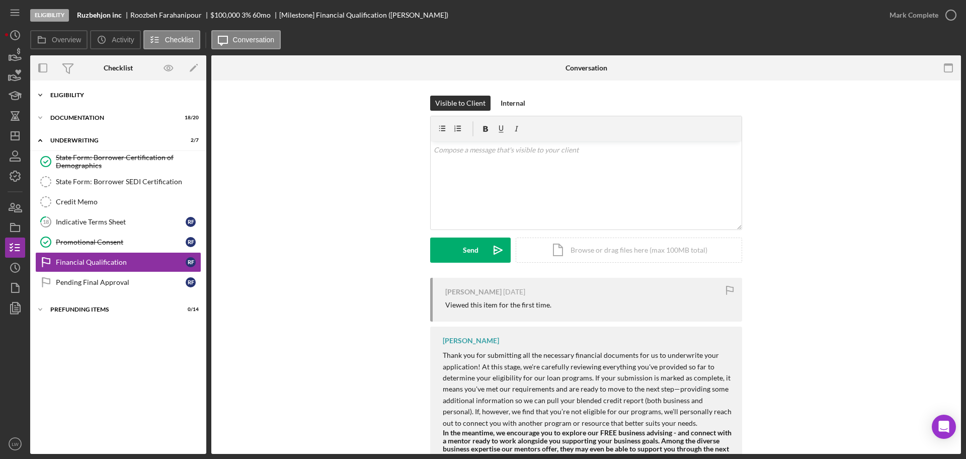
click at [79, 96] on div "Eligibility" at bounding box center [121, 95] width 143 height 6
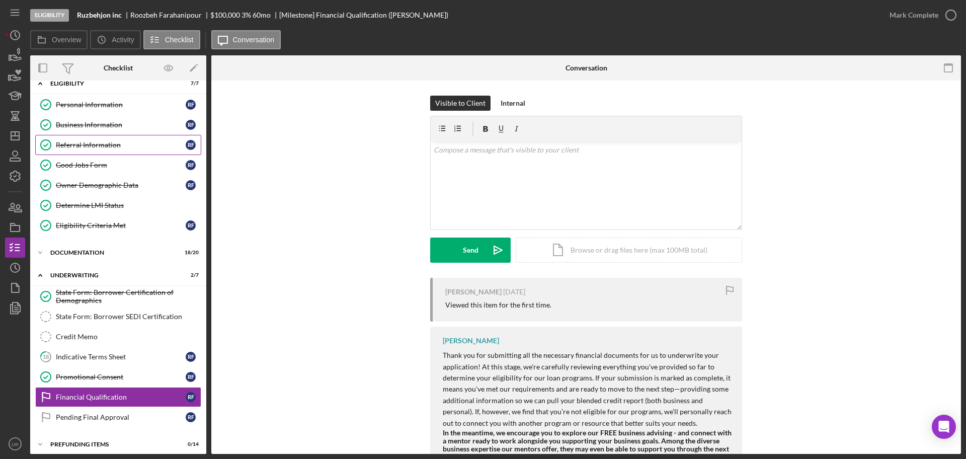
scroll to position [18, 0]
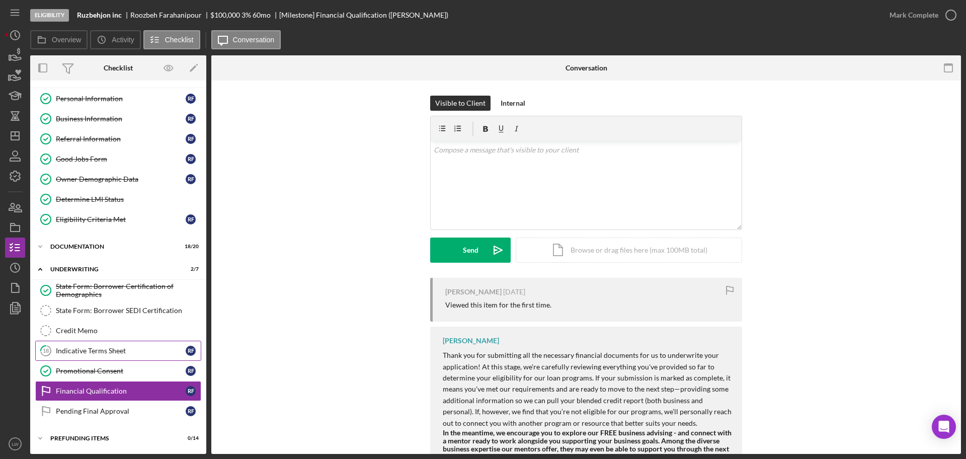
click at [118, 352] on div "Indicative Terms Sheet" at bounding box center [121, 351] width 130 height 8
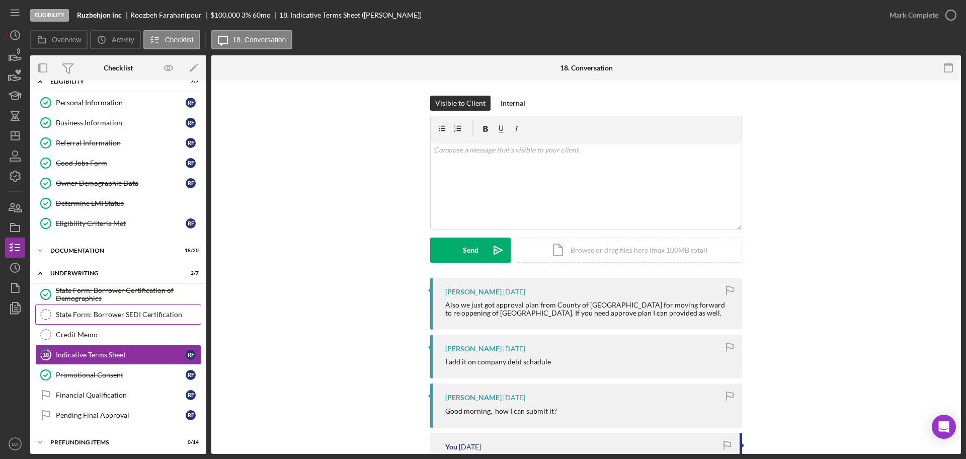
scroll to position [18, 0]
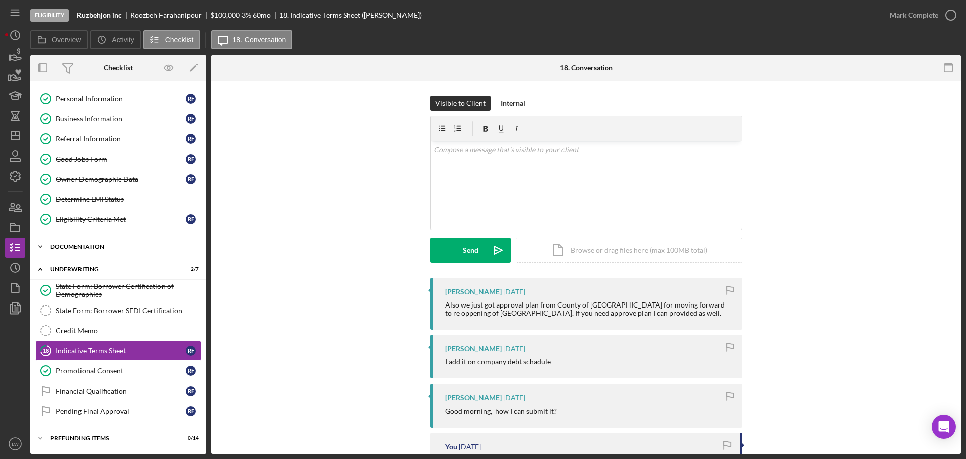
click at [46, 249] on icon "Icon/Expander" at bounding box center [40, 247] width 20 height 20
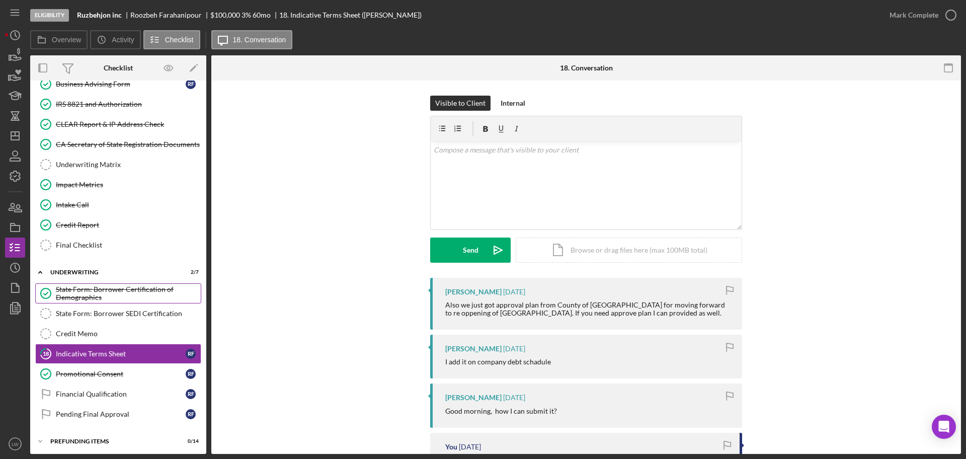
scroll to position [426, 0]
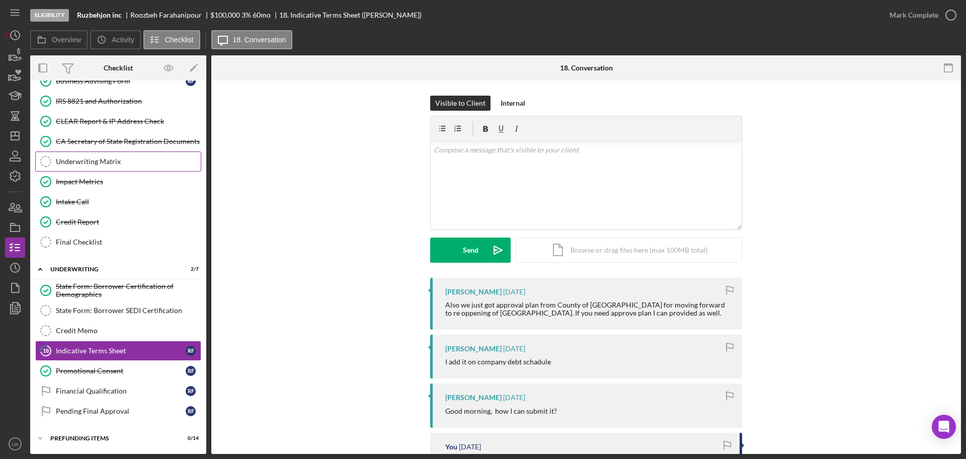
click at [102, 156] on link "Underwriting Matrix Underwriting Matrix" at bounding box center [118, 161] width 166 height 20
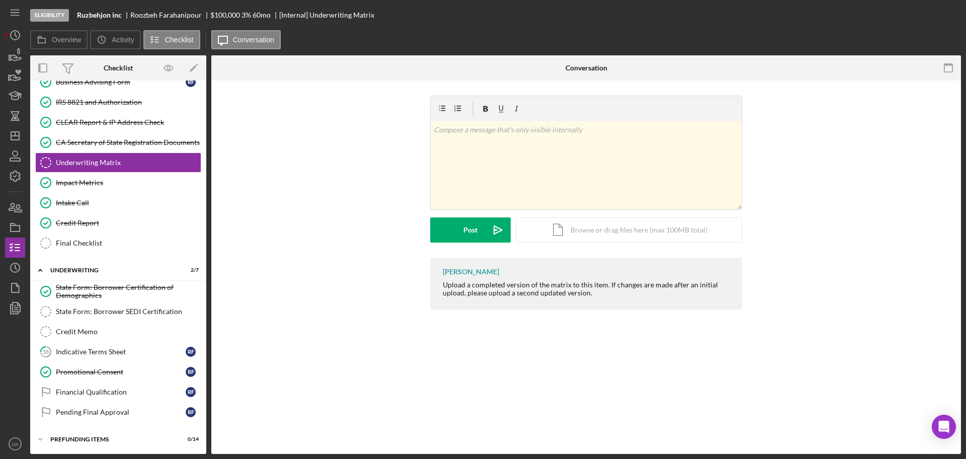
scroll to position [426, 0]
click at [580, 231] on div "Icon/Document Browse or drag files here (max 100MB total) Tap to choose files o…" at bounding box center [629, 229] width 226 height 25
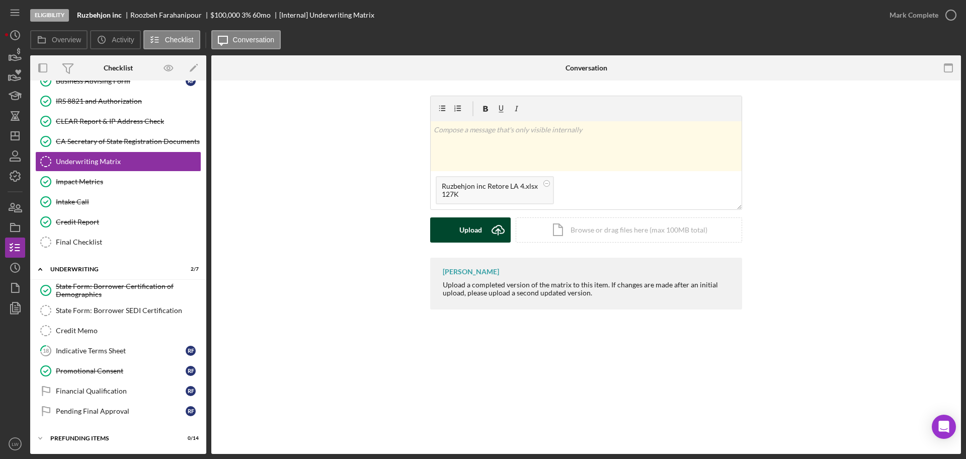
click at [470, 231] on div "Upload" at bounding box center [470, 229] width 23 height 25
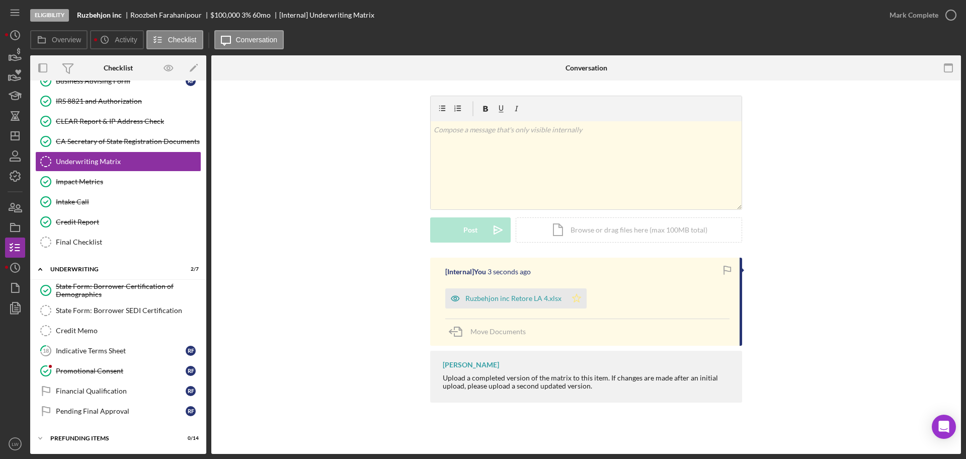
click at [580, 299] on icon "Icon/Star" at bounding box center [577, 298] width 20 height 20
click at [939, 10] on icon "button" at bounding box center [951, 15] width 25 height 25
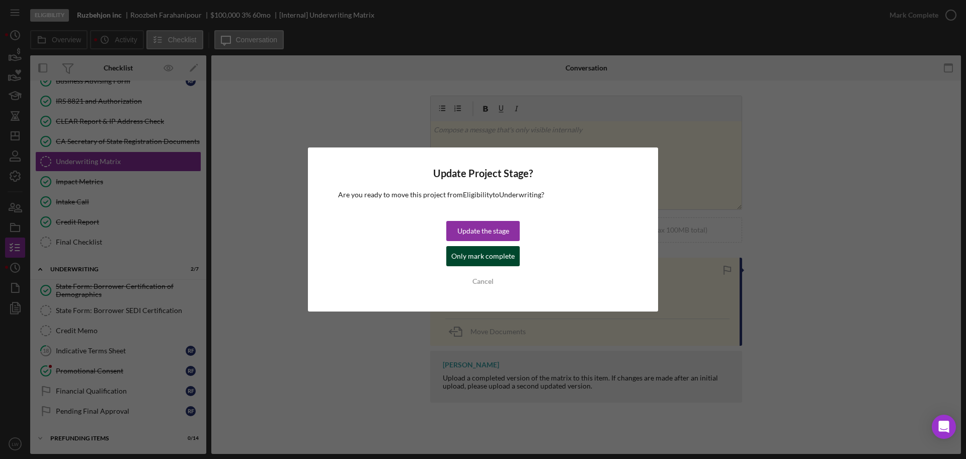
click at [477, 256] on div "Only mark complete" at bounding box center [482, 256] width 63 height 20
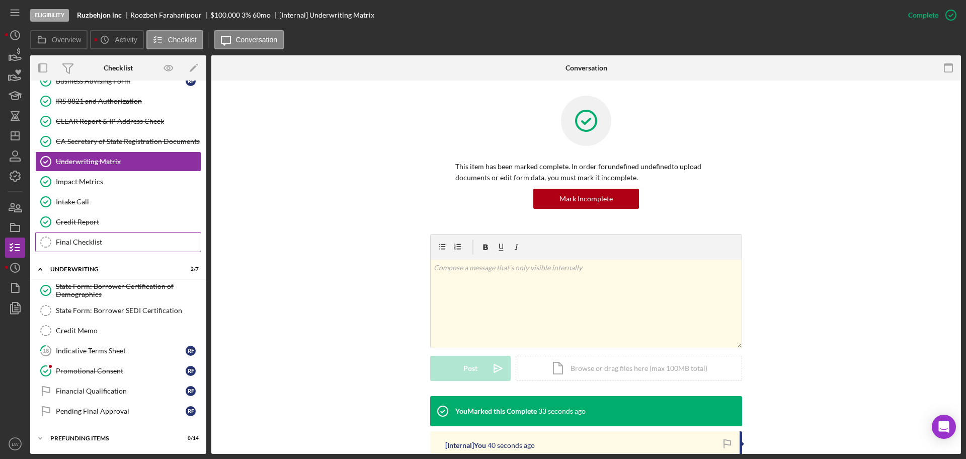
click at [130, 243] on div "Final Checklist" at bounding box center [128, 242] width 145 height 8
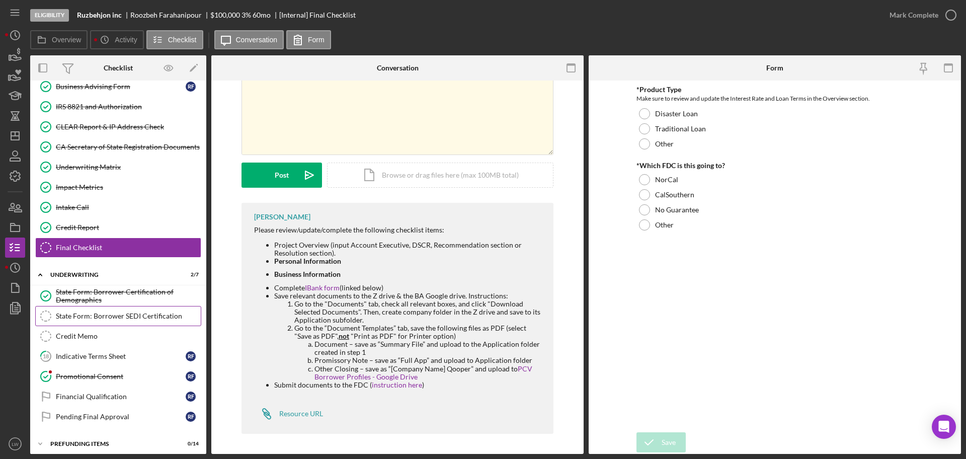
scroll to position [426, 0]
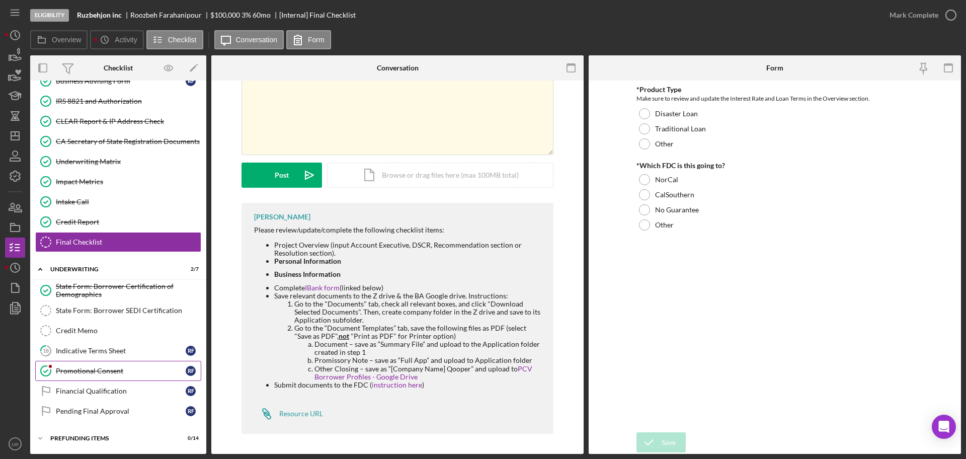
click at [98, 365] on link "Promotional Consent Promotional Consent R F" at bounding box center [118, 371] width 166 height 20
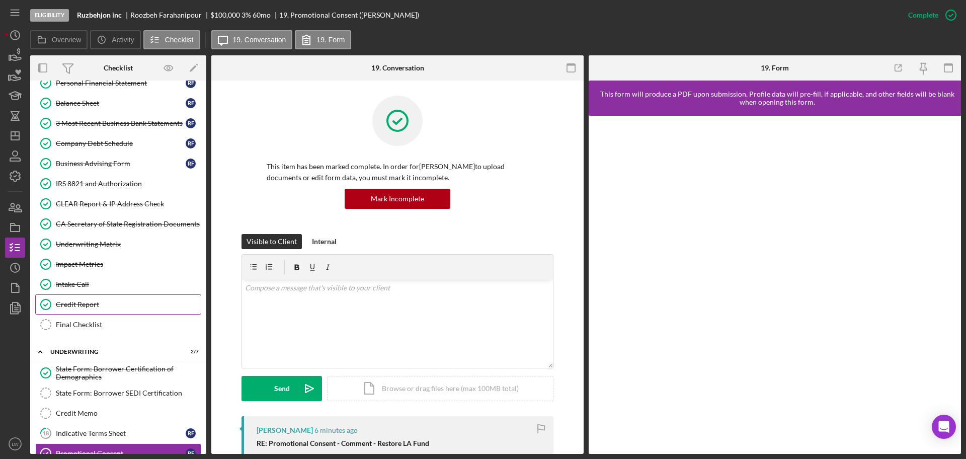
scroll to position [48, 0]
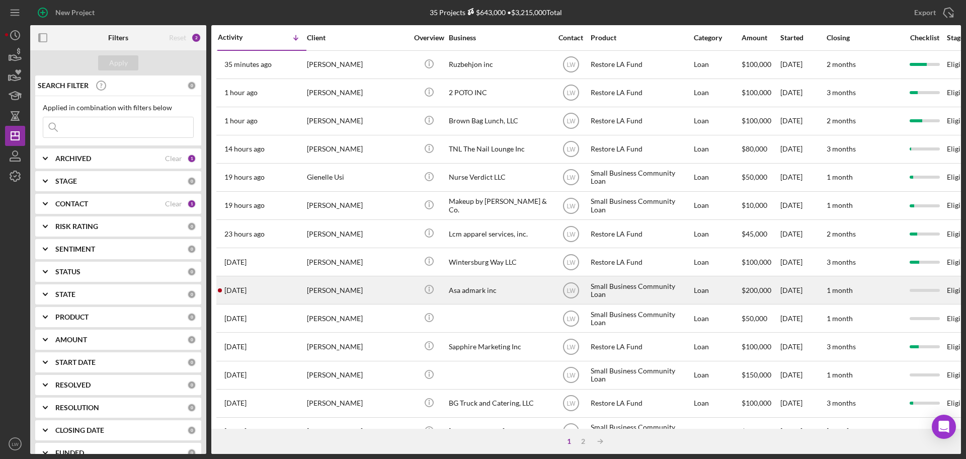
click at [372, 294] on div "[PERSON_NAME]" at bounding box center [357, 290] width 101 height 27
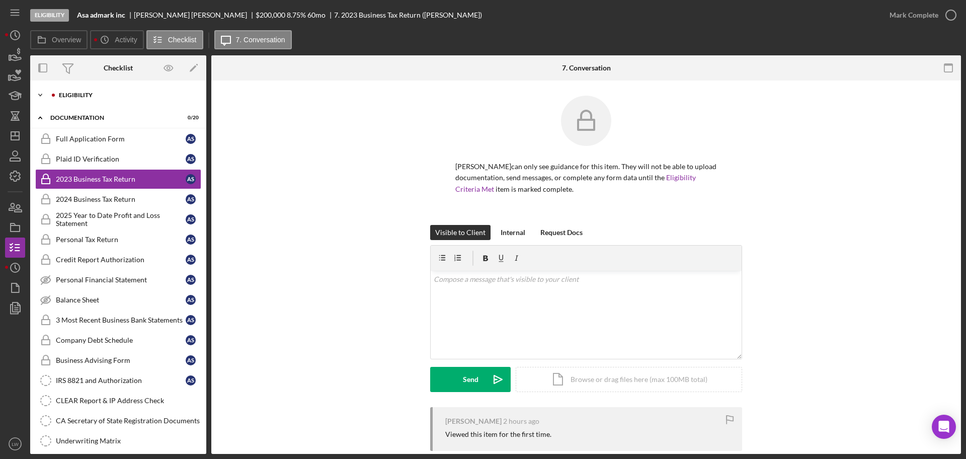
click at [66, 92] on div "Eligibility" at bounding box center [124, 95] width 148 height 6
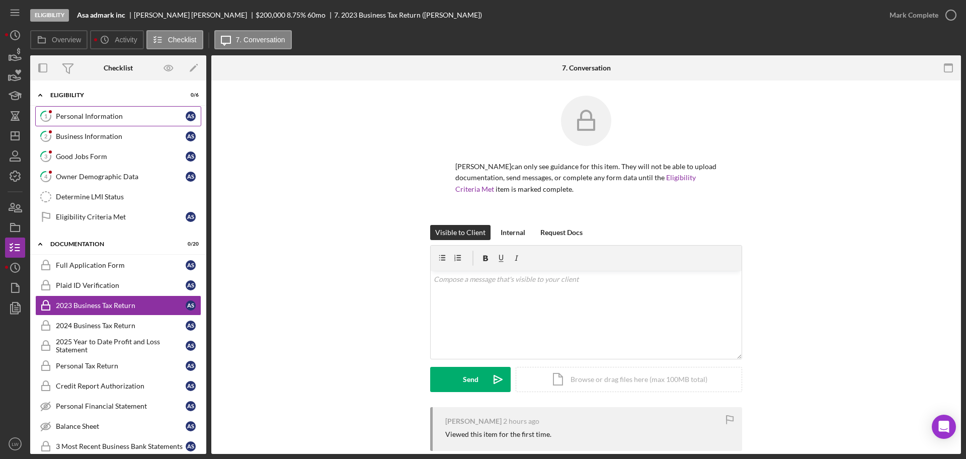
click at [103, 116] on div "Personal Information" at bounding box center [121, 116] width 130 height 8
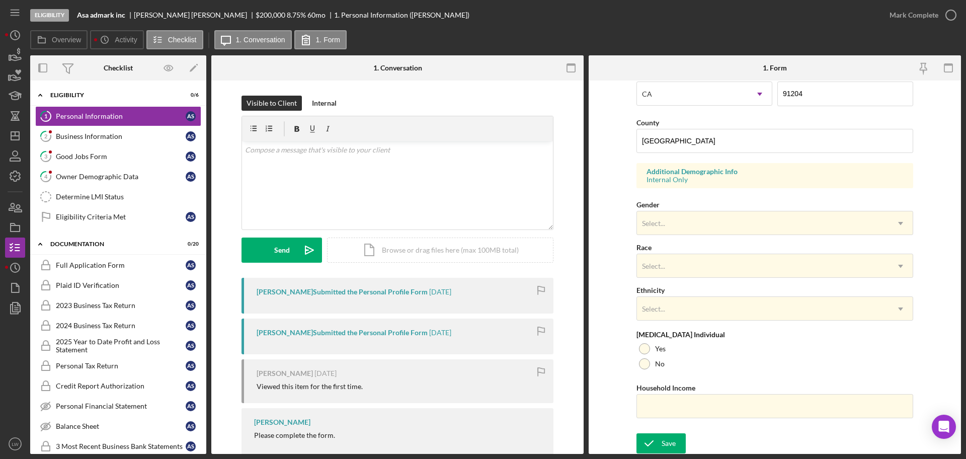
scroll to position [298, 0]
click at [99, 139] on div "Business Information" at bounding box center [121, 136] width 130 height 8
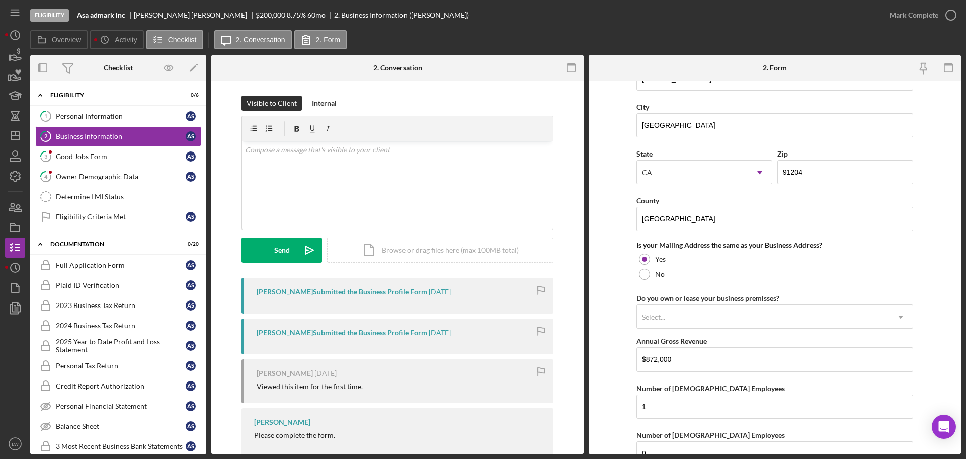
scroll to position [744, 0]
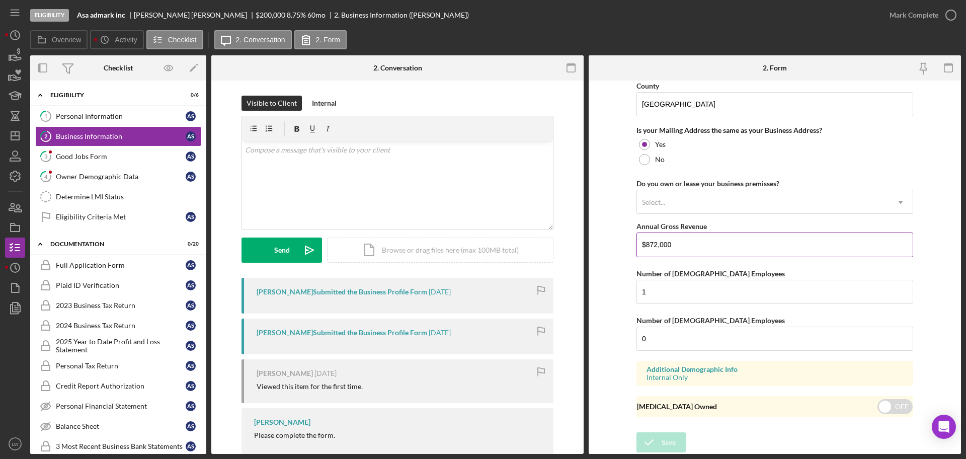
drag, startPoint x: 669, startPoint y: 246, endPoint x: 637, endPoint y: 247, distance: 32.7
click at [637, 246] on input "$872,000" at bounding box center [775, 244] width 277 height 24
click at [125, 160] on div "Good Jobs Form" at bounding box center [121, 156] width 130 height 8
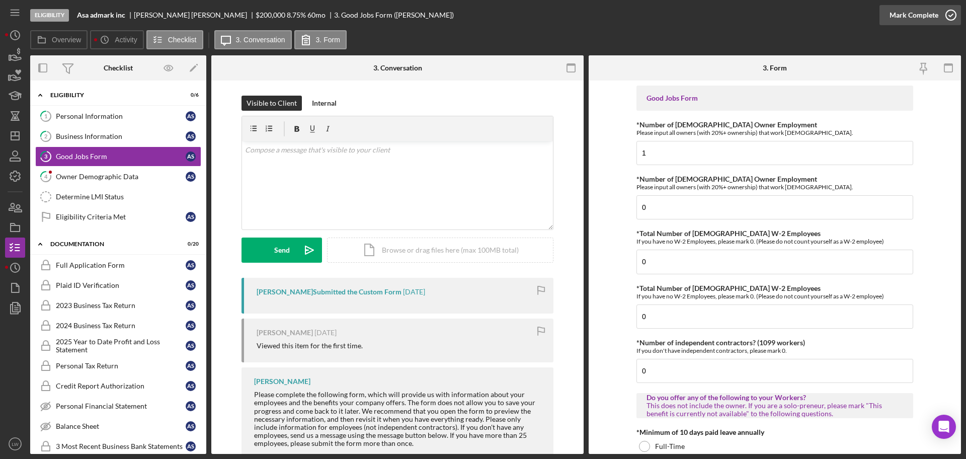
click at [928, 16] on div "Mark Complete" at bounding box center [914, 15] width 49 height 20
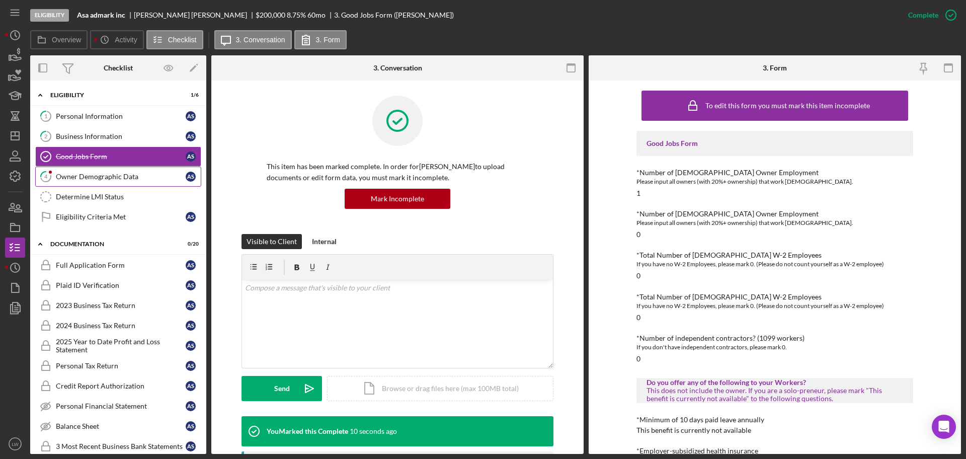
click at [128, 176] on div "Owner Demographic Data" at bounding box center [121, 177] width 130 height 8
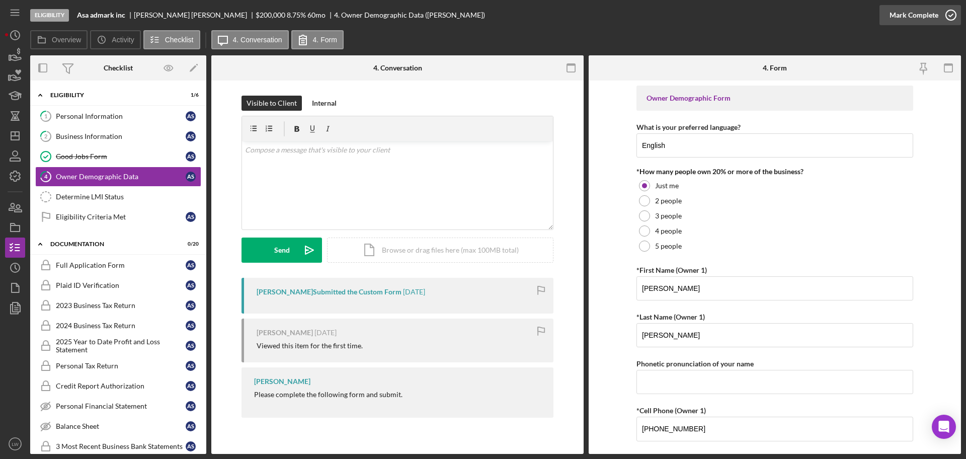
click at [929, 17] on div "Mark Complete" at bounding box center [914, 15] width 49 height 20
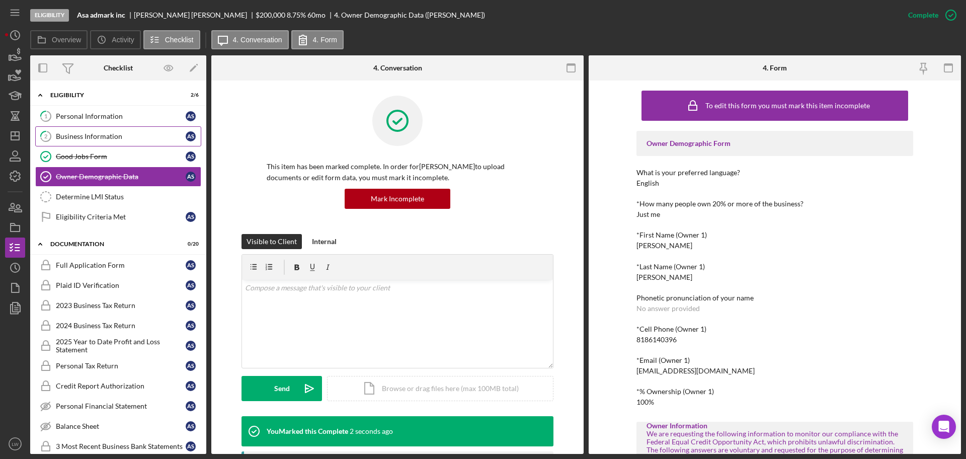
click at [117, 136] on div "Business Information" at bounding box center [121, 136] width 130 height 8
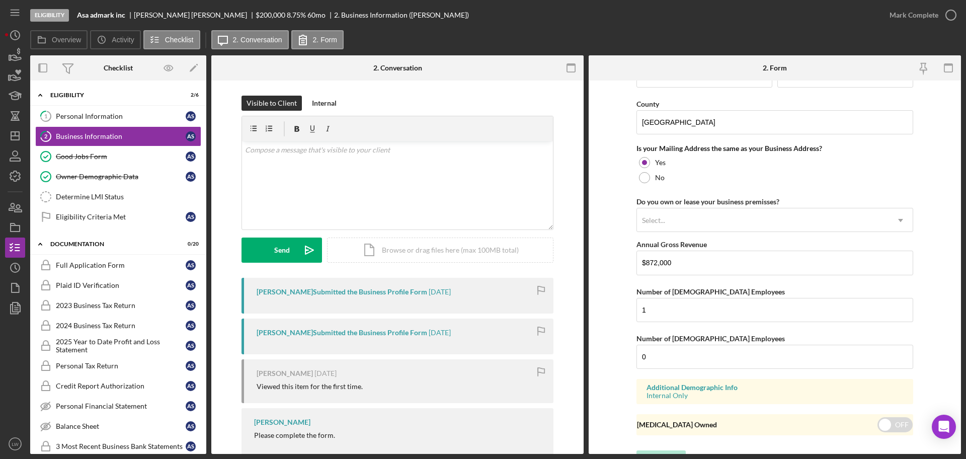
scroll to position [744, 0]
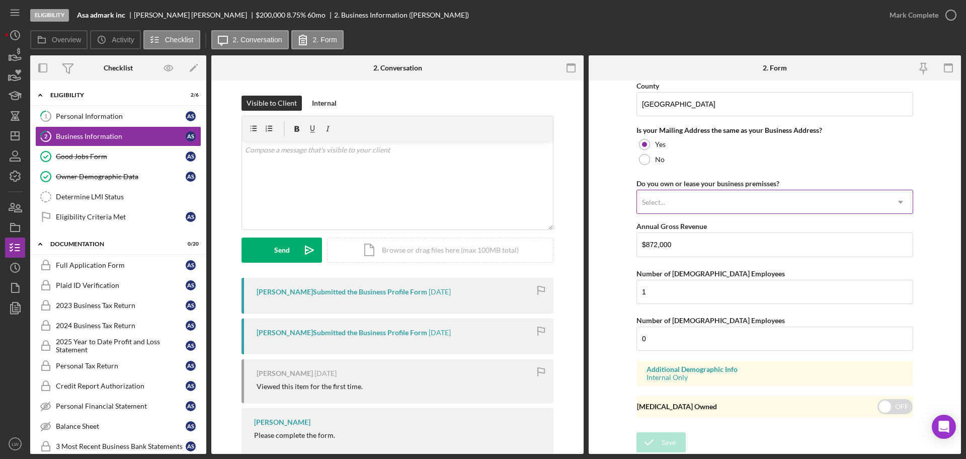
click at [713, 202] on div "Select..." at bounding box center [763, 202] width 252 height 23
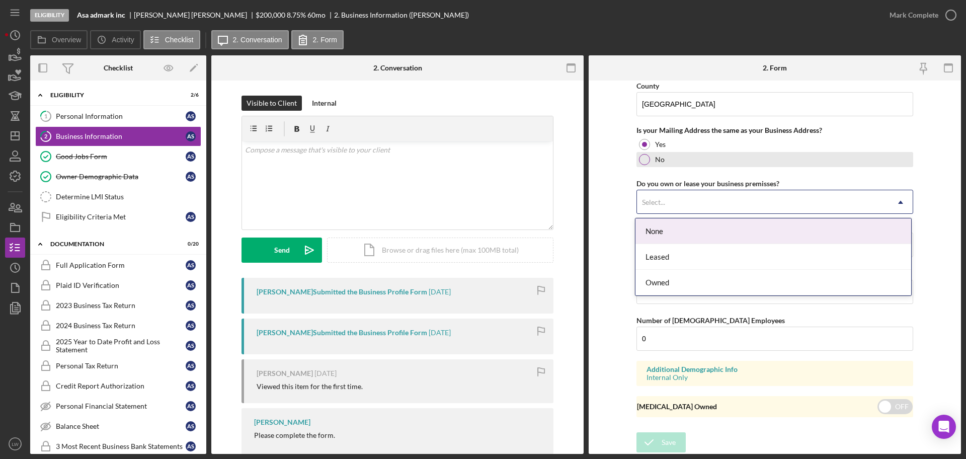
click at [869, 164] on div "No" at bounding box center [775, 159] width 277 height 15
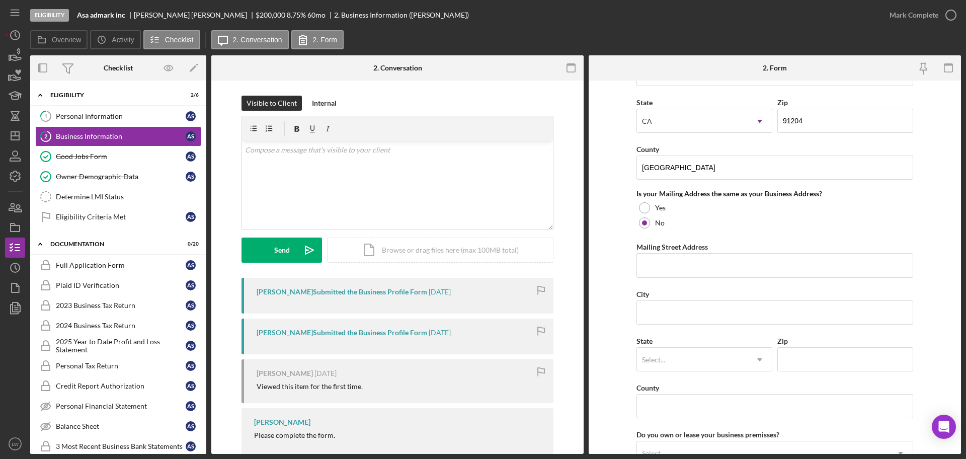
scroll to position [679, 0]
click at [646, 206] on div at bounding box center [644, 208] width 11 height 11
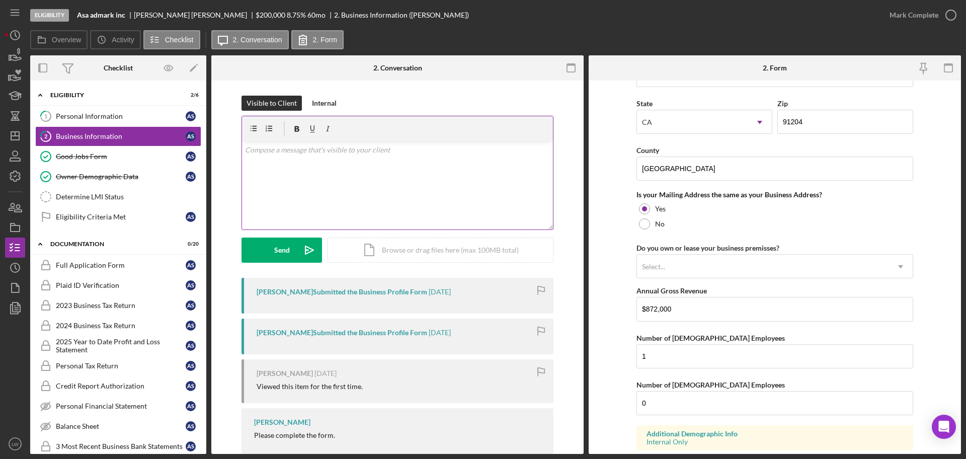
click at [446, 181] on div "v Color teal Color pink Remove color Add row above Add row below Add column bef…" at bounding box center [397, 185] width 311 height 88
drag, startPoint x: 408, startPoint y: 169, endPoint x: 401, endPoint y: 170, distance: 6.7
click at [408, 169] on p "Do you own or lease your business premisses?" at bounding box center [397, 164] width 305 height 11
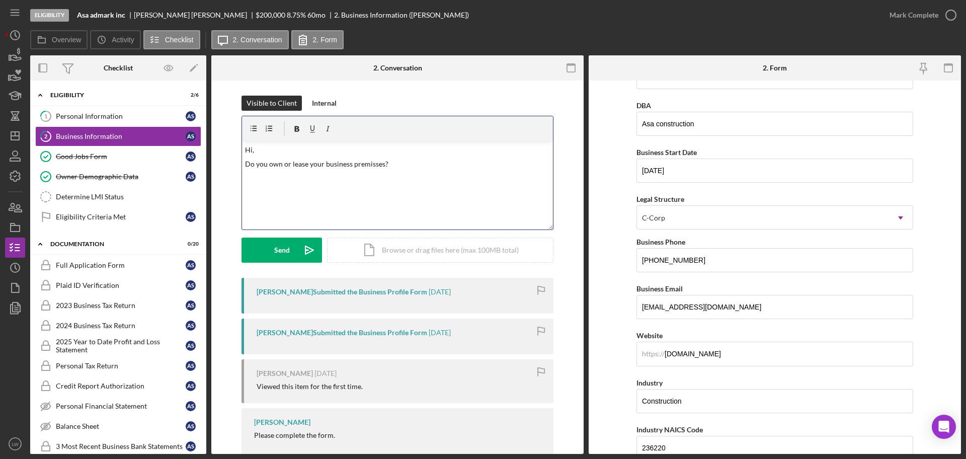
scroll to position [0, 0]
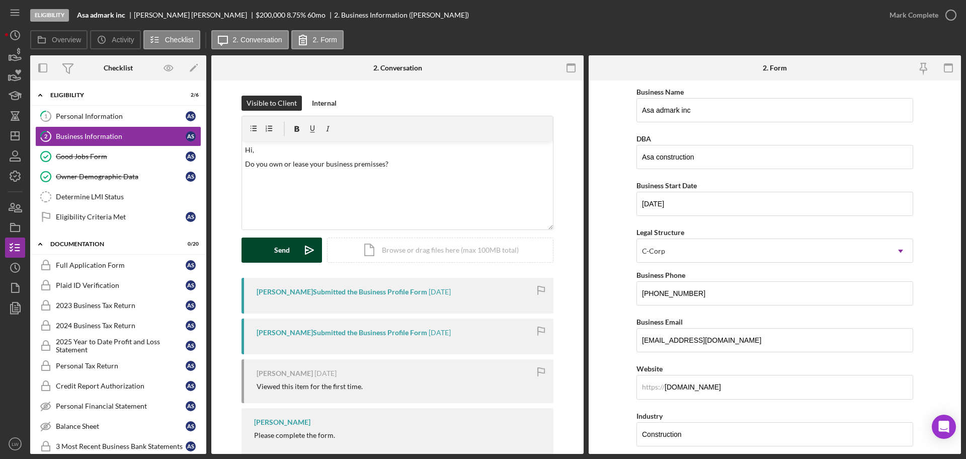
click at [302, 252] on icon "Icon/icon-invite-send" at bounding box center [309, 250] width 25 height 25
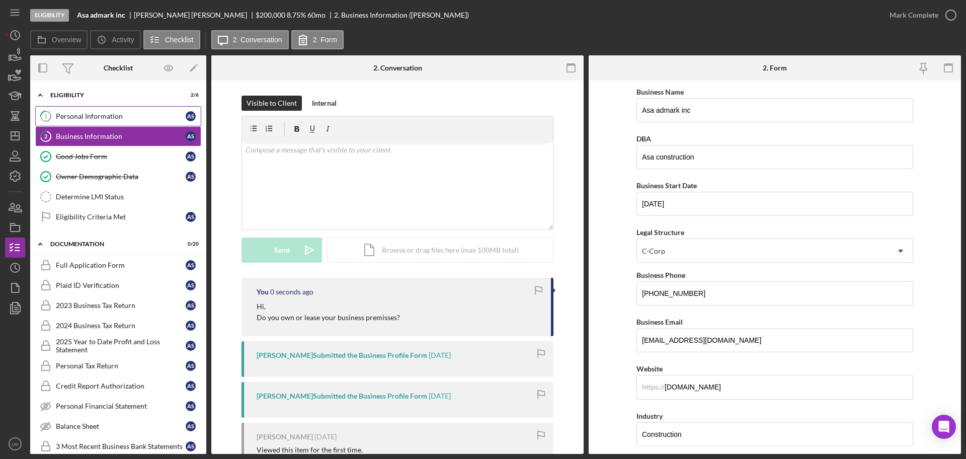
click at [102, 110] on link "1 Personal Information A S" at bounding box center [118, 116] width 166 height 20
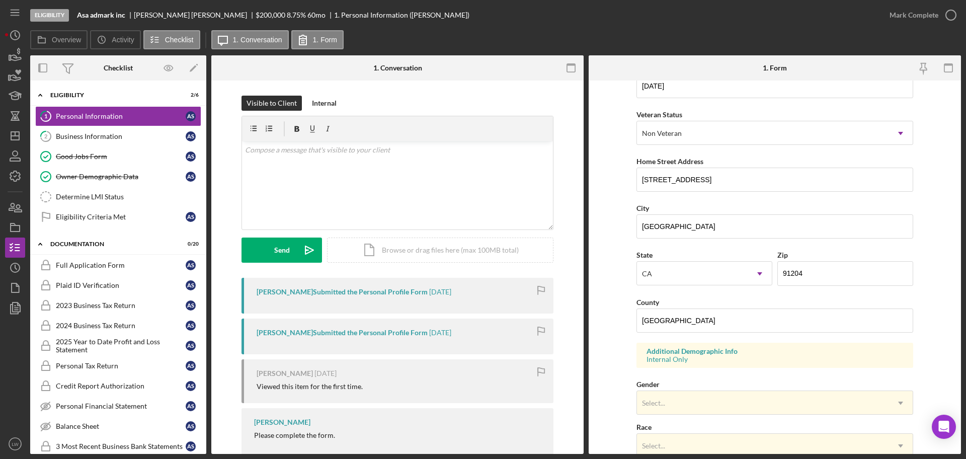
scroll to position [298, 0]
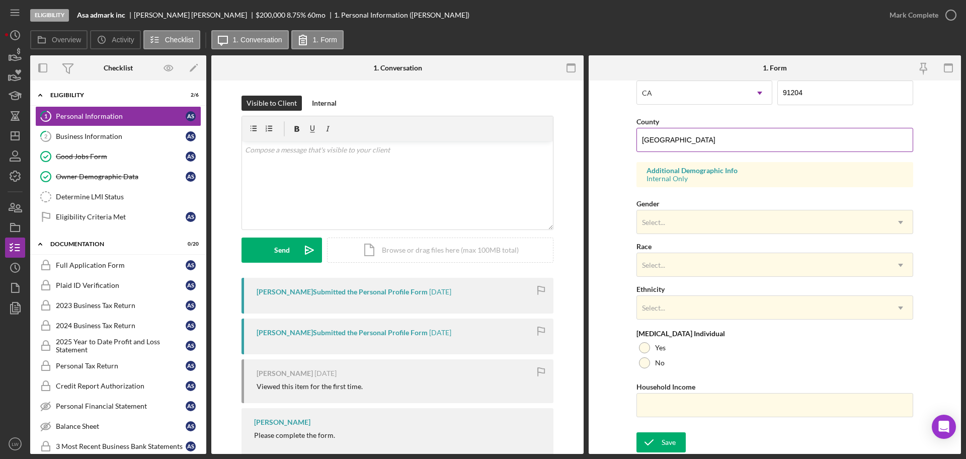
click at [694, 145] on input "[GEOGRAPHIC_DATA]" at bounding box center [775, 140] width 277 height 24
type input "[GEOGRAPHIC_DATA]"
click at [702, 224] on div "Select..." at bounding box center [763, 222] width 252 height 23
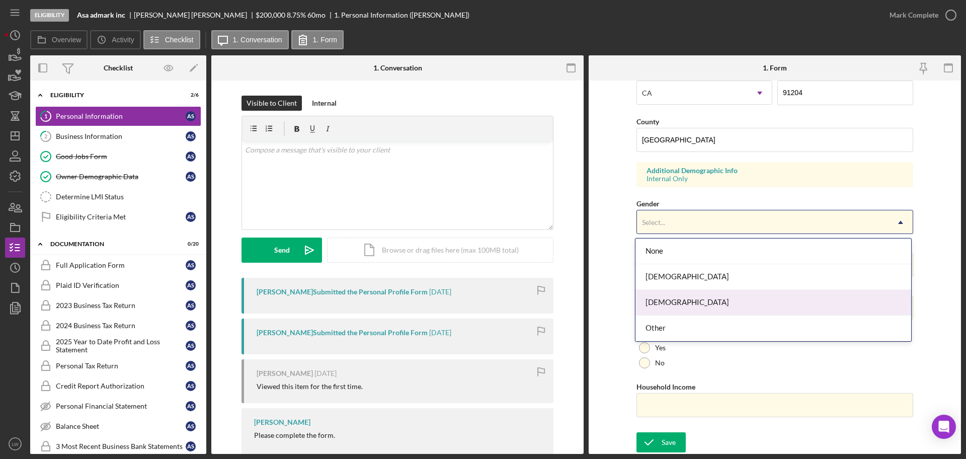
click at [679, 303] on div "[DEMOGRAPHIC_DATA]" at bounding box center [774, 303] width 276 height 26
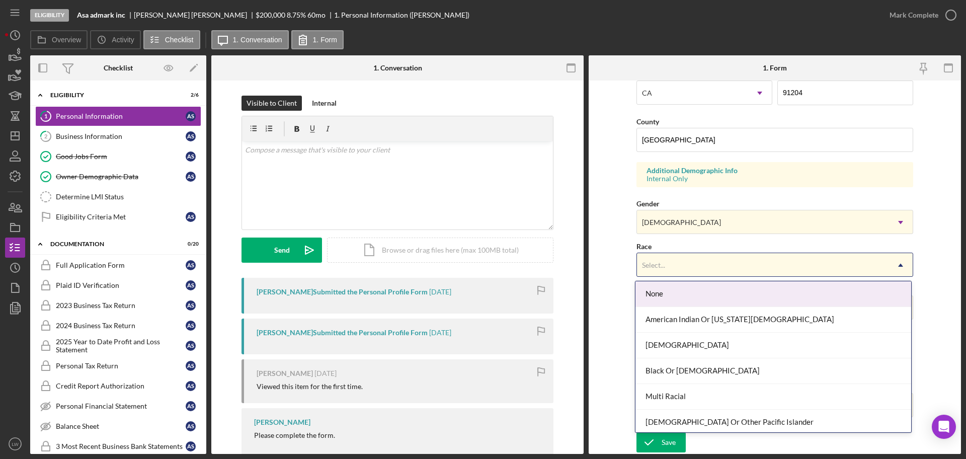
click at [669, 259] on div "Select..." at bounding box center [763, 265] width 252 height 23
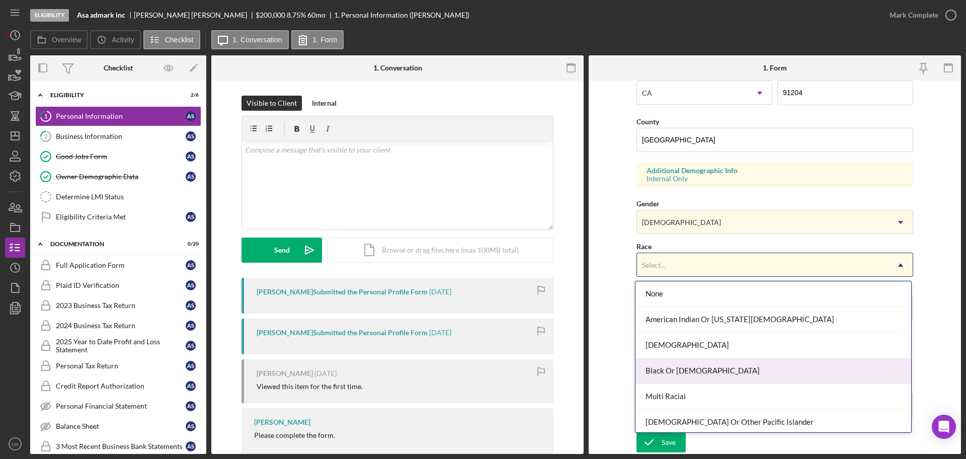
scroll to position [54, 0]
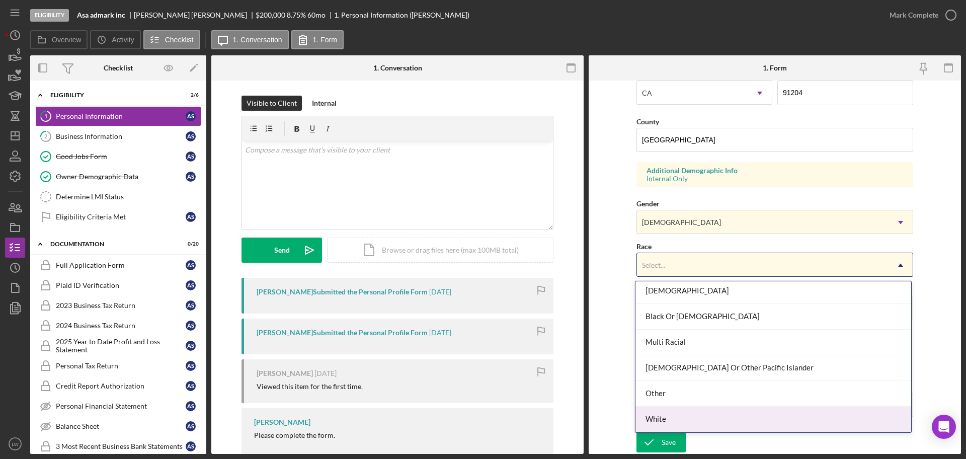
click at [693, 422] on div "White" at bounding box center [774, 420] width 276 height 26
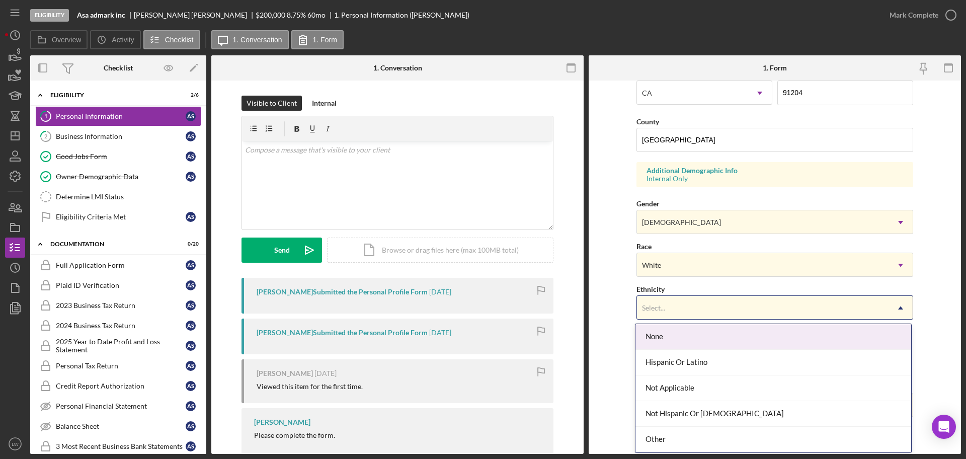
click at [668, 303] on div "Select..." at bounding box center [763, 307] width 252 height 23
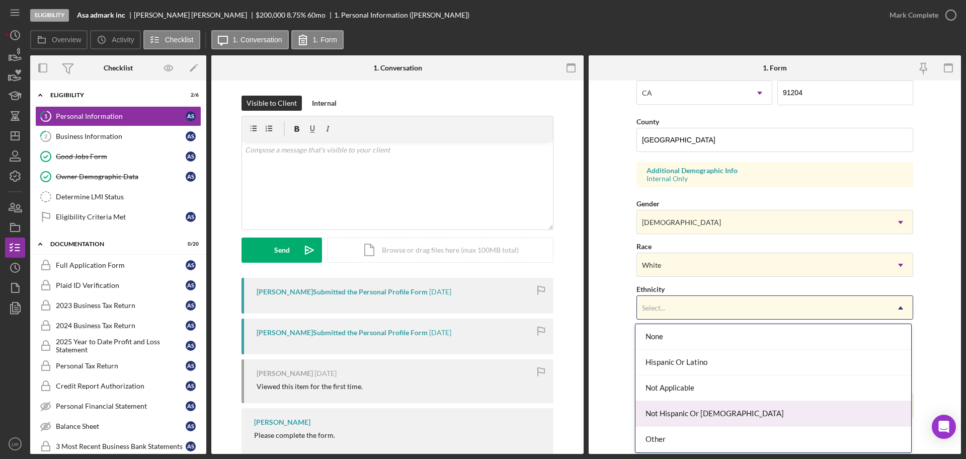
click at [706, 416] on div "Not Hispanic Or [DEMOGRAPHIC_DATA]" at bounding box center [774, 414] width 276 height 26
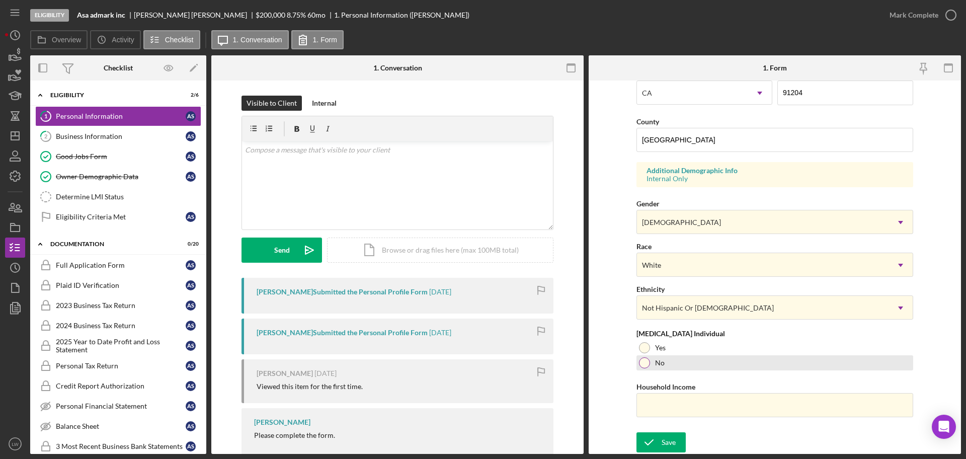
click at [641, 365] on div at bounding box center [644, 362] width 11 height 11
click at [660, 399] on input "Household Income" at bounding box center [775, 405] width 277 height 24
paste input "$872,000"
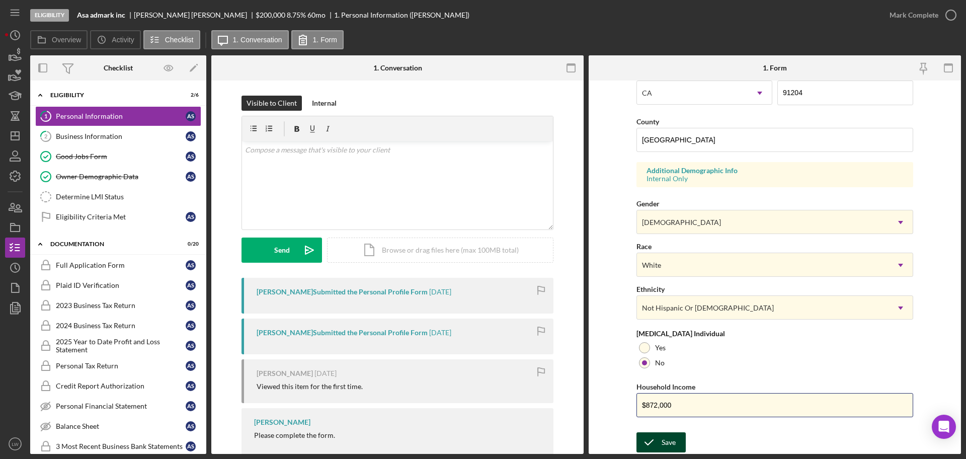
type input "$872,000"
click at [662, 437] on div "Save" at bounding box center [669, 442] width 14 height 20
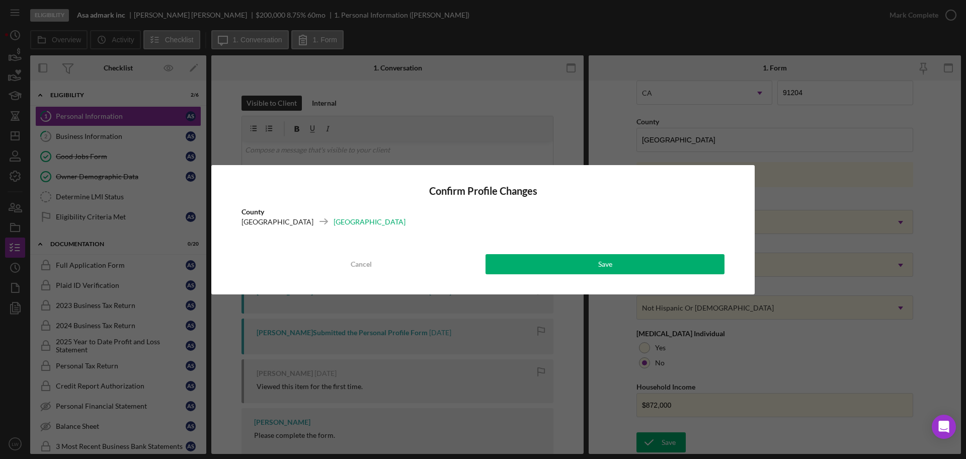
click at [654, 282] on div "Confirm Profile Changes County [GEOGRAPHIC_DATA] [GEOGRAPHIC_DATA] Cancel Save" at bounding box center [483, 229] width 544 height 129
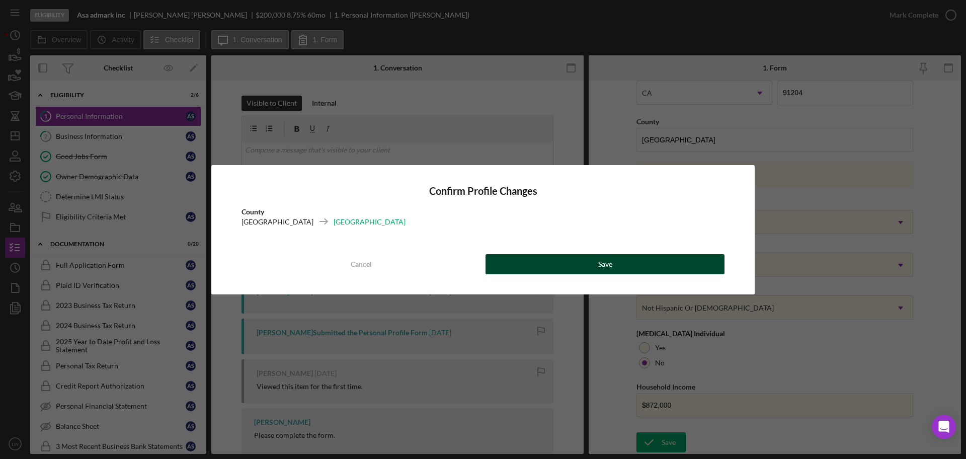
click at [660, 266] on button "Save" at bounding box center [605, 264] width 239 height 20
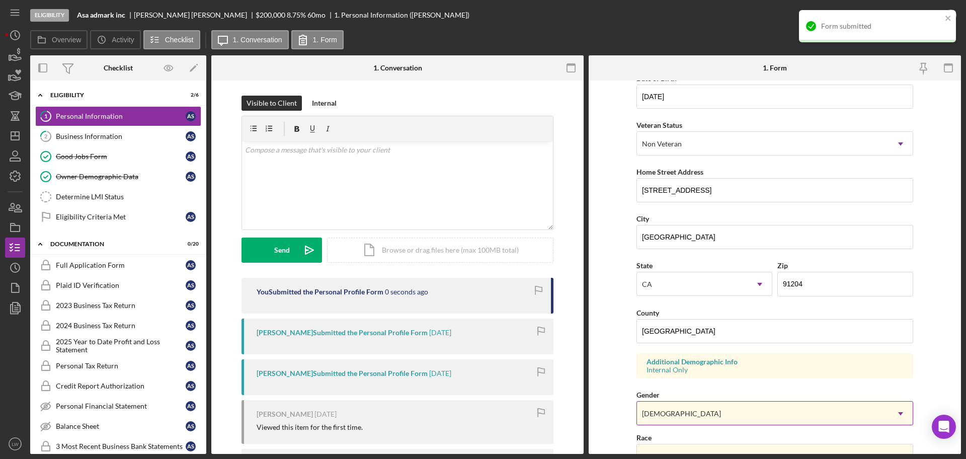
scroll to position [0, 0]
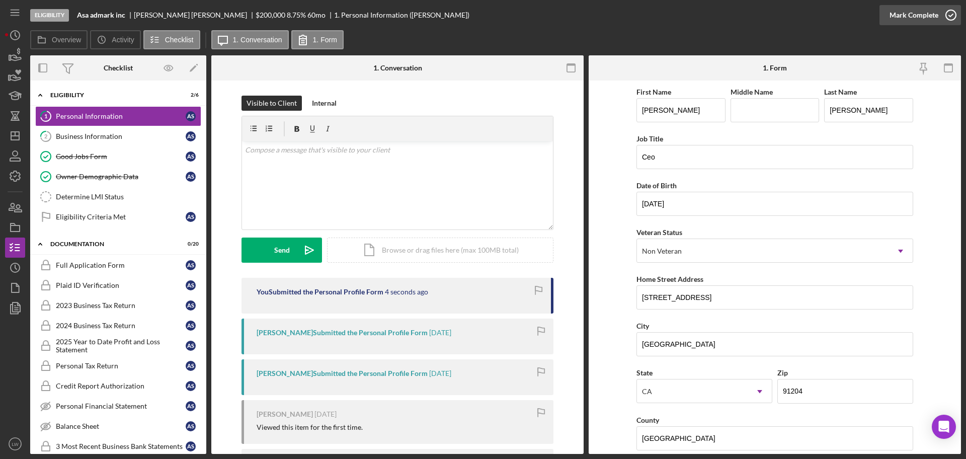
click at [925, 14] on div "Mark Complete" at bounding box center [914, 15] width 49 height 20
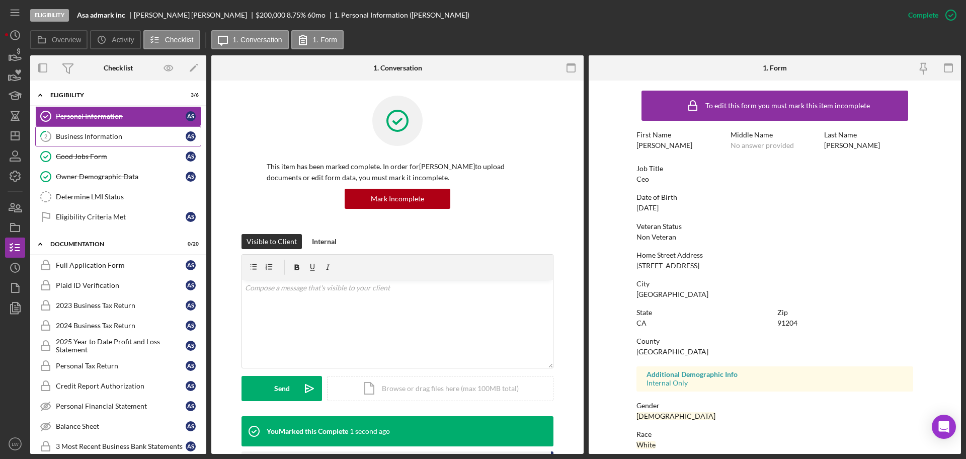
click at [64, 132] on div "Business Information" at bounding box center [121, 136] width 130 height 8
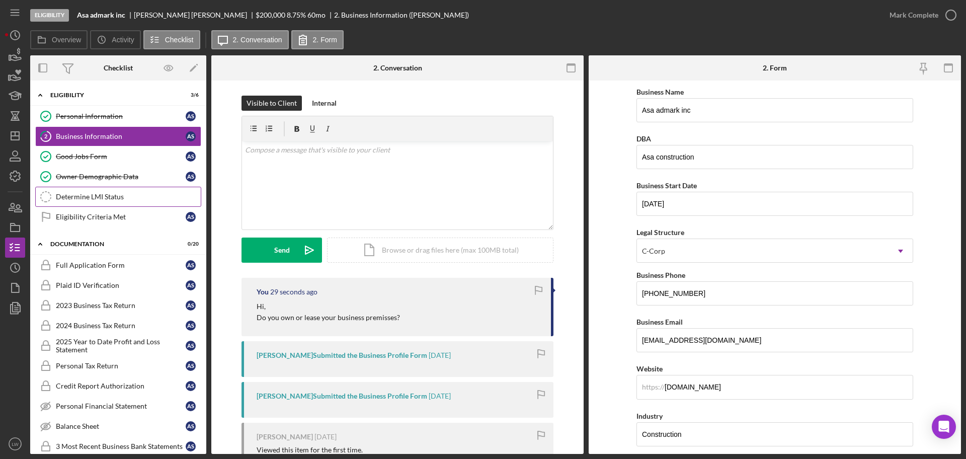
click at [92, 194] on div "Determine LMI Status" at bounding box center [128, 197] width 145 height 8
